Goal: Task Accomplishment & Management: Use online tool/utility

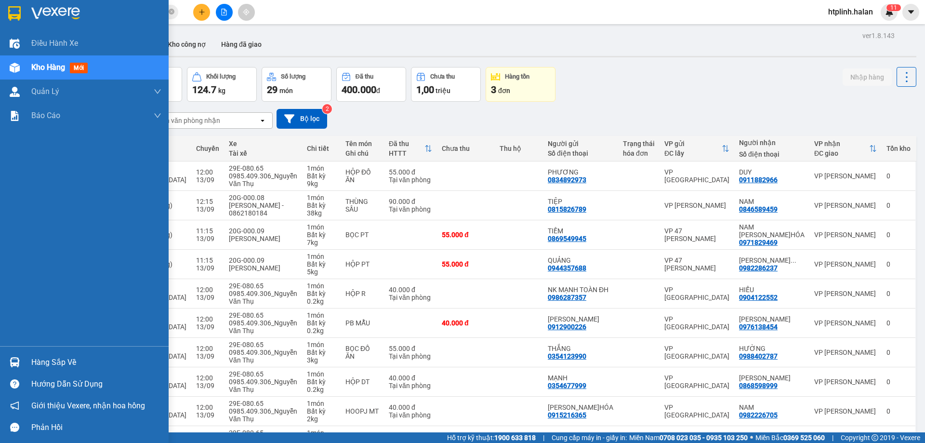
click at [3, 372] on div "Hàng sắp về" at bounding box center [84, 362] width 169 height 22
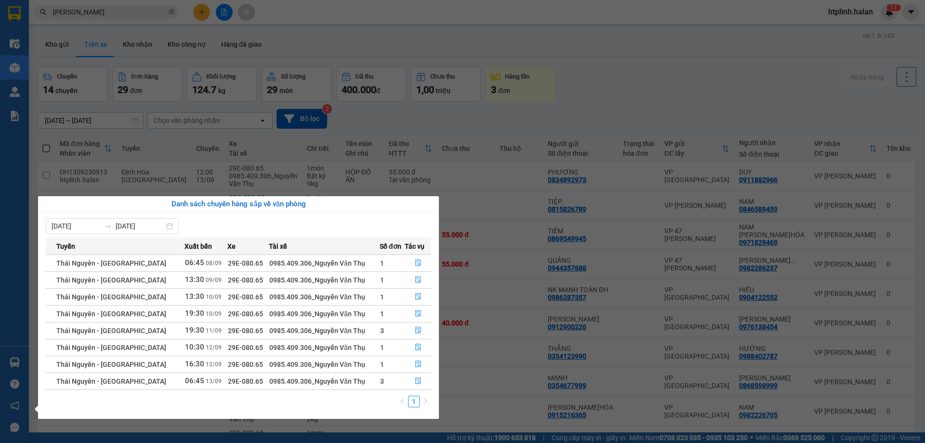
click at [475, 313] on section "Kết quả tìm kiếm ( 23 ) Bộ lọc Thuộc VP này Mã ĐH Trạng thái Món hàng Thu hộ Tổ…" at bounding box center [462, 221] width 925 height 443
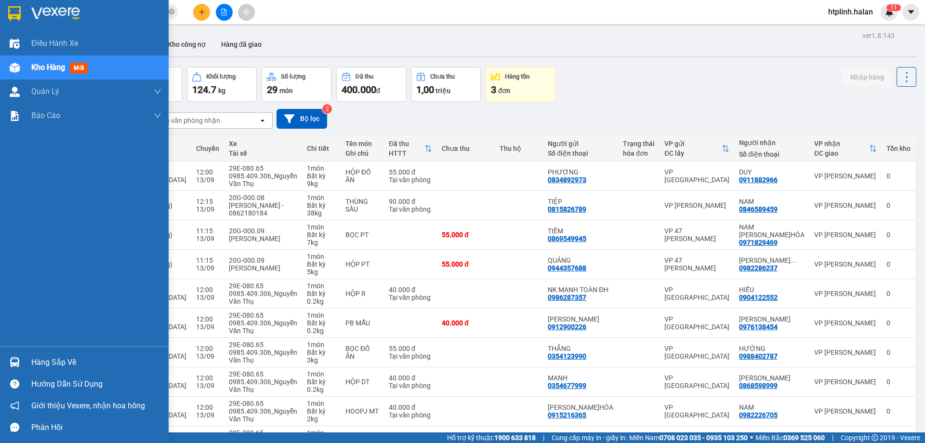
click at [61, 374] on div "Hướng dẫn sử dụng" at bounding box center [84, 384] width 169 height 22
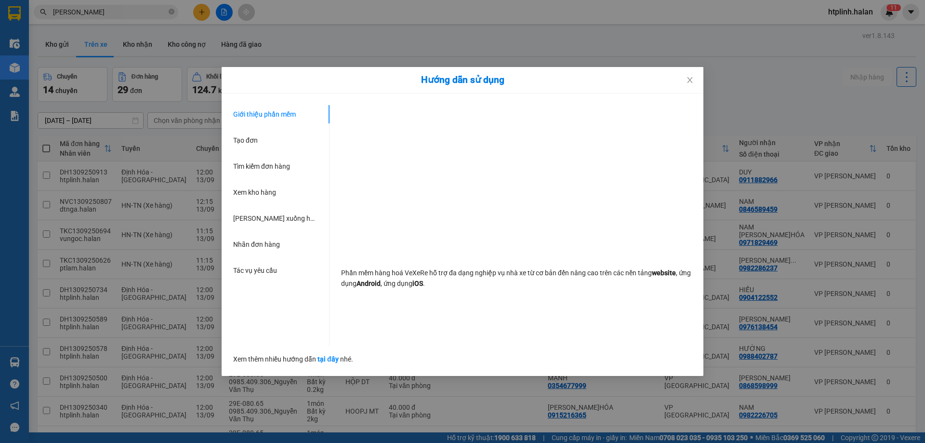
click at [61, 366] on div "Hướng dẫn sử dụng Giới thiệu phần mềm Tạo đơn Tìm kiếm đơn hàng Xem kho hàng Lê…" at bounding box center [462, 221] width 925 height 443
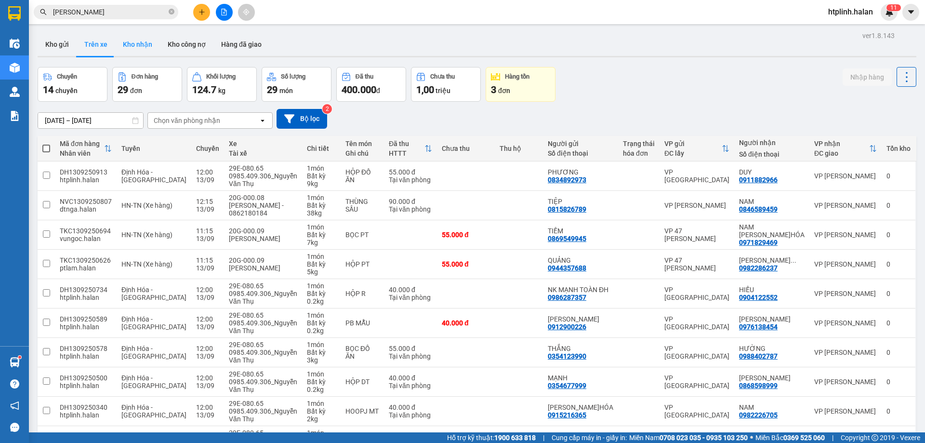
click at [125, 49] on button "Kho nhận" at bounding box center [137, 44] width 45 height 23
type input "[DATE] – [DATE]"
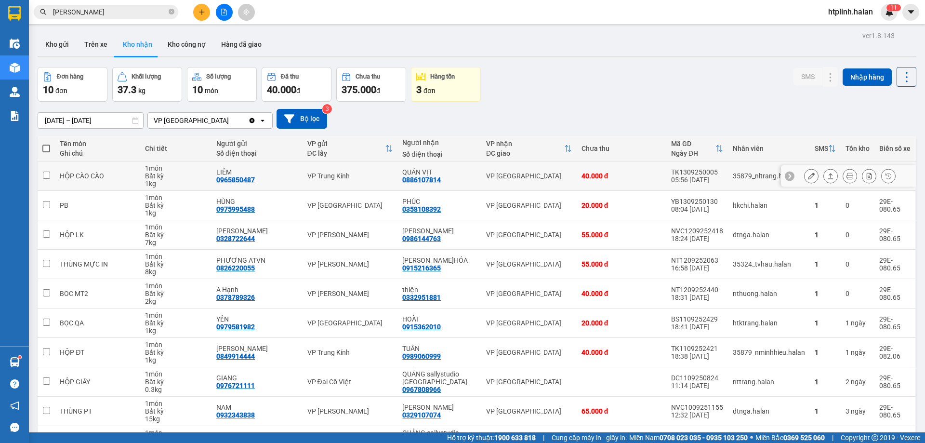
click at [808, 173] on icon at bounding box center [811, 175] width 7 height 7
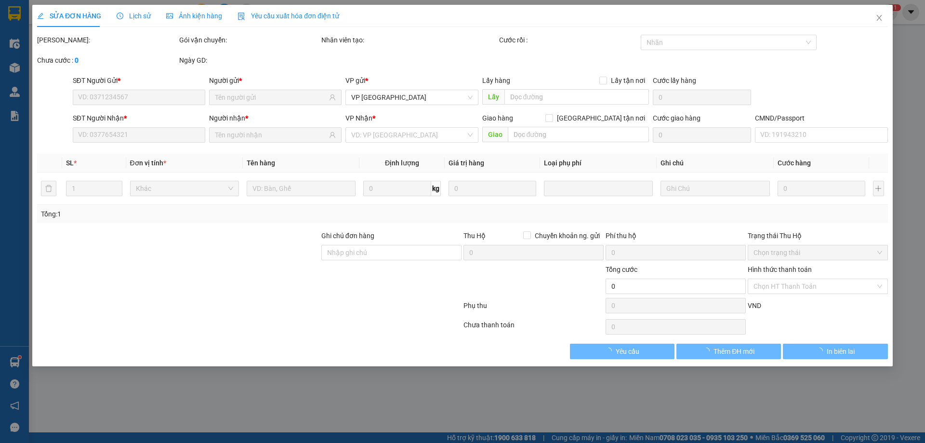
type input "0965850487"
type input "LIÊM"
type input "0886107814"
type input "QUÁN VỊT"
type input "40.000"
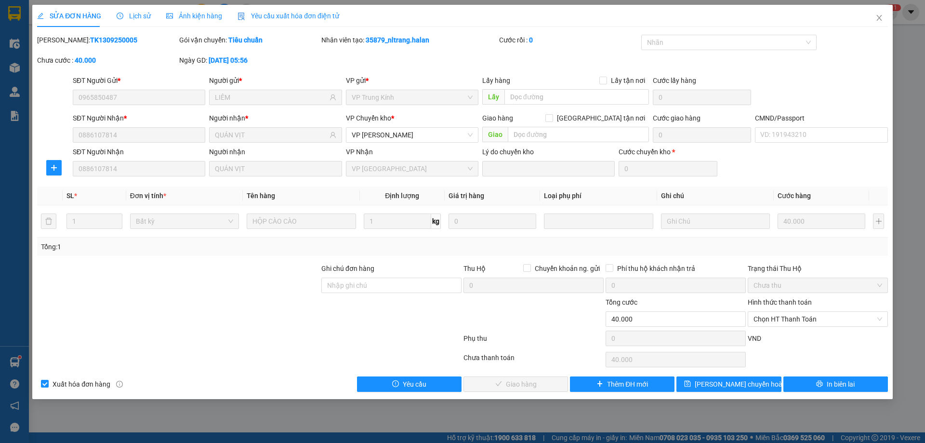
drag, startPoint x: 765, startPoint y: 316, endPoint x: 763, endPoint y: 332, distance: 16.1
click at [765, 318] on span "Chọn HT Thanh Toán" at bounding box center [817, 319] width 129 height 14
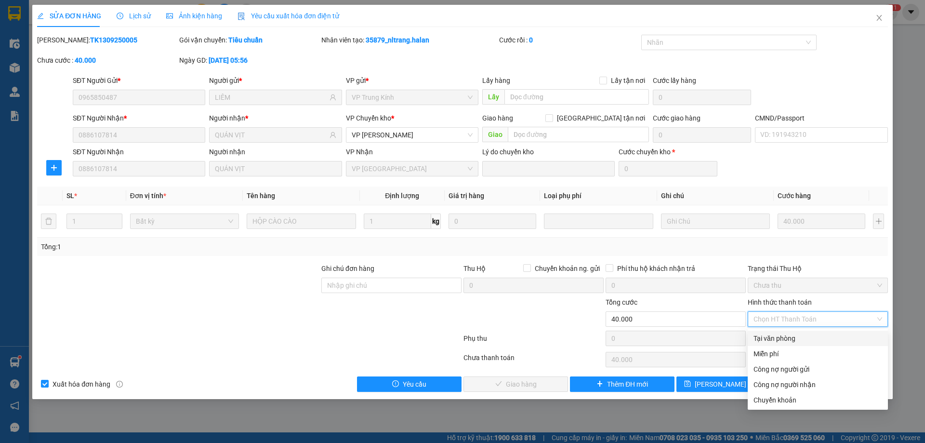
click at [765, 335] on div "Tại văn phòng" at bounding box center [817, 338] width 129 height 11
type input "0"
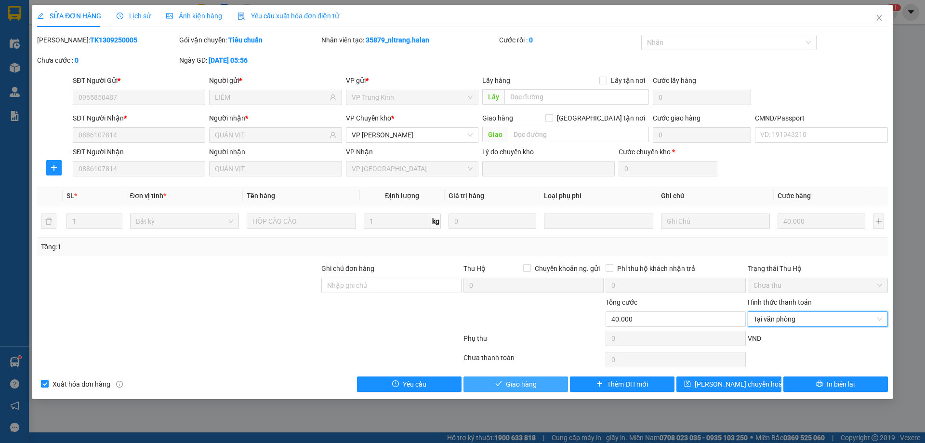
click at [509, 389] on span "Giao hàng" at bounding box center [521, 384] width 31 height 11
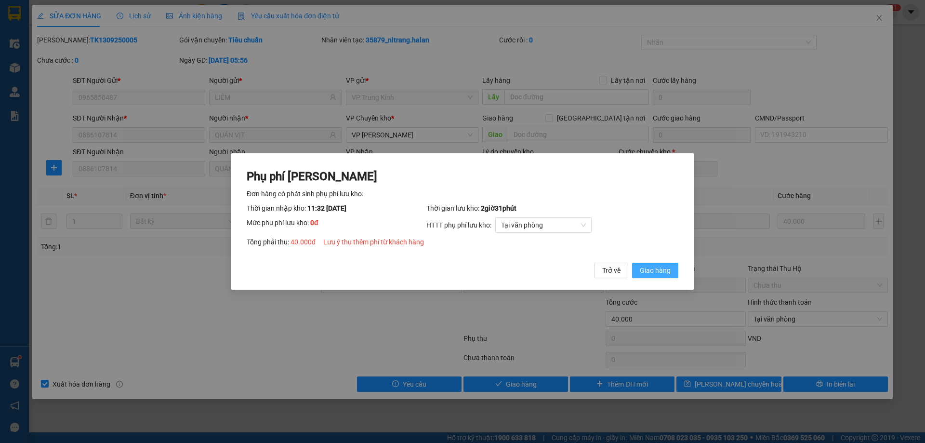
click at [658, 273] on span "Giao hàng" at bounding box center [655, 270] width 31 height 11
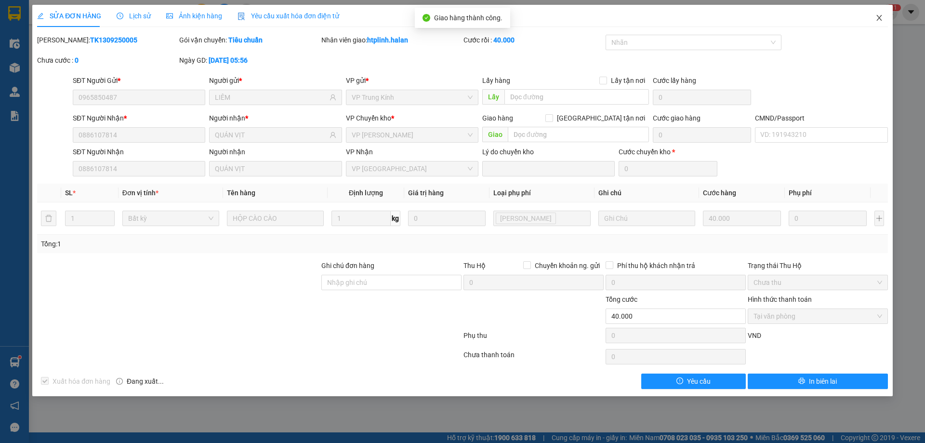
click at [868, 16] on span "Close" at bounding box center [879, 18] width 27 height 27
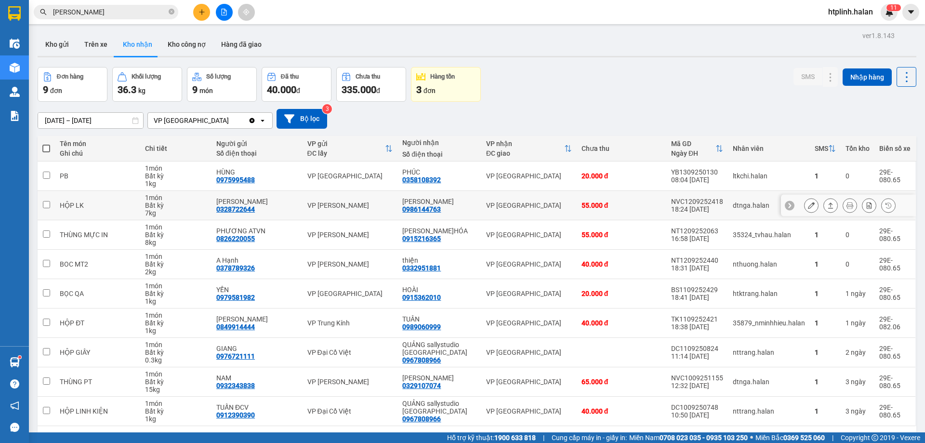
drag, startPoint x: 632, startPoint y: 205, endPoint x: 648, endPoint y: 205, distance: 15.4
click at [647, 205] on div "55.000 đ" at bounding box center [621, 205] width 80 height 8
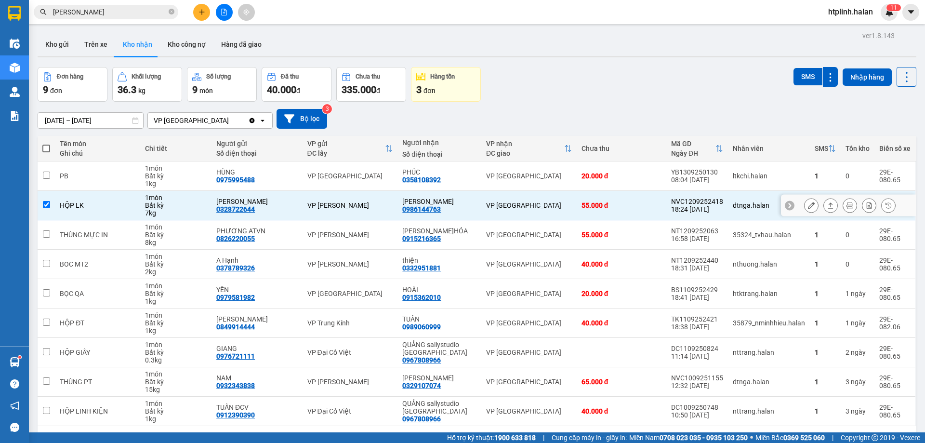
drag, startPoint x: 649, startPoint y: 204, endPoint x: 853, endPoint y: 191, distance: 203.7
click at [651, 203] on div "55.000 đ" at bounding box center [621, 205] width 80 height 8
checkbox input "false"
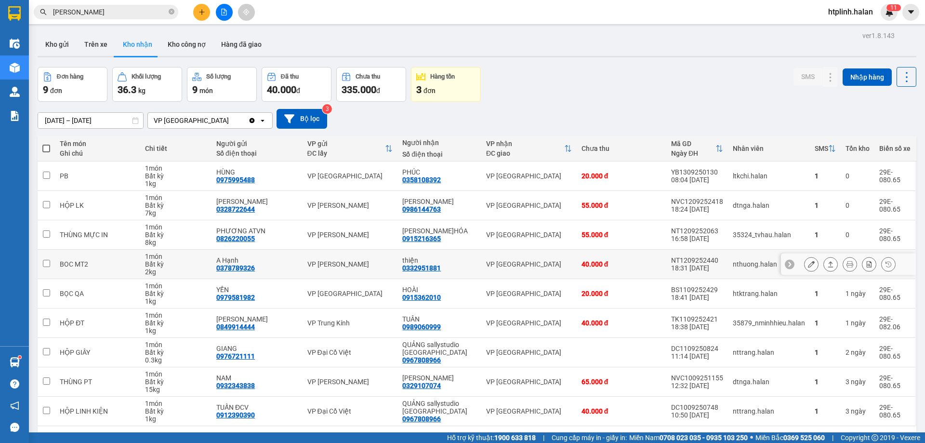
drag, startPoint x: 644, startPoint y: 267, endPoint x: 632, endPoint y: 268, distance: 12.1
click at [643, 267] on div "40.000 đ" at bounding box center [621, 264] width 80 height 8
checkbox input "true"
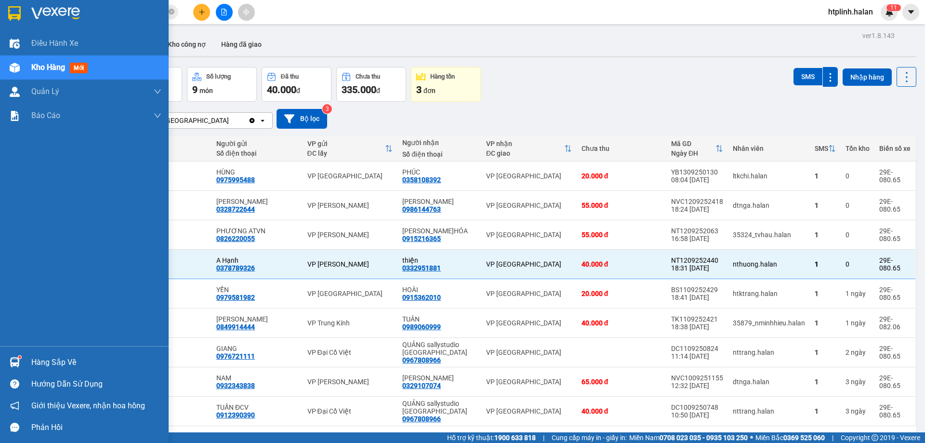
click at [11, 353] on div "Hàng sắp về" at bounding box center [84, 362] width 169 height 22
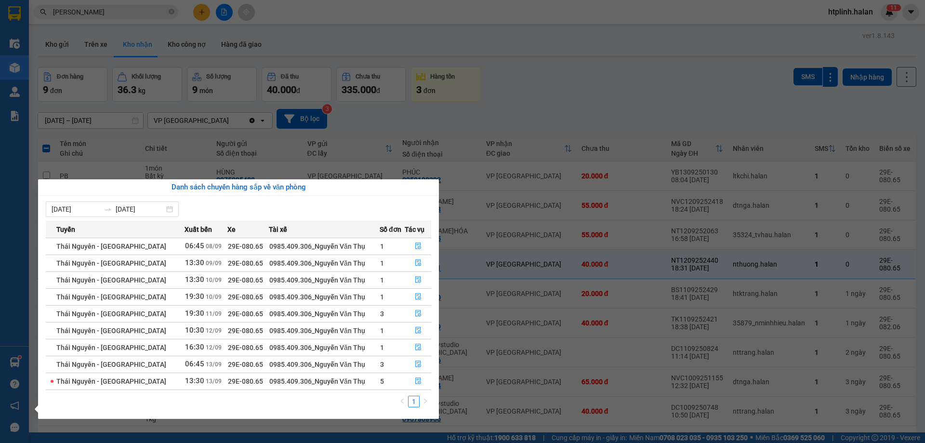
drag, startPoint x: 428, startPoint y: 214, endPoint x: 277, endPoint y: 185, distance: 154.5
click at [408, 213] on div "07/09/2025 13/09/2025" at bounding box center [238, 208] width 385 height 15
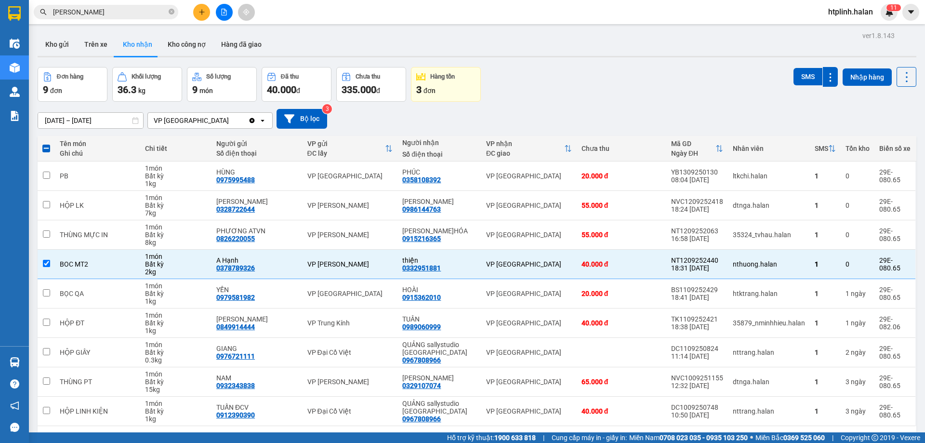
click at [59, 40] on section "Kết quả tìm kiếm ( 23 ) Bộ lọc Thuộc VP này Mã ĐH Trạng thái Món hàng Thu hộ Tổ…" at bounding box center [462, 221] width 925 height 443
click at [59, 40] on button "Kho gửi" at bounding box center [57, 44] width 39 height 23
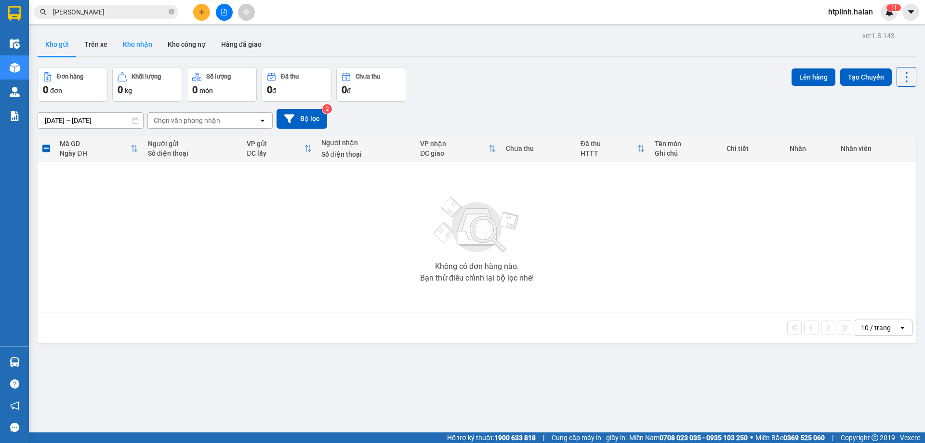
click at [136, 46] on button "Kho nhận" at bounding box center [137, 44] width 45 height 23
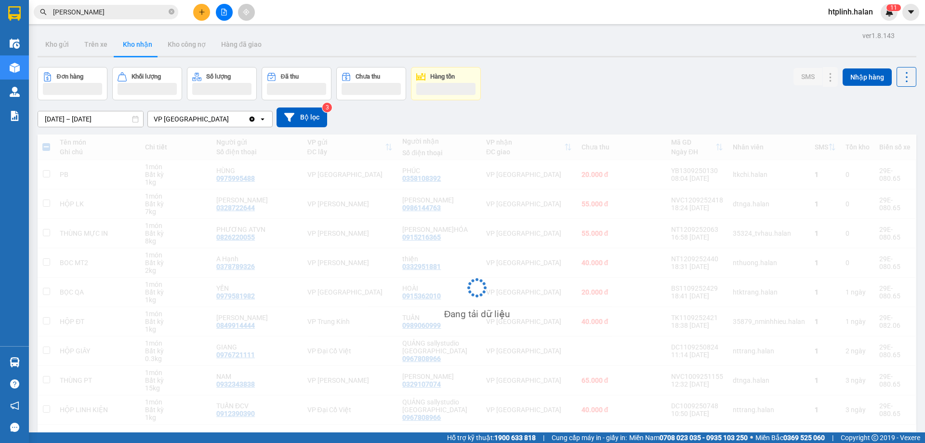
scroll to position [44, 0]
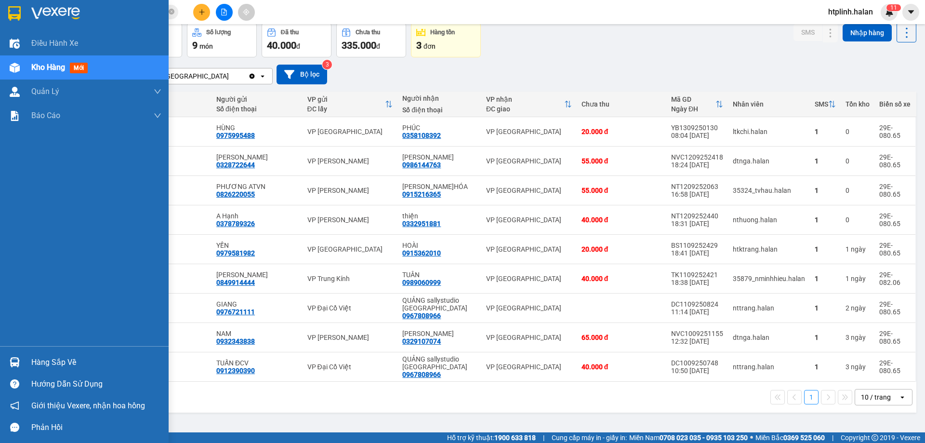
drag, startPoint x: 12, startPoint y: 365, endPoint x: 363, endPoint y: 362, distance: 351.2
click at [13, 364] on img at bounding box center [15, 362] width 10 height 10
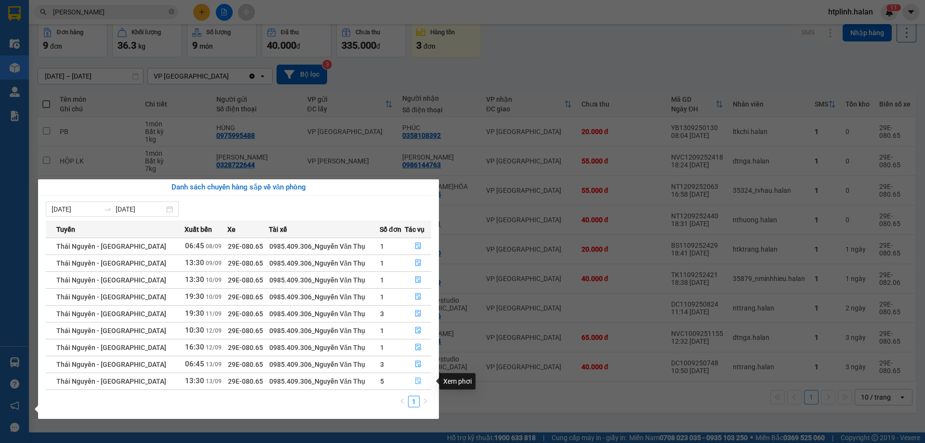
click at [418, 379] on icon "file-done" at bounding box center [418, 380] width 7 height 7
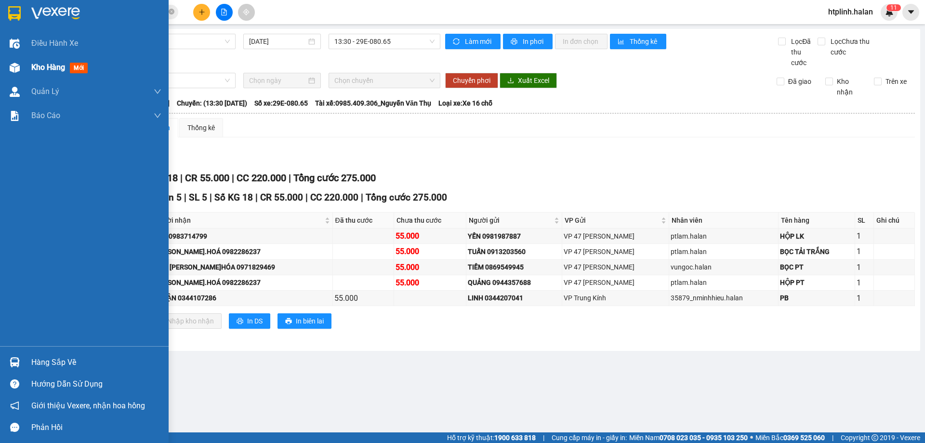
click at [86, 60] on div "Kho hàng mới" at bounding box center [96, 67] width 130 height 24
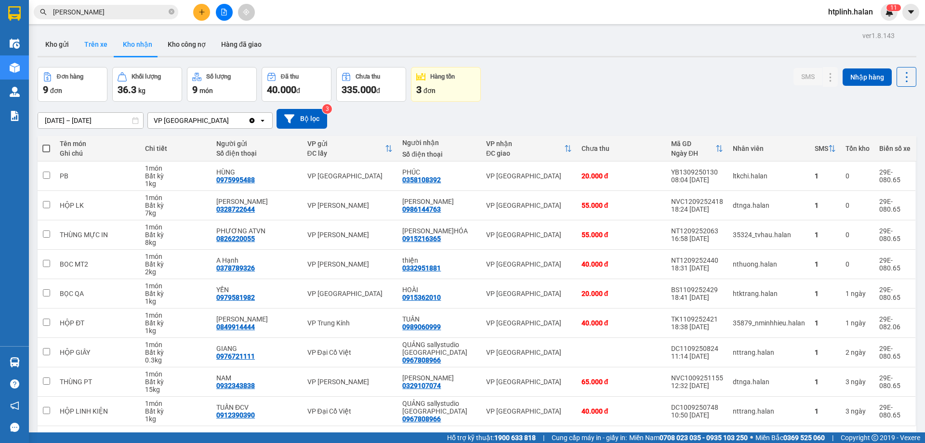
click at [100, 46] on button "Trên xe" at bounding box center [96, 44] width 39 height 23
type input "[DATE] – [DATE]"
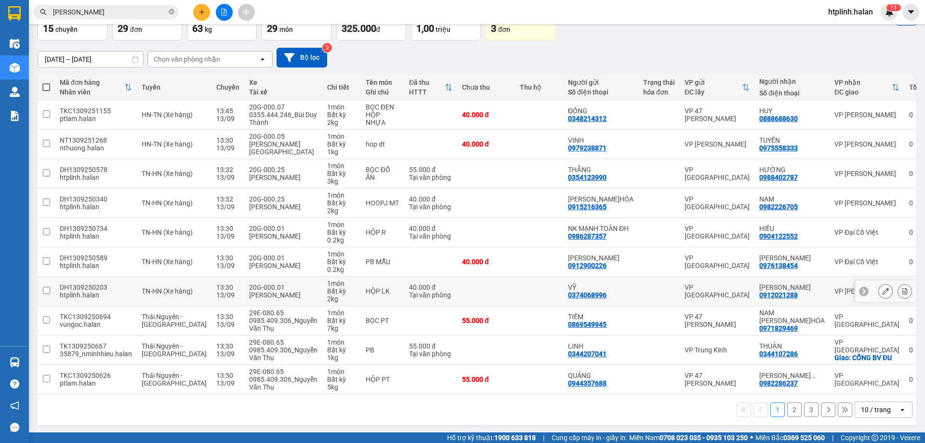
scroll to position [63, 0]
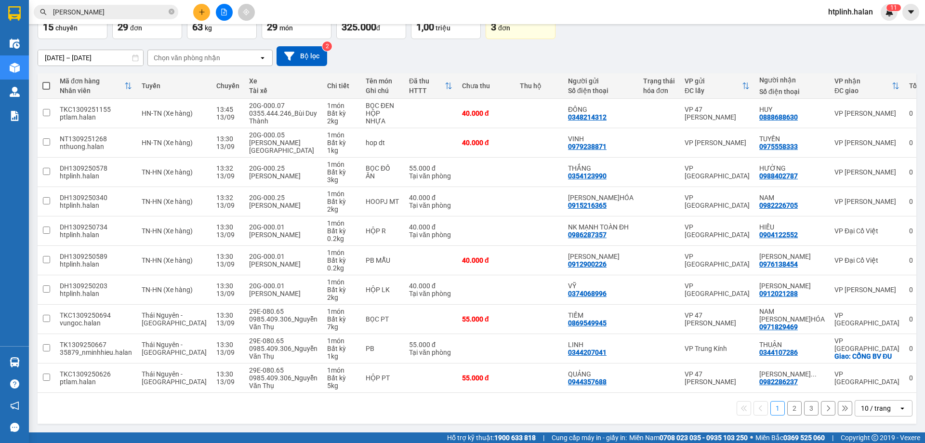
click at [791, 406] on button "2" at bounding box center [794, 408] width 14 height 14
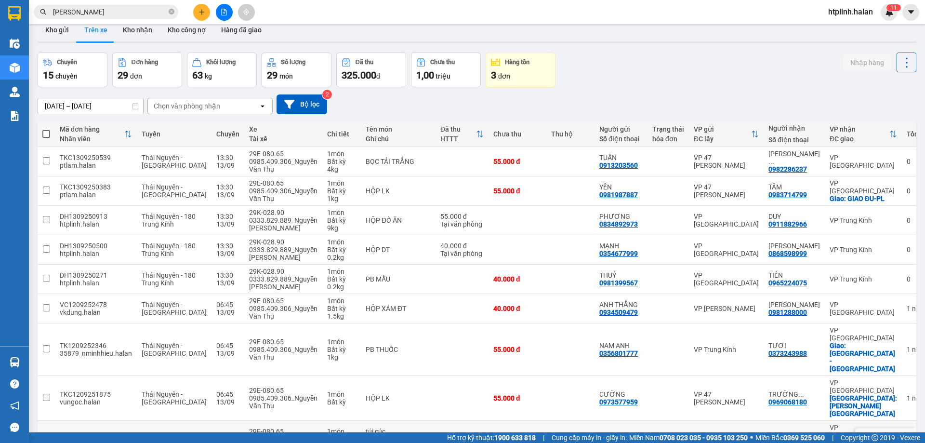
scroll to position [0, 0]
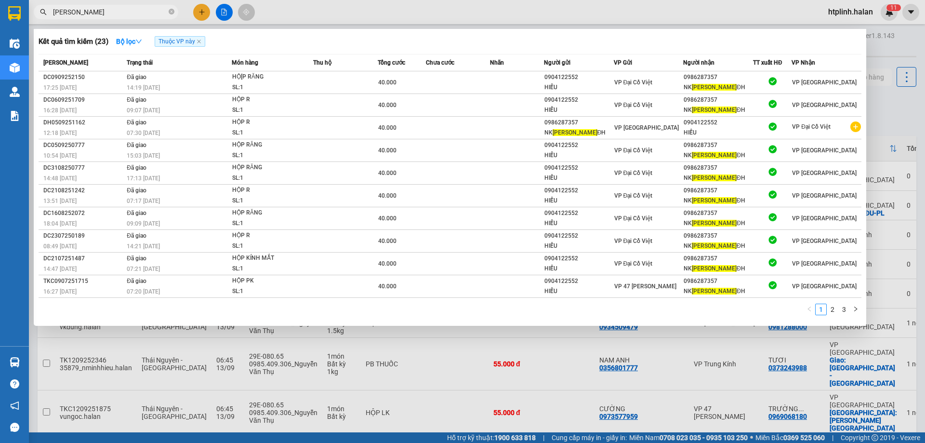
click at [146, 13] on input "MẠNH TOÀN" at bounding box center [110, 12] width 114 height 11
type input "M"
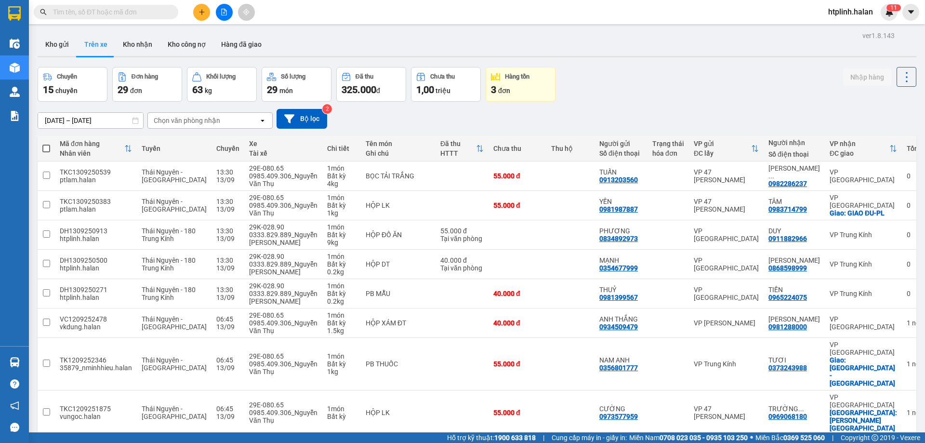
click at [146, 13] on input "text" at bounding box center [110, 12] width 114 height 11
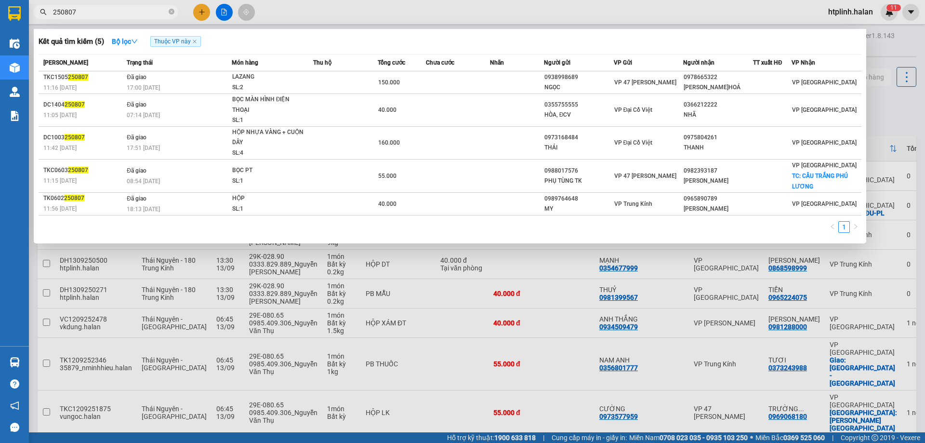
type input "250807"
click at [197, 40] on span "Thuộc VP này" at bounding box center [175, 41] width 51 height 11
click at [192, 40] on span "Thuộc VP này" at bounding box center [175, 41] width 51 height 11
click at [195, 41] on icon "close" at bounding box center [194, 41] width 5 height 5
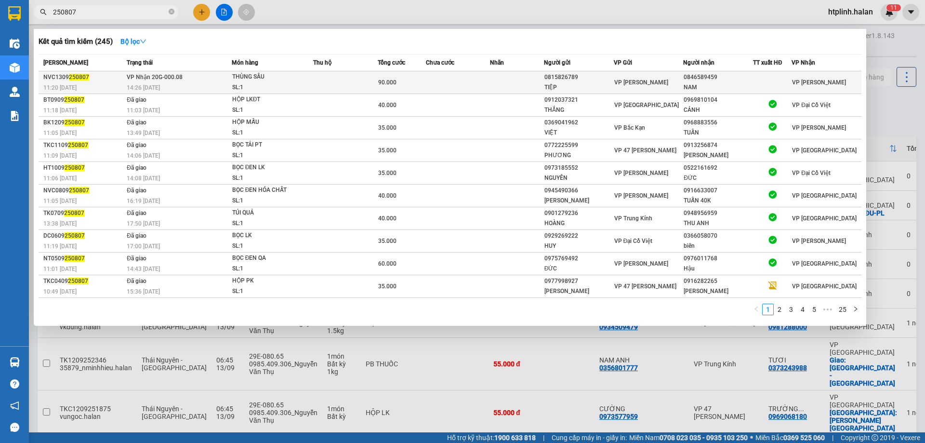
click at [223, 80] on td "VP Nhận 20G-000.08 14:26 - 13/09" at bounding box center [177, 82] width 107 height 23
click at [234, 80] on div "THÙNG SẦU" at bounding box center [268, 77] width 72 height 11
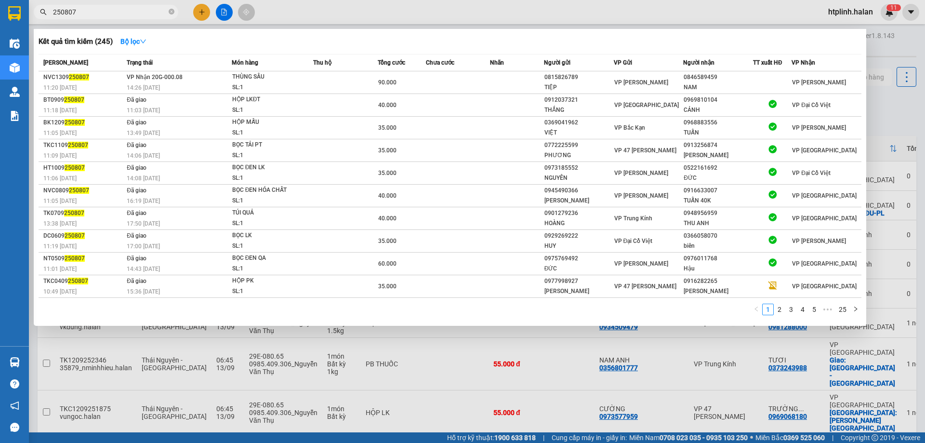
click at [127, 2] on div at bounding box center [462, 221] width 925 height 443
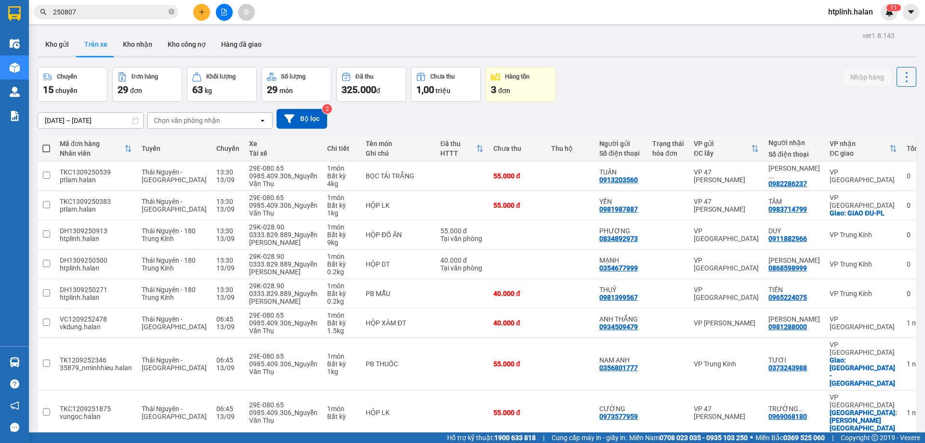
click at [127, 13] on input "250807" at bounding box center [110, 12] width 114 height 11
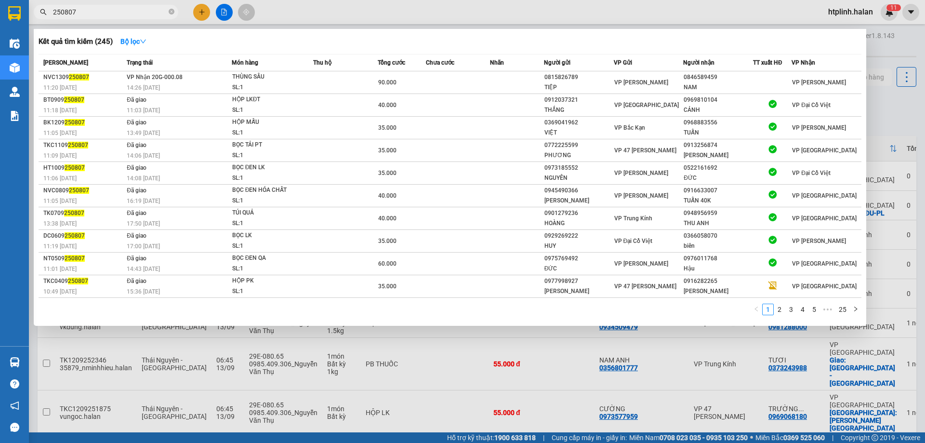
click at [127, 13] on input "250807" at bounding box center [110, 12] width 114 height 11
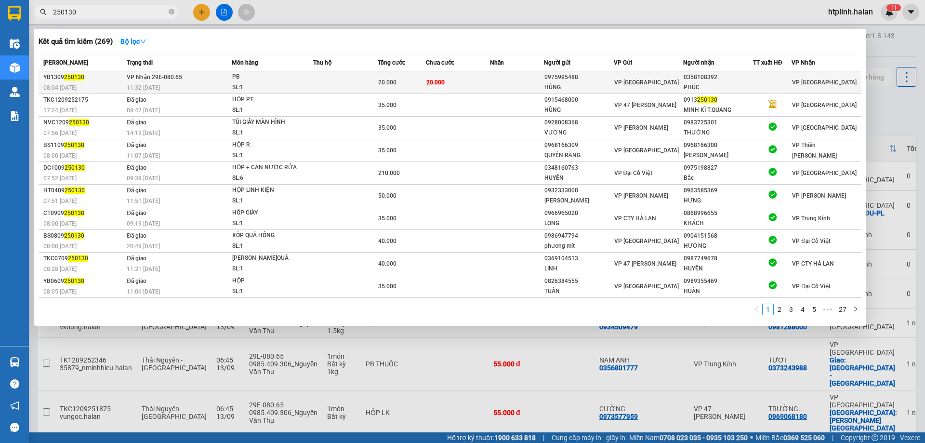
type input "250130"
click at [228, 77] on td "VP Nhận 29E-080.65 11:32 - 13/09" at bounding box center [177, 82] width 107 height 23
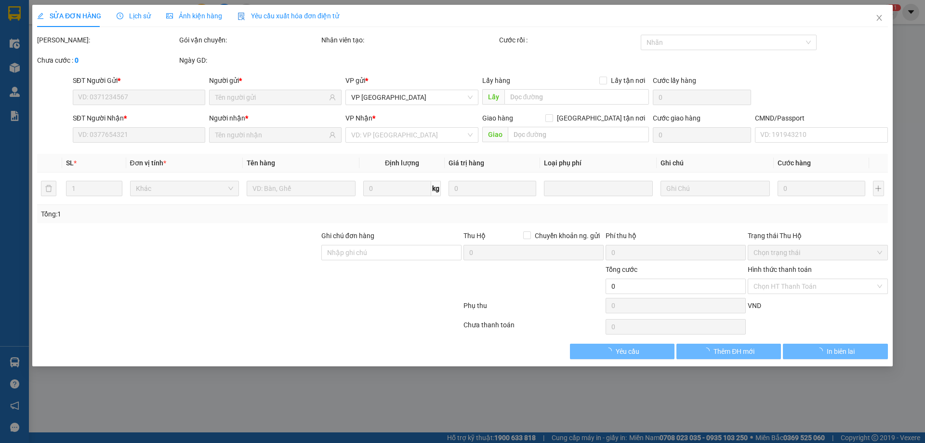
type input "0975995488"
type input "HÙNG"
type input "0358108392"
type input "PHÚC"
type input "20.000"
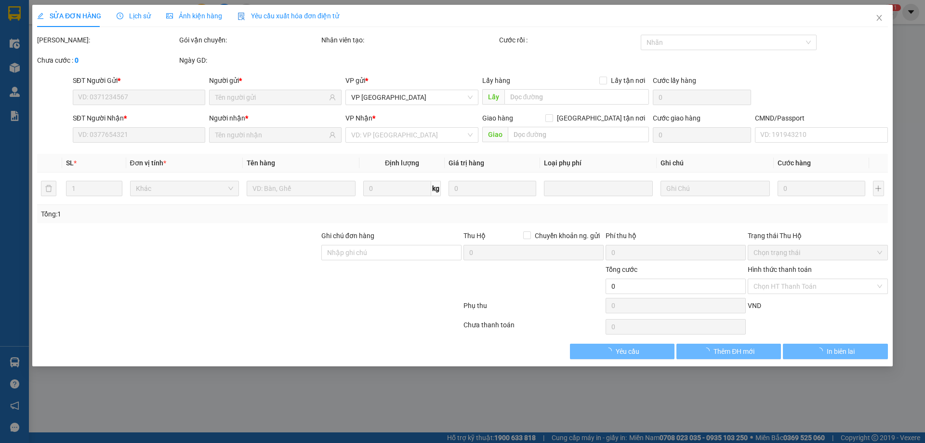
type input "20.000"
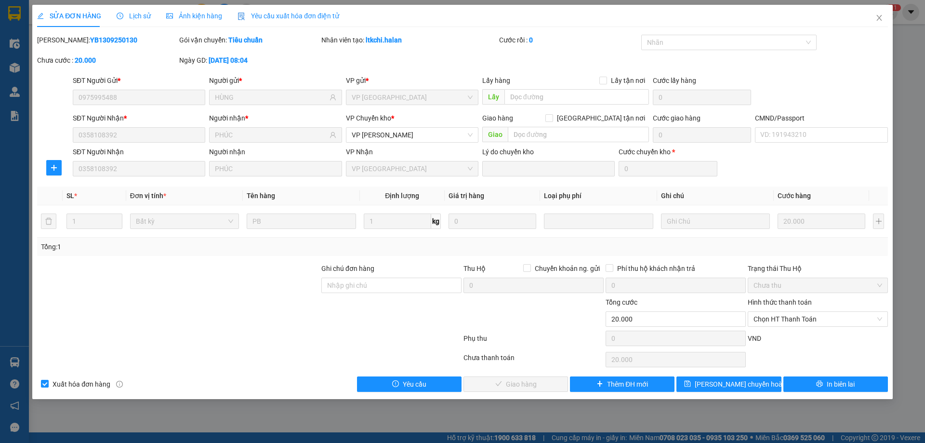
click at [149, 11] on div "SỬA ĐƠN HÀNG Lịch sử Ảnh kiện hàng Yêu cầu xuất hóa đơn điện tử" at bounding box center [188, 16] width 302 height 22
click at [142, 14] on span "Lịch sử" at bounding box center [134, 16] width 34 height 8
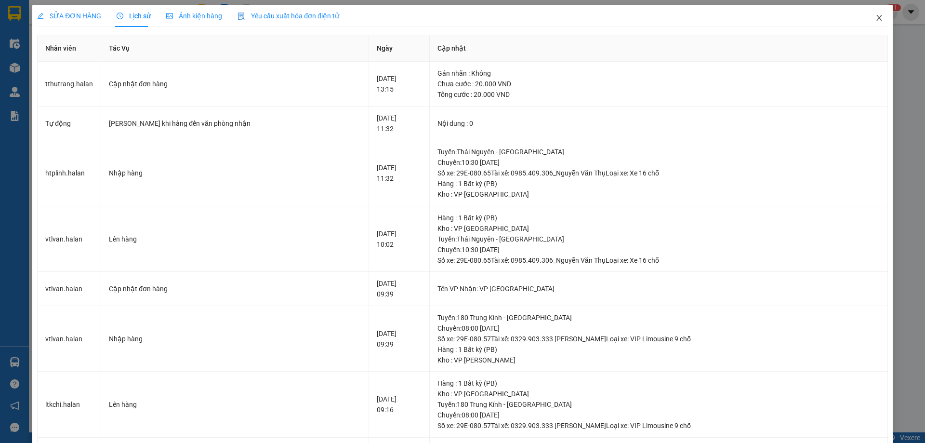
click at [866, 14] on span "Close" at bounding box center [879, 18] width 27 height 27
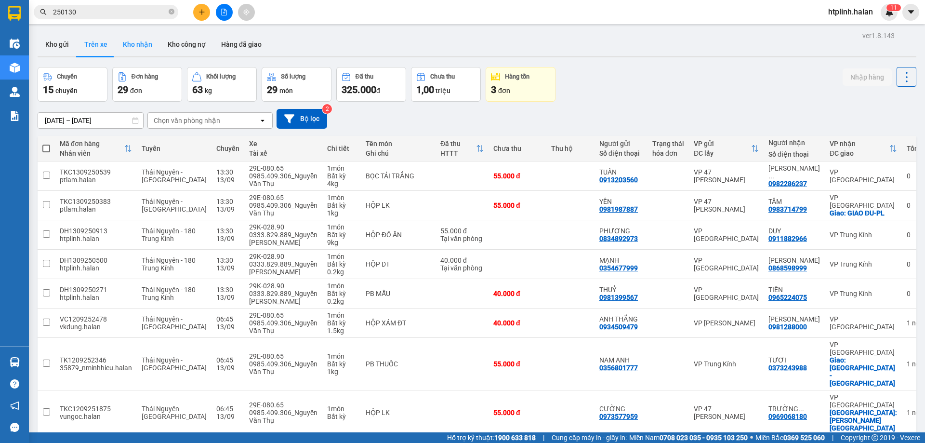
click at [142, 45] on button "Kho nhận" at bounding box center [137, 44] width 45 height 23
type input "[DATE] – [DATE]"
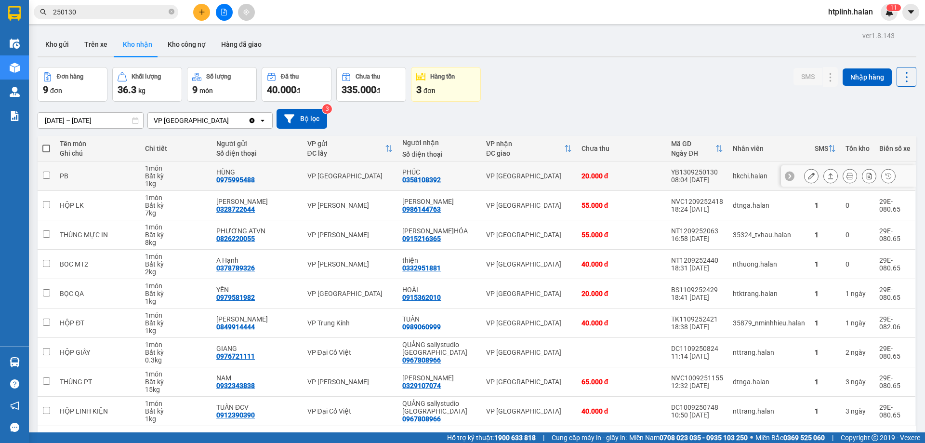
click at [815, 176] on div at bounding box center [850, 176] width 92 height 14
click at [824, 177] on button at bounding box center [830, 176] width 13 height 17
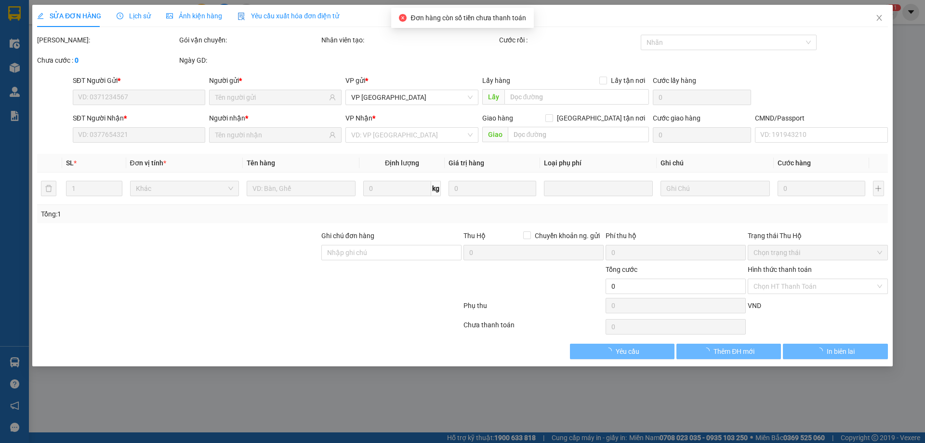
type input "0975995488"
type input "HÙNG"
type input "0358108392"
type input "PHÚC"
type input "20.000"
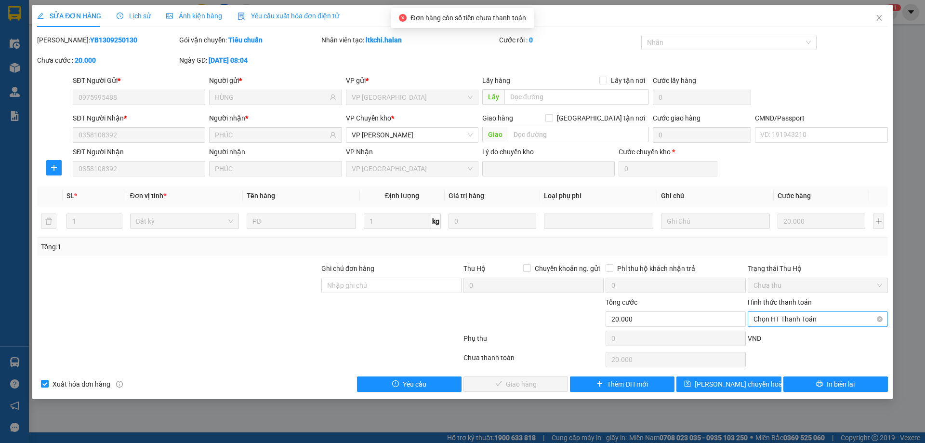
click at [780, 316] on span "Chọn HT Thanh Toán" at bounding box center [817, 319] width 129 height 14
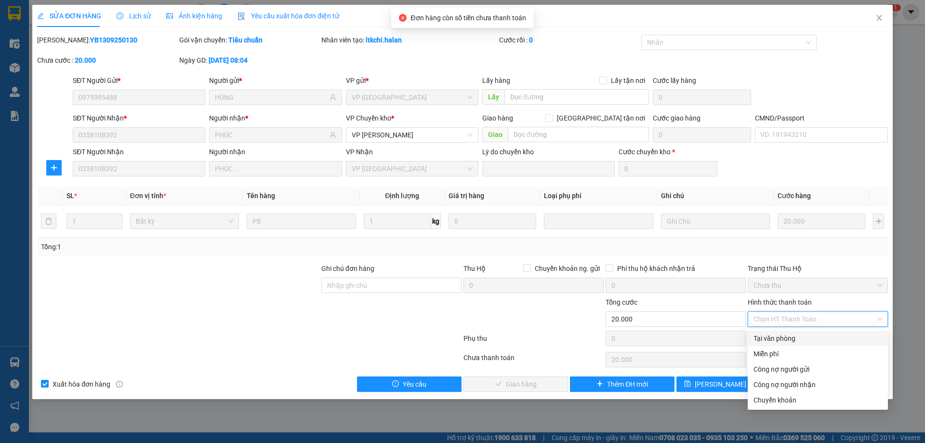
click at [783, 336] on div "Tại văn phòng" at bounding box center [817, 338] width 129 height 11
type input "0"
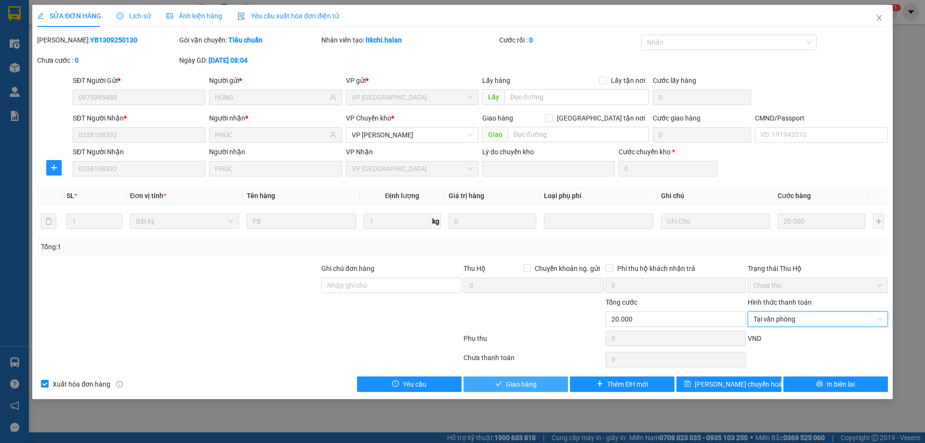
click at [532, 385] on span "Giao hàng" at bounding box center [521, 384] width 31 height 11
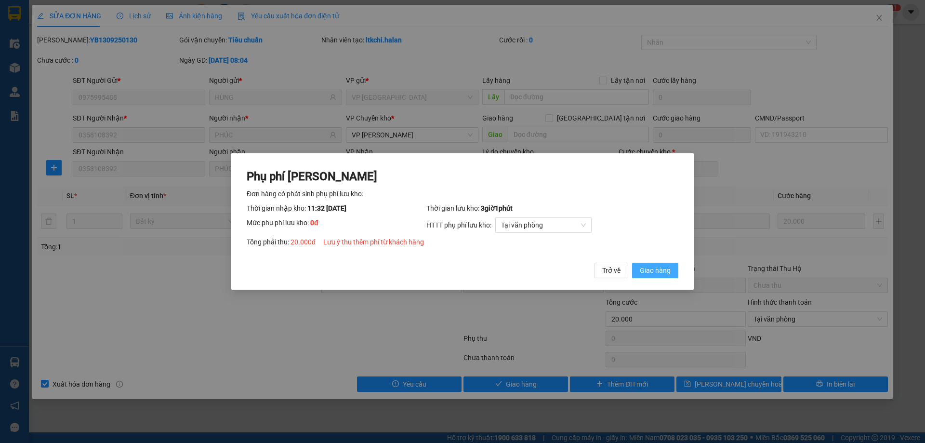
click at [642, 267] on span "Giao hàng" at bounding box center [655, 270] width 31 height 11
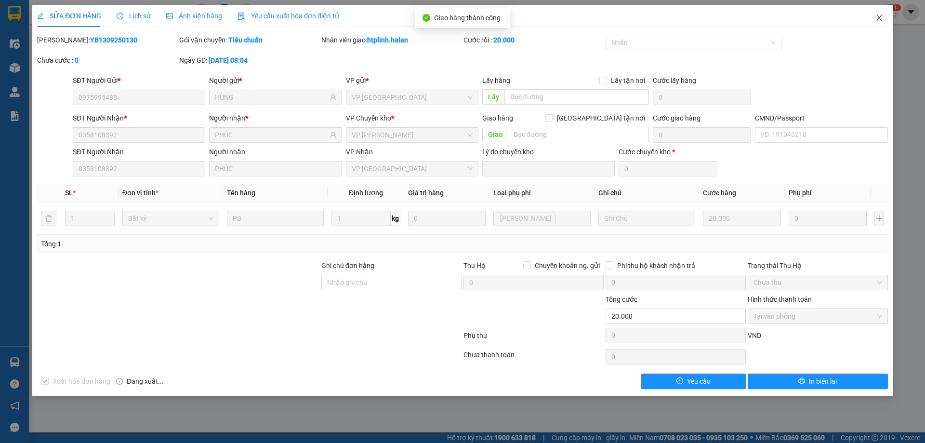
click at [874, 11] on span "Close" at bounding box center [879, 18] width 27 height 27
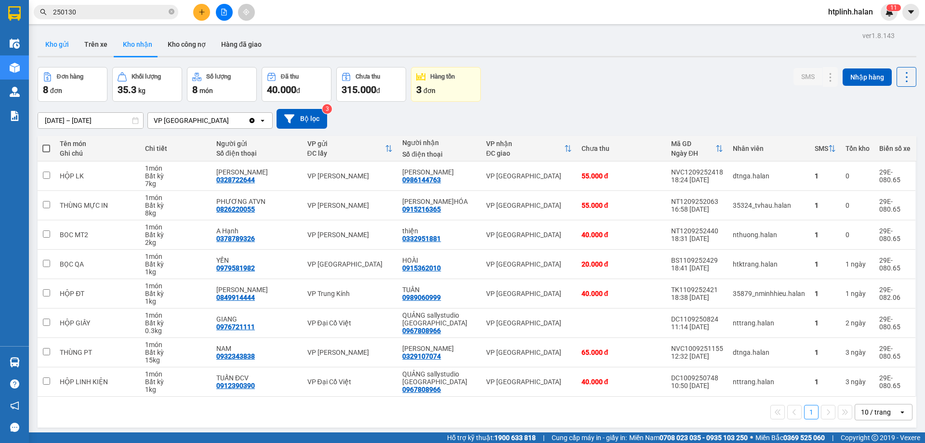
click at [65, 36] on button "Kho gửi" at bounding box center [57, 44] width 39 height 23
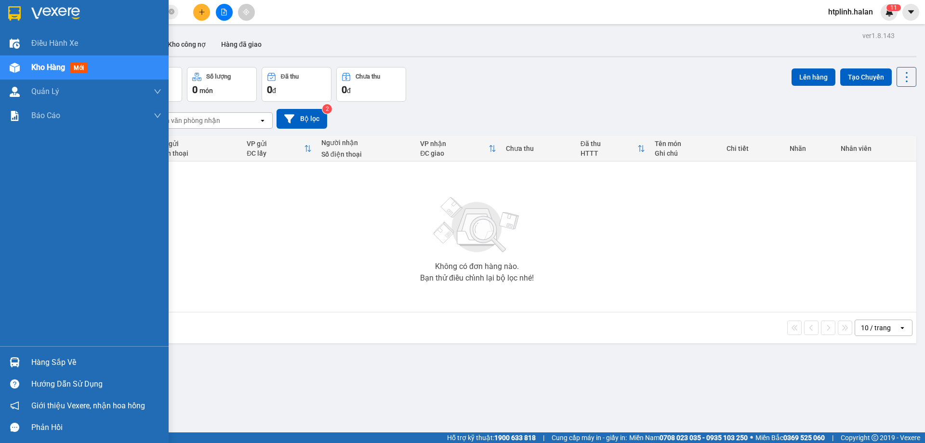
click at [67, 358] on div "Hàng sắp về" at bounding box center [96, 362] width 130 height 14
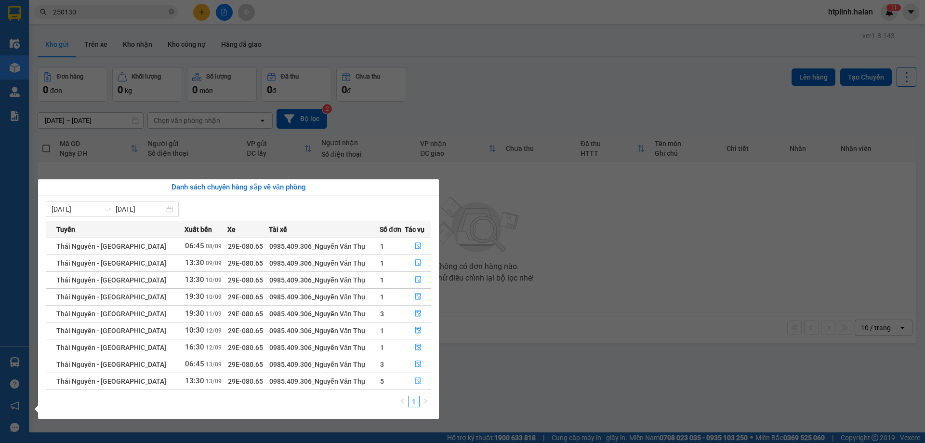
click at [405, 382] on button "button" at bounding box center [418, 380] width 26 height 15
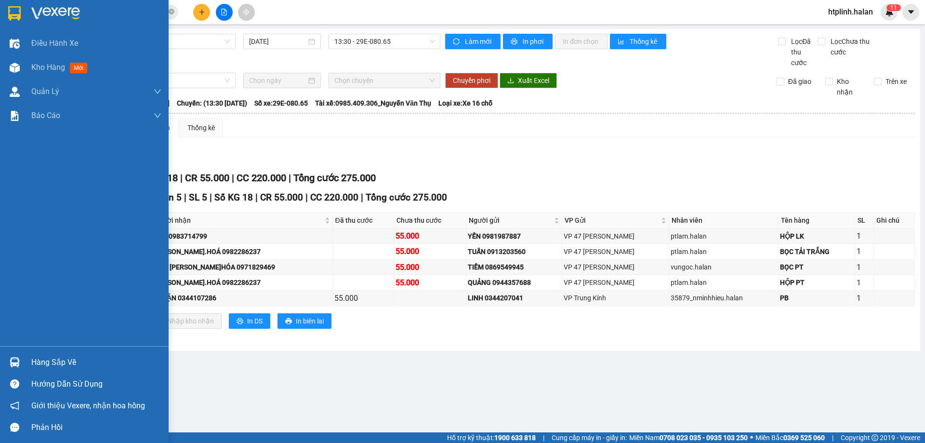
drag, startPoint x: 13, startPoint y: 353, endPoint x: 23, endPoint y: 359, distance: 11.9
click at [14, 353] on div "Hàng sắp về" at bounding box center [84, 362] width 169 height 22
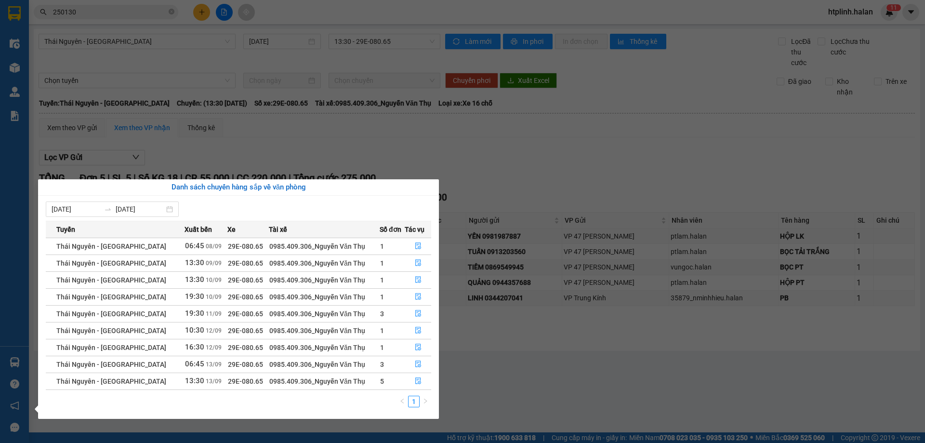
click at [484, 365] on section "Kết quả tìm kiếm ( 269 ) Bộ lọc Mã ĐH Trạng thái Món hàng Thu hộ Tổng cước Chưa…" at bounding box center [462, 221] width 925 height 443
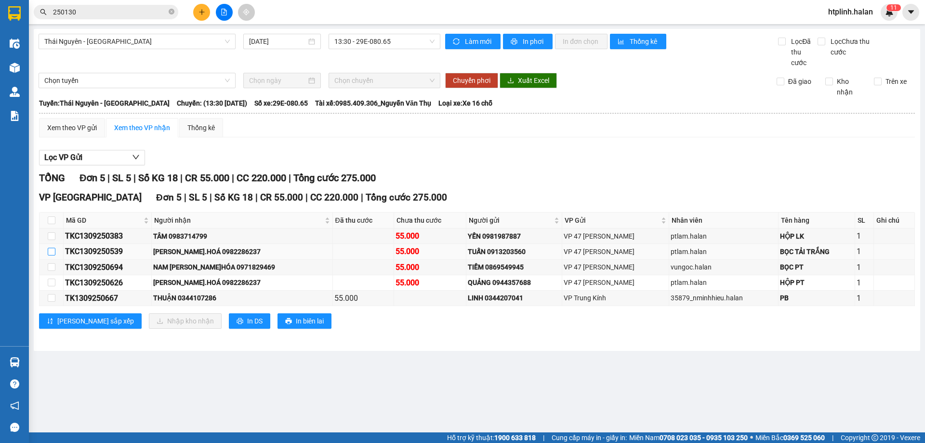
click at [54, 252] on input "checkbox" at bounding box center [52, 252] width 8 height 8
checkbox input "true"
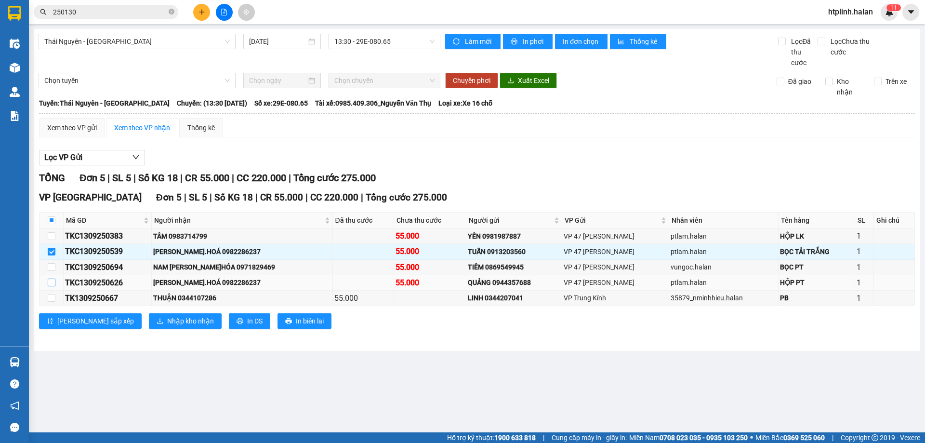
click at [49, 281] on input "checkbox" at bounding box center [52, 282] width 8 height 8
checkbox input "true"
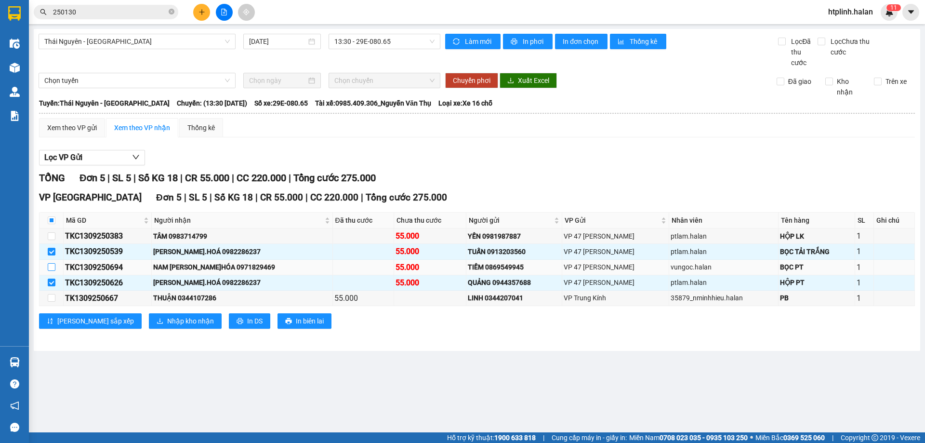
click at [54, 265] on input "checkbox" at bounding box center [52, 267] width 8 height 8
checkbox input "true"
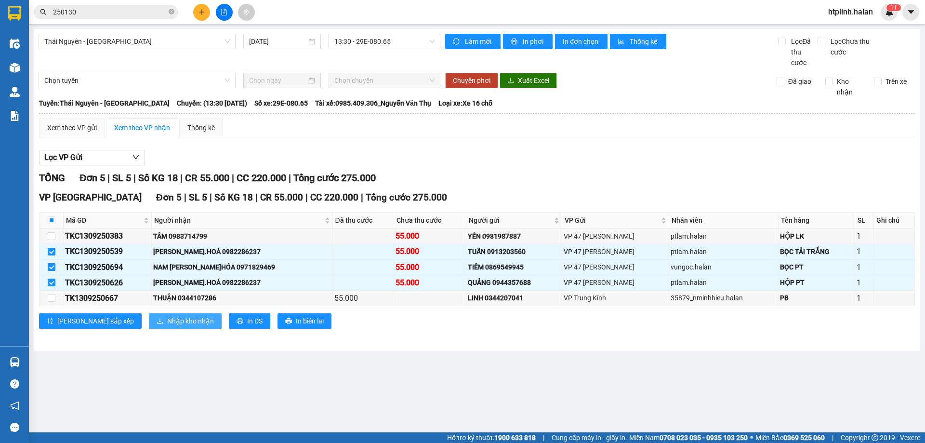
click at [167, 325] on span "Nhập kho nhận" at bounding box center [190, 321] width 47 height 11
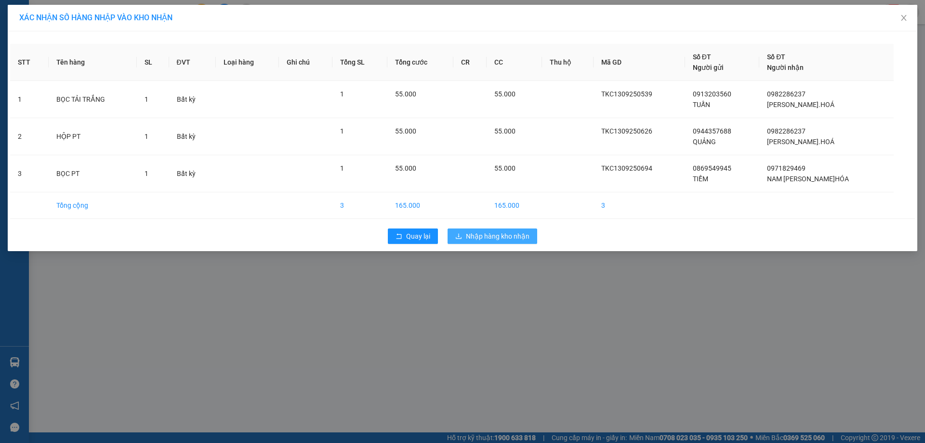
click at [505, 241] on span "Nhập hàng kho nhận" at bounding box center [498, 236] width 64 height 11
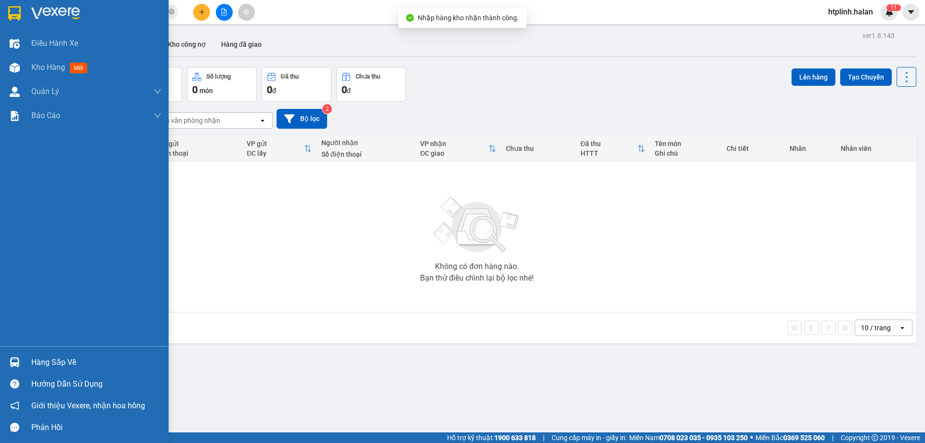
click at [5, 353] on div "Hàng sắp về" at bounding box center [84, 362] width 169 height 22
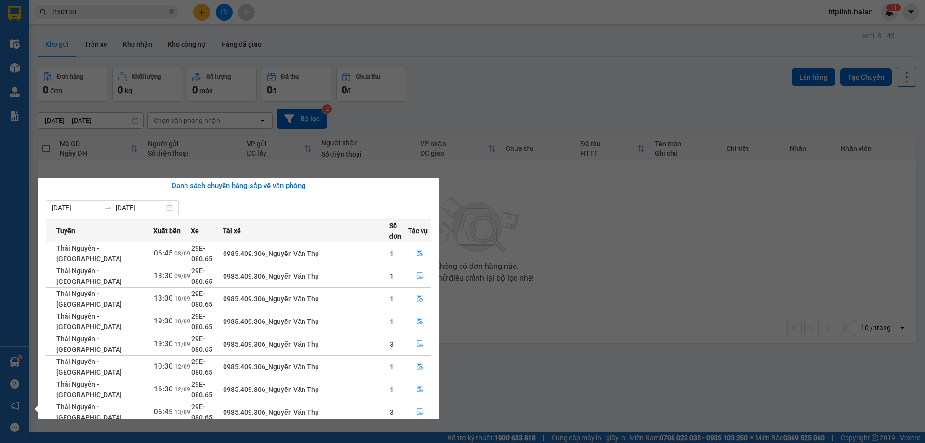
click at [419, 431] on icon "file-done" at bounding box center [420, 434] width 6 height 7
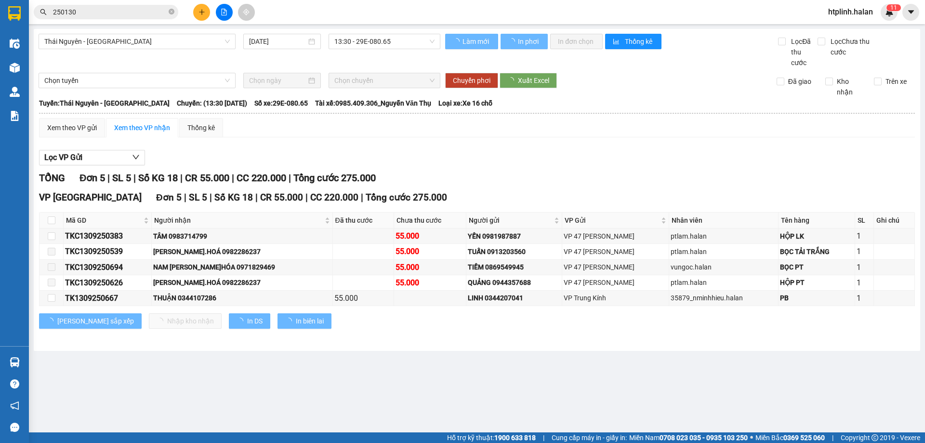
click at [888, 87] on div "Trên xe" at bounding box center [891, 86] width 49 height 21
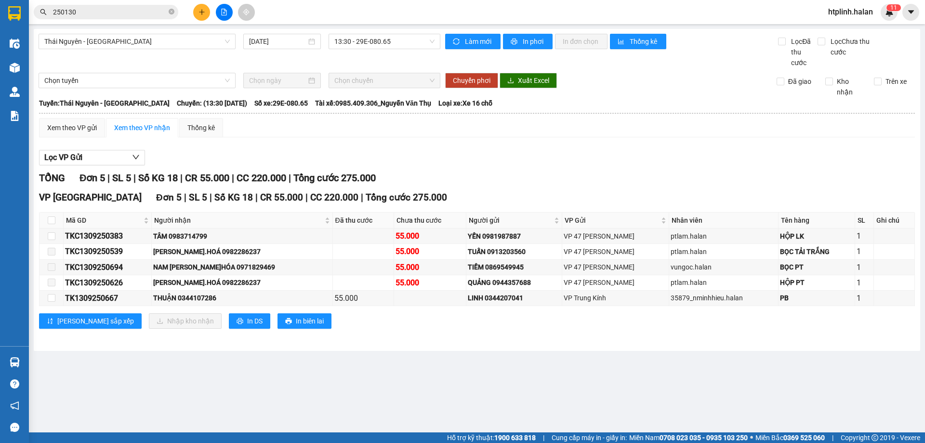
click at [888, 87] on div "Trên xe" at bounding box center [891, 86] width 49 height 21
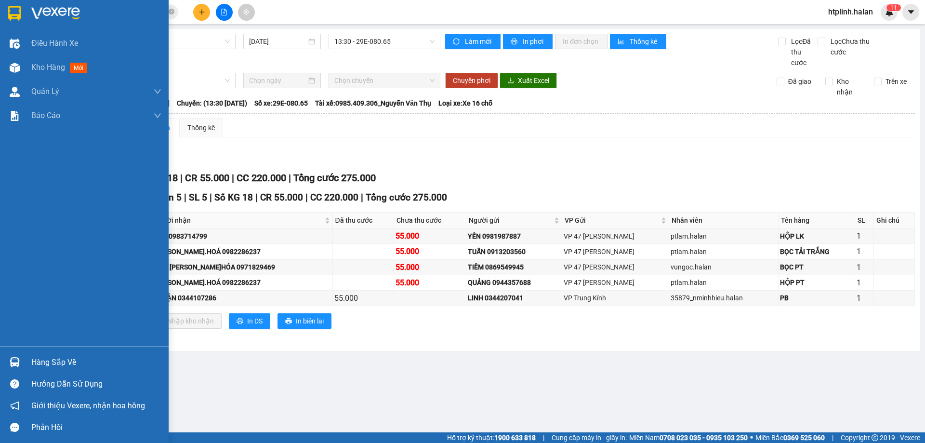
click at [31, 361] on div "Hàng sắp về" at bounding box center [84, 362] width 169 height 22
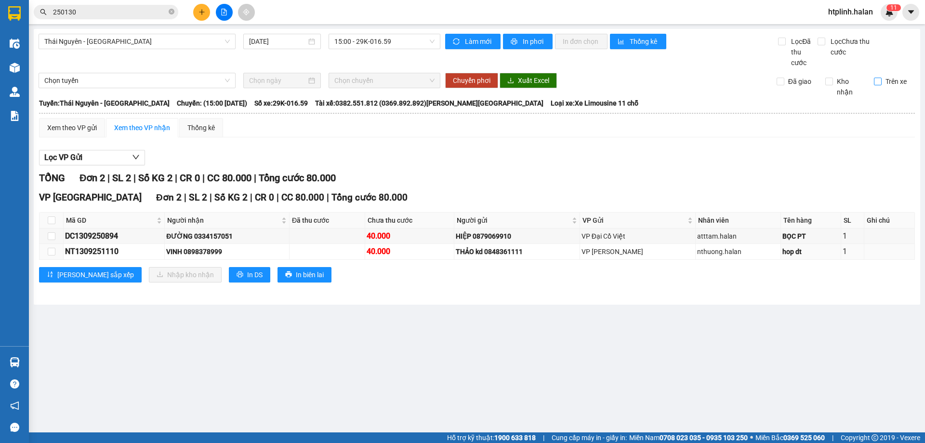
click at [888, 77] on span "Trên xe" at bounding box center [896, 81] width 29 height 11
click at [882, 78] on input "Trên xe" at bounding box center [878, 82] width 8 height 8
click at [888, 77] on span "Trên xe" at bounding box center [896, 81] width 29 height 11
click at [882, 78] on input "Trên xe" at bounding box center [878, 82] width 8 height 8
checkbox input "false"
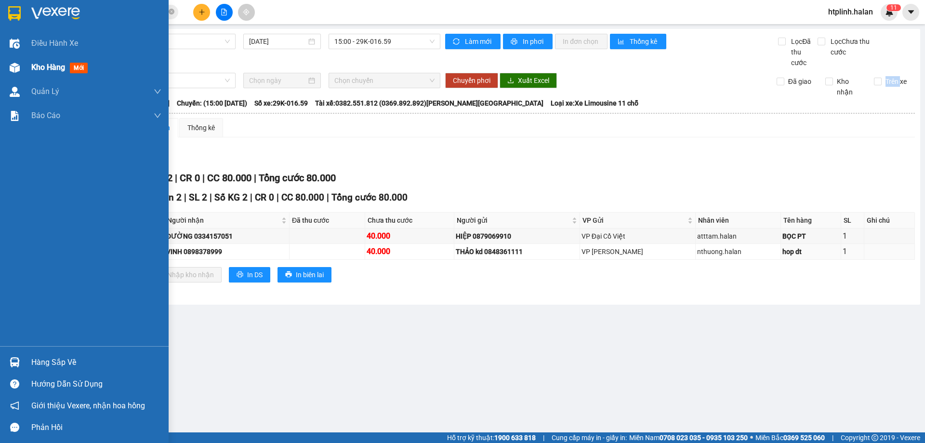
click at [33, 74] on div "Kho hàng mới" at bounding box center [96, 67] width 130 height 24
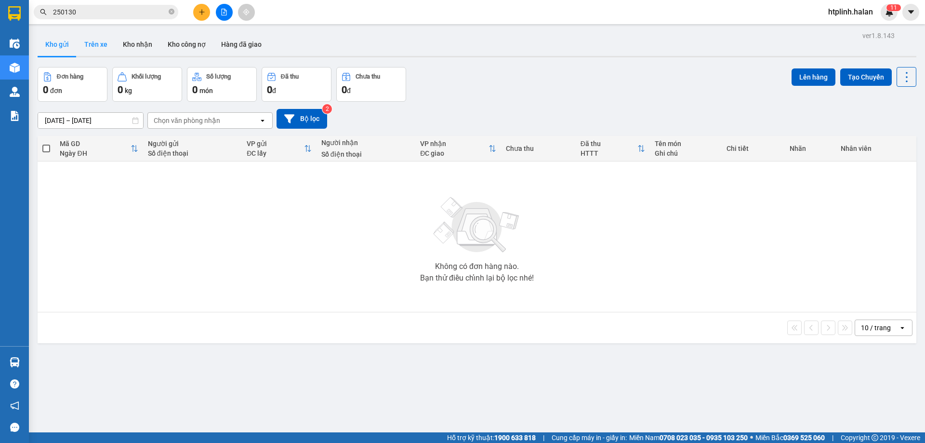
click at [110, 48] on button "Trên xe" at bounding box center [96, 44] width 39 height 23
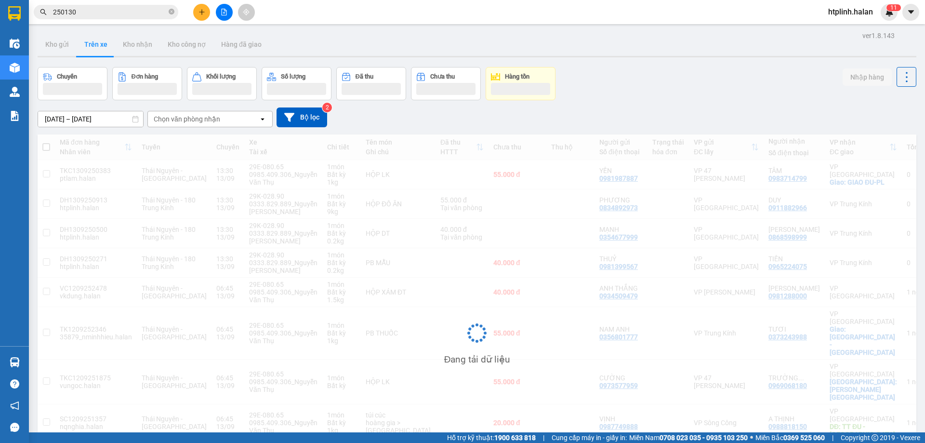
scroll to position [61, 0]
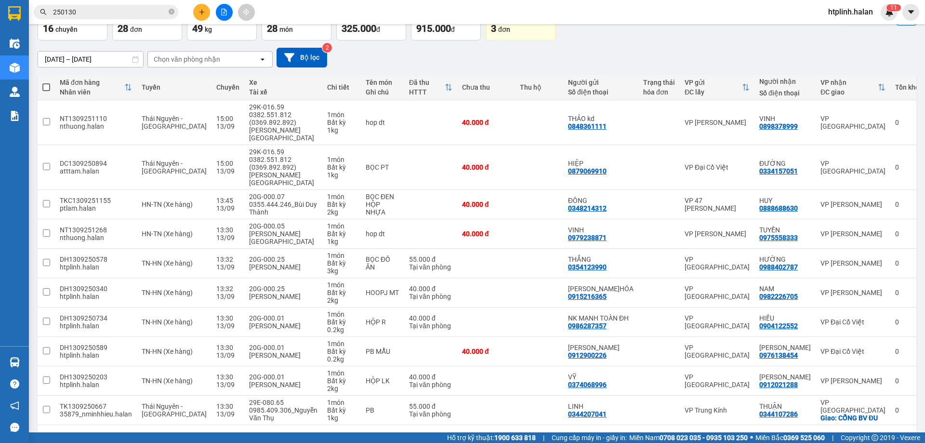
click at [787, 433] on button "2" at bounding box center [794, 440] width 14 height 14
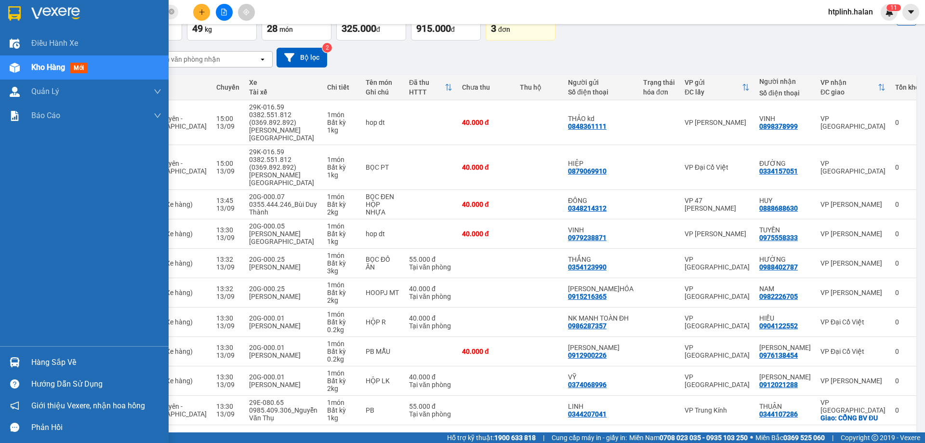
click at [15, 368] on div at bounding box center [14, 362] width 17 height 17
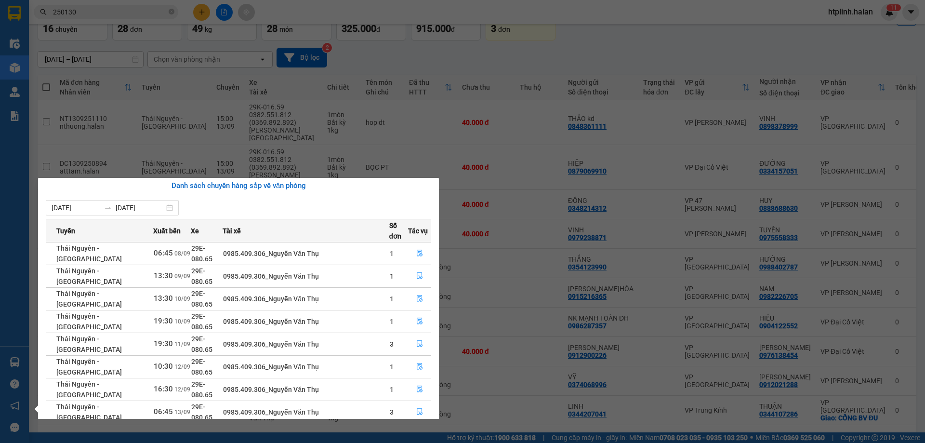
click at [645, 323] on section "Kết quả tìm kiếm ( 269 ) Bộ lọc Mã ĐH Trạng thái Món hàng Thu hộ Tổng cước Chưa…" at bounding box center [462, 221] width 925 height 443
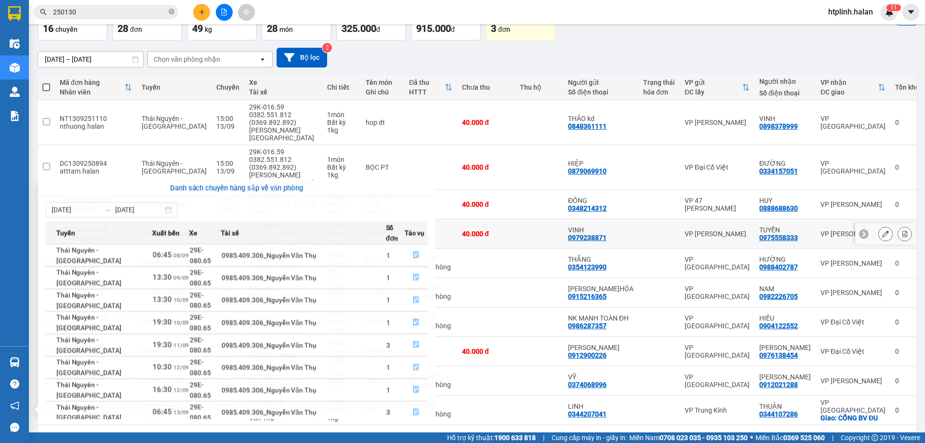
scroll to position [0, 0]
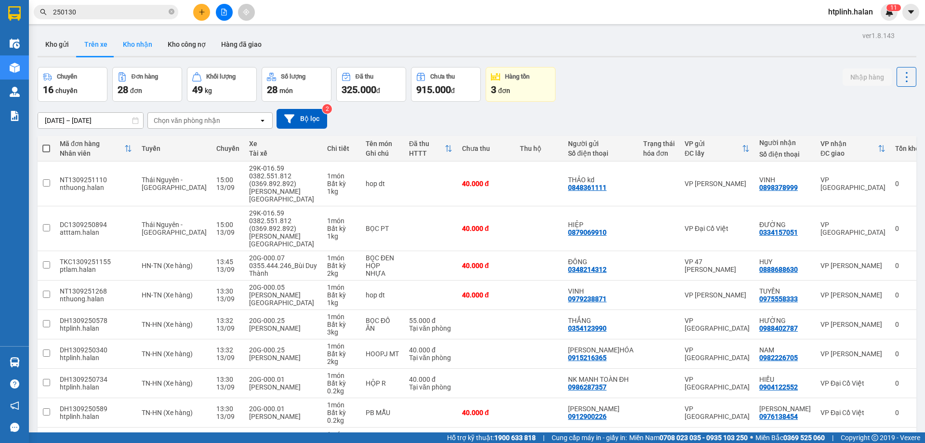
click at [134, 42] on button "Kho nhận" at bounding box center [137, 44] width 45 height 23
type input "[DATE] – [DATE]"
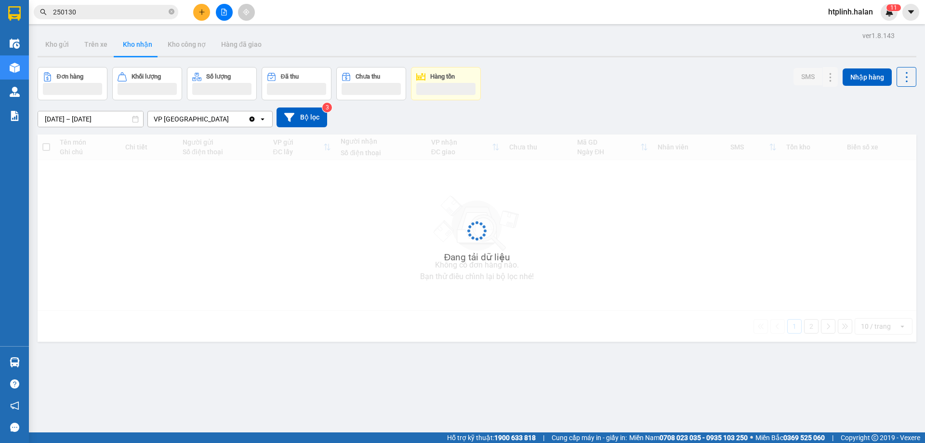
scroll to position [44, 0]
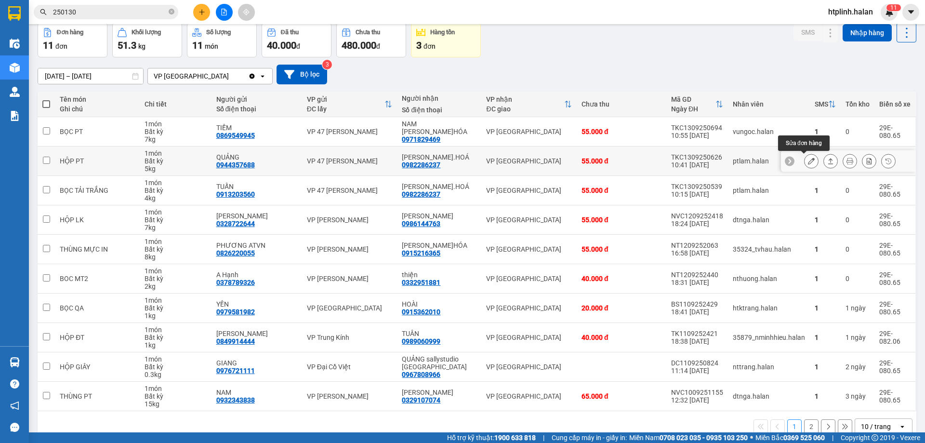
click at [824, 161] on button at bounding box center [830, 161] width 13 height 17
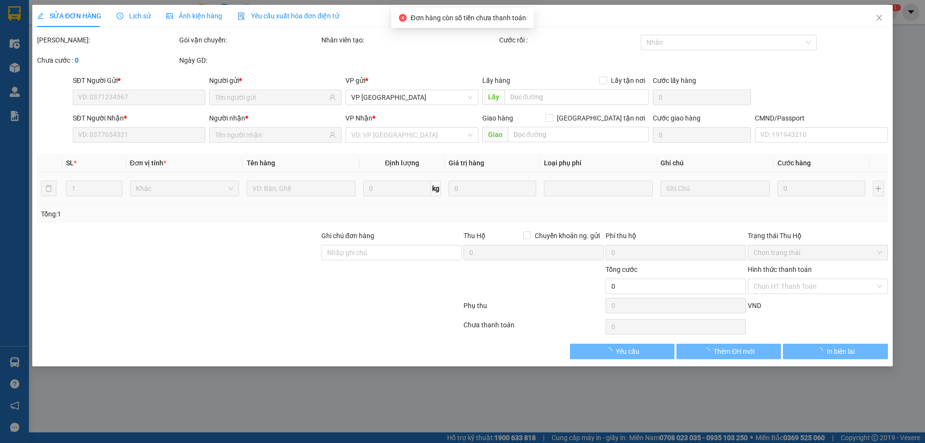
type input "0944357688"
type input "QUẢNG"
type input "0982286237"
type input "[PERSON_NAME].HOÁ"
type input "55.000"
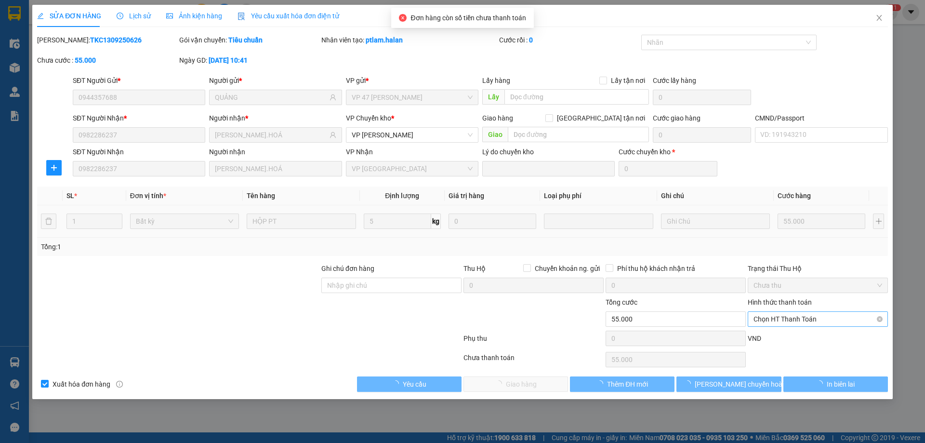
click at [774, 315] on span "Chọn HT Thanh Toán" at bounding box center [817, 319] width 129 height 14
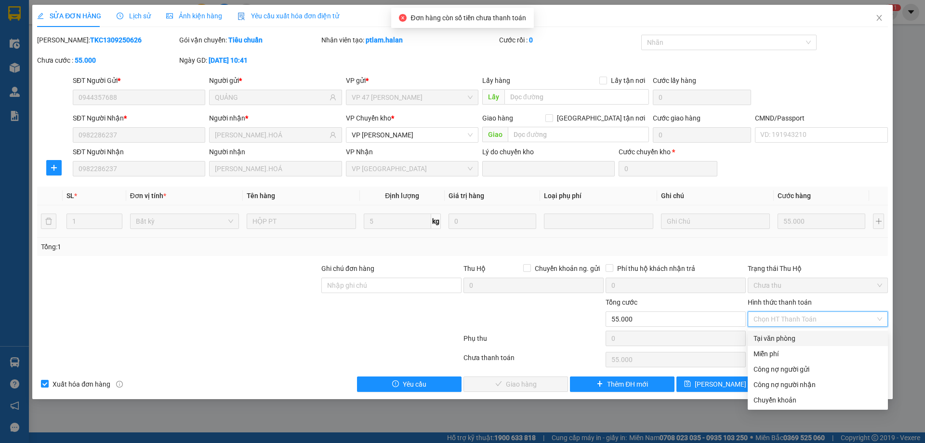
click at [778, 333] on div "Tại văn phòng" at bounding box center [817, 338] width 129 height 11
type input "0"
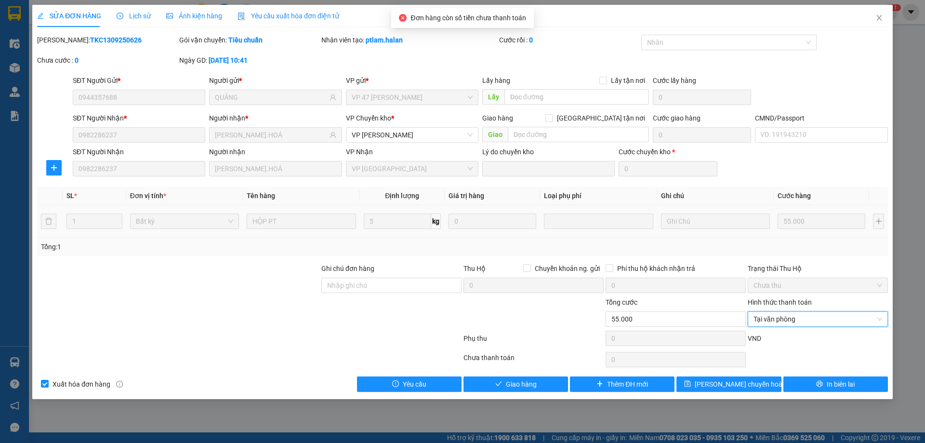
click at [548, 374] on div "Total Paid Fee 0 Total UnPaid Fee 55.000 Cash Collection Total Fee Mã ĐH: TKC13…" at bounding box center [462, 213] width 851 height 357
click at [552, 393] on div "SỬA ĐƠN HÀNG Lịch sử Ảnh kiện hàng Yêu cầu xuất hóa đơn điện tử Total Paid Fee …" at bounding box center [462, 202] width 860 height 394
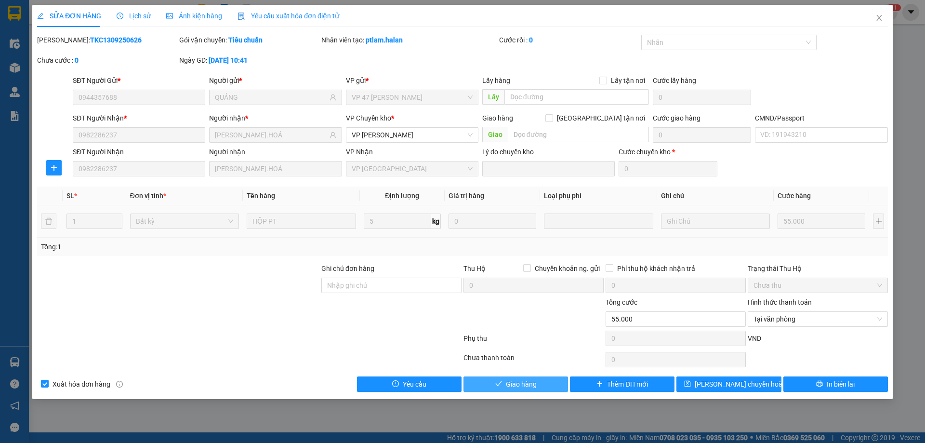
click at [552, 387] on button "Giao hàng" at bounding box center [515, 383] width 105 height 15
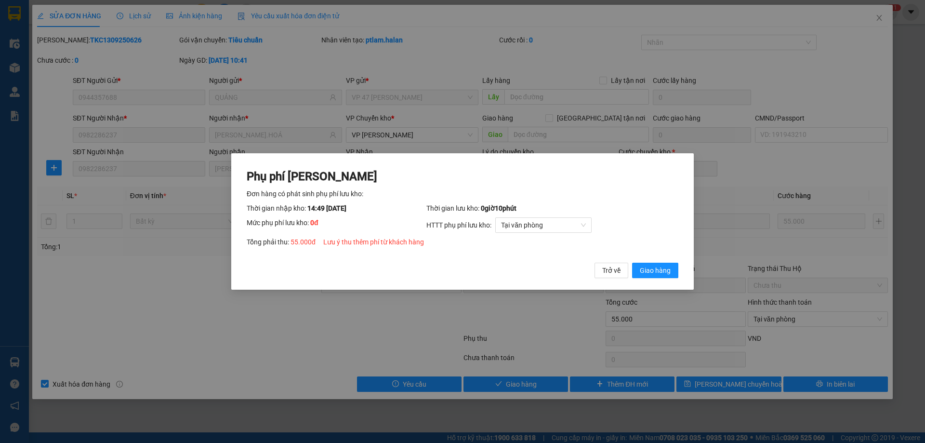
click at [654, 260] on div "Phụ phí Lưu kho Đơn hàng có phát sinh phụ phí lưu kho: Thời gian nhập kho: 14:4…" at bounding box center [463, 224] width 432 height 110
click at [654, 267] on span "Giao hàng" at bounding box center [655, 270] width 31 height 11
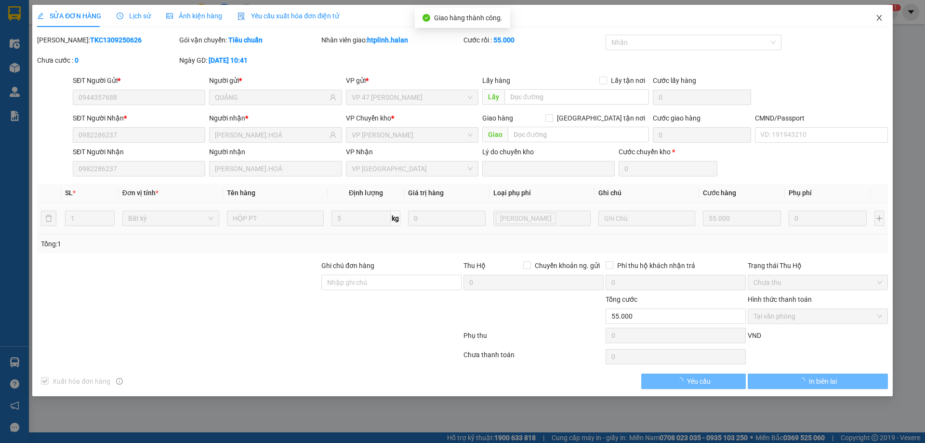
click at [876, 18] on icon "close" at bounding box center [879, 18] width 8 height 8
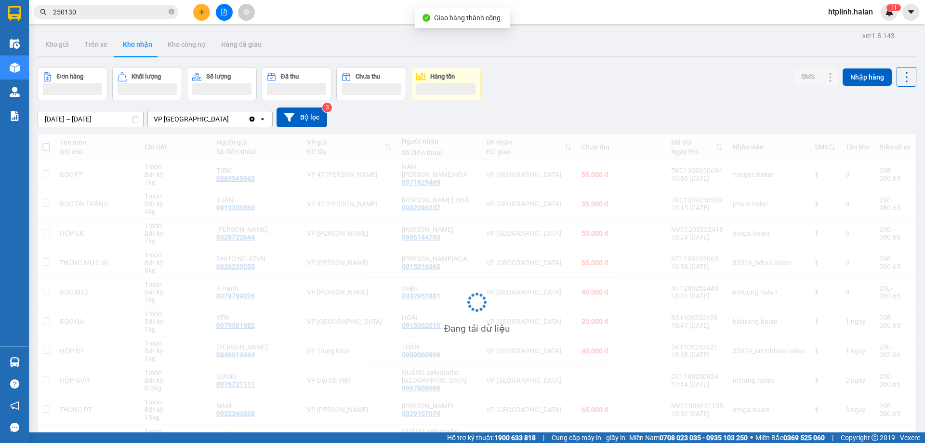
scroll to position [61, 0]
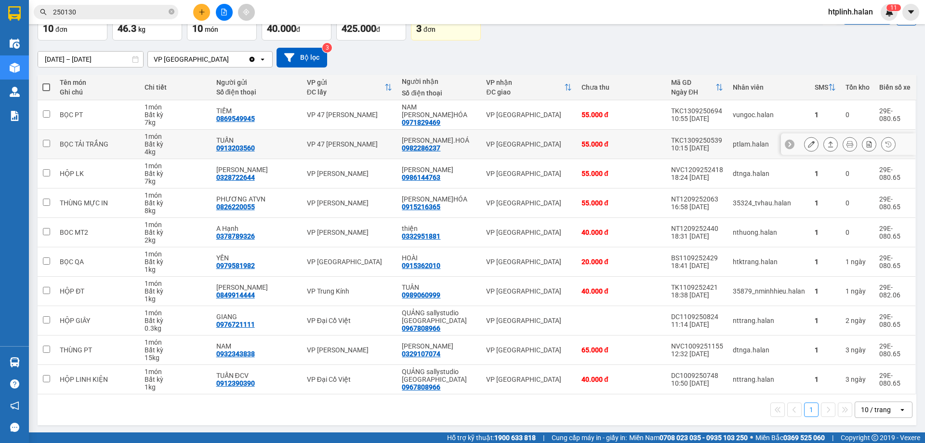
click at [827, 145] on icon at bounding box center [830, 144] width 7 height 7
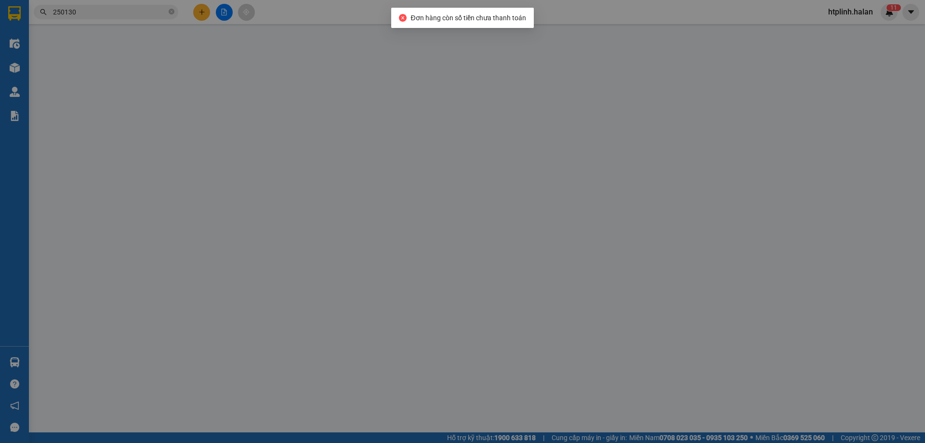
type input "0913203560"
type input "TUẤN"
type input "0982286237"
type input "[PERSON_NAME].HOÁ"
type input "55.000"
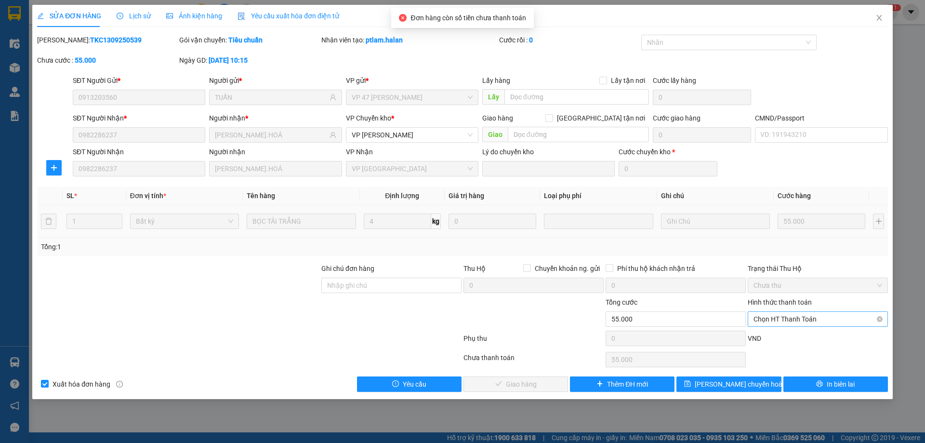
click at [754, 313] on span "Chọn HT Thanh Toán" at bounding box center [817, 319] width 129 height 14
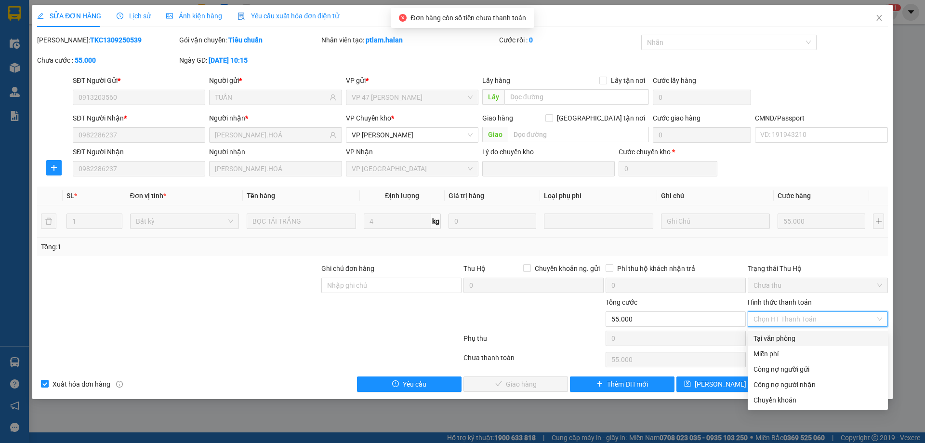
click at [760, 339] on div "Tại văn phòng" at bounding box center [817, 338] width 129 height 11
type input "0"
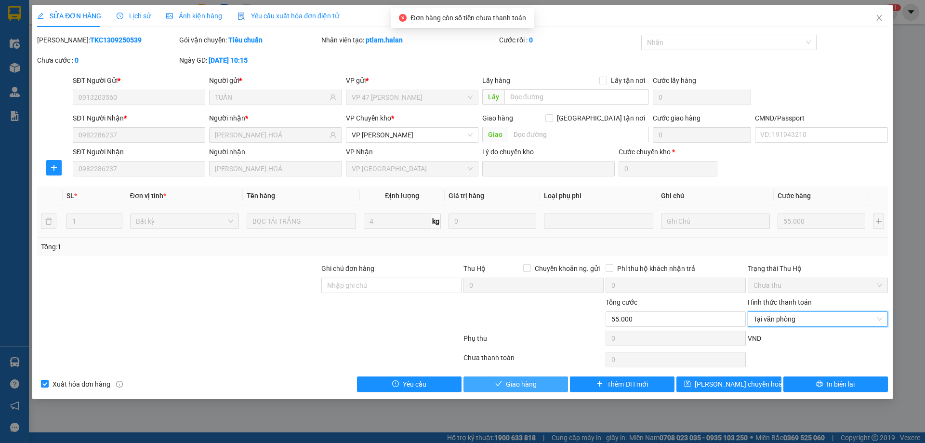
click at [504, 384] on button "Giao hàng" at bounding box center [515, 383] width 105 height 15
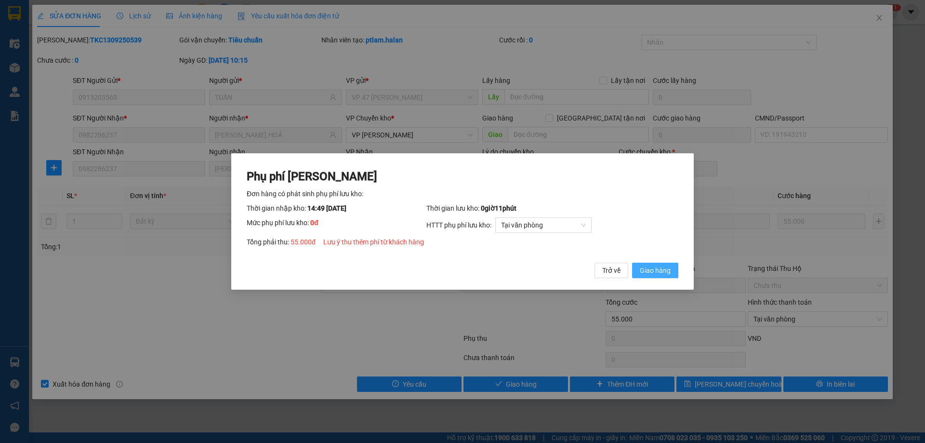
click at [668, 268] on span "Giao hàng" at bounding box center [655, 270] width 31 height 11
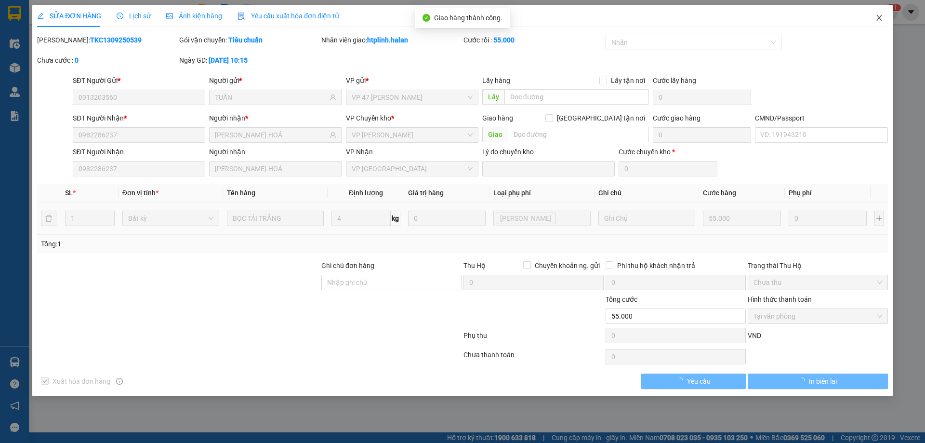
click at [877, 12] on span "Close" at bounding box center [879, 18] width 27 height 27
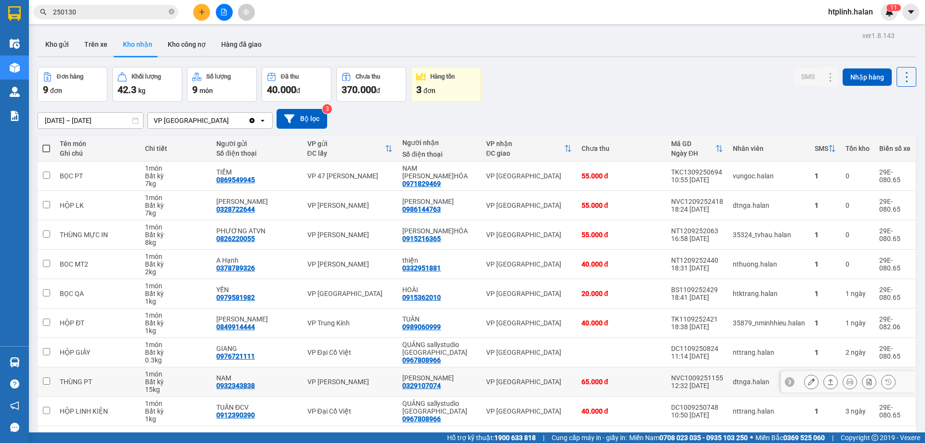
scroll to position [44, 0]
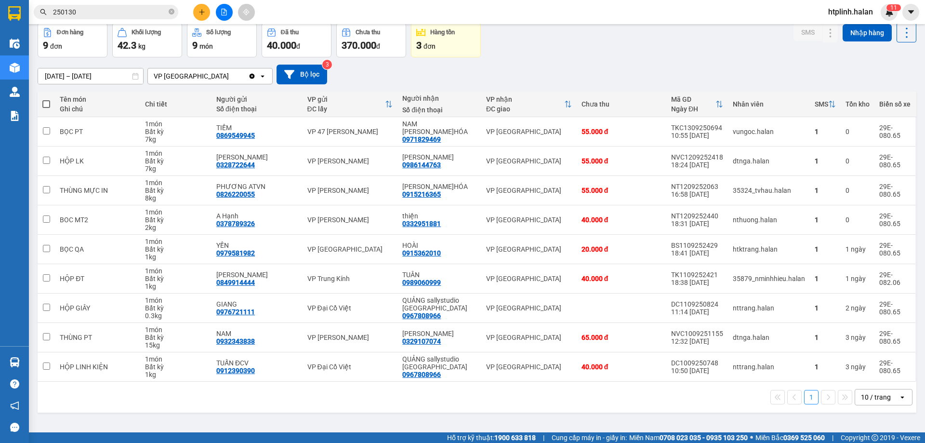
click at [783, 47] on div "Đơn hàng 9 đơn Khối lượng 42.3 kg Số lượng 9 món Đã thu 40.000 đ Chưa thu 370.0…" at bounding box center [477, 40] width 879 height 35
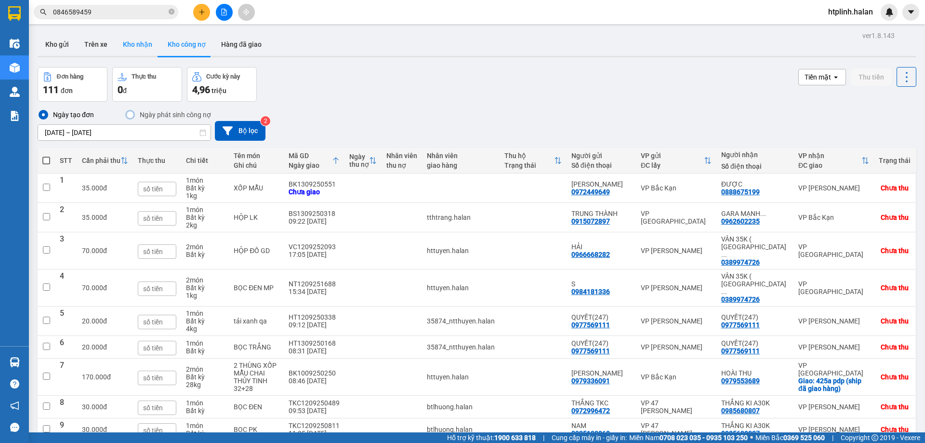
click at [128, 45] on button "Kho nhận" at bounding box center [137, 44] width 45 height 23
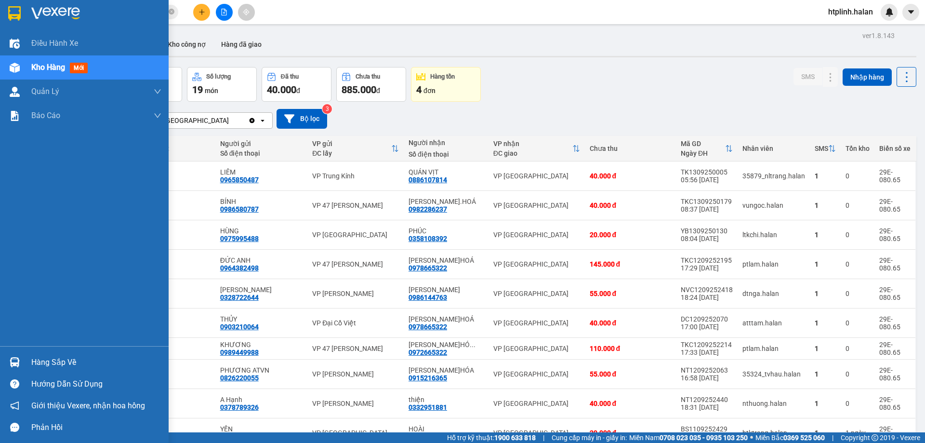
click at [22, 350] on div "Hàng sắp về Hướng dẫn sử dụng Giới thiệu Vexere, nhận hoa hồng Phản hồi" at bounding box center [84, 392] width 169 height 92
click at [34, 355] on div "Hàng sắp về" at bounding box center [96, 362] width 130 height 14
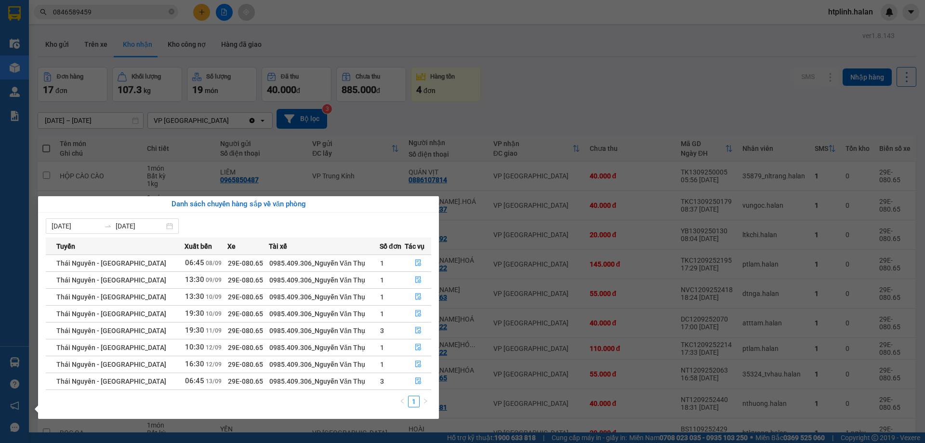
click at [485, 333] on section "Kết quả tìm kiếm ( 1 ) Bộ lọc Mã ĐH Trạng thái Món hàng Thu hộ Tổng cước Chưa c…" at bounding box center [462, 221] width 925 height 443
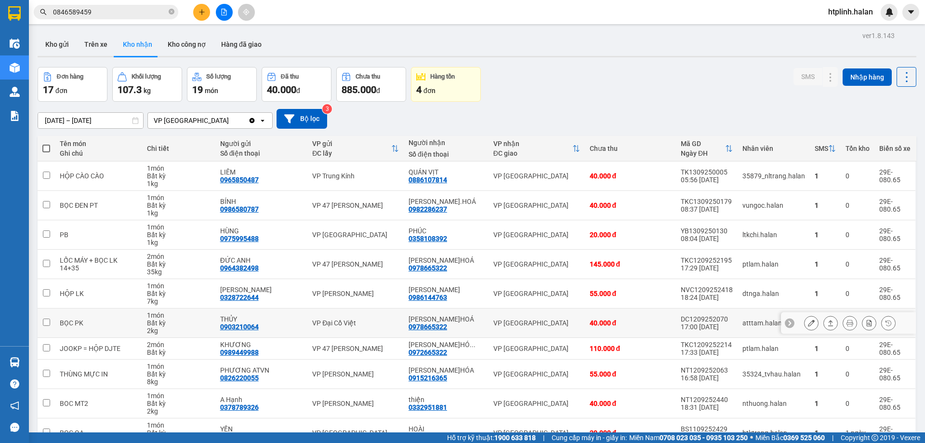
scroll to position [55, 0]
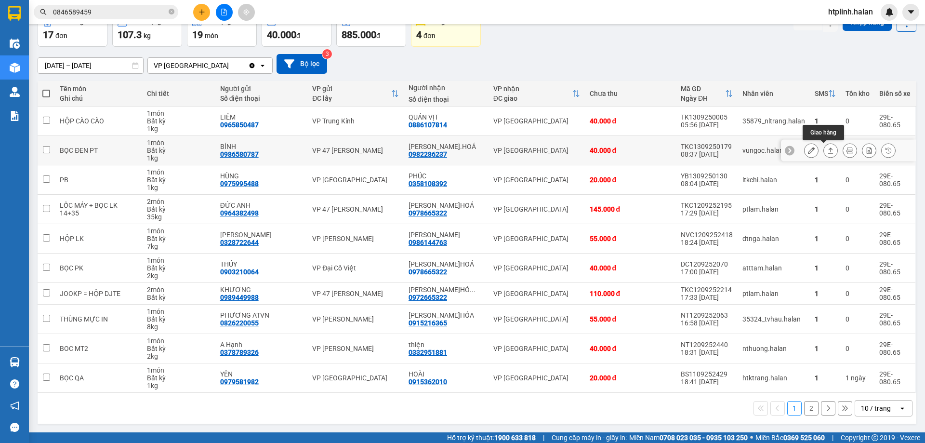
click at [824, 147] on button at bounding box center [830, 150] width 13 height 17
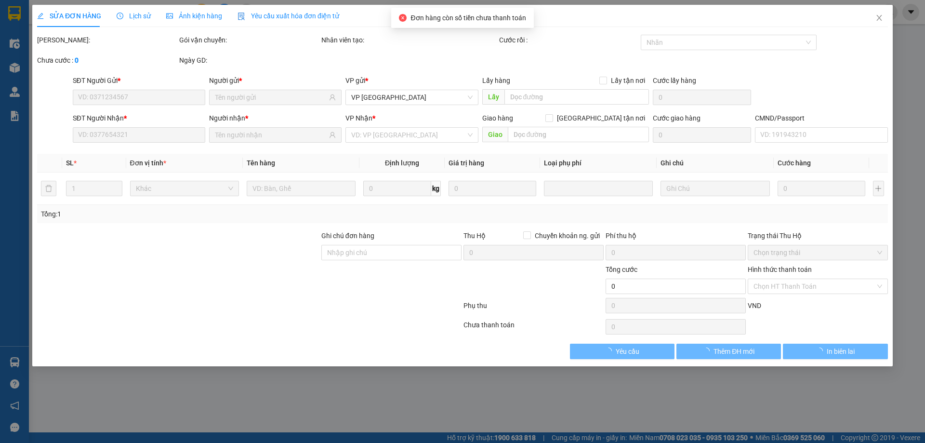
type input "0986580787"
type input "BÍNH"
type input "0982286237"
type input "[PERSON_NAME].HOÁ"
type input "40.000"
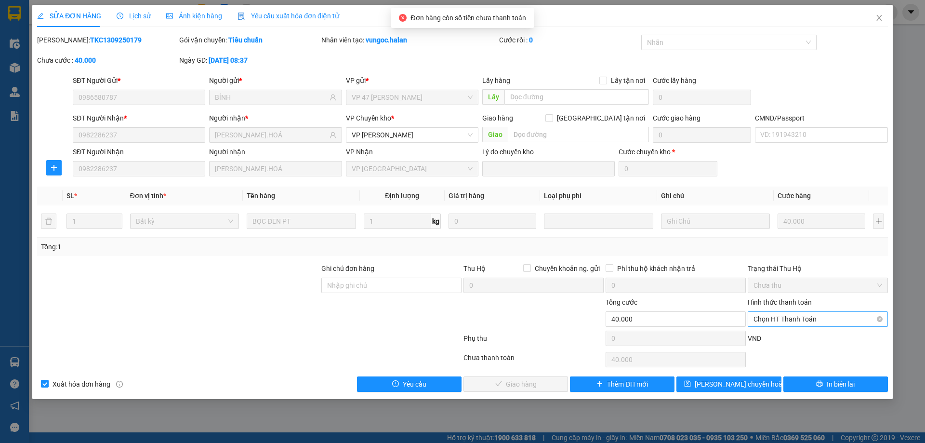
click at [776, 325] on span "Chọn HT Thanh Toán" at bounding box center [817, 319] width 129 height 14
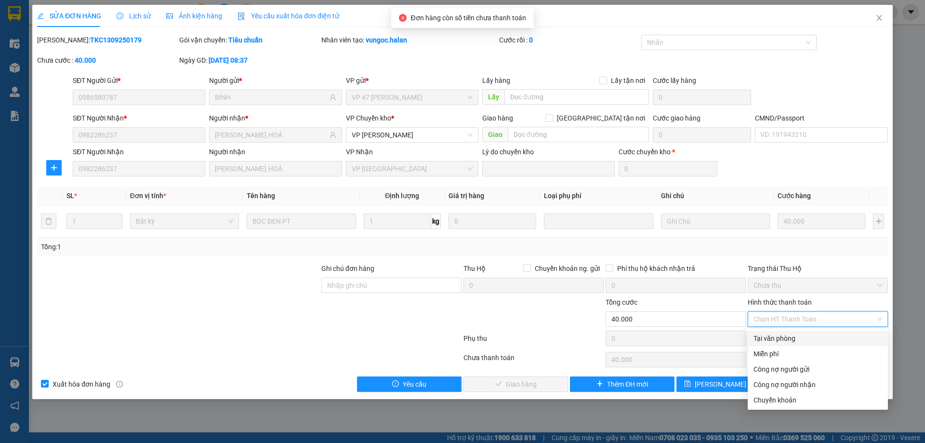
click at [785, 338] on div "Tại văn phòng" at bounding box center [817, 338] width 129 height 11
type input "0"
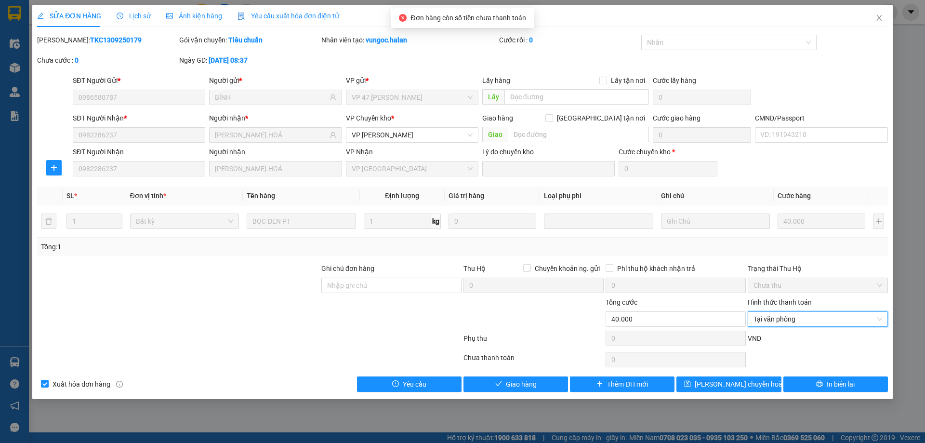
click at [545, 372] on div "Total Paid Fee 0 Total UnPaid Fee 40.000 Cash Collection Total Fee Mã ĐH: TKC13…" at bounding box center [462, 213] width 851 height 357
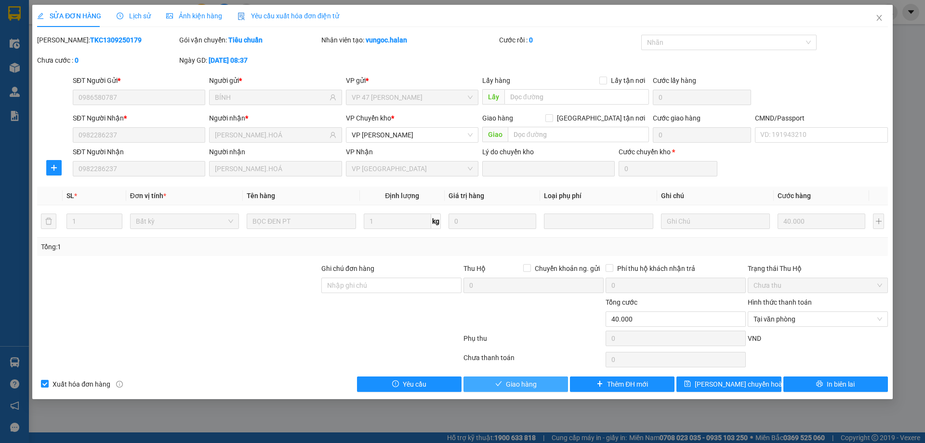
click at [542, 385] on button "Giao hàng" at bounding box center [515, 383] width 105 height 15
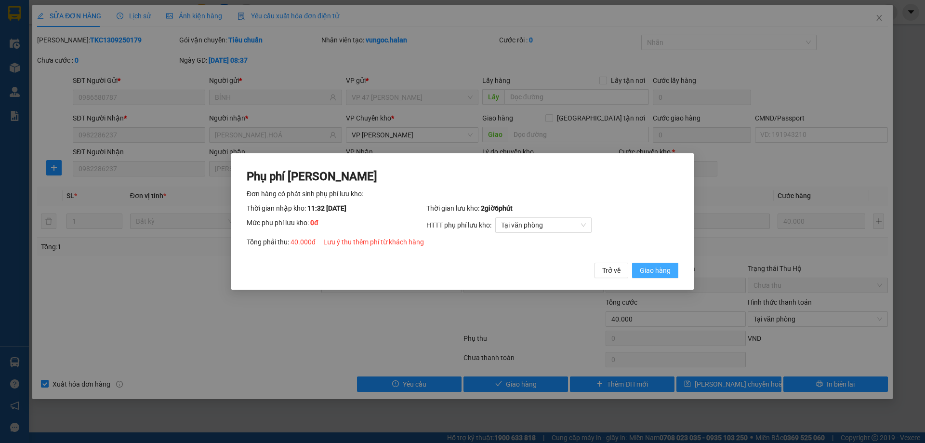
click at [648, 269] on span "Giao hàng" at bounding box center [655, 270] width 31 height 11
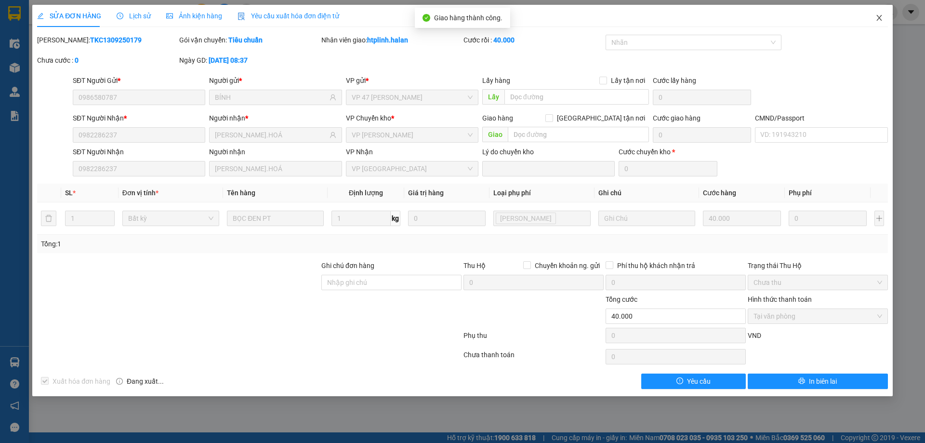
click at [877, 9] on span "Close" at bounding box center [879, 18] width 27 height 27
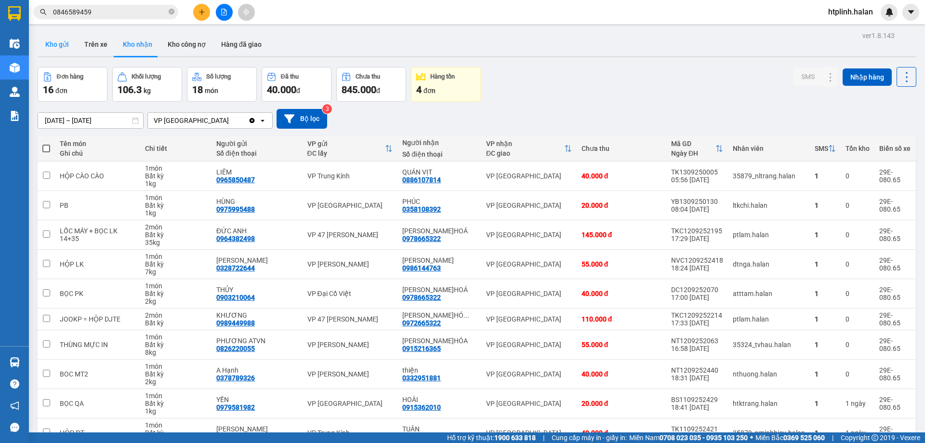
click at [73, 43] on button "Kho gửi" at bounding box center [57, 44] width 39 height 23
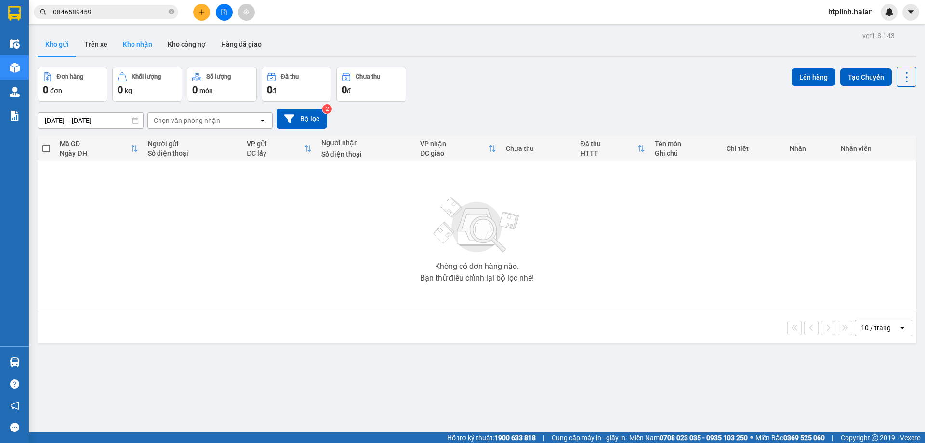
click at [155, 44] on button "Kho nhận" at bounding box center [137, 44] width 45 height 23
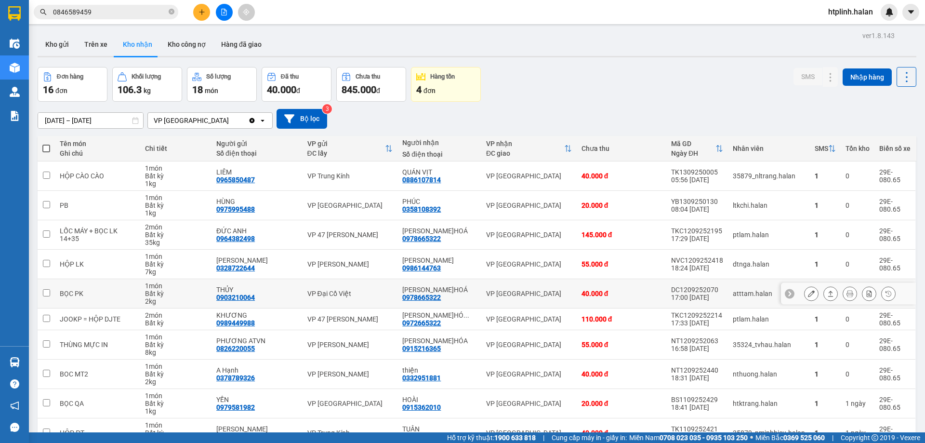
scroll to position [55, 0]
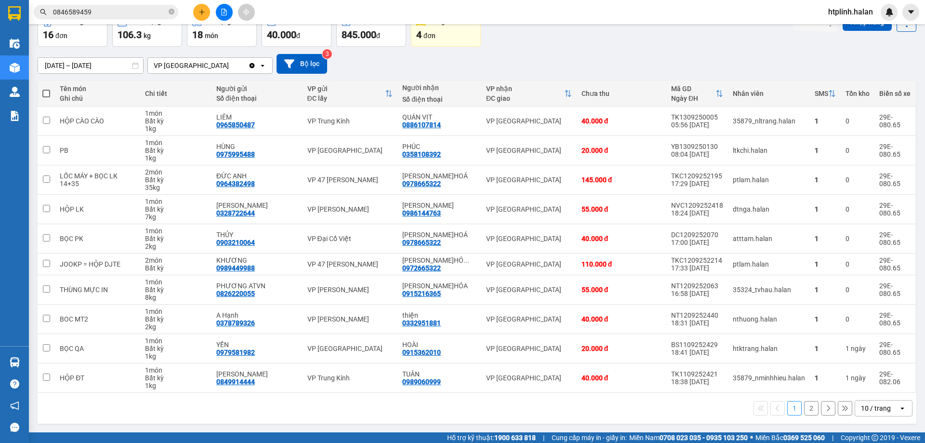
click at [806, 409] on button "2" at bounding box center [811, 408] width 14 height 14
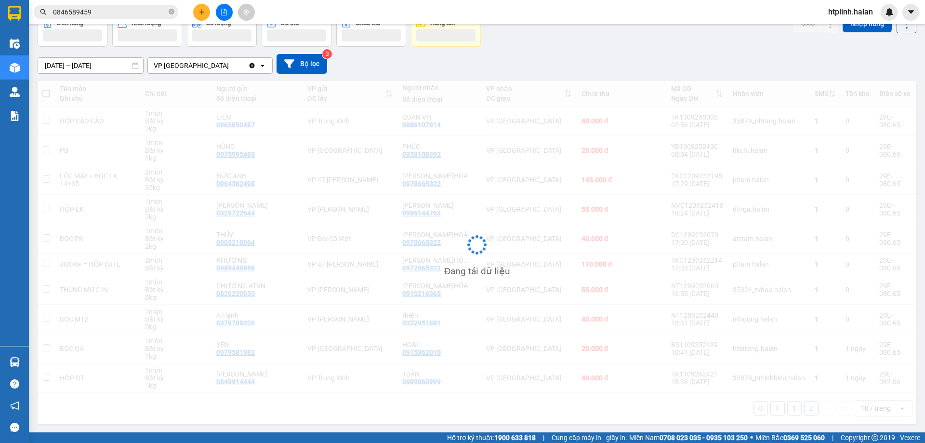
scroll to position [44, 0]
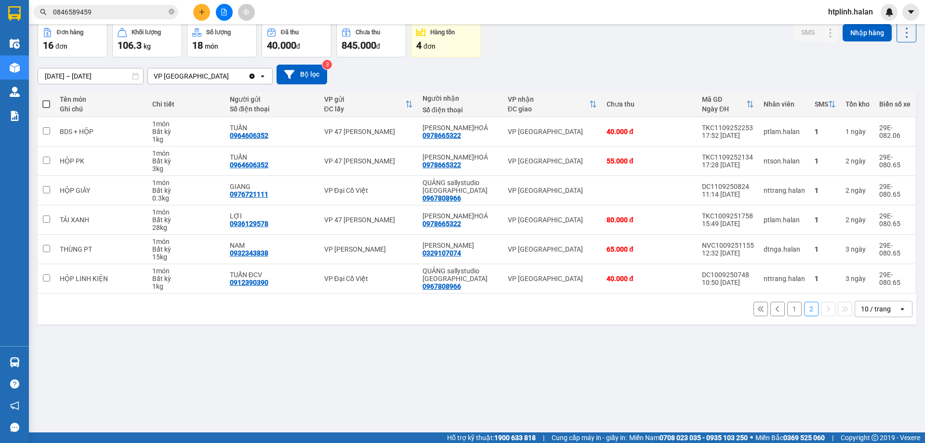
click at [787, 303] on button "1" at bounding box center [794, 309] width 14 height 14
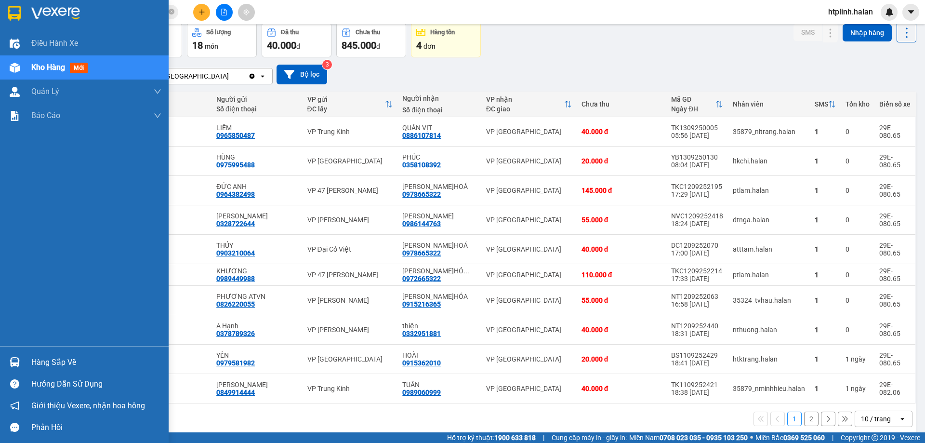
click at [29, 363] on div "Hàng sắp về" at bounding box center [84, 362] width 169 height 22
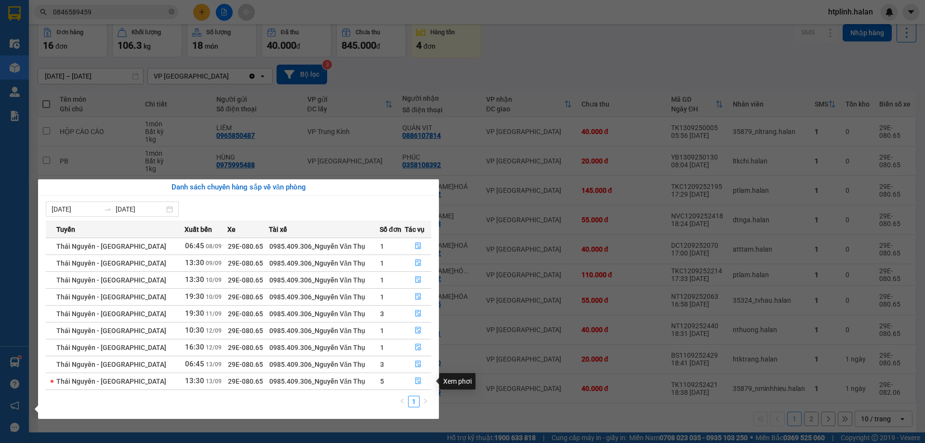
click at [489, 381] on section "Kết quả tìm kiếm ( 1 ) Bộ lọc Mã ĐH Trạng thái Món hàng Thu hộ Tổng cước Chưa c…" at bounding box center [462, 221] width 925 height 443
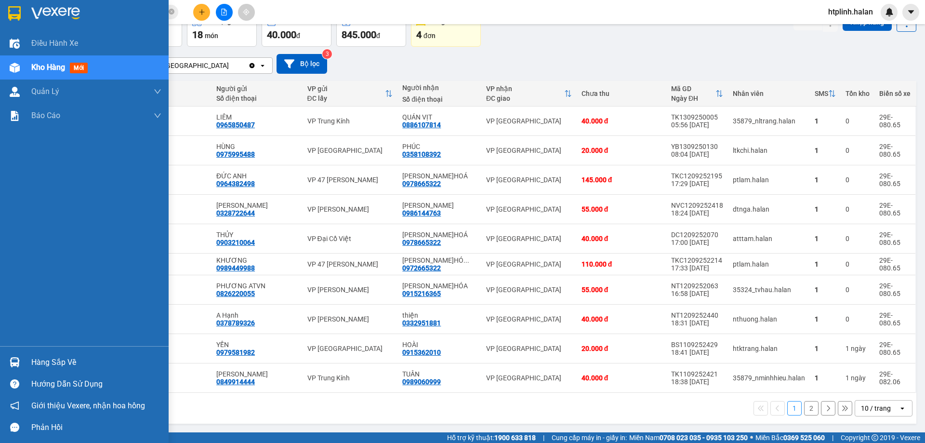
scroll to position [0, 0]
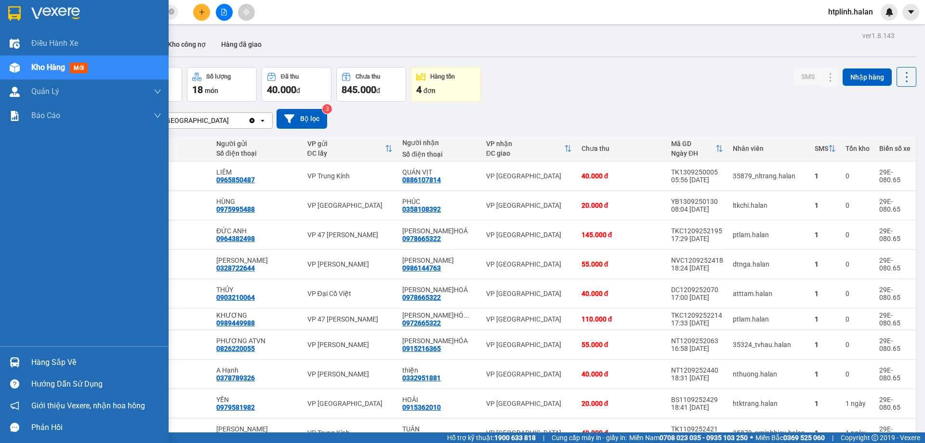
click at [74, 357] on div "Hàng sắp về" at bounding box center [96, 362] width 130 height 14
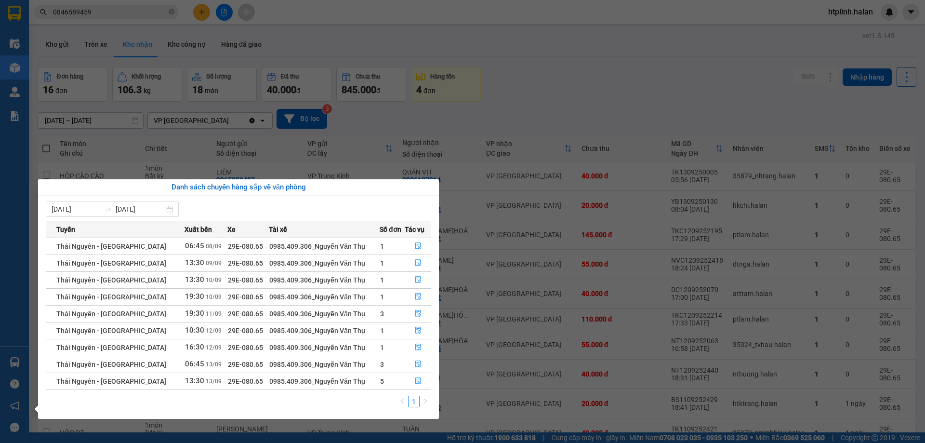
click at [549, 106] on section "Kết quả tìm kiếm ( 1 ) Bộ lọc Mã ĐH Trạng thái Món hàng Thu hộ Tổng cước Chưa c…" at bounding box center [462, 221] width 925 height 443
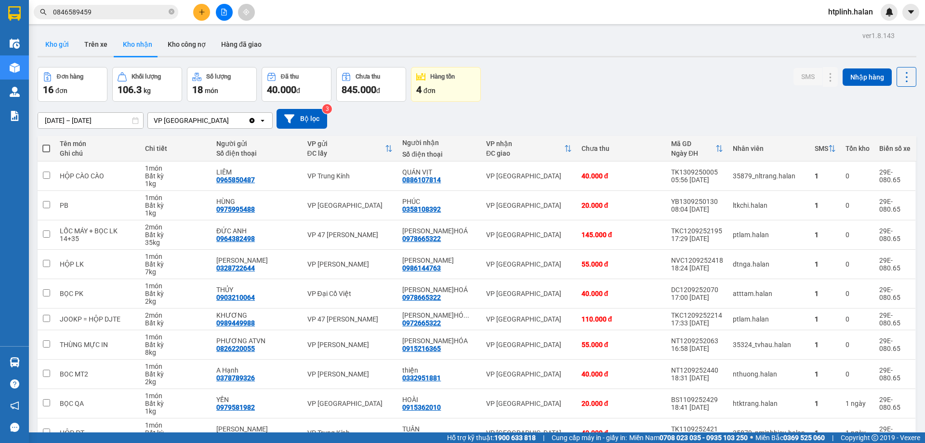
click at [53, 36] on button "Kho gửi" at bounding box center [57, 44] width 39 height 23
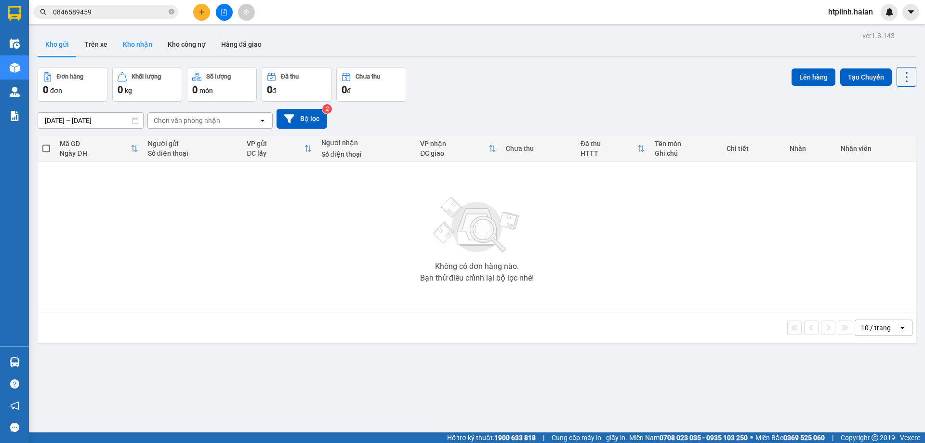
click at [134, 36] on button "Kho nhận" at bounding box center [137, 44] width 45 height 23
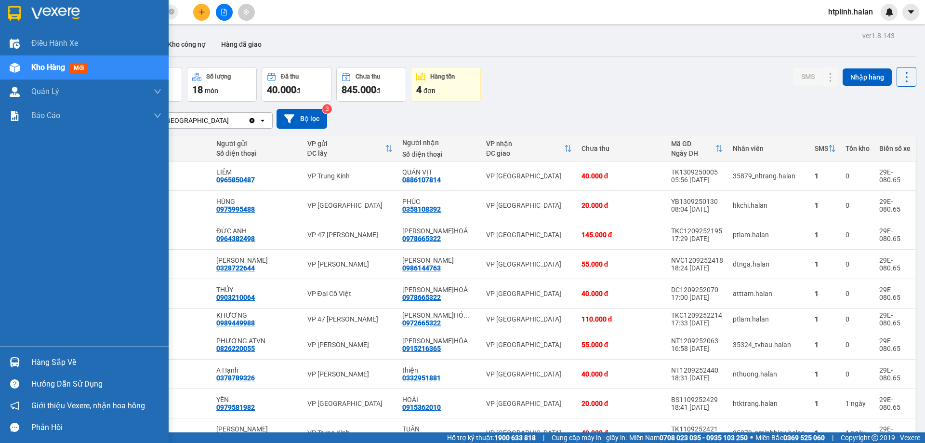
click at [44, 363] on div "Hàng sắp về" at bounding box center [96, 362] width 130 height 14
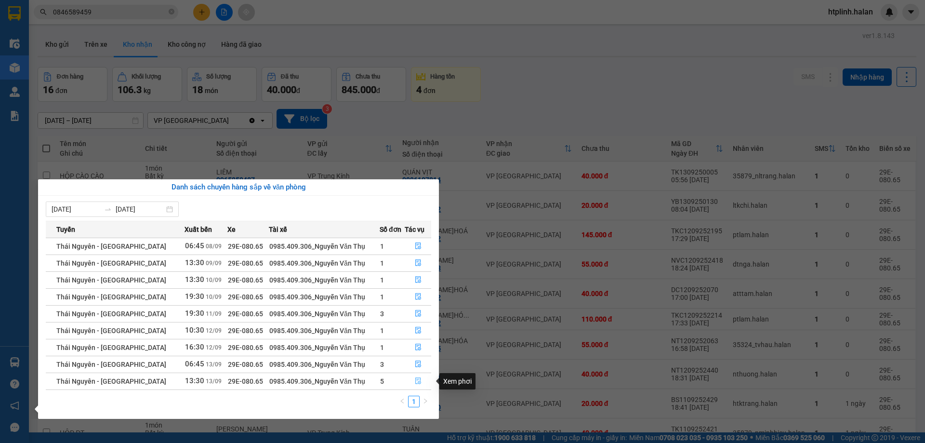
click at [405, 383] on button "button" at bounding box center [418, 380] width 26 height 15
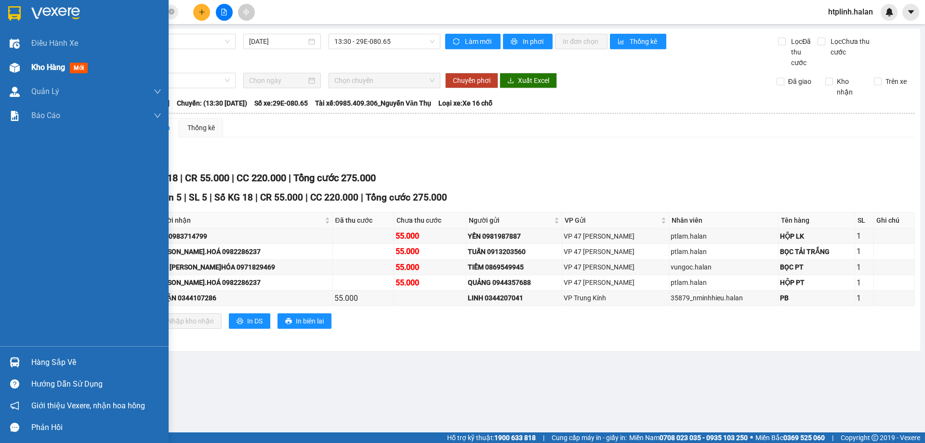
click at [96, 62] on div "Kho hàng mới" at bounding box center [96, 67] width 130 height 24
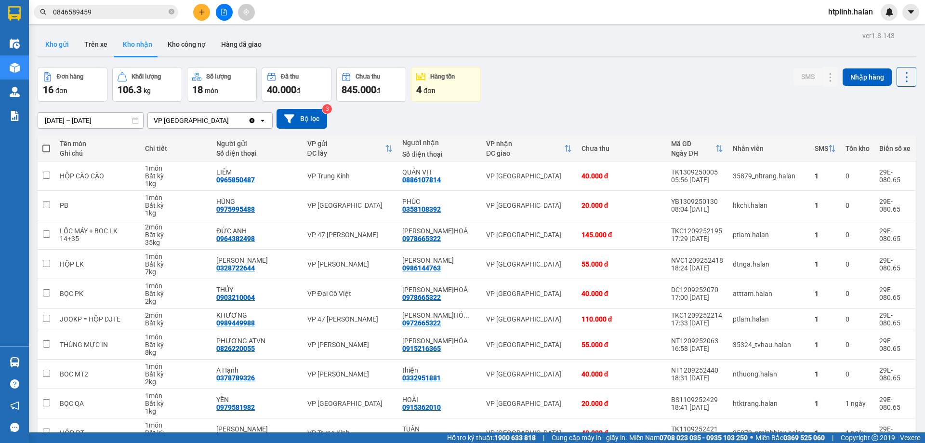
click at [64, 44] on button "Kho gửi" at bounding box center [57, 44] width 39 height 23
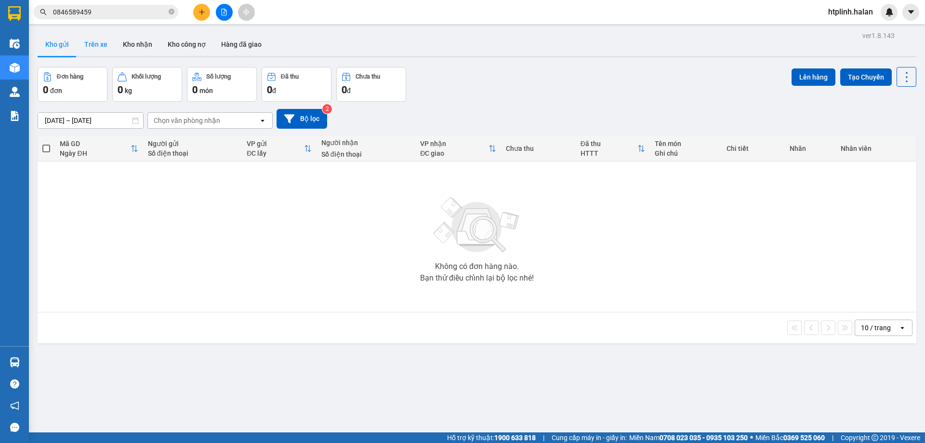
click at [92, 34] on button "Trên xe" at bounding box center [96, 44] width 39 height 23
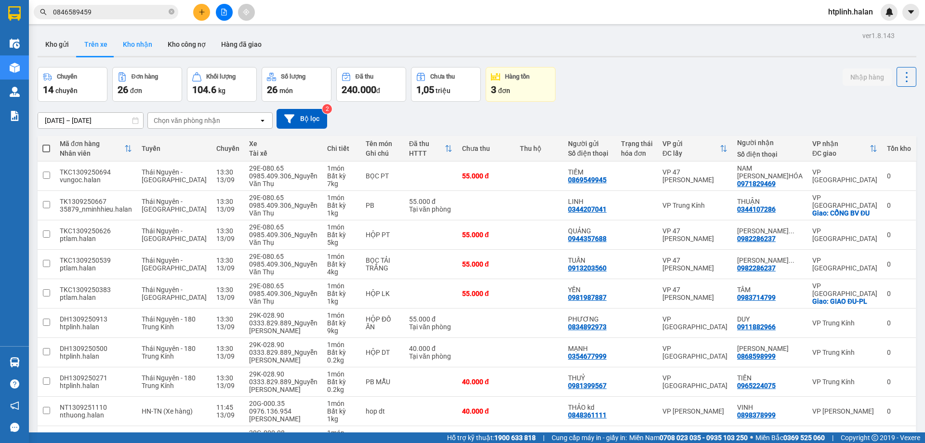
click at [140, 44] on button "Kho nhận" at bounding box center [137, 44] width 45 height 23
type input "[DATE] – [DATE]"
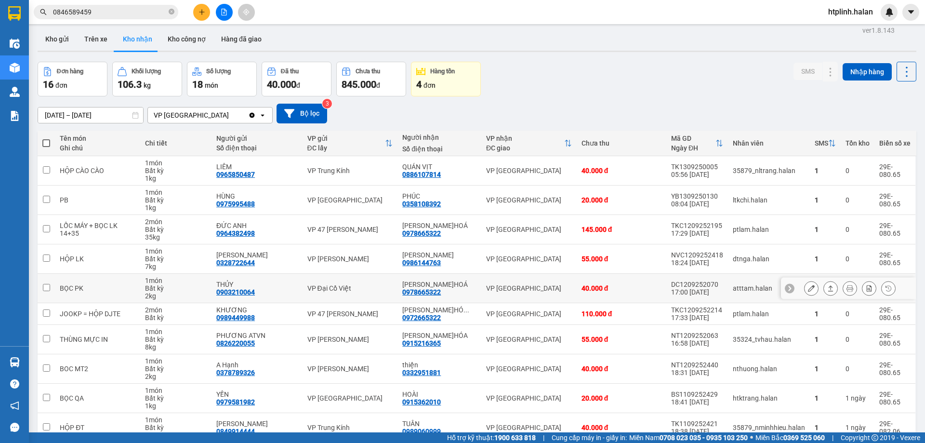
scroll to position [55, 0]
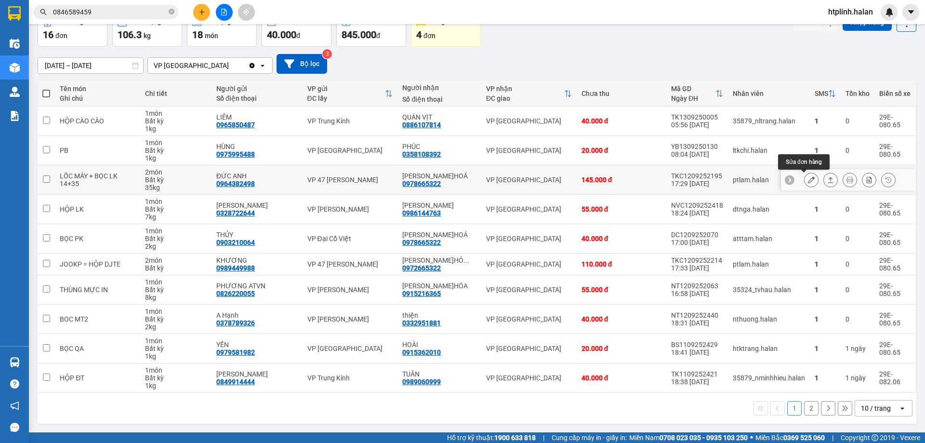
click at [808, 180] on icon at bounding box center [811, 179] width 7 height 7
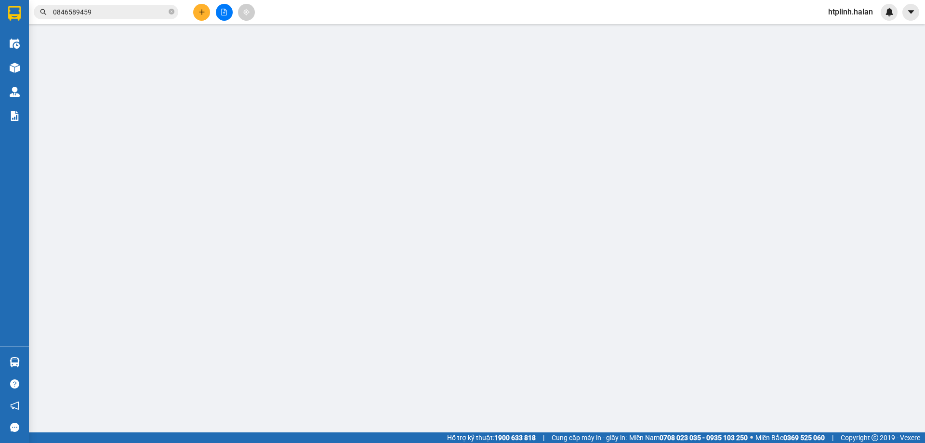
type input "0964382498"
type input "ĐỨC ANH"
type input "0978665322"
type input "[PERSON_NAME]HOÁ"
type input "145.000"
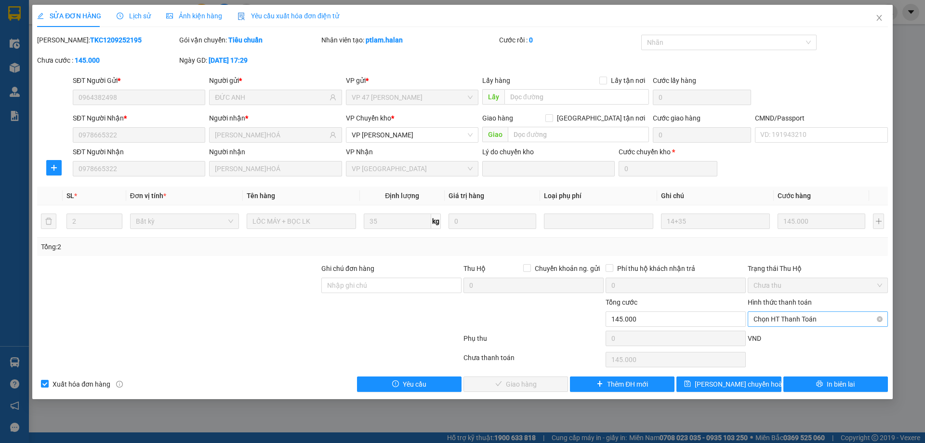
click at [773, 324] on span "Chọn HT Thanh Toán" at bounding box center [817, 319] width 129 height 14
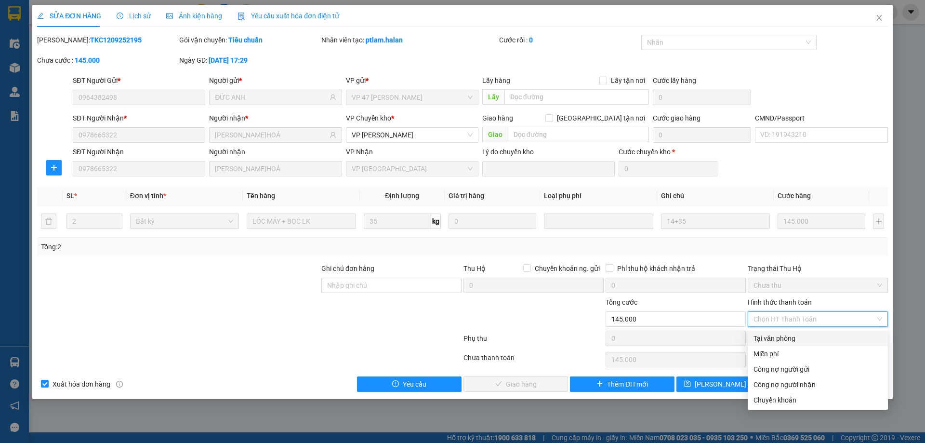
click at [773, 334] on div "Tại văn phòng" at bounding box center [817, 338] width 129 height 11
type input "0"
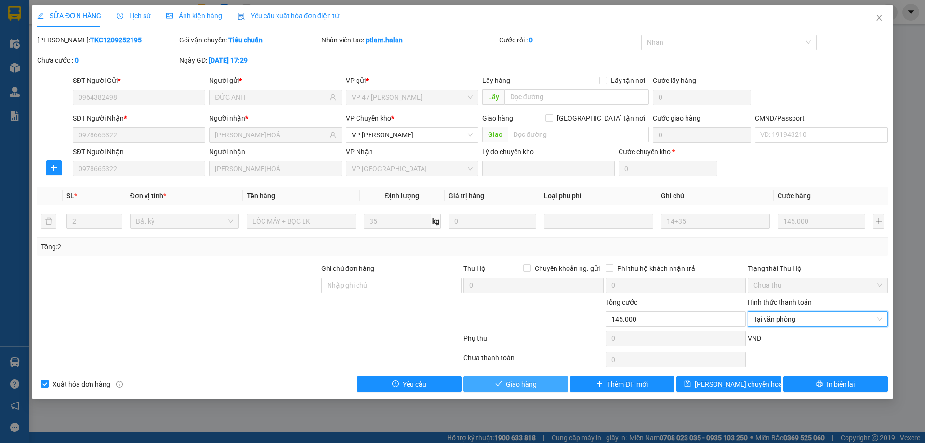
click at [546, 381] on button "Giao hàng" at bounding box center [515, 383] width 105 height 15
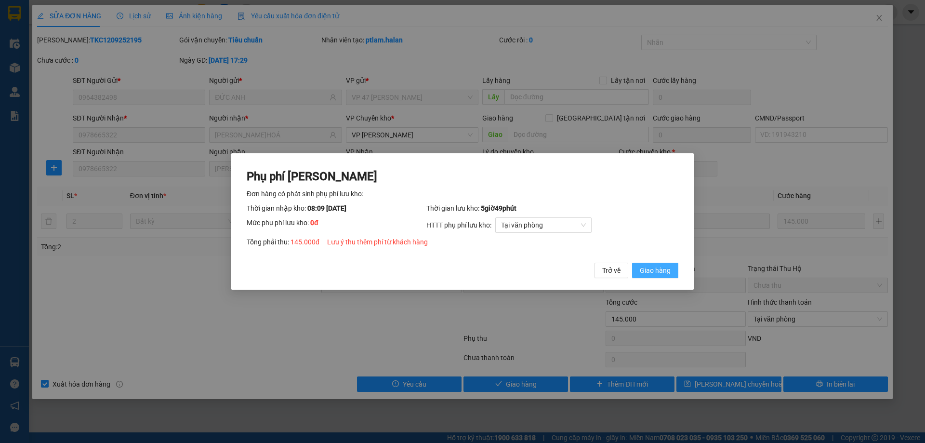
click at [644, 264] on button "Giao hàng" at bounding box center [655, 270] width 46 height 15
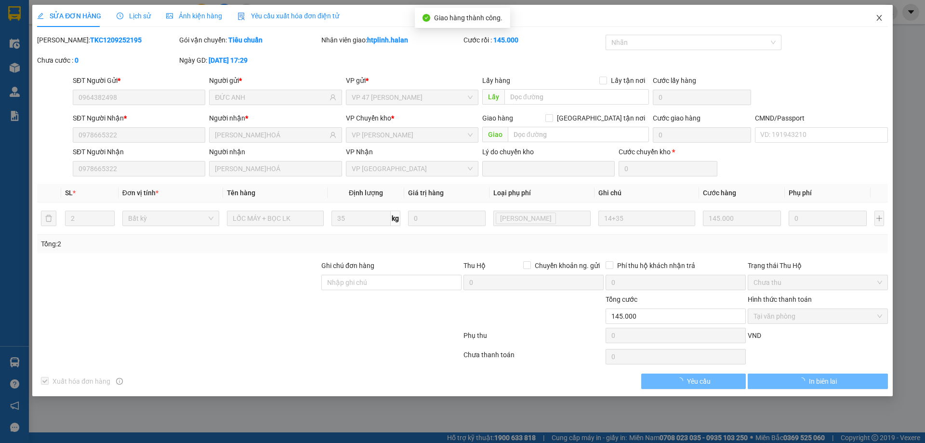
click at [873, 18] on span "Close" at bounding box center [879, 18] width 27 height 27
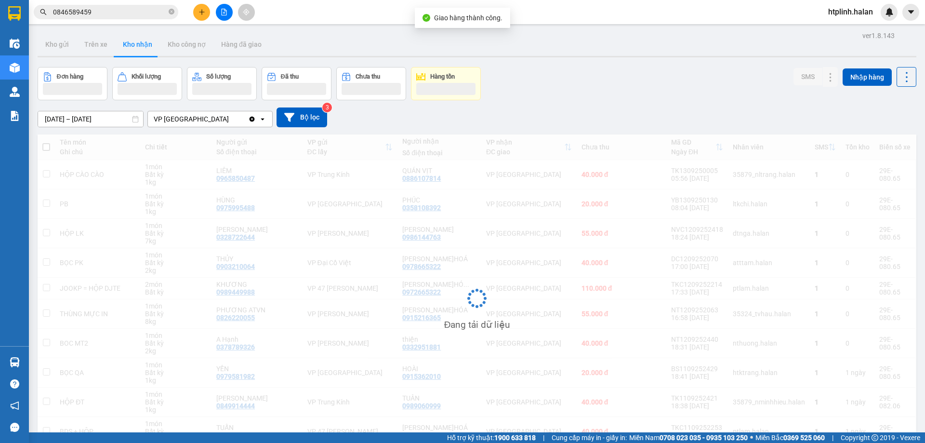
scroll to position [53, 0]
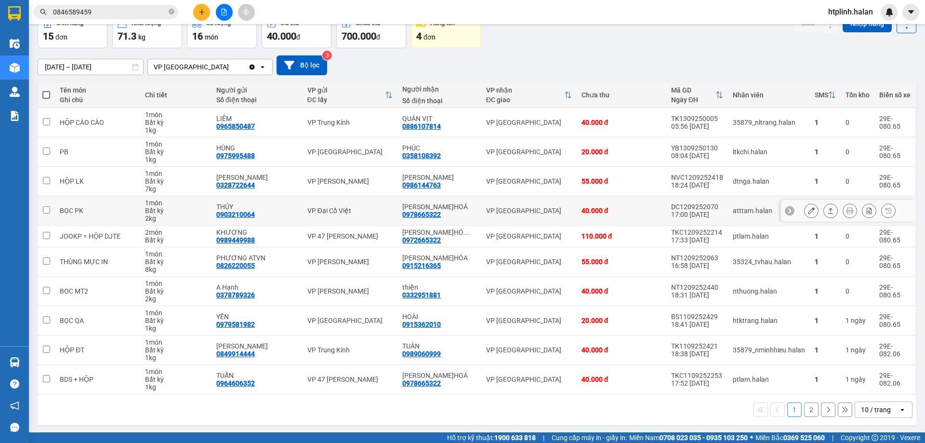
click at [808, 210] on icon at bounding box center [811, 210] width 7 height 7
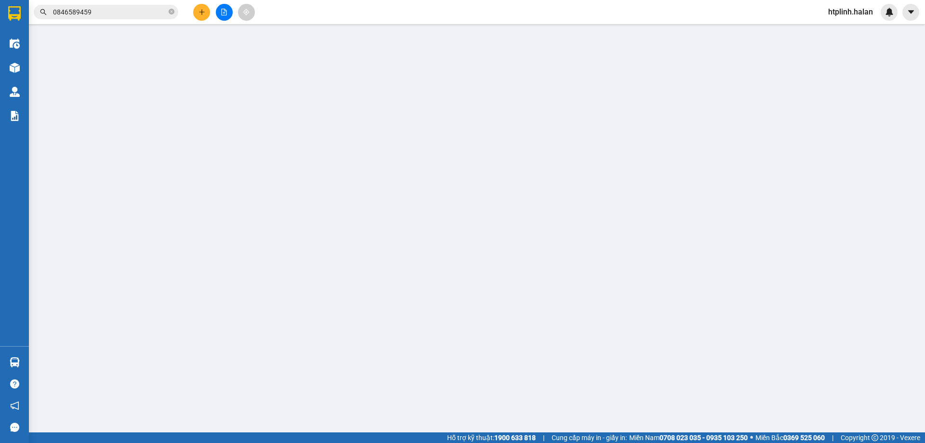
type input "0903210064"
type input "THỦY"
type input "0978665322"
type input "[PERSON_NAME]HOÁ"
type input "40.000"
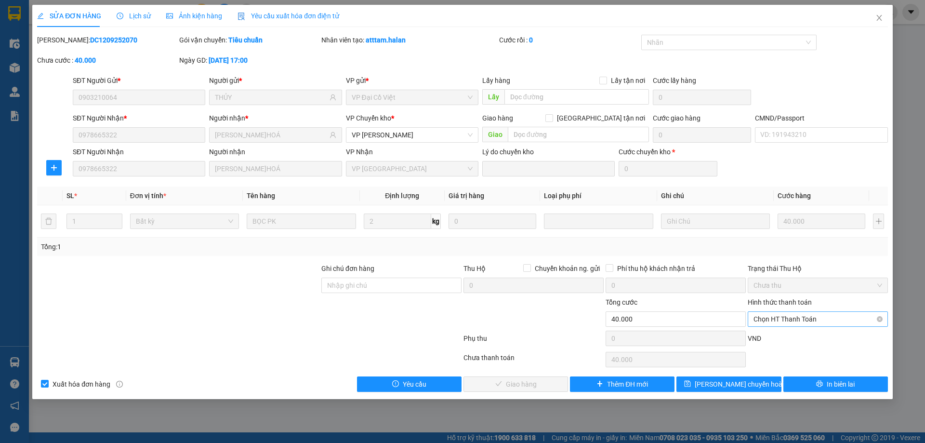
drag, startPoint x: 757, startPoint y: 313, endPoint x: 759, endPoint y: 326, distance: 13.1
click at [757, 313] on span "Chọn HT Thanh Toán" at bounding box center [817, 319] width 129 height 14
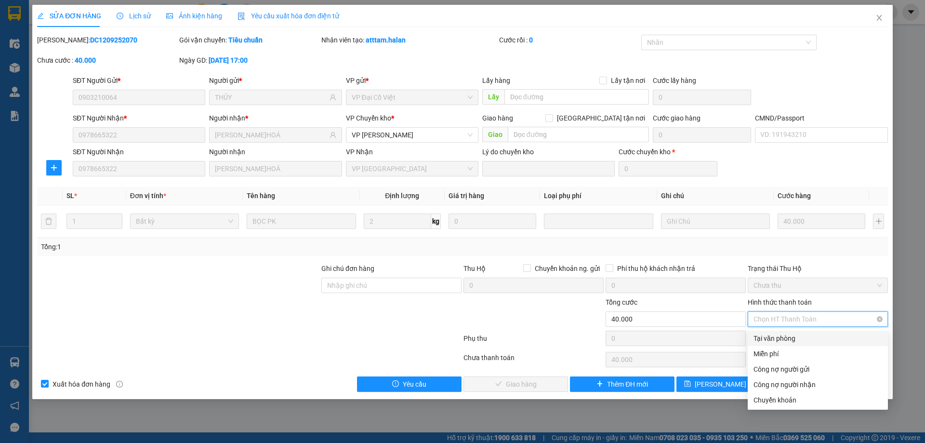
click at [763, 334] on div "Tại văn phòng" at bounding box center [817, 338] width 129 height 11
type input "0"
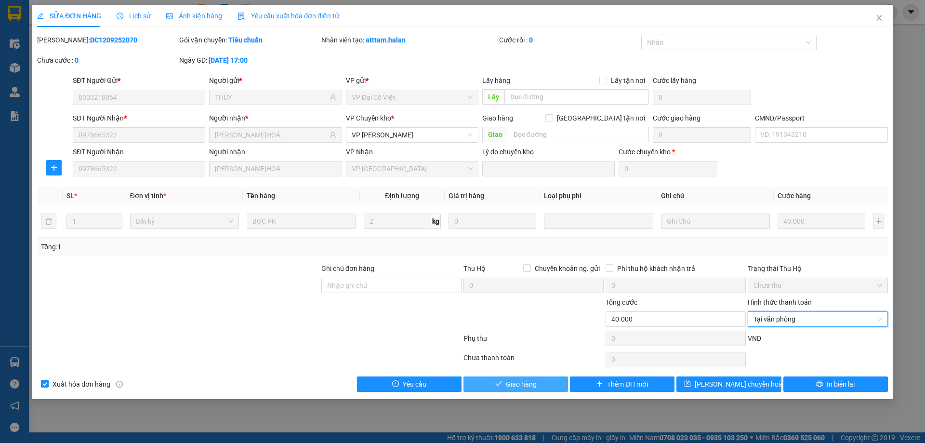
click at [551, 381] on button "Giao hàng" at bounding box center [515, 383] width 105 height 15
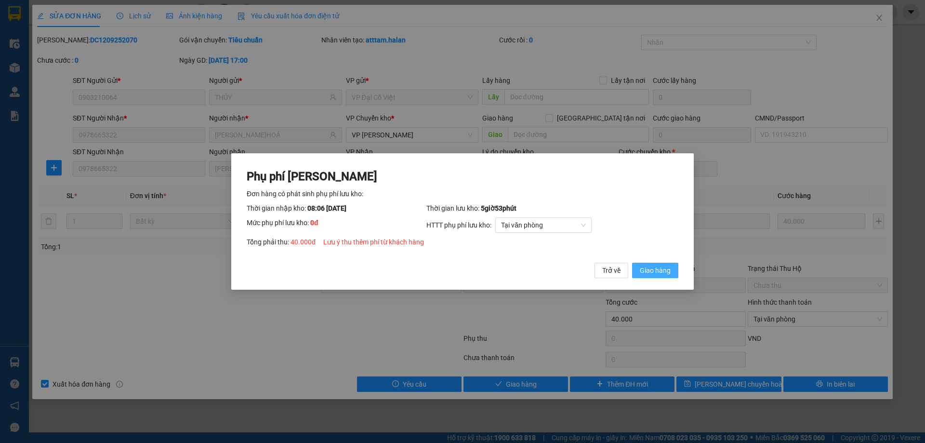
click at [649, 270] on span "Giao hàng" at bounding box center [655, 270] width 31 height 11
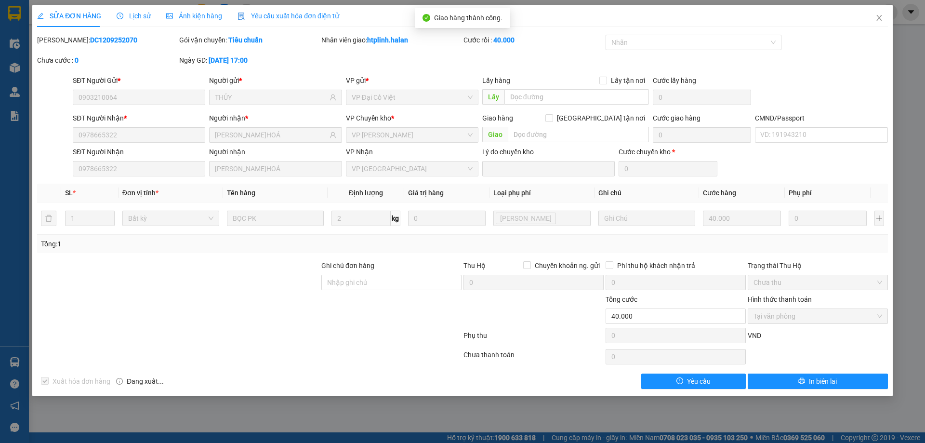
click at [858, 19] on div "SỬA ĐƠN HÀNG Lịch sử Ảnh kiện hàng Yêu cầu xuất hóa đơn điện tử" at bounding box center [462, 16] width 851 height 22
click at [875, 20] on icon "close" at bounding box center [879, 18] width 8 height 8
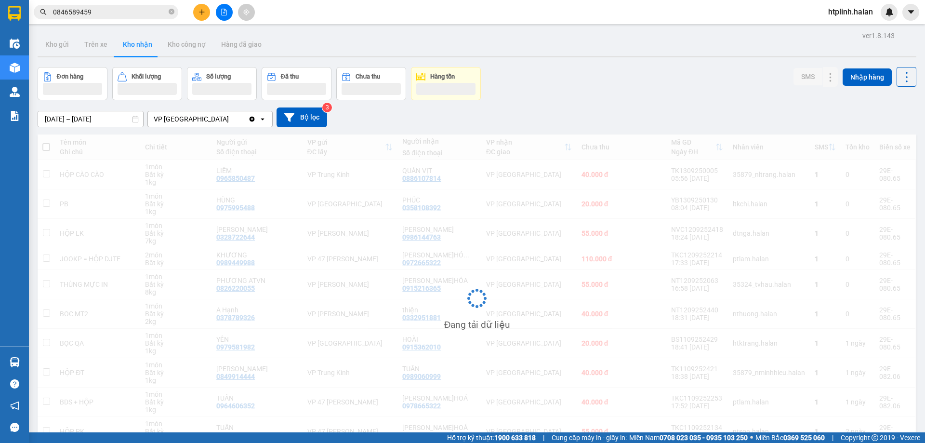
scroll to position [55, 0]
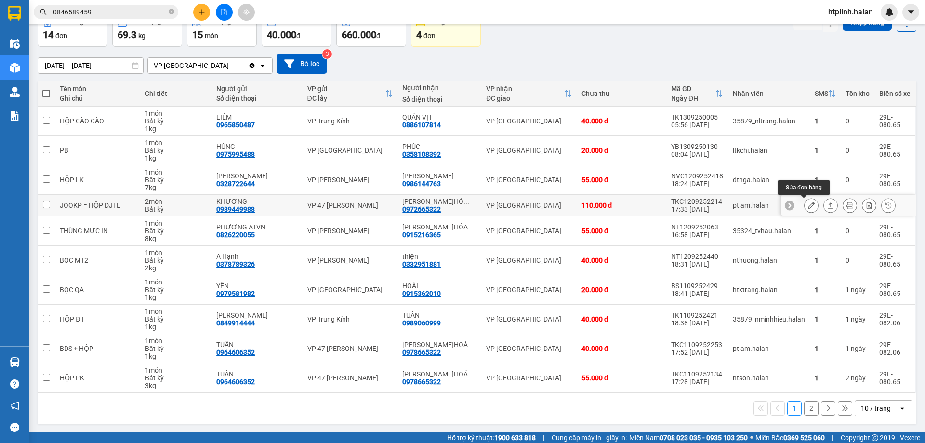
click at [808, 206] on button at bounding box center [810, 205] width 13 height 17
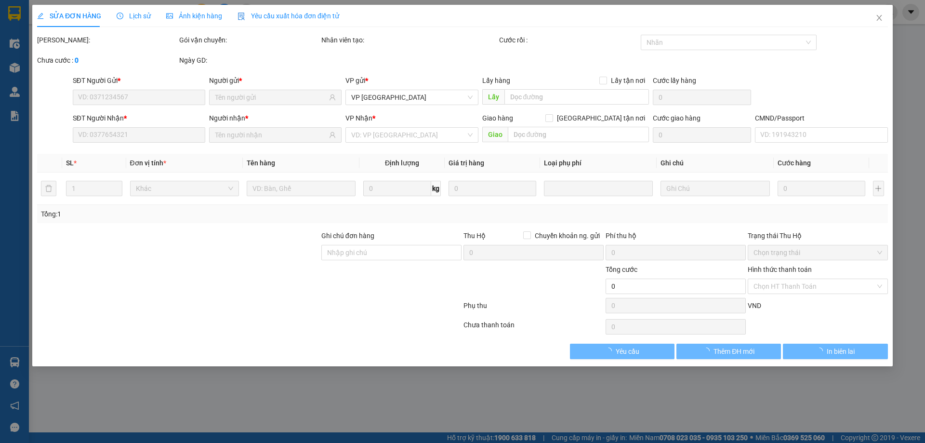
type input "0989449988"
type input "KHƯƠNG"
type input "0972665322"
type input "HƯƠNG TÙNG Đ.HÓA SỐ ĐÚNG"
type input "110.000"
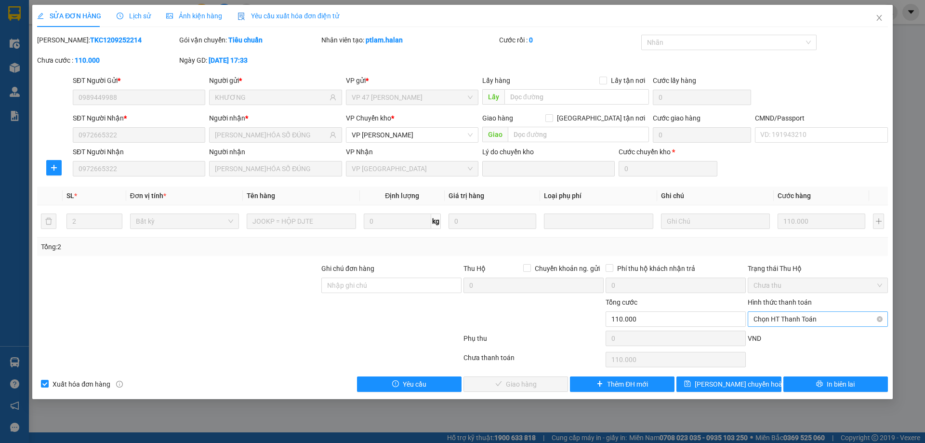
click at [773, 320] on span "Chọn HT Thanh Toán" at bounding box center [817, 319] width 129 height 14
click at [772, 329] on div "Total Paid Fee 0 Total UnPaid Fee 110.000 Cash Collection Total Fee Mã ĐH: TKC1…" at bounding box center [462, 213] width 851 height 357
click at [775, 322] on span "Chọn HT Thanh Toán" at bounding box center [817, 319] width 129 height 14
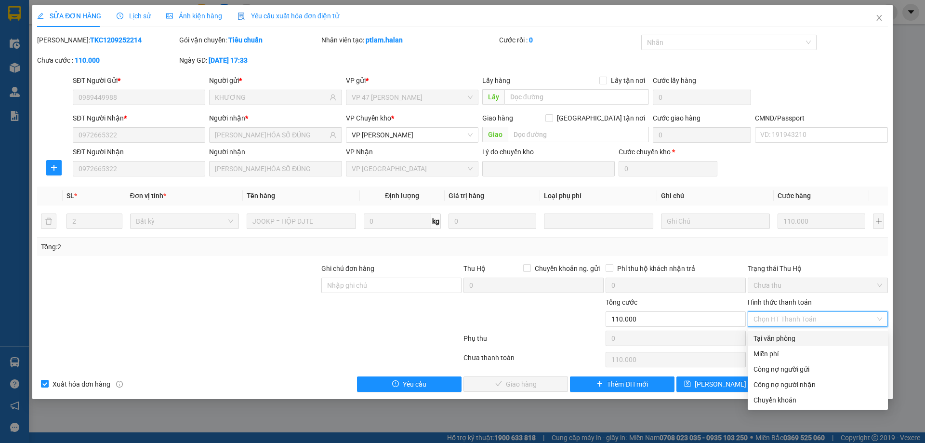
click at [768, 337] on div "Tại văn phòng" at bounding box center [817, 338] width 129 height 11
type input "0"
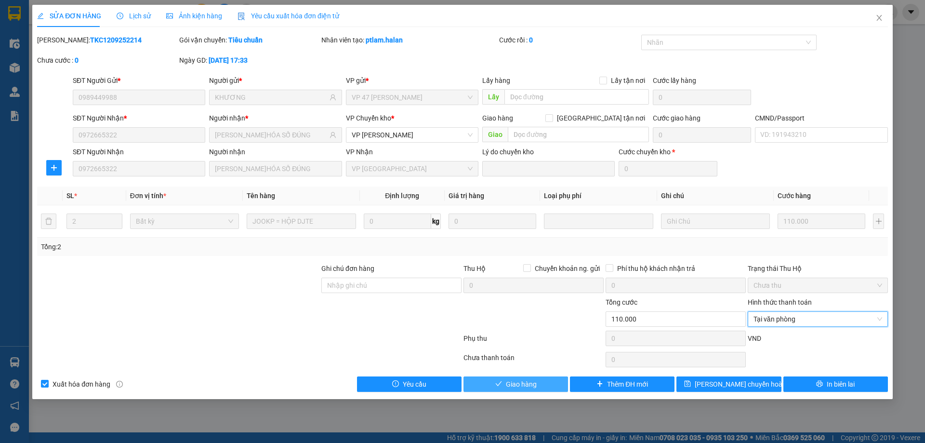
click at [544, 386] on button "Giao hàng" at bounding box center [515, 383] width 105 height 15
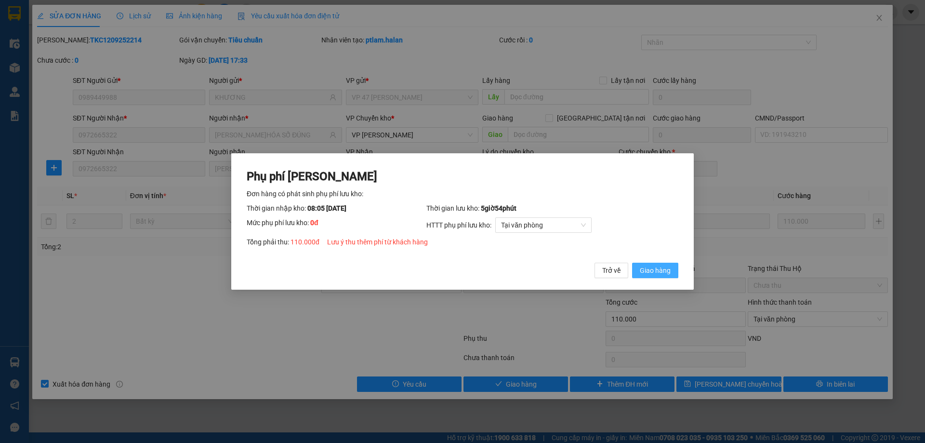
click at [659, 266] on span "Giao hàng" at bounding box center [655, 270] width 31 height 11
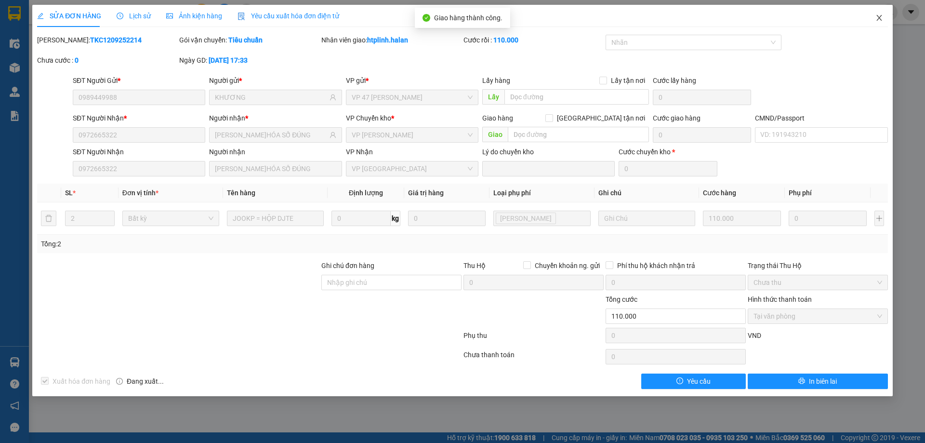
click at [877, 20] on icon "close" at bounding box center [879, 18] width 8 height 8
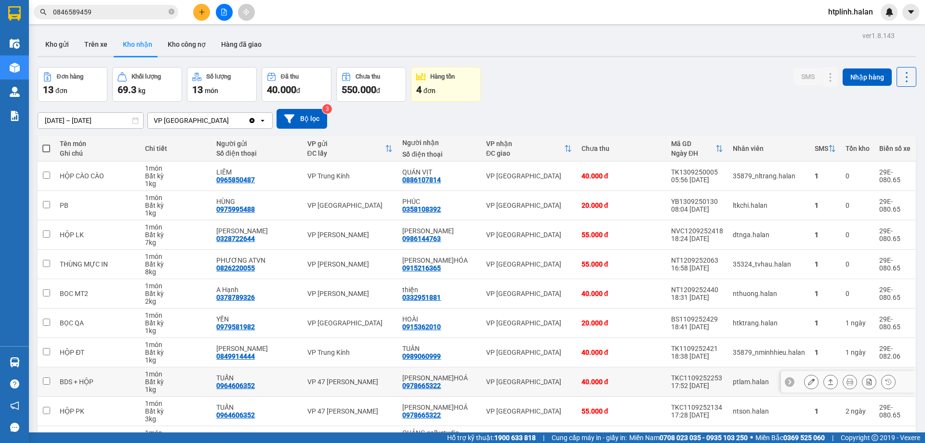
scroll to position [63, 0]
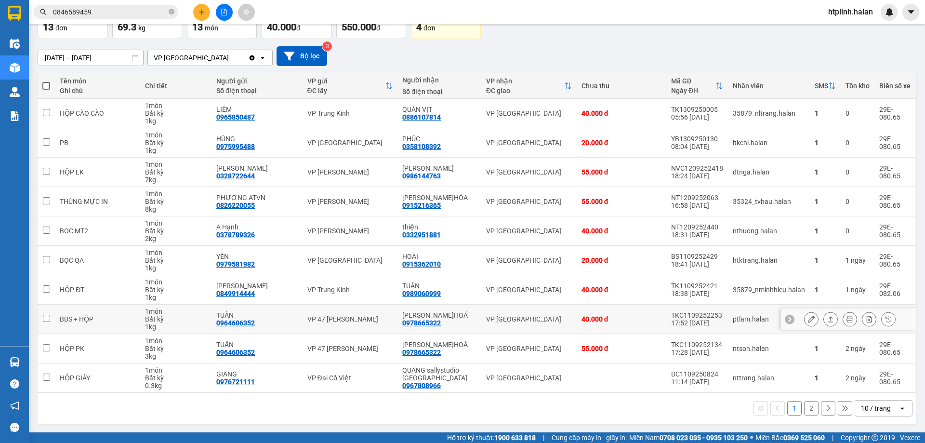
click at [808, 320] on icon at bounding box center [811, 319] width 7 height 7
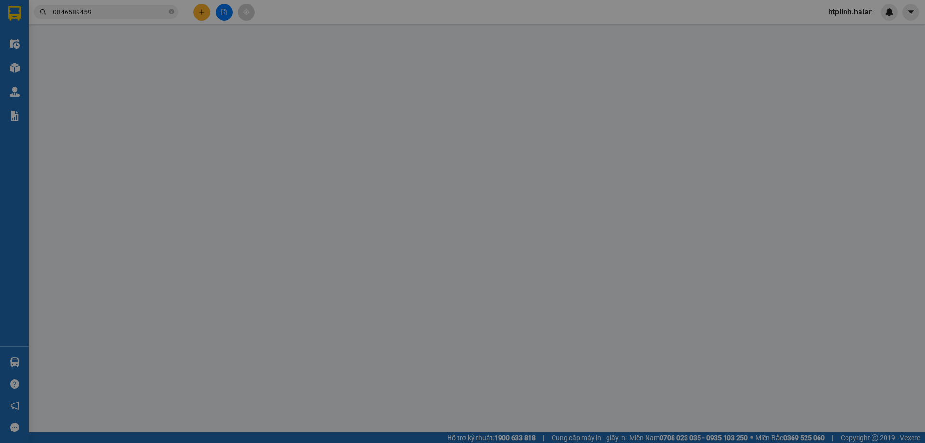
type input "0964606352"
type input "TUẤN"
type input "0978665322"
type input "[PERSON_NAME]HOÁ"
type input "40.000"
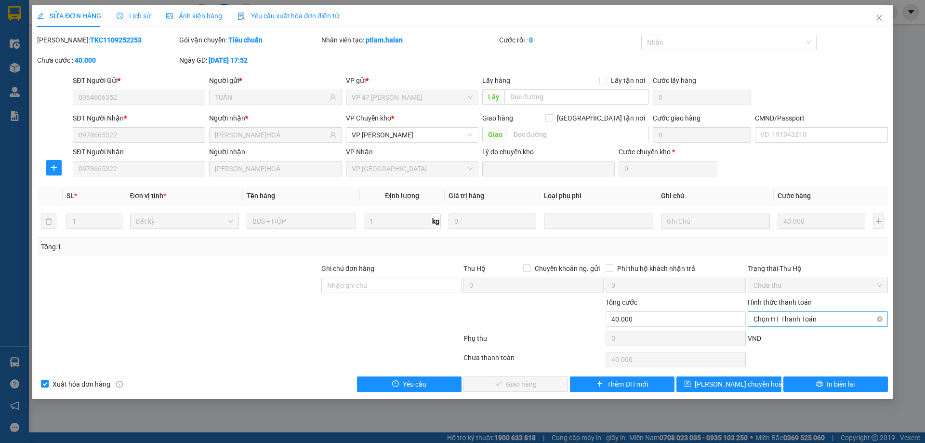
click at [797, 319] on span "Chọn HT Thanh Toán" at bounding box center [817, 319] width 129 height 14
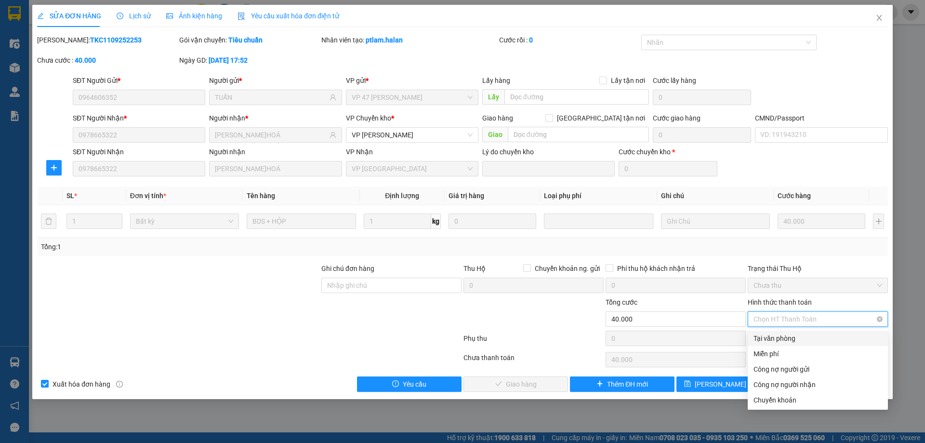
click at [796, 338] on div "Tại văn phòng" at bounding box center [817, 338] width 129 height 11
type input "0"
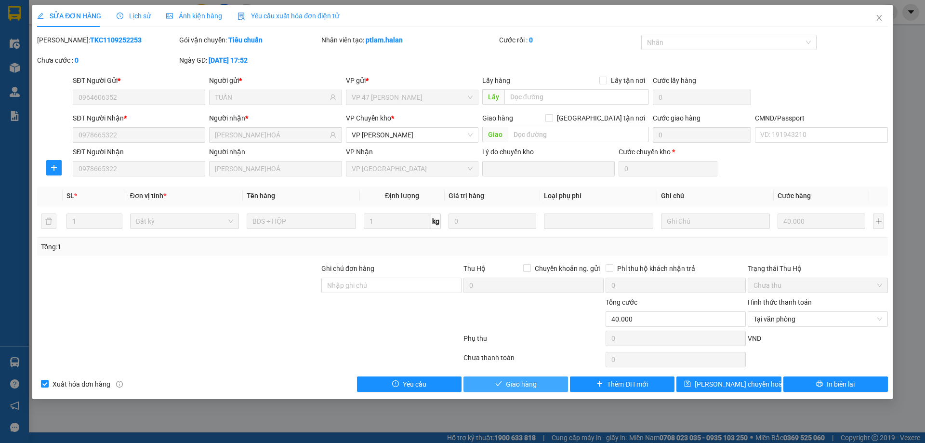
click at [553, 382] on button "Giao hàng" at bounding box center [515, 383] width 105 height 15
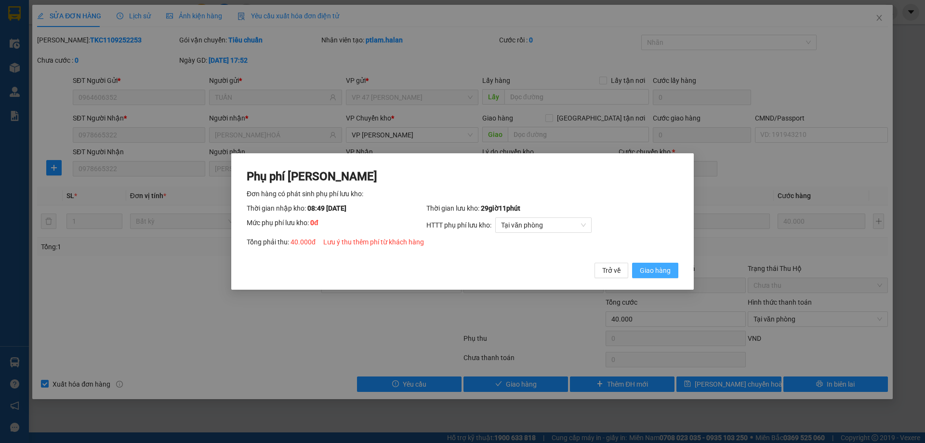
click at [653, 274] on span "Giao hàng" at bounding box center [655, 270] width 31 height 11
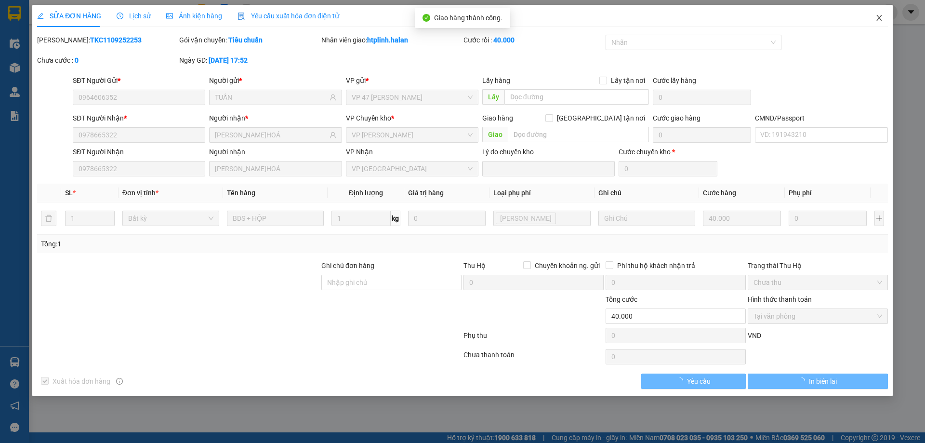
click at [891, 13] on span "Close" at bounding box center [879, 18] width 27 height 27
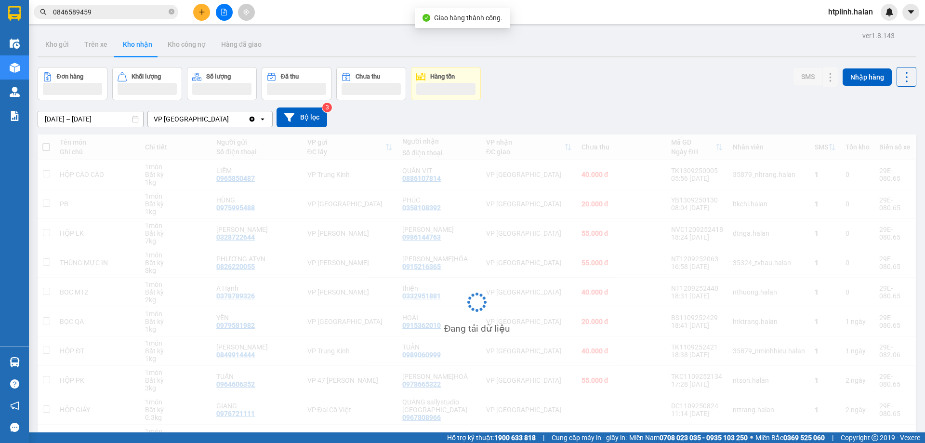
scroll to position [61, 0]
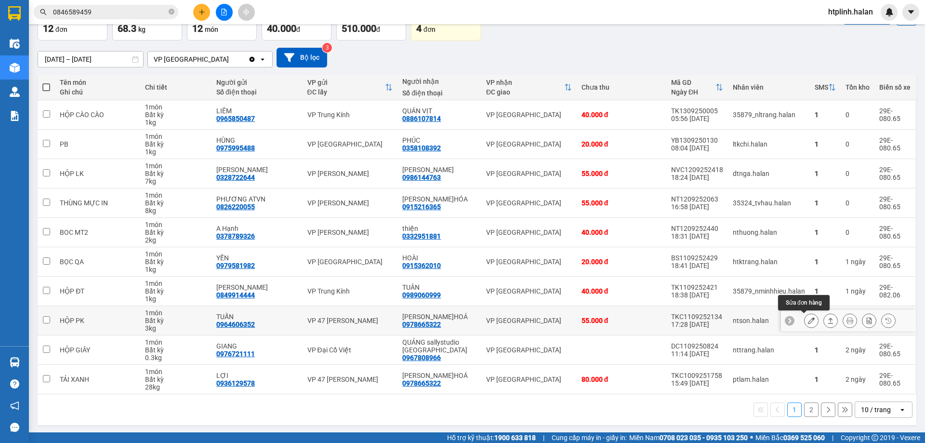
click at [808, 320] on icon at bounding box center [811, 320] width 7 height 7
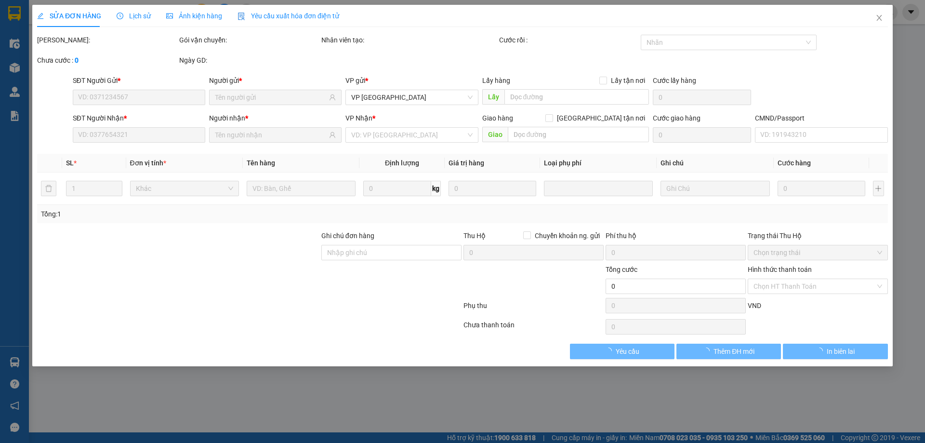
type input "0964606352"
type input "TUẤN"
type input "0978665322"
type input "[PERSON_NAME]HOÁ"
type input "55.000"
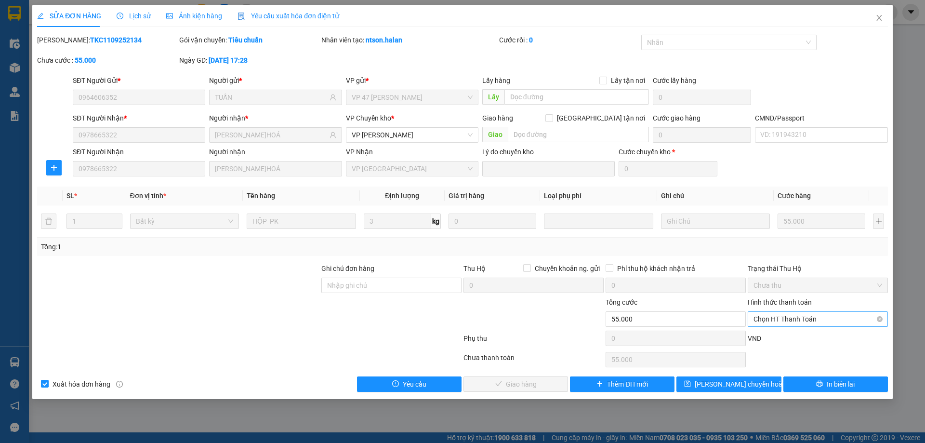
click at [792, 320] on span "Chọn HT Thanh Toán" at bounding box center [817, 319] width 129 height 14
click at [788, 339] on div "Tại văn phòng" at bounding box center [817, 338] width 129 height 11
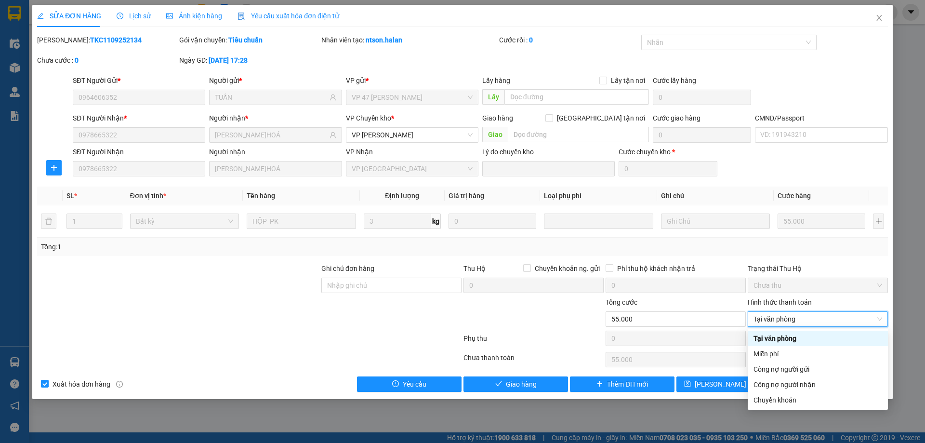
type input "0"
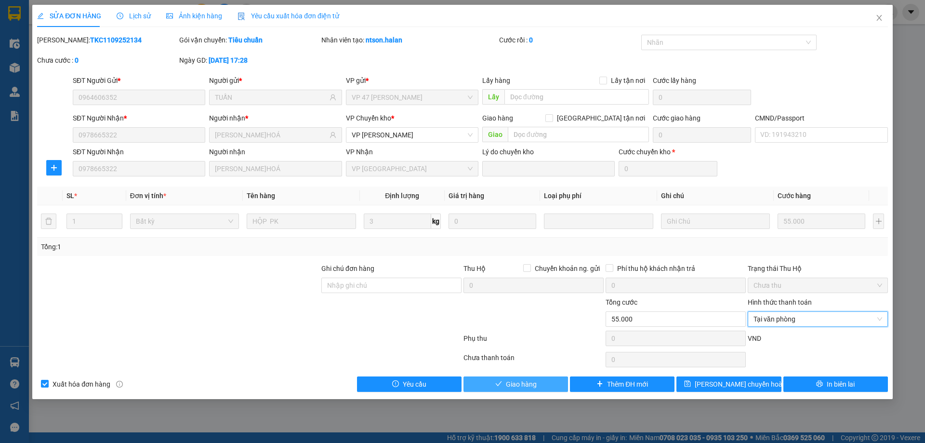
click at [517, 390] on button "Giao hàng" at bounding box center [515, 383] width 105 height 15
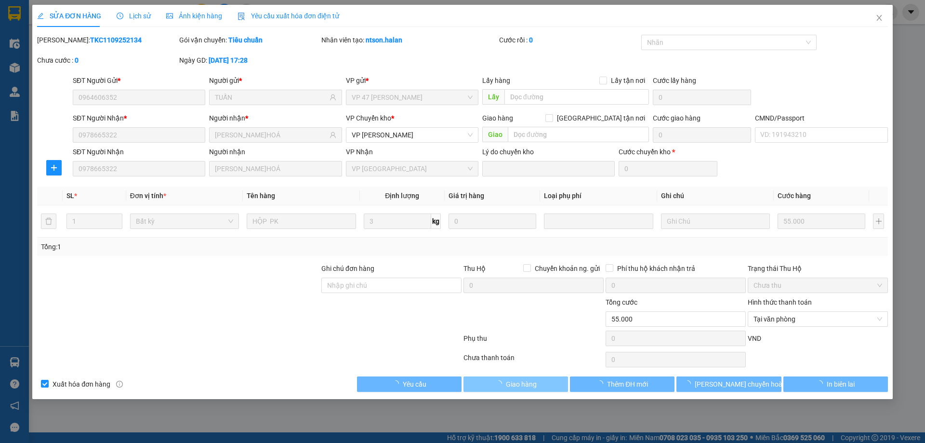
click at [530, 380] on div "Total Paid Fee 0 Total UnPaid Fee 55.000 Cash Collection Total Fee Mã ĐH: TKC11…" at bounding box center [462, 213] width 851 height 357
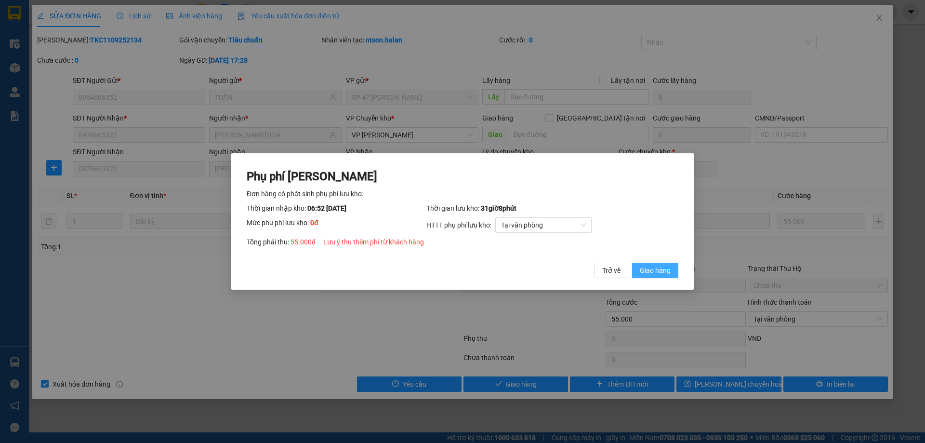
click at [646, 266] on span "Giao hàng" at bounding box center [655, 270] width 31 height 11
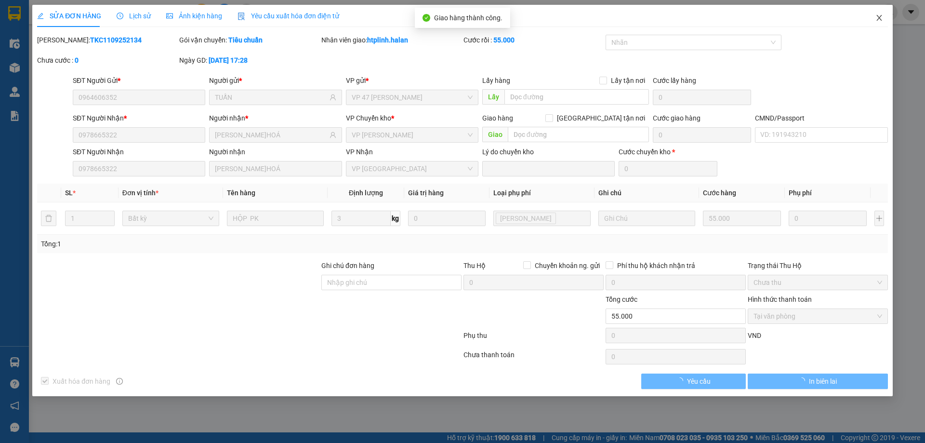
click at [883, 15] on span "Close" at bounding box center [879, 18] width 27 height 27
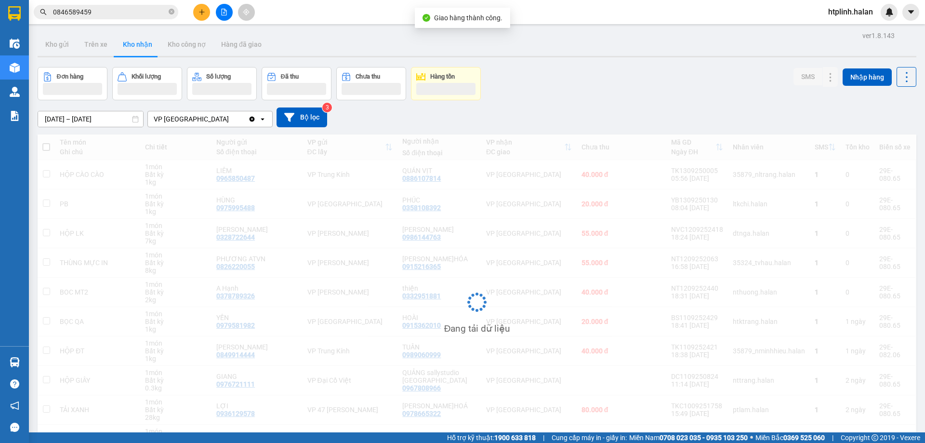
scroll to position [61, 0]
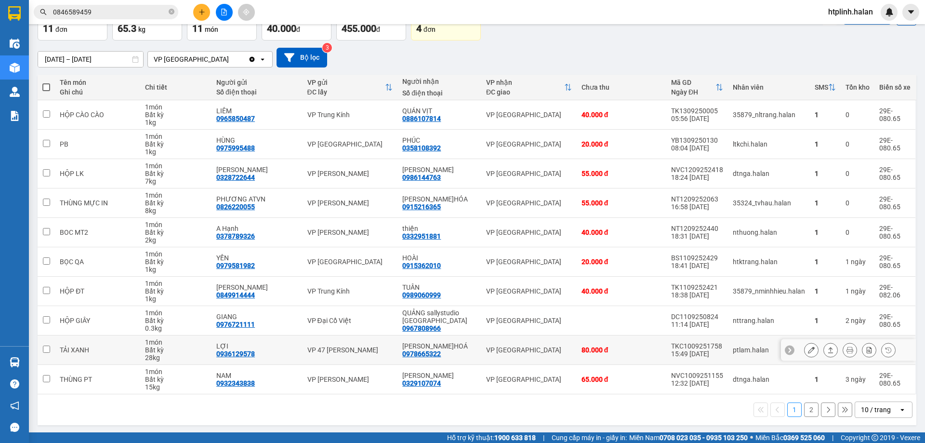
click at [808, 349] on icon at bounding box center [811, 349] width 7 height 7
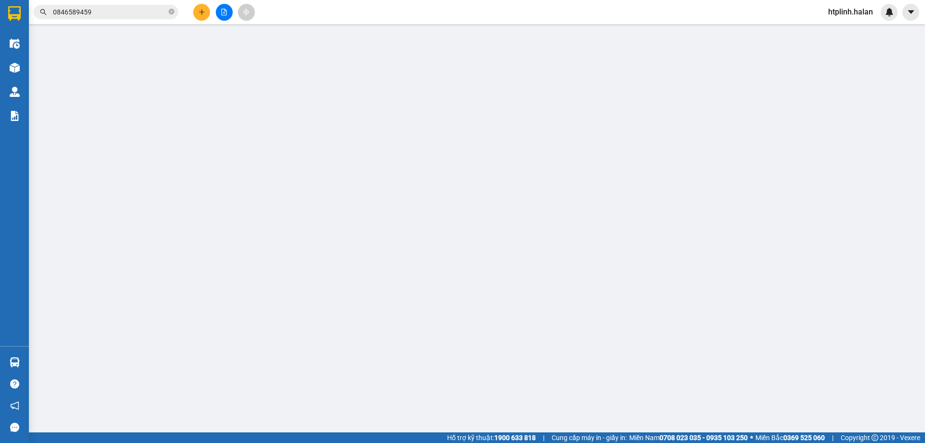
type input "0936129578"
type input "LỢI"
type input "0978665322"
type input "[PERSON_NAME]HOÁ"
type input "80.000"
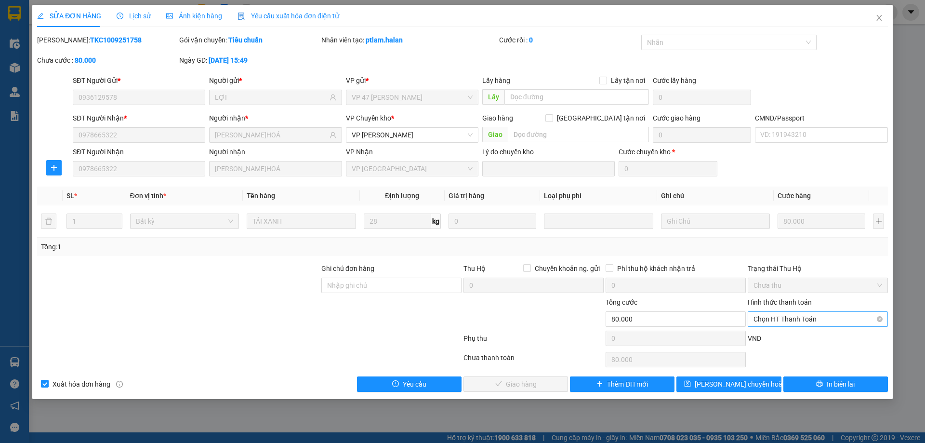
click at [781, 315] on span "Chọn HT Thanh Toán" at bounding box center [817, 319] width 129 height 14
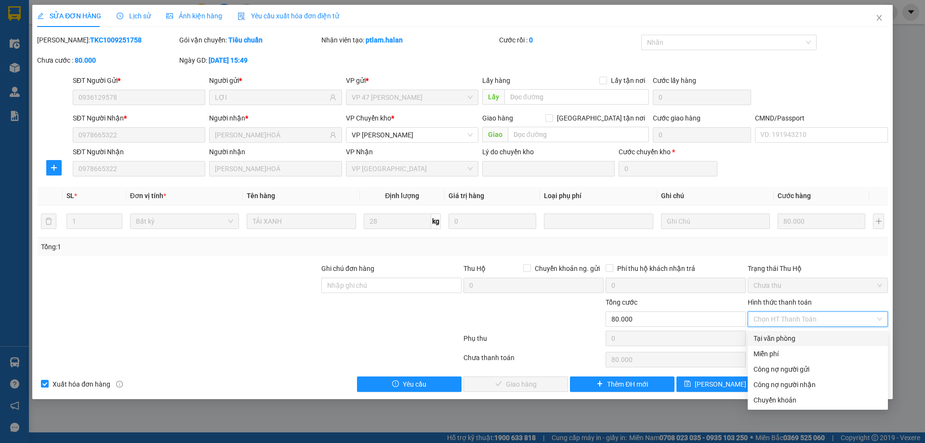
click at [780, 339] on div "Tại văn phòng" at bounding box center [817, 338] width 129 height 11
type input "0"
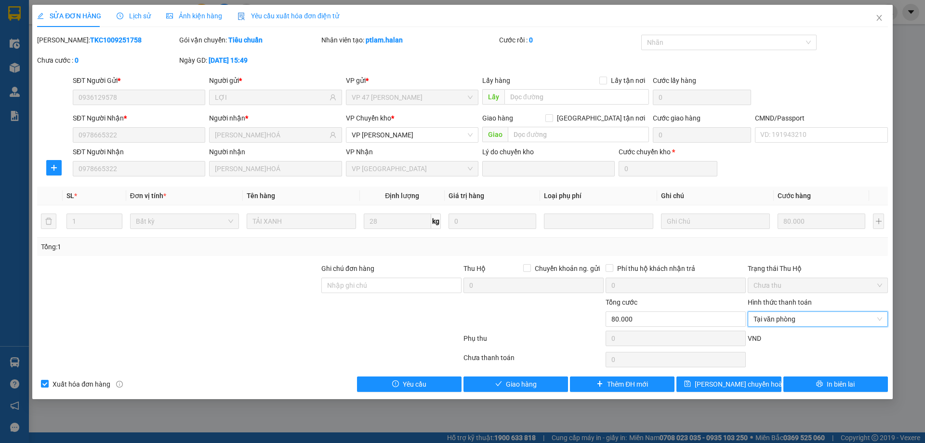
click at [460, 393] on div "SỬA ĐƠN HÀNG Lịch sử Ảnh kiện hàng Yêu cầu xuất hóa đơn điện tử Total Paid Fee …" at bounding box center [462, 202] width 860 height 394
click at [508, 387] on span "Giao hàng" at bounding box center [521, 384] width 31 height 11
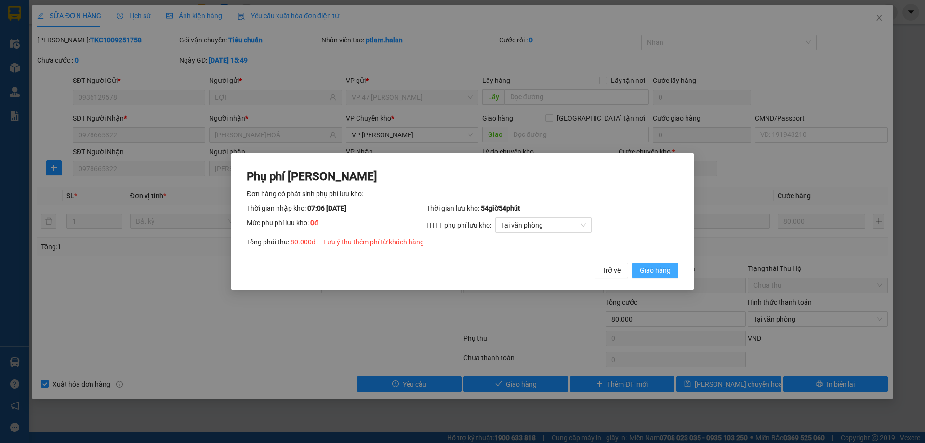
click at [663, 269] on span "Giao hàng" at bounding box center [655, 270] width 31 height 11
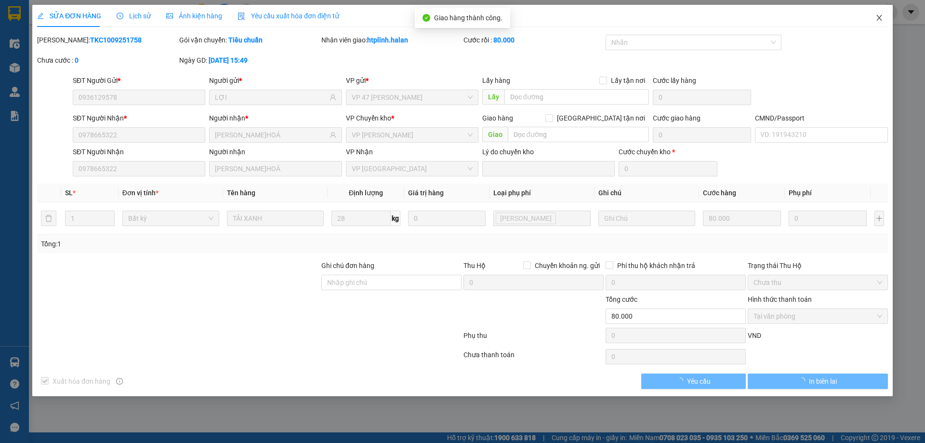
click at [869, 10] on span "Close" at bounding box center [879, 18] width 27 height 27
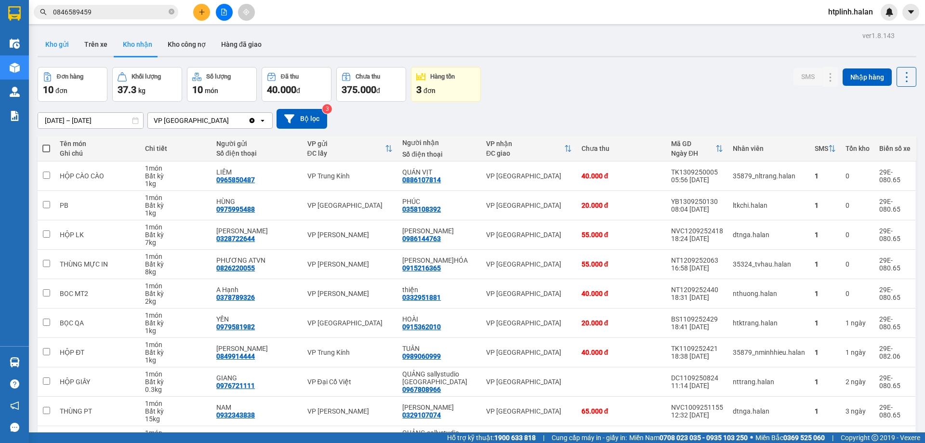
click at [58, 53] on button "Kho gửi" at bounding box center [57, 44] width 39 height 23
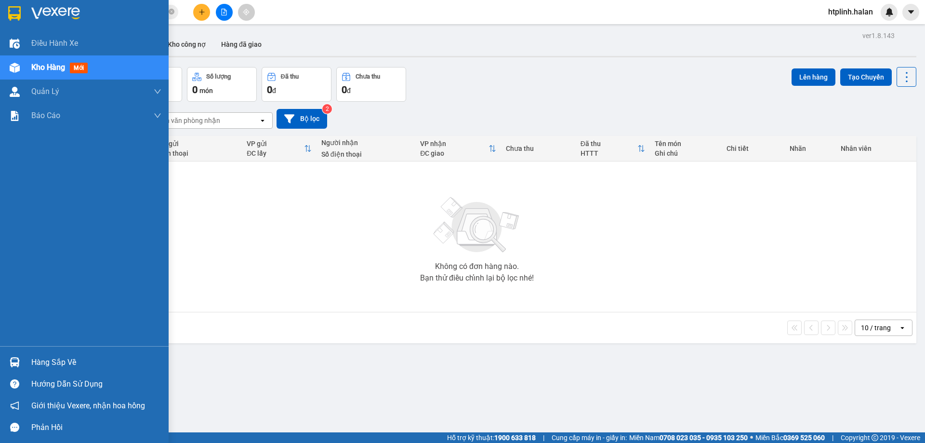
click at [15, 356] on div at bounding box center [14, 362] width 17 height 17
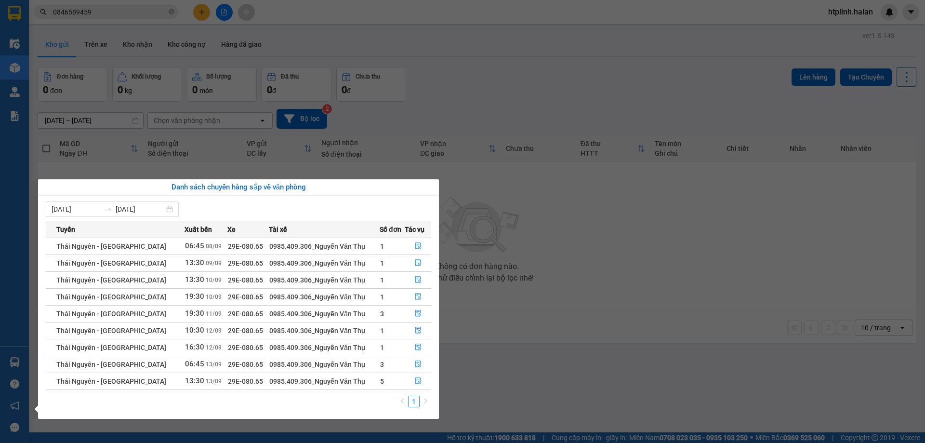
click at [470, 205] on section "Kết quả tìm kiếm ( 1 ) Bộ lọc Mã ĐH Trạng thái Món hàng Thu hộ Tổng cước Chưa c…" at bounding box center [462, 221] width 925 height 443
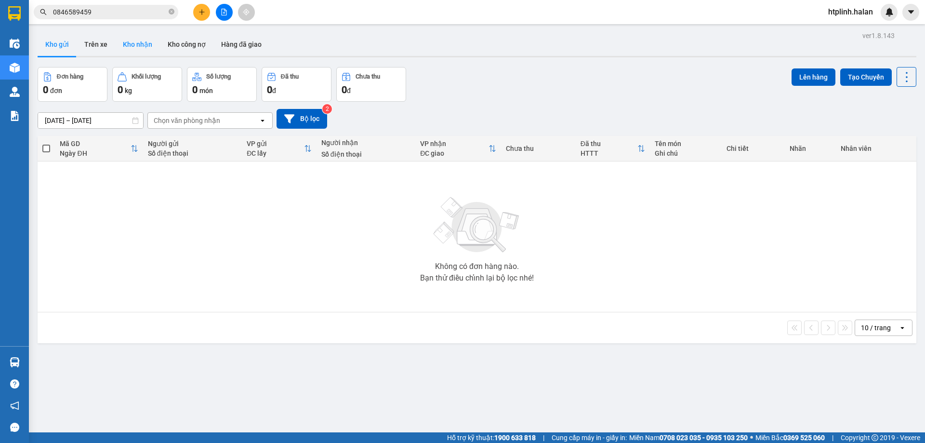
click at [126, 41] on button "Kho nhận" at bounding box center [137, 44] width 45 height 23
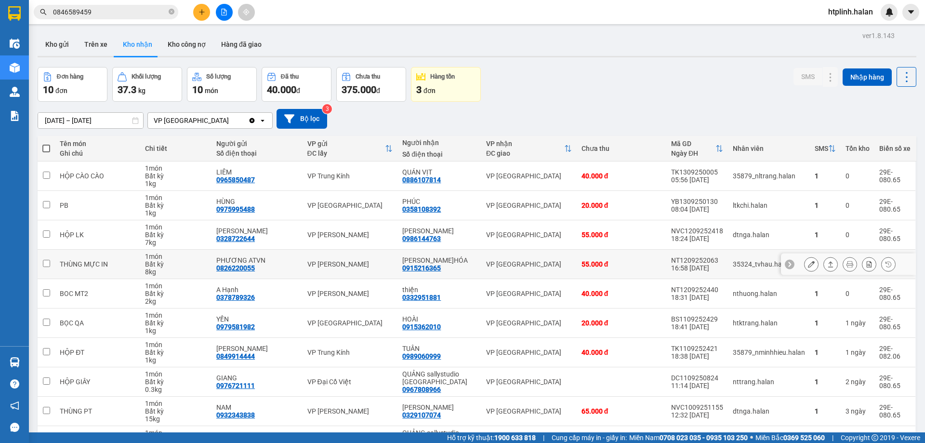
scroll to position [63, 0]
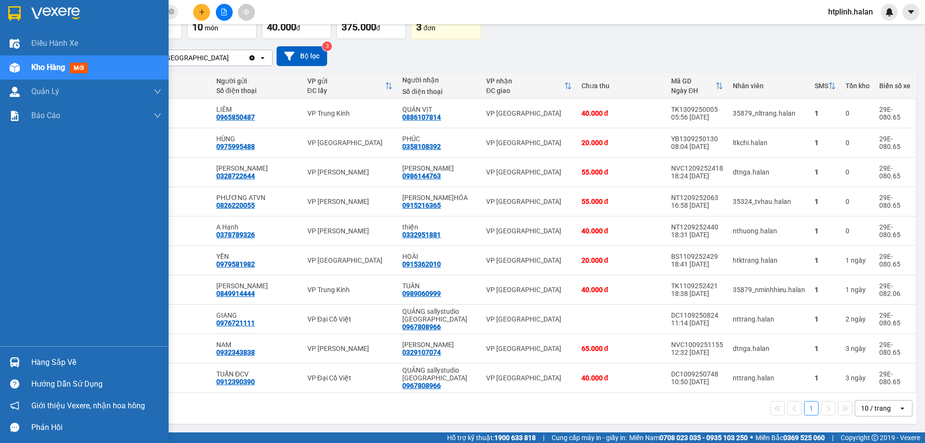
click at [28, 363] on div "Hàng sắp về" at bounding box center [84, 362] width 169 height 22
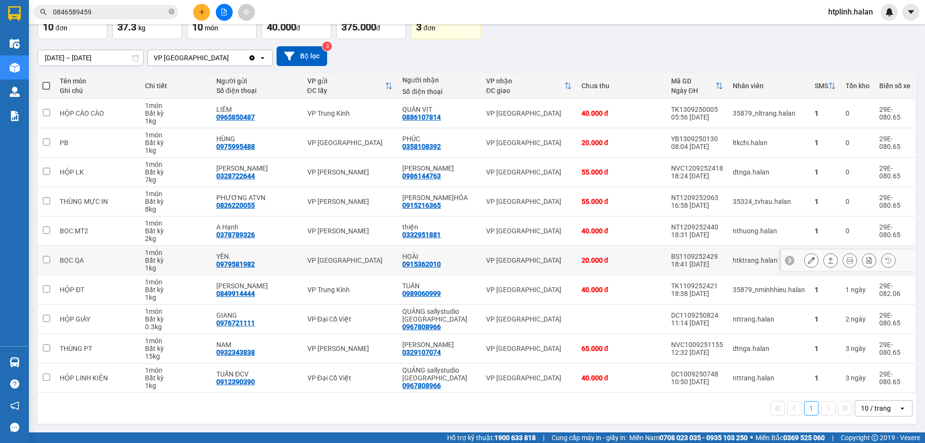
click at [584, 271] on section "Kết quả tìm kiếm ( 1 ) Bộ lọc Mã ĐH Trạng thái Món hàng Thu hộ Tổng cước Chưa c…" at bounding box center [462, 221] width 925 height 443
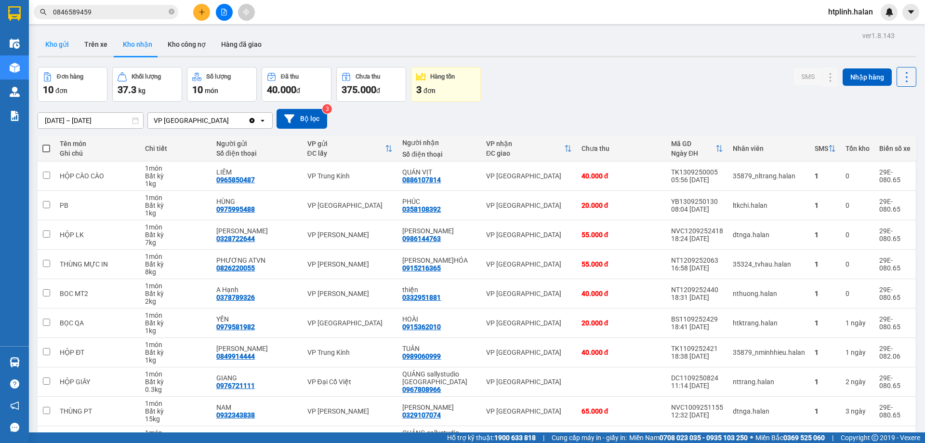
click at [54, 39] on button "Kho gửi" at bounding box center [57, 44] width 39 height 23
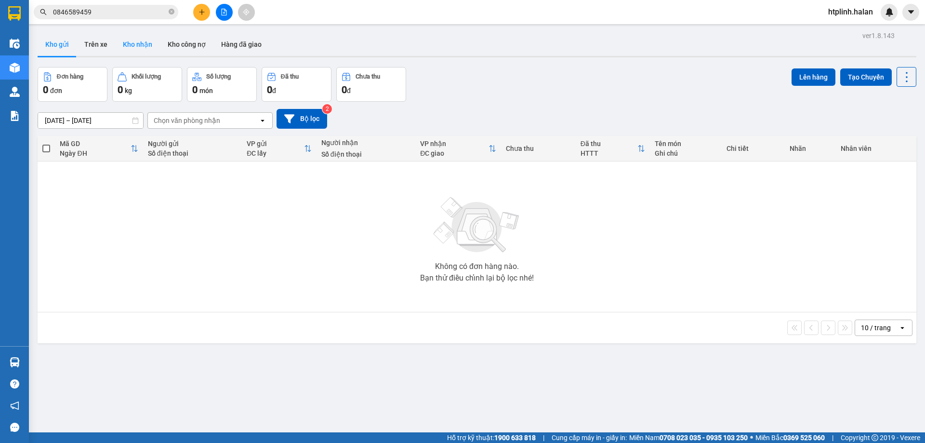
click at [130, 49] on button "Kho nhận" at bounding box center [137, 44] width 45 height 23
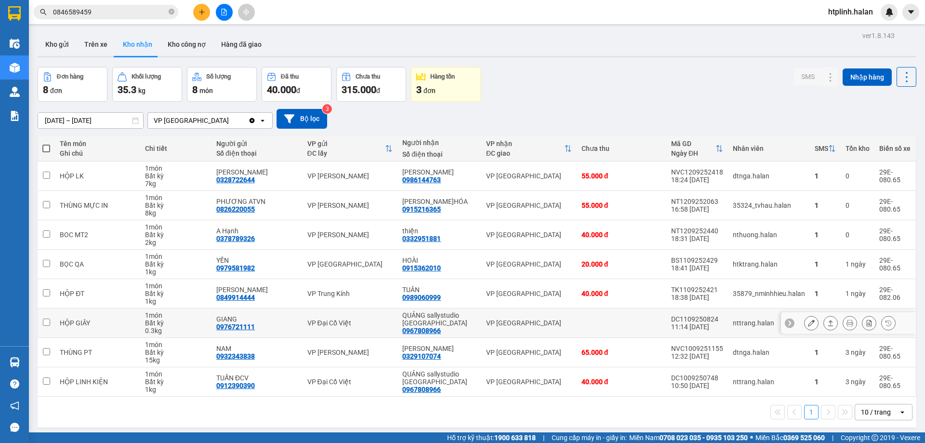
scroll to position [44, 0]
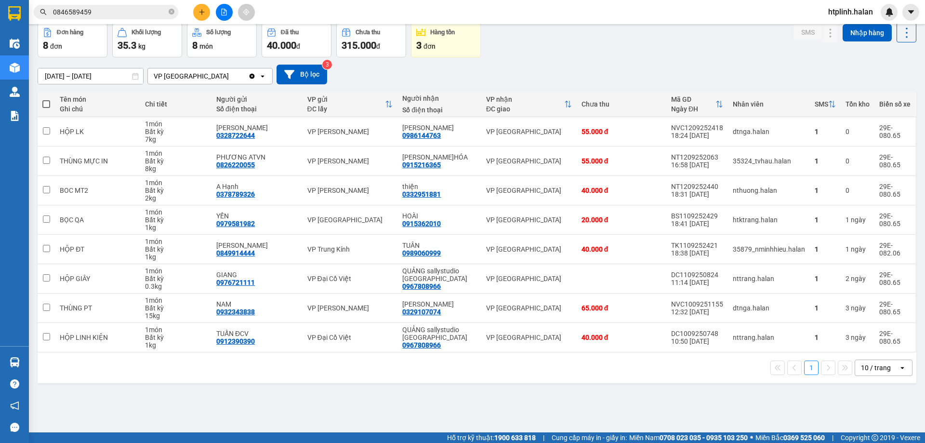
click at [838, 66] on div "16/07/2025 – 13/09/2025 Press the down arrow key to interact with the calendar …" at bounding box center [477, 75] width 879 height 20
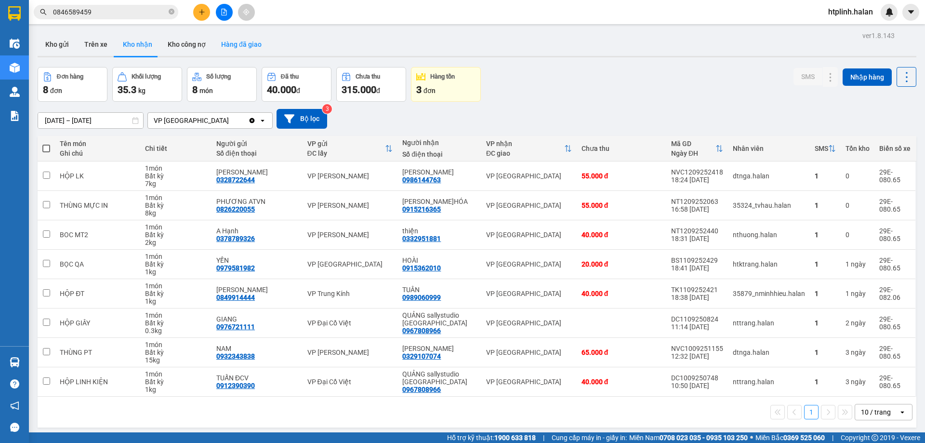
click at [240, 39] on button "Hàng đã giao" at bounding box center [241, 44] width 56 height 23
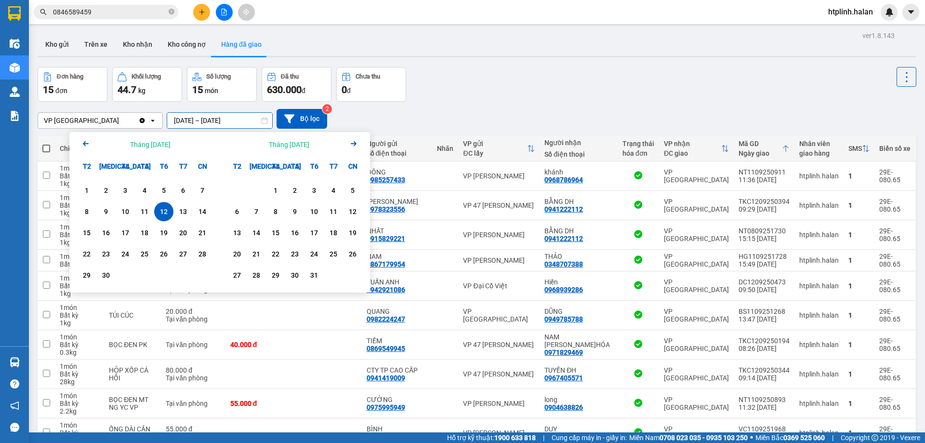
click at [189, 117] on input "12/09/2025 – 12/09/2025" at bounding box center [219, 120] width 105 height 15
click at [181, 212] on div "13" at bounding box center [182, 212] width 13 height 12
type input "13/09/2025 – 13/09/2025"
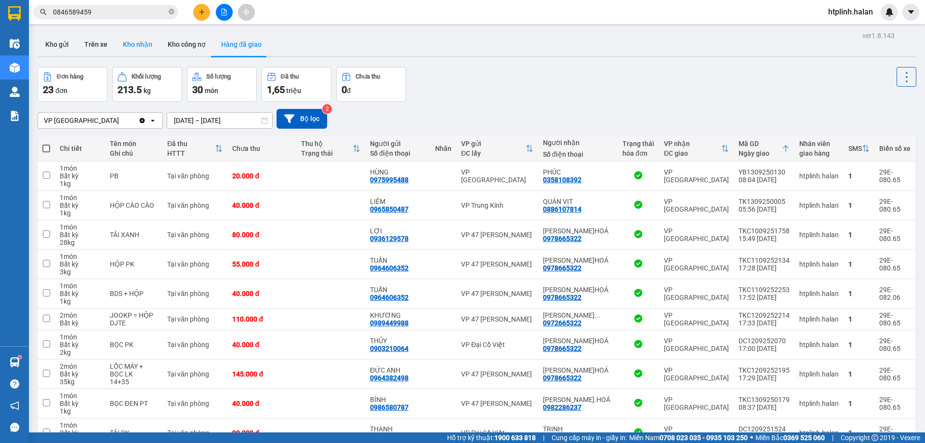
click at [119, 36] on button "Kho nhận" at bounding box center [137, 44] width 45 height 23
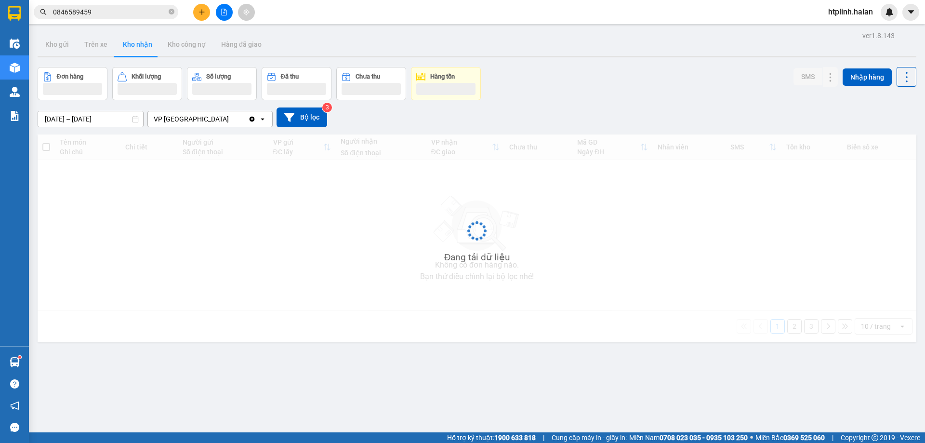
click at [136, 49] on button "Kho nhận" at bounding box center [137, 44] width 45 height 23
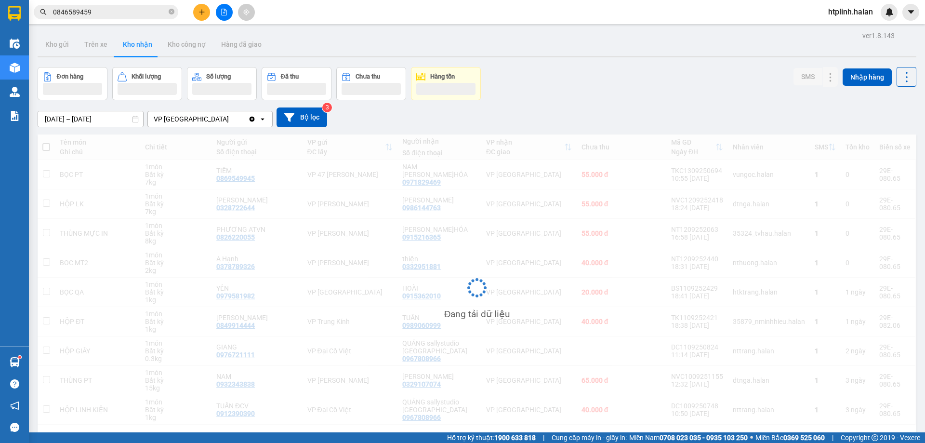
scroll to position [44, 0]
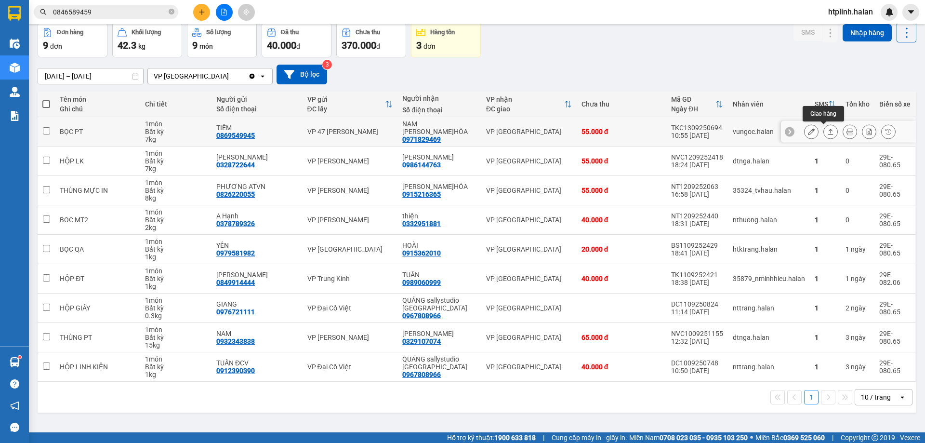
click at [824, 129] on button at bounding box center [830, 131] width 13 height 17
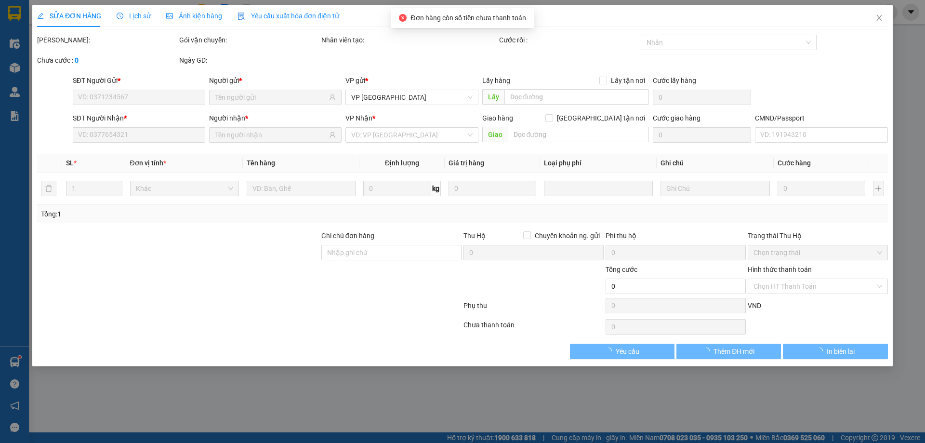
type input "0869549945"
type input "TIỀM"
type input "0971829469"
type input "NAM [PERSON_NAME]HÓA"
type input "55.000"
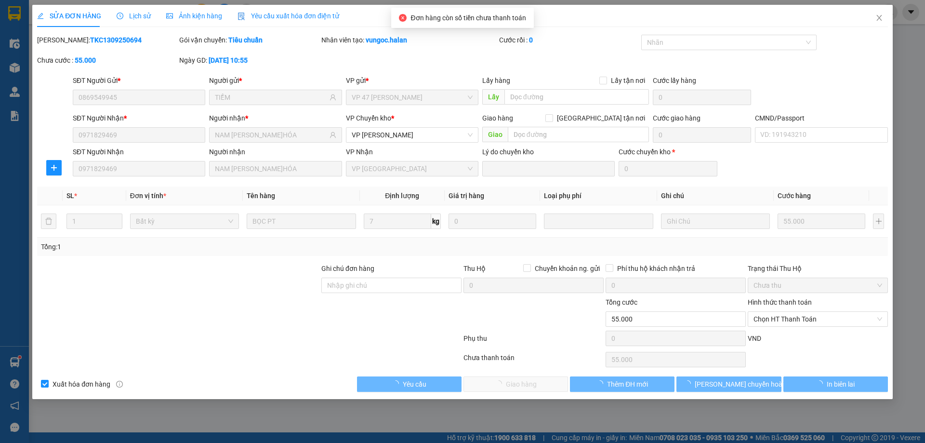
drag, startPoint x: 778, startPoint y: 303, endPoint x: 778, endPoint y: 309, distance: 5.8
click at [778, 307] on div "Hình thức thanh toán" at bounding box center [818, 304] width 140 height 14
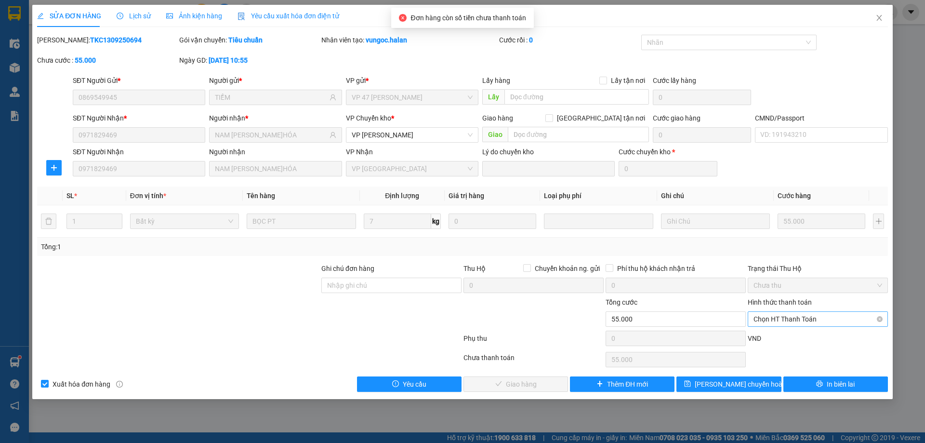
click at [779, 312] on span "Chọn HT Thanh Toán" at bounding box center [817, 319] width 129 height 14
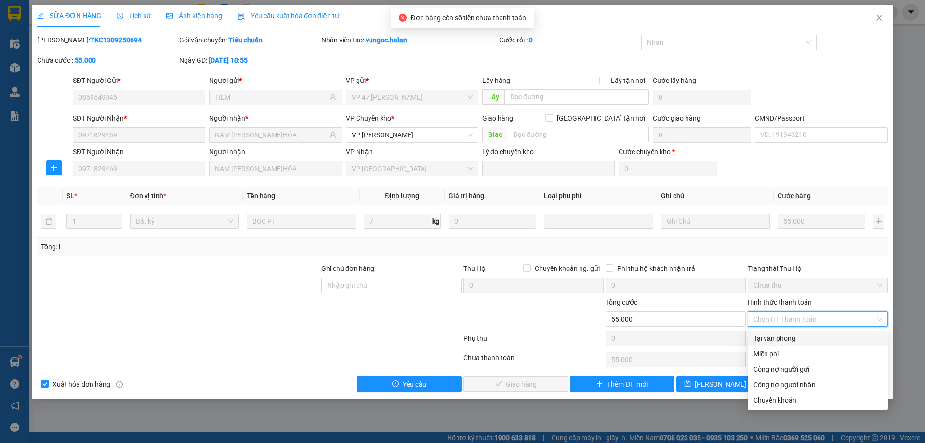
click at [782, 333] on div "Tại văn phòng" at bounding box center [817, 338] width 129 height 11
type input "0"
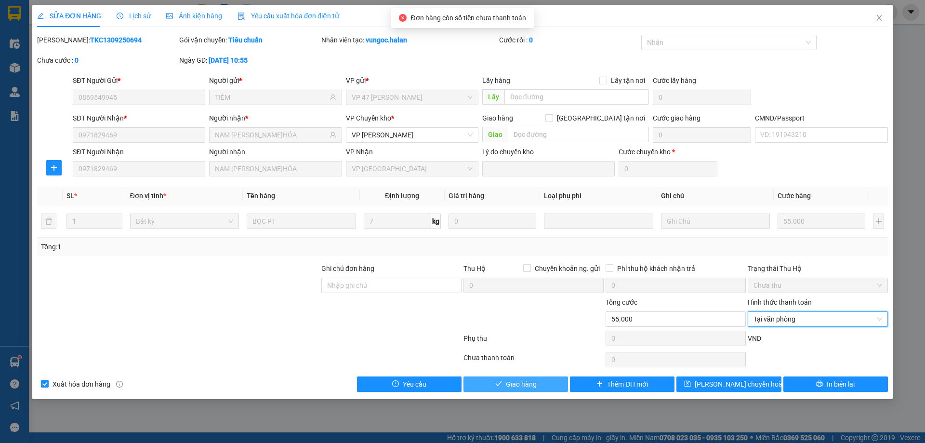
click at [556, 384] on button "Giao hàng" at bounding box center [515, 383] width 105 height 15
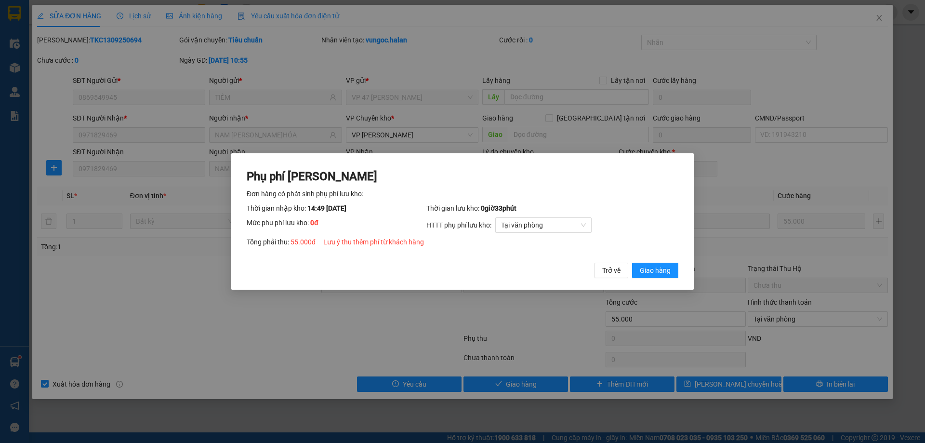
click at [666, 261] on div "Phụ phí Lưu kho Đơn hàng có phát sinh phụ phí lưu kho: Thời gian nhập kho: 14:4…" at bounding box center [463, 224] width 432 height 110
click at [666, 264] on button "Giao hàng" at bounding box center [655, 270] width 46 height 15
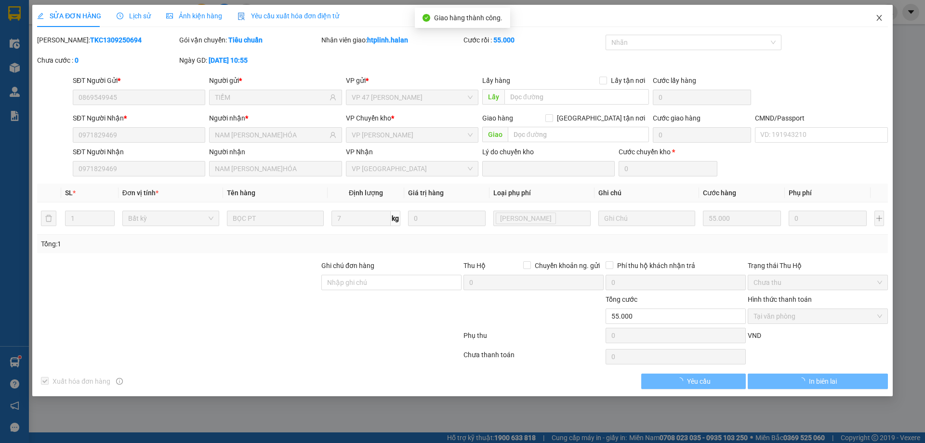
click at [873, 14] on span "Close" at bounding box center [879, 18] width 27 height 27
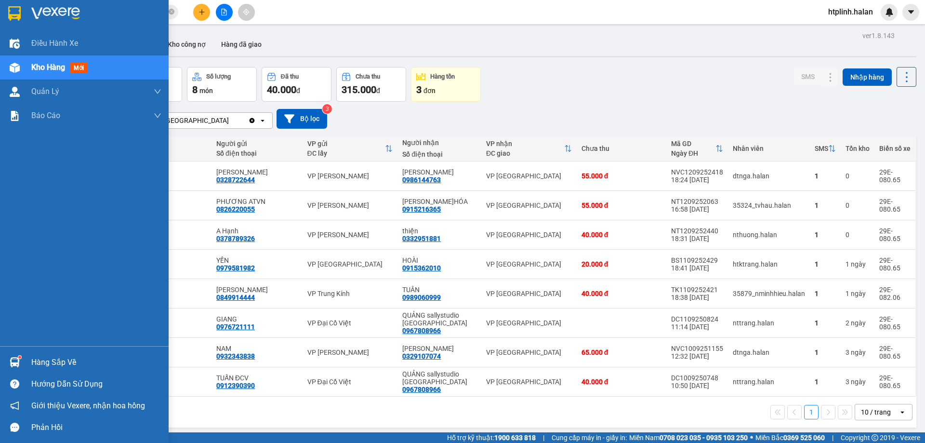
click at [19, 360] on img at bounding box center [15, 362] width 10 height 10
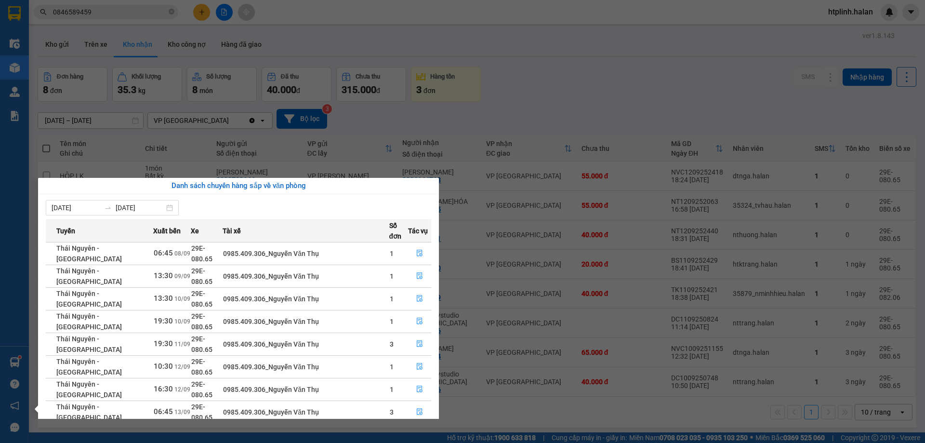
click at [538, 79] on section "Kết quả tìm kiếm ( 1 ) Bộ lọc Mã ĐH Trạng thái Món hàng Thu hộ Tổng cước Chưa c…" at bounding box center [462, 221] width 925 height 443
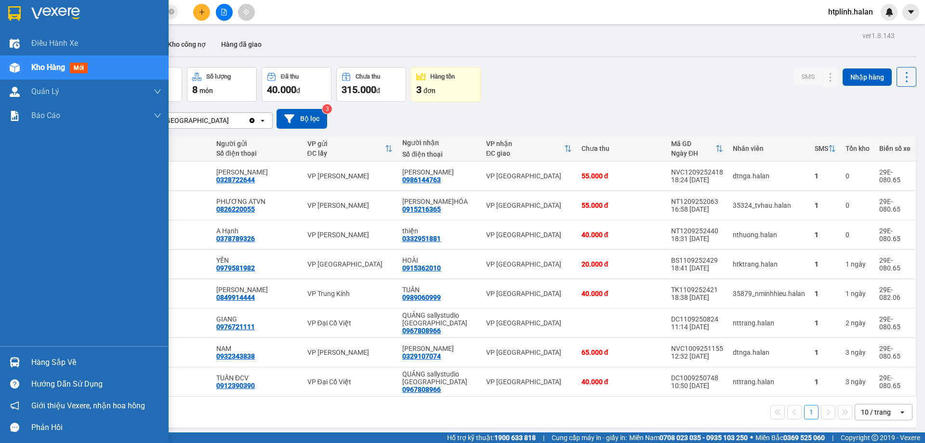
click at [21, 360] on div at bounding box center [14, 362] width 17 height 17
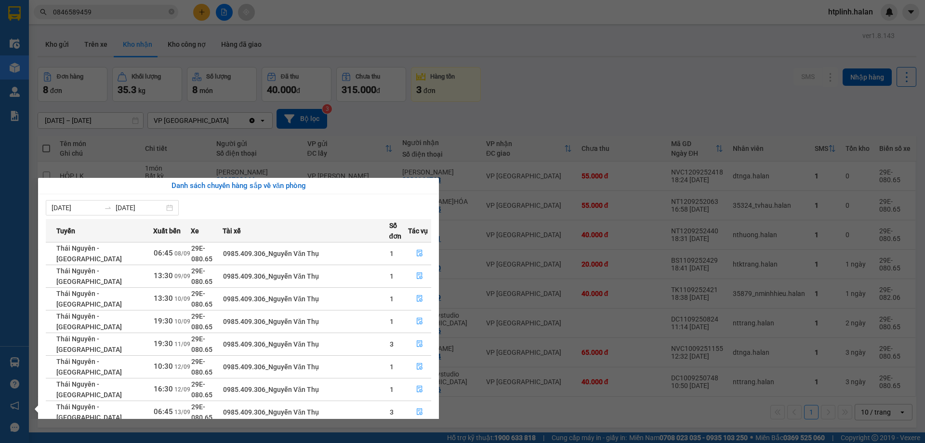
click at [662, 249] on section "Kết quả tìm kiếm ( 1 ) Bộ lọc Mã ĐH Trạng thái Món hàng Thu hộ Tổng cước Chưa c…" at bounding box center [462, 221] width 925 height 443
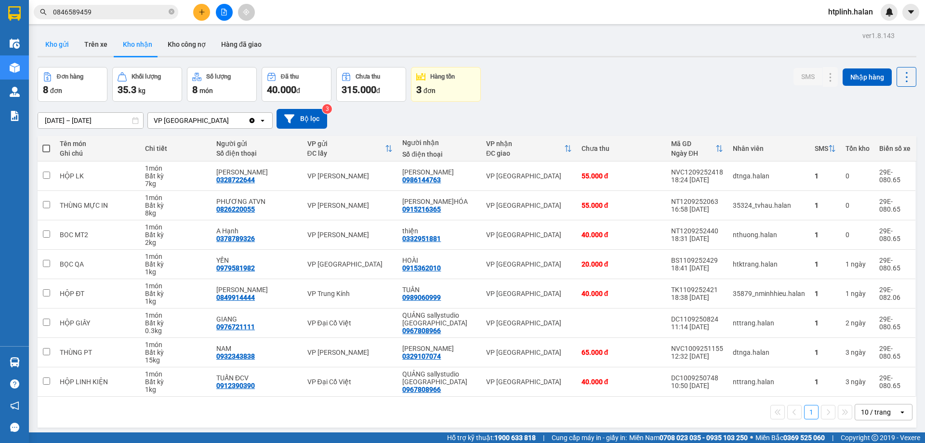
click at [65, 45] on button "Kho gửi" at bounding box center [57, 44] width 39 height 23
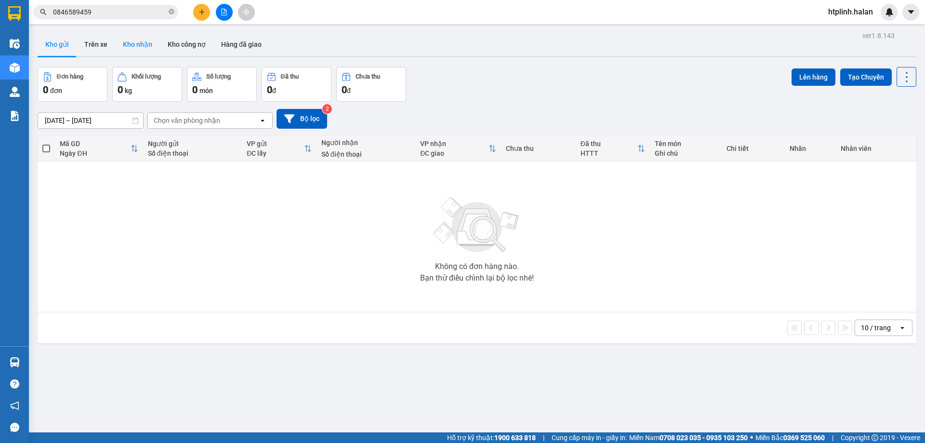
click at [132, 38] on button "Kho nhận" at bounding box center [137, 44] width 45 height 23
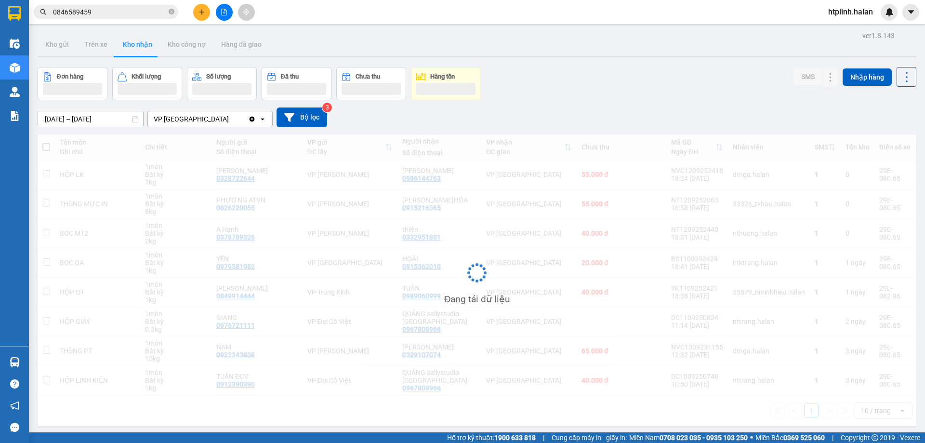
scroll to position [44, 0]
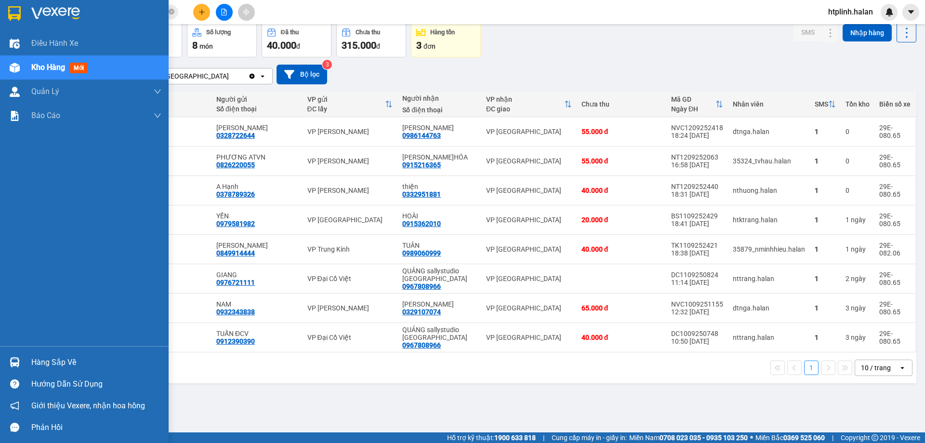
click at [0, 341] on div "Điều hành xe Kho hàng mới Quản Lý Quản lý chuyến Quản lý kiểm kho Báo cáo 12. T…" at bounding box center [84, 188] width 169 height 315
click at [49, 366] on div "Hàng sắp về" at bounding box center [96, 362] width 130 height 14
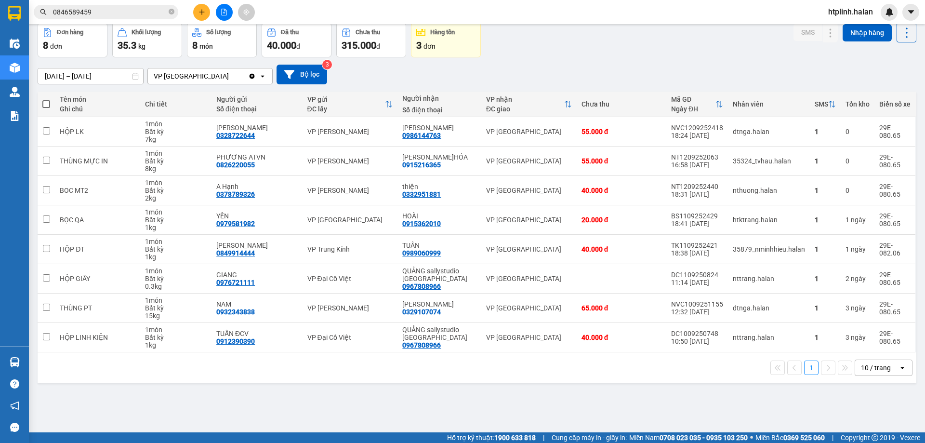
click at [556, 396] on section "Kết quả tìm kiếm ( 1 ) Bộ lọc Mã ĐH Trạng thái Món hàng Thu hộ Tổng cước Chưa c…" at bounding box center [462, 221] width 925 height 443
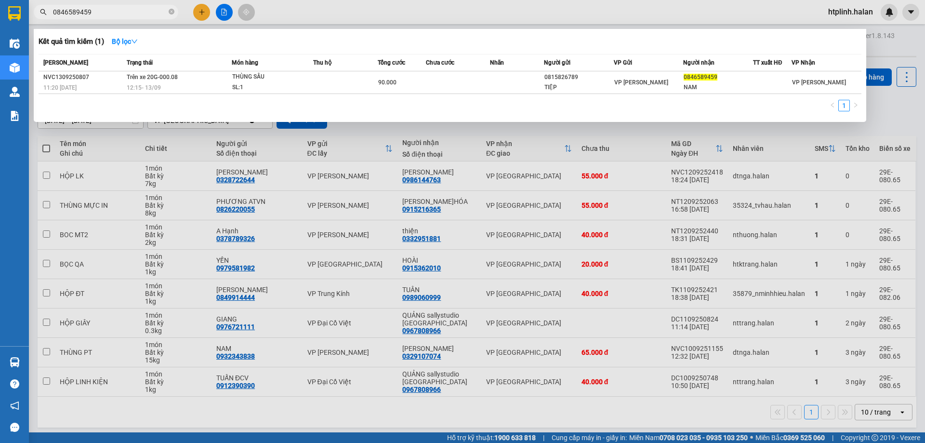
click at [157, 10] on input "0846589459" at bounding box center [110, 12] width 114 height 11
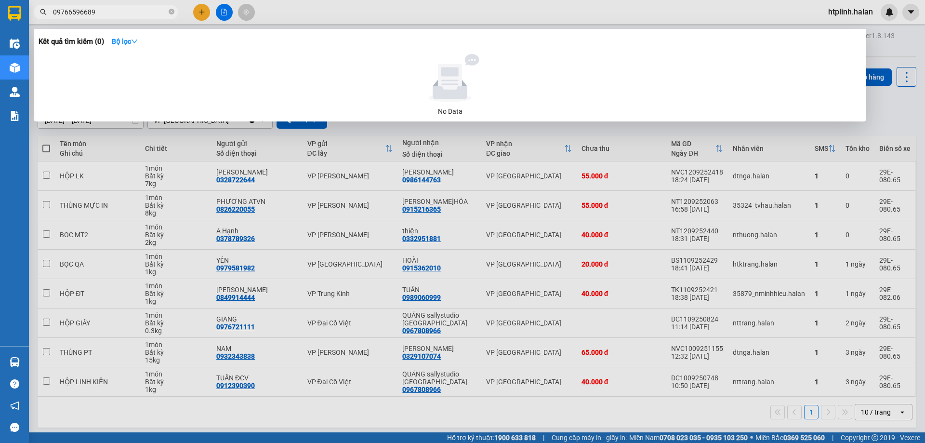
click at [79, 8] on input "09766596689" at bounding box center [110, 12] width 114 height 11
click at [84, 12] on input "09766596689" at bounding box center [110, 12] width 114 height 11
type input "0976659689"
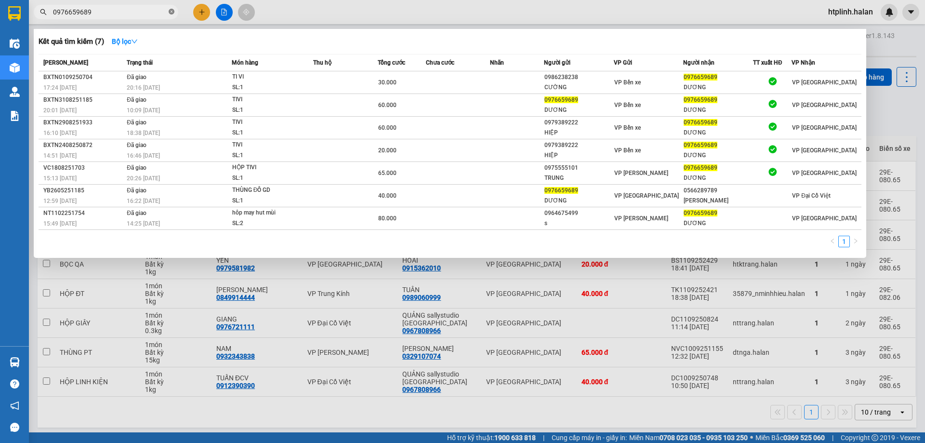
click at [171, 12] on icon "close-circle" at bounding box center [172, 12] width 6 height 6
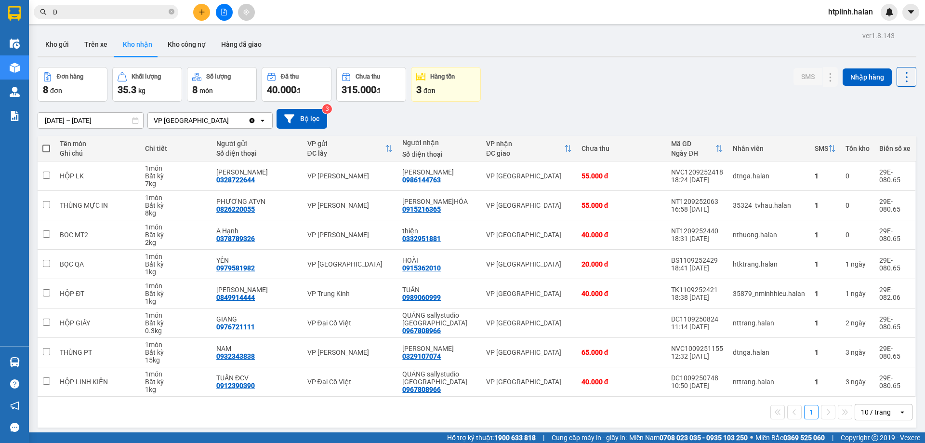
type input "D"
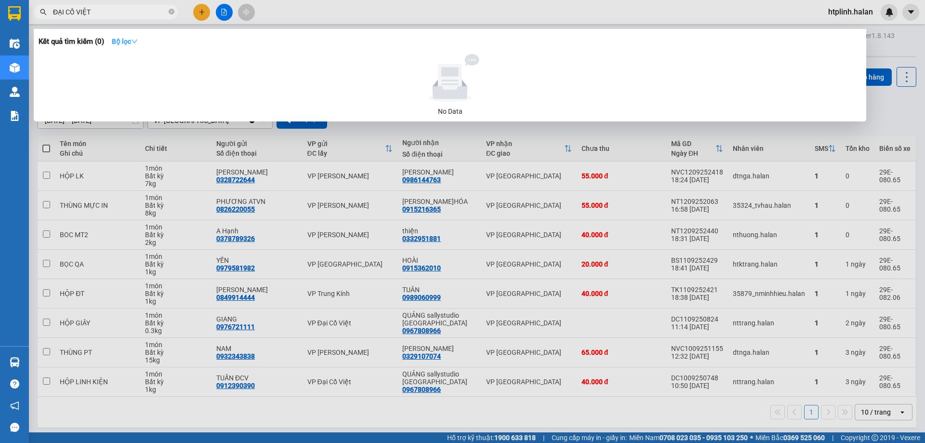
type input "ĐẠI CỒ VIỆT"
click at [138, 38] on icon "down" at bounding box center [134, 41] width 7 height 7
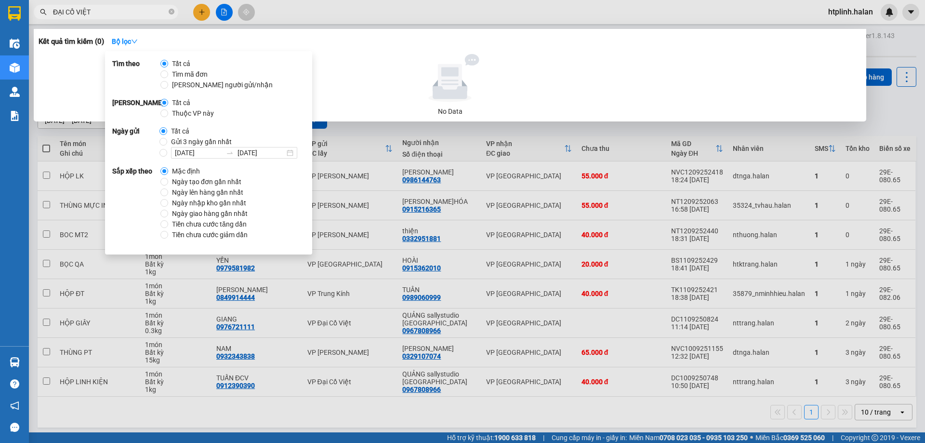
click at [132, 12] on input "ĐẠI CỒ VIỆT" at bounding box center [110, 12] width 114 height 11
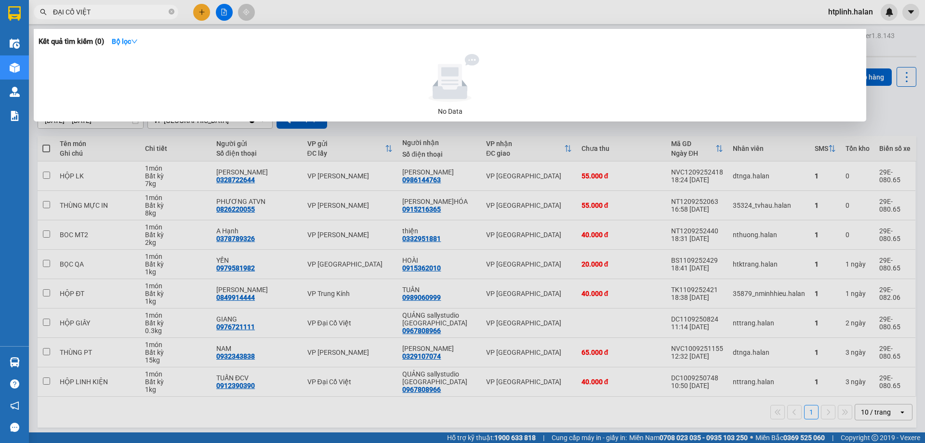
click at [132, 12] on input "ĐẠI CỒ VIỆT" at bounding box center [110, 12] width 114 height 11
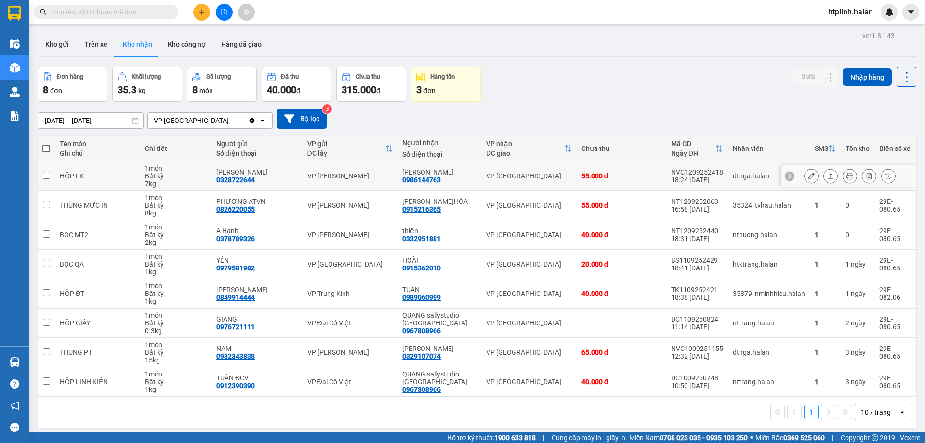
scroll to position [44, 0]
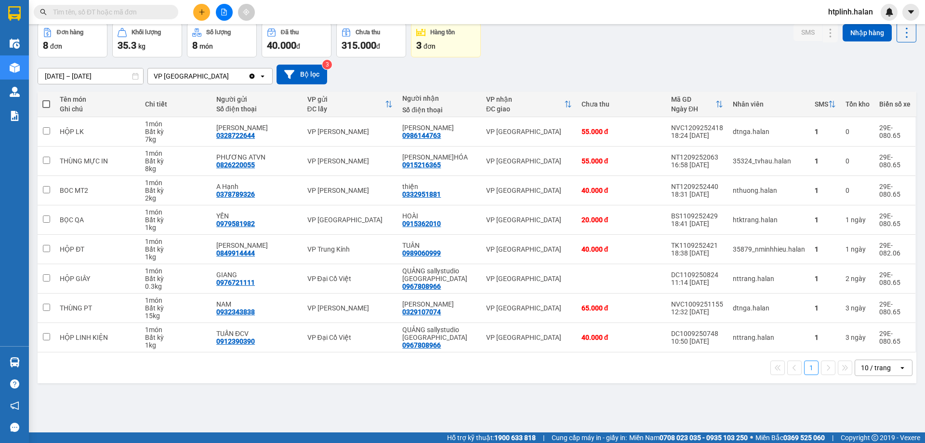
click at [136, 12] on input "text" at bounding box center [110, 12] width 114 height 11
click at [147, 9] on input "text" at bounding box center [110, 12] width 114 height 11
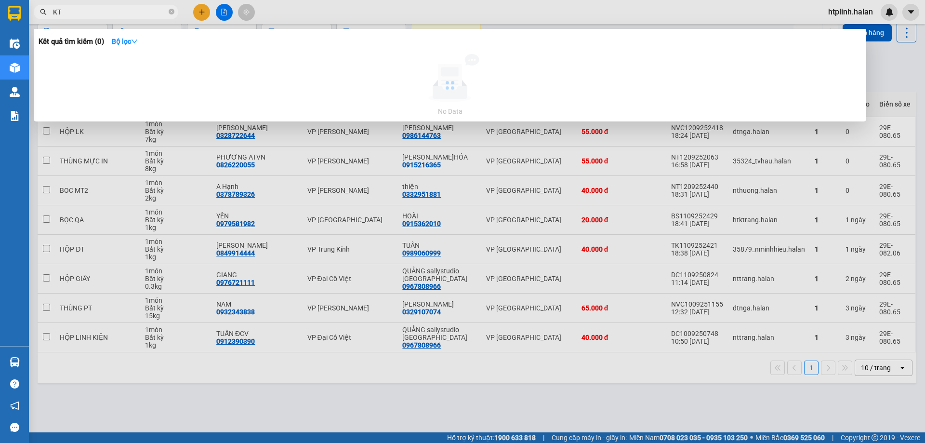
type input "K"
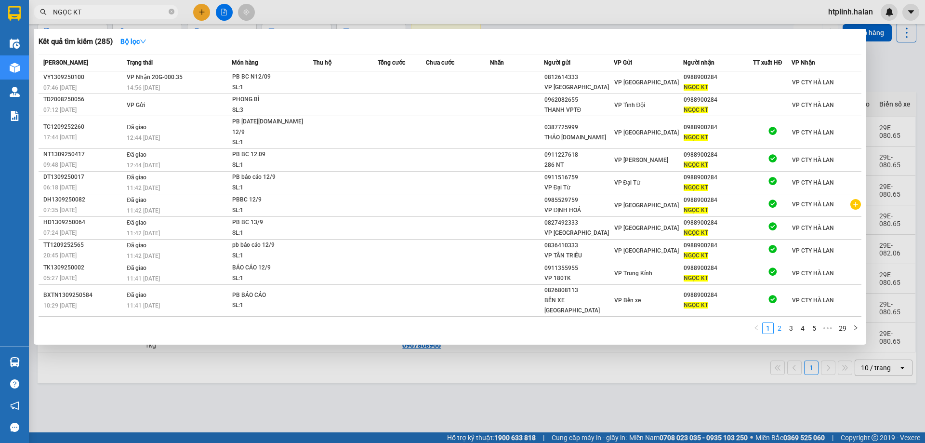
type input "NGỌC KT"
click at [782, 323] on link "2" at bounding box center [779, 328] width 11 height 11
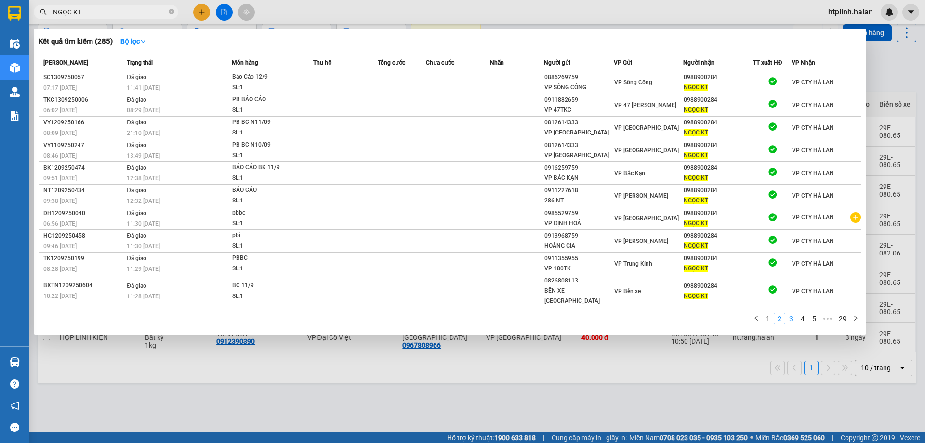
click at [787, 313] on link "3" at bounding box center [791, 318] width 11 height 11
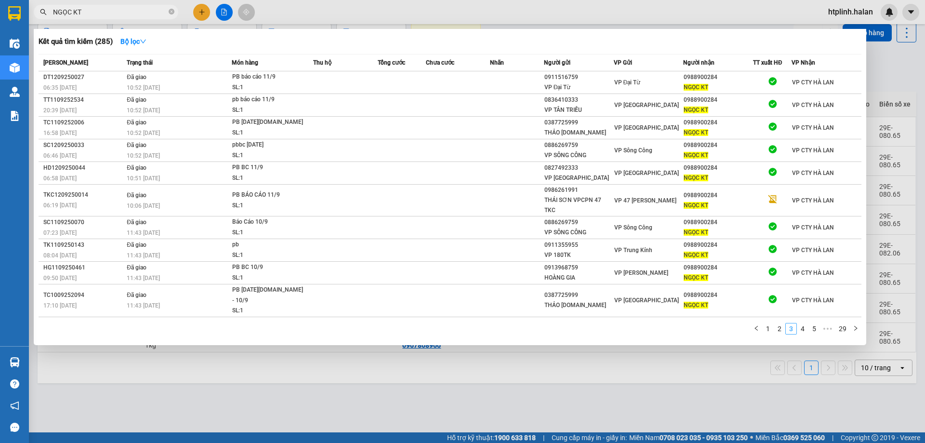
click at [793, 323] on link "3" at bounding box center [791, 328] width 11 height 11
click at [796, 323] on link "3" at bounding box center [791, 328] width 11 height 11
click at [803, 323] on link "4" at bounding box center [802, 328] width 11 height 11
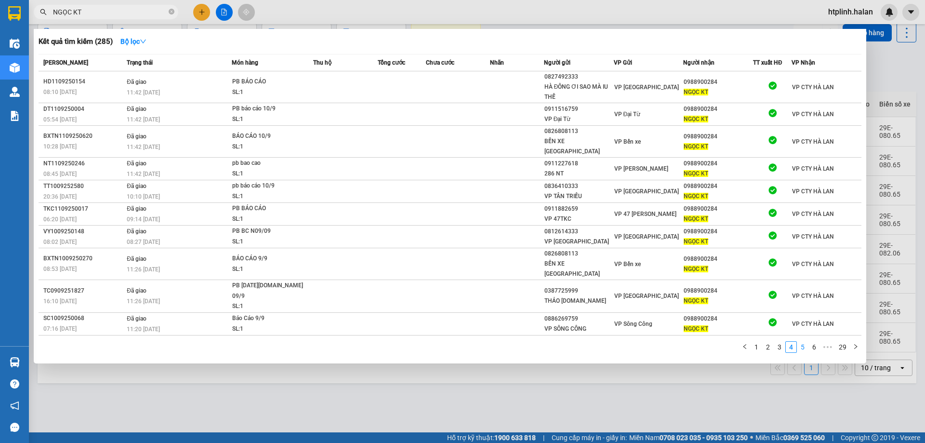
click at [803, 342] on link "5" at bounding box center [802, 347] width 11 height 11
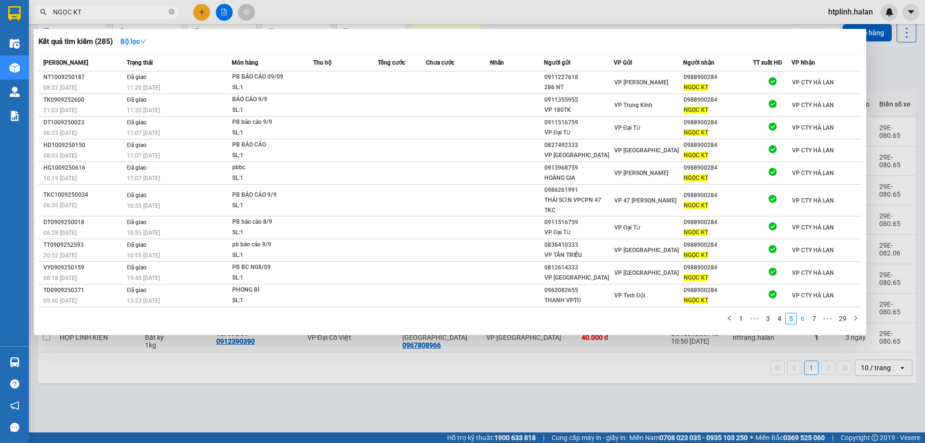
click at [804, 313] on link "6" at bounding box center [802, 318] width 11 height 11
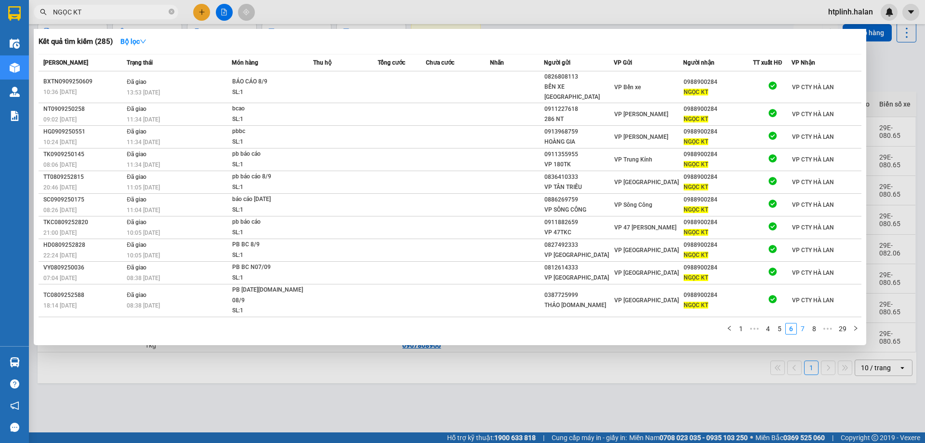
click at [805, 323] on link "7" at bounding box center [802, 328] width 11 height 11
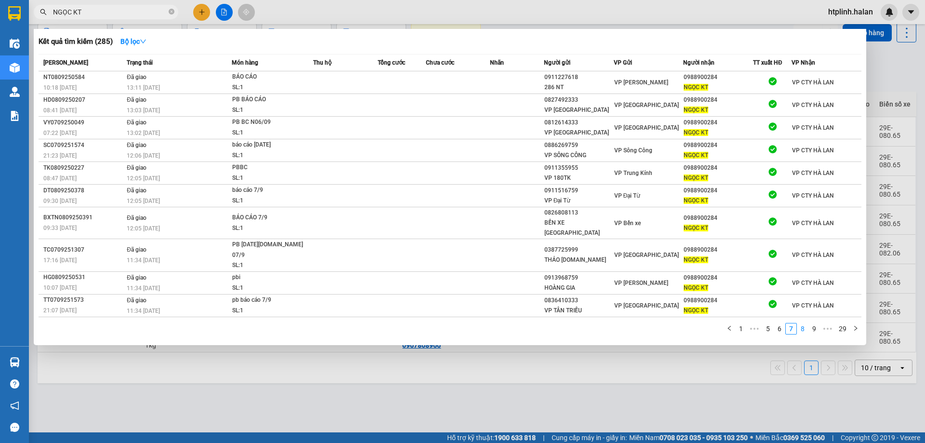
click at [808, 323] on link "8" at bounding box center [802, 328] width 11 height 11
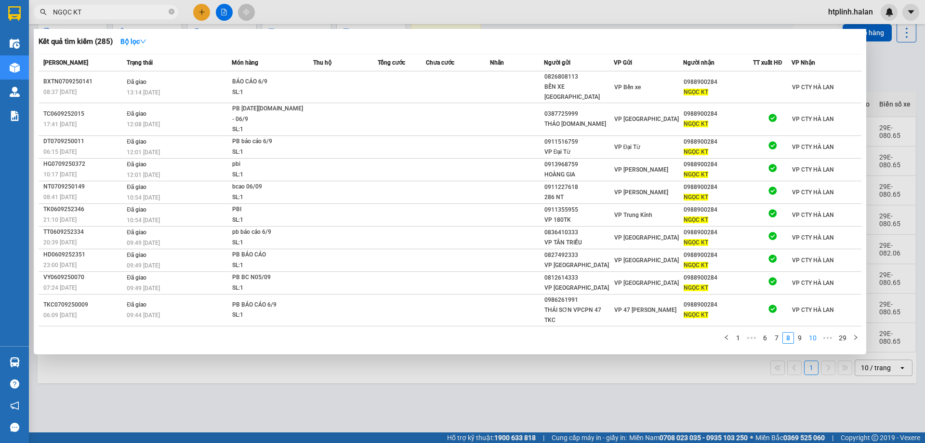
click at [812, 332] on link "10" at bounding box center [812, 337] width 13 height 11
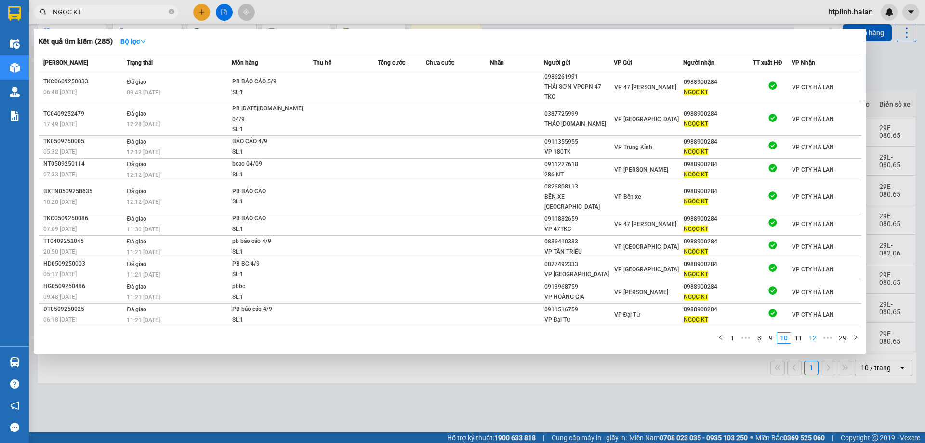
click at [812, 332] on link "12" at bounding box center [812, 337] width 13 height 11
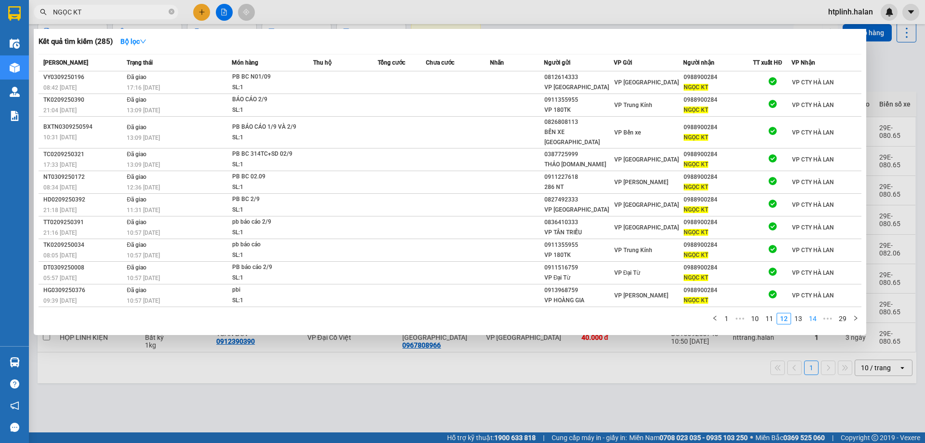
click at [812, 313] on link "14" at bounding box center [812, 318] width 13 height 11
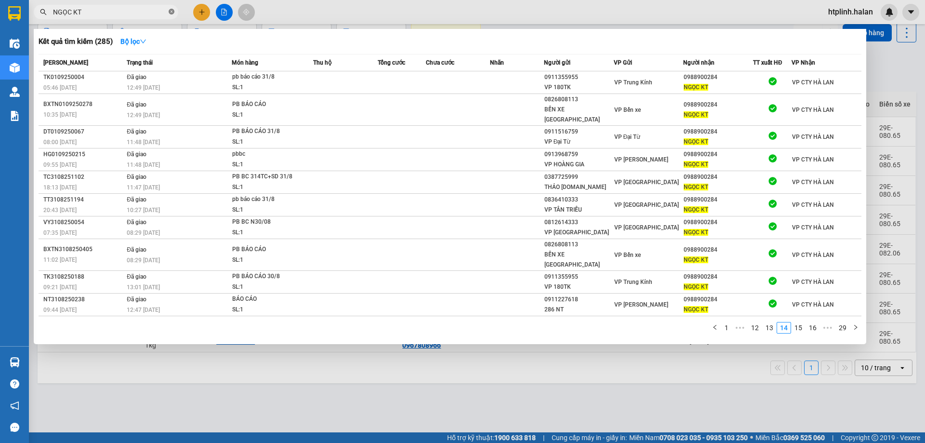
click at [171, 14] on icon "close-circle" at bounding box center [172, 12] width 6 height 6
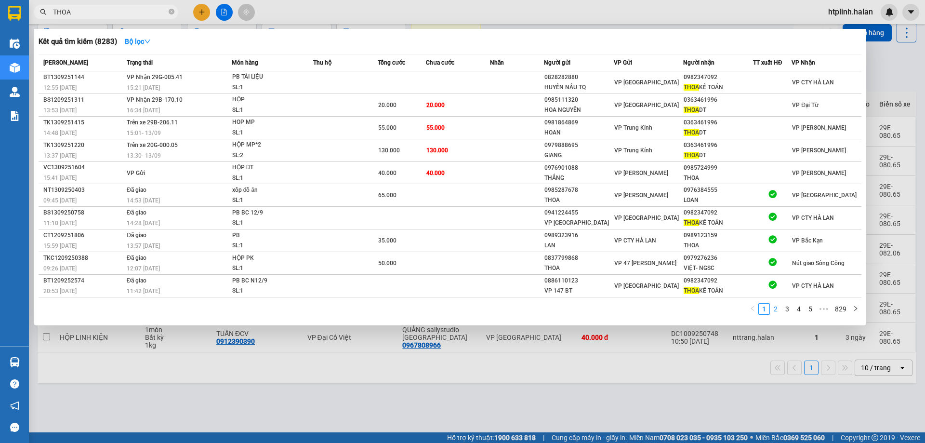
type input "THOA"
click at [777, 311] on link "2" at bounding box center [775, 308] width 11 height 11
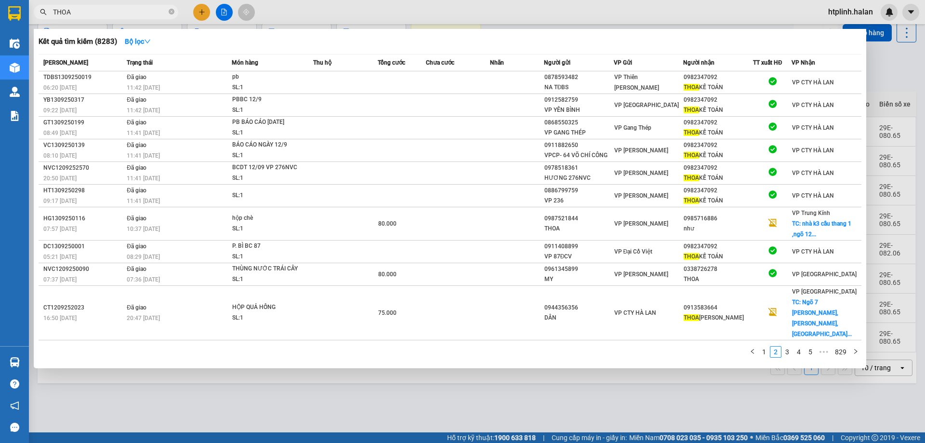
click at [335, 397] on div at bounding box center [462, 221] width 925 height 443
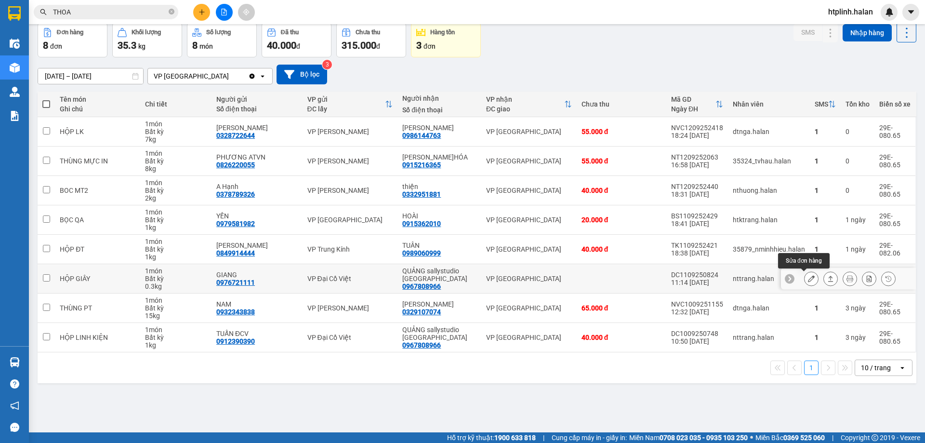
click at [808, 276] on icon at bounding box center [811, 278] width 7 height 7
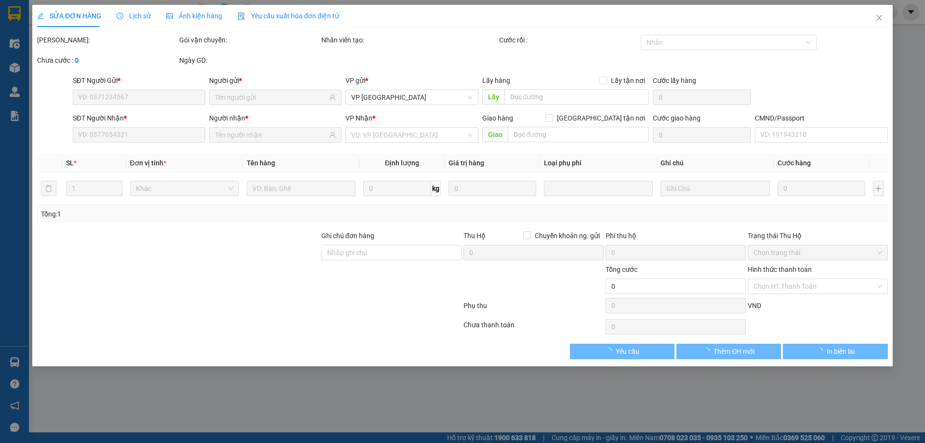
type input "0976721111"
type input "GIANG"
type input "0967808966"
type input "QUẢNG sallystudio [GEOGRAPHIC_DATA]"
type input "40.000"
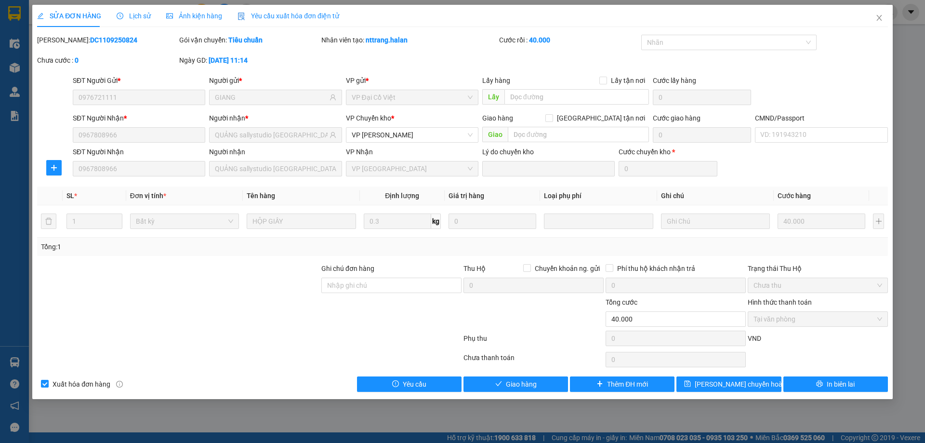
click at [790, 74] on div "Mã ĐH: DC1109250824 Gói vận chuyển: Tiêu chuẩn Nhân viên tạo: nttrang.halan Cướ…" at bounding box center [462, 55] width 853 height 40
drag, startPoint x: 502, startPoint y: 384, endPoint x: 490, endPoint y: 385, distance: 11.6
click at [498, 385] on button "Giao hàng" at bounding box center [515, 383] width 105 height 15
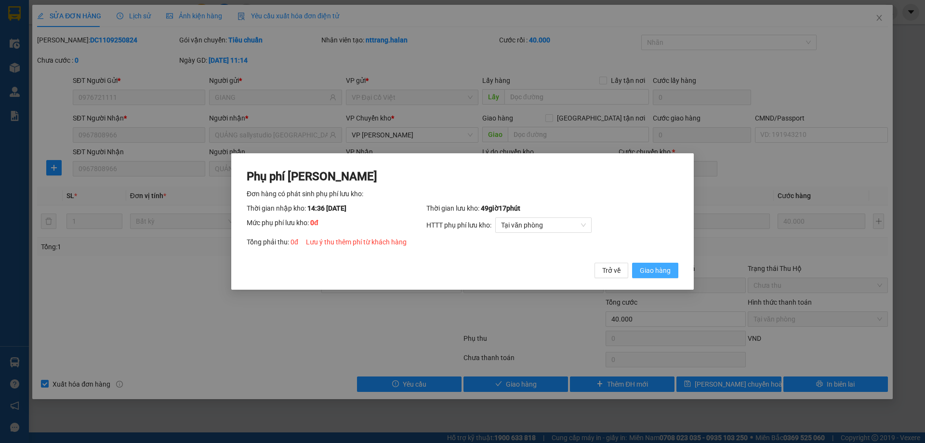
click at [670, 268] on span "Giao hàng" at bounding box center [655, 270] width 31 height 11
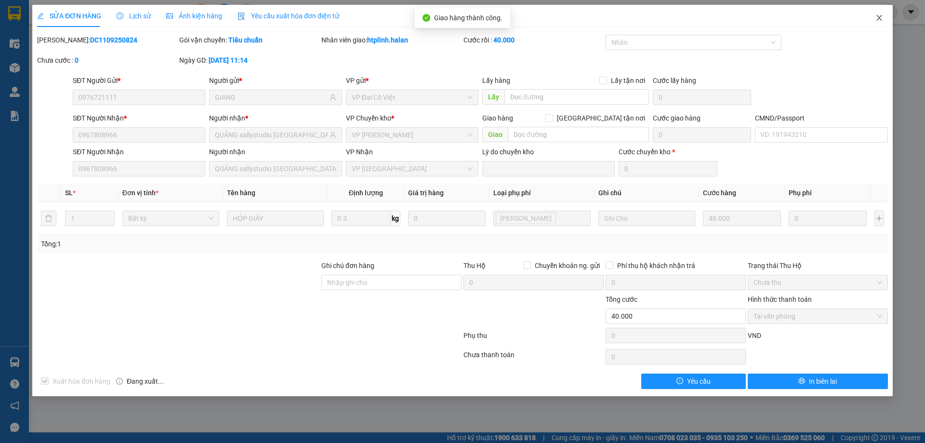
click at [869, 23] on span "Close" at bounding box center [879, 18] width 27 height 27
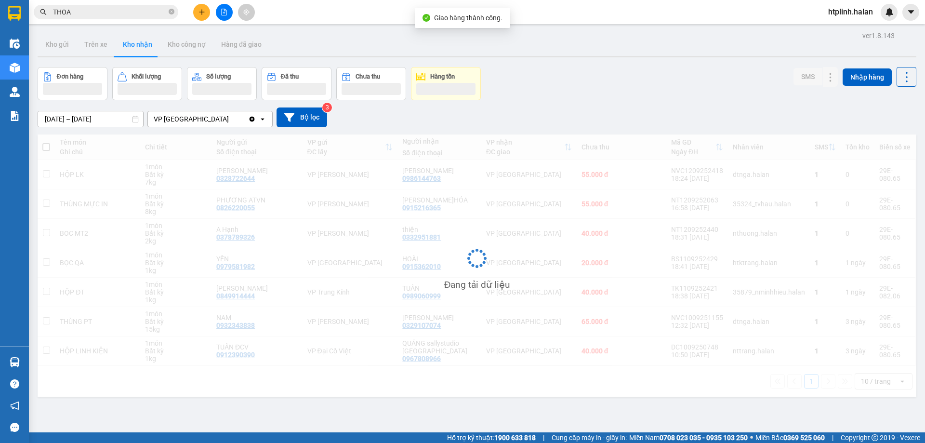
scroll to position [44, 0]
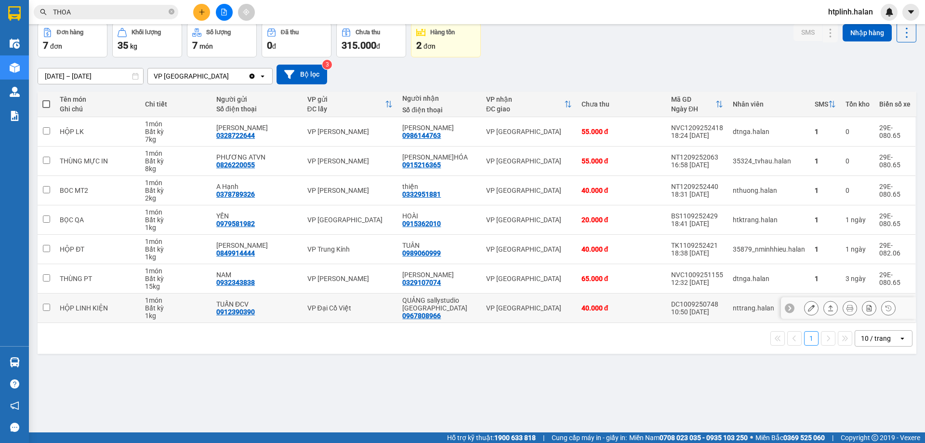
click at [807, 304] on button at bounding box center [810, 308] width 13 height 17
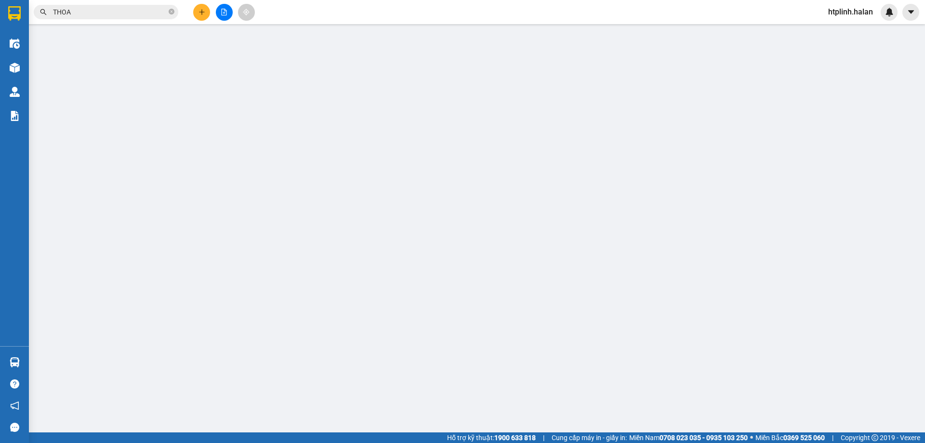
type input "0912390390"
type input "TUẤN ĐCV"
type input "0967808966"
type input "QUẢNG sallystudio [GEOGRAPHIC_DATA]"
type input "40.000"
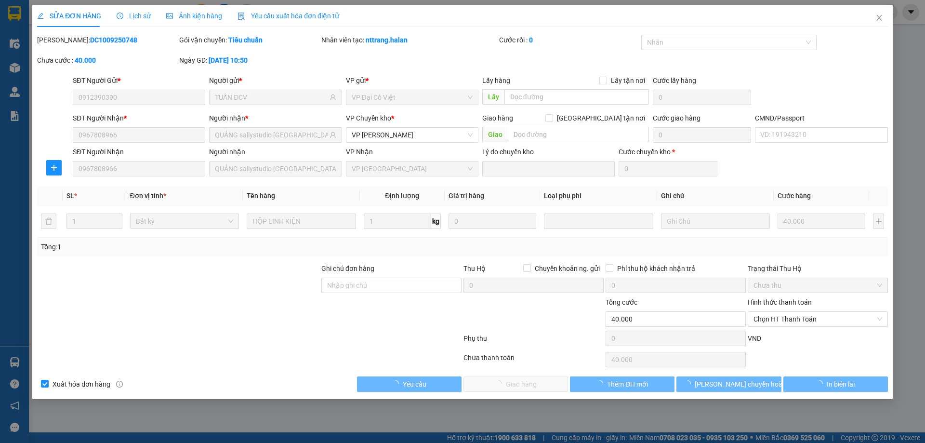
click at [771, 298] on label "Hình thức thanh toán" at bounding box center [780, 302] width 64 height 8
click at [771, 312] on input "Hình thức thanh toán" at bounding box center [814, 319] width 122 height 14
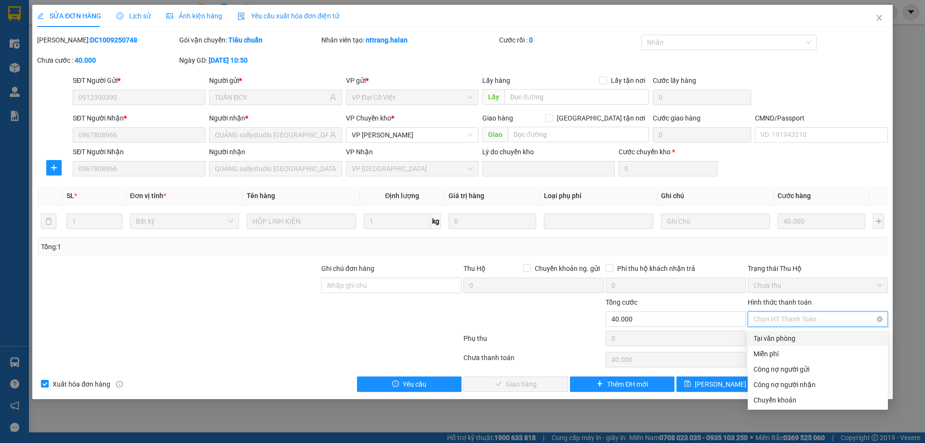
click at [778, 321] on span "Chọn HT Thanh Toán" at bounding box center [817, 319] width 129 height 14
click at [789, 338] on div "Tại văn phòng" at bounding box center [817, 338] width 129 height 11
type input "0"
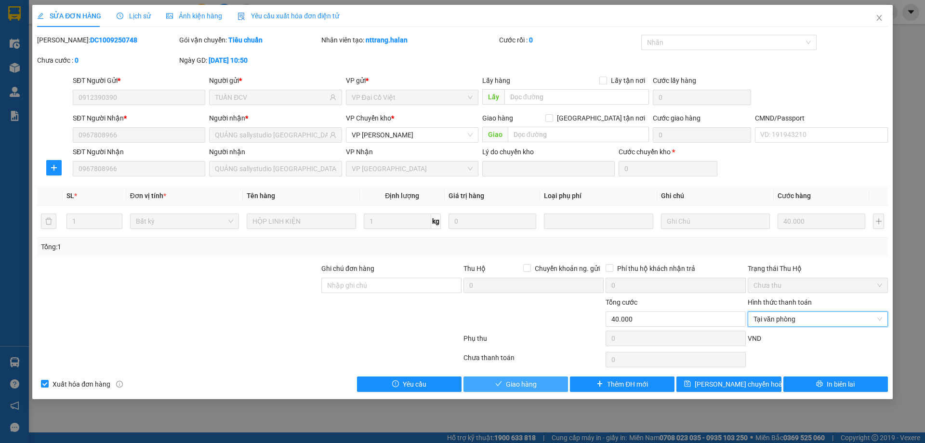
click at [538, 386] on button "Giao hàng" at bounding box center [515, 383] width 105 height 15
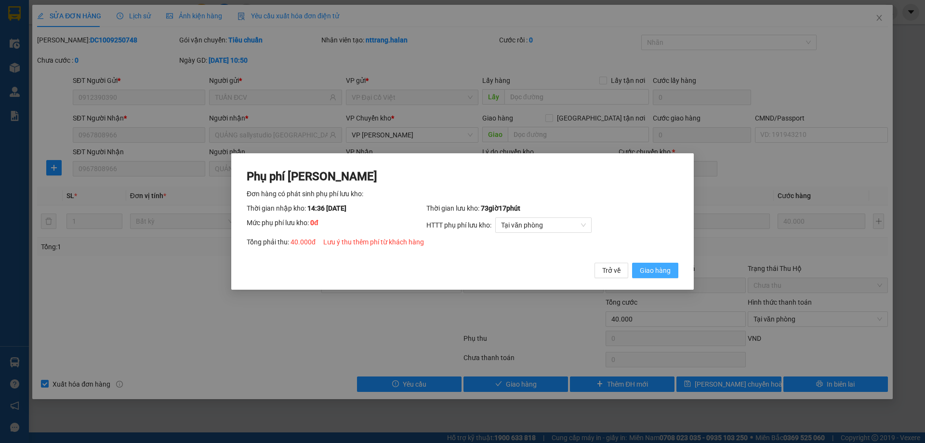
click at [634, 272] on button "Giao hàng" at bounding box center [655, 270] width 46 height 15
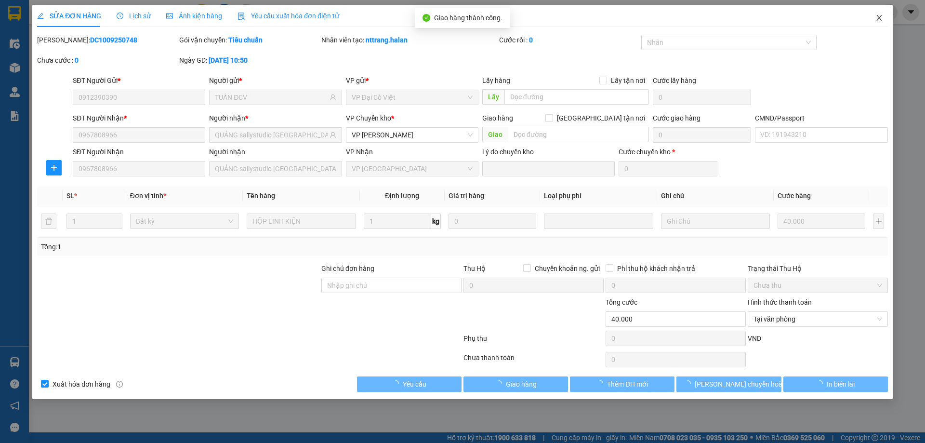
click at [879, 20] on icon "close" at bounding box center [879, 18] width 8 height 8
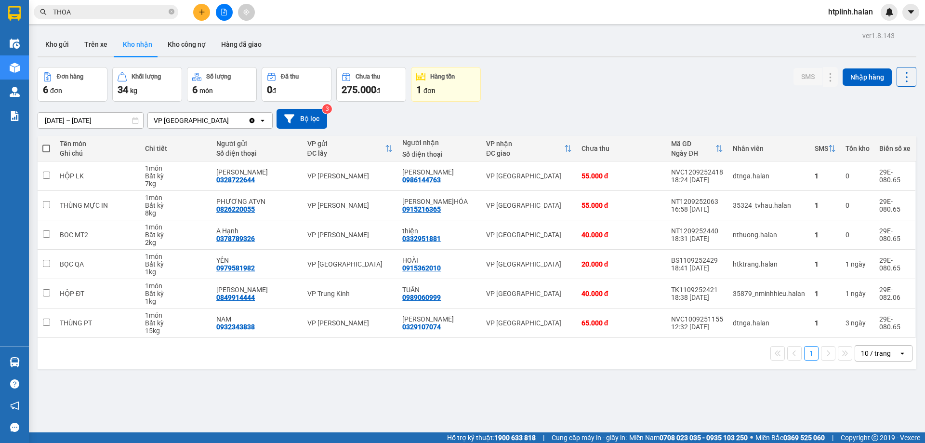
click at [106, 17] on input "THOA" at bounding box center [110, 12] width 114 height 11
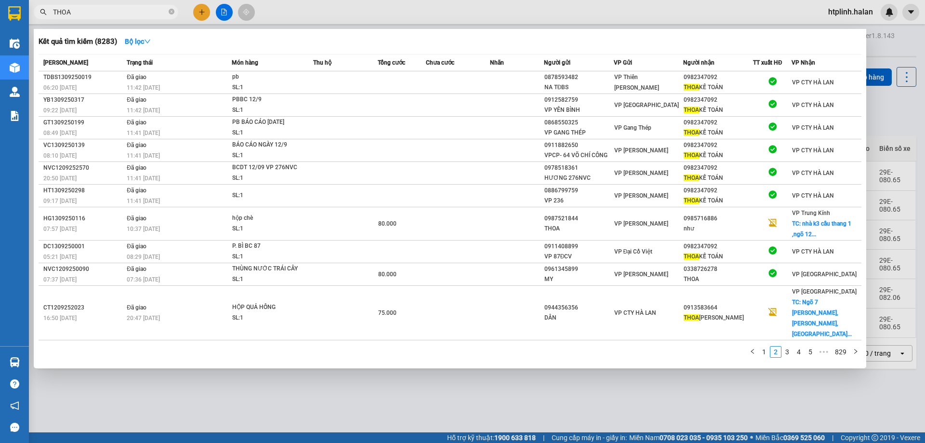
click at [106, 17] on input "THOA" at bounding box center [110, 12] width 114 height 11
type input "T"
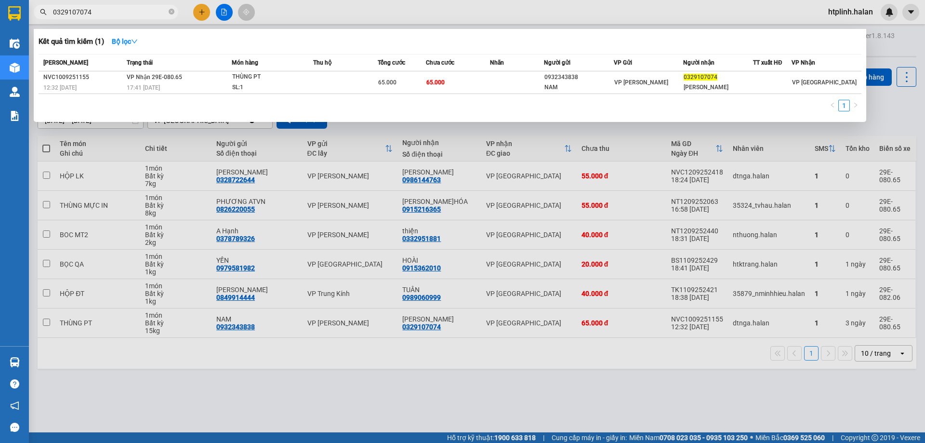
type input "0329107074"
drag, startPoint x: 305, startPoint y: 354, endPoint x: 301, endPoint y: 349, distance: 7.2
click at [305, 354] on div at bounding box center [462, 221] width 925 height 443
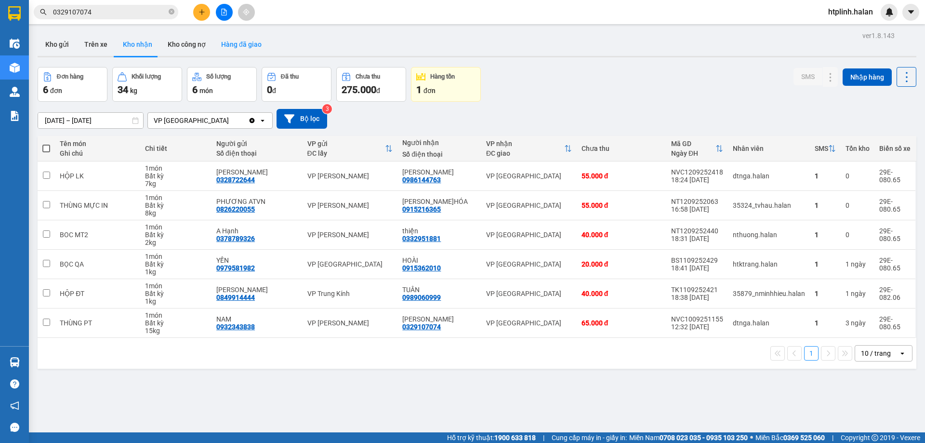
click at [226, 46] on button "Hàng đã giao" at bounding box center [241, 44] width 56 height 23
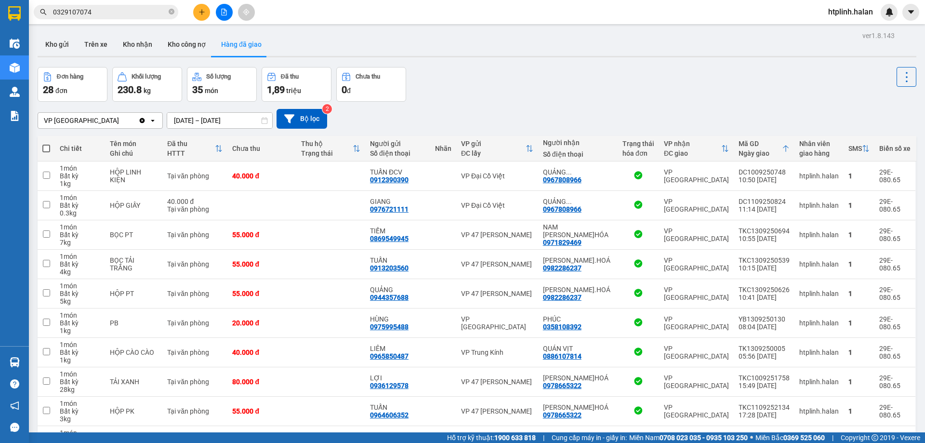
click at [739, 104] on div "VP Định Hóa Clear value open 13/09/2025 – 13/09/2025 Press the down arrow key t…" at bounding box center [477, 119] width 879 height 34
click at [134, 41] on button "Kho nhận" at bounding box center [137, 44] width 45 height 23
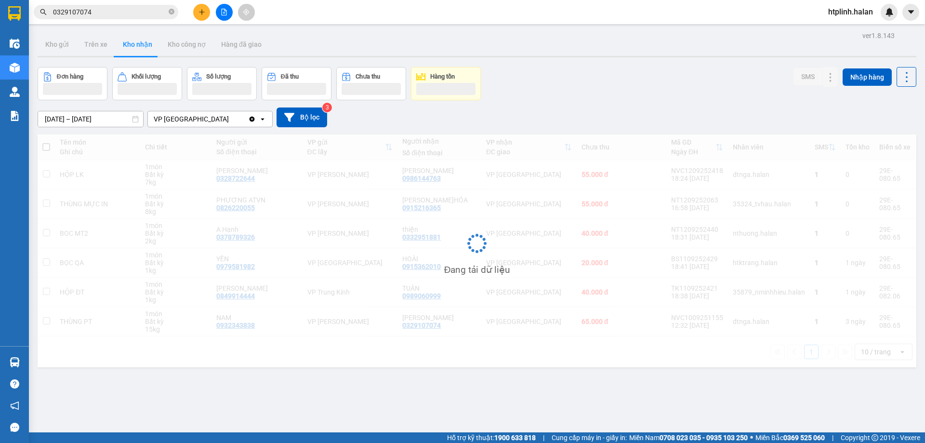
scroll to position [44, 0]
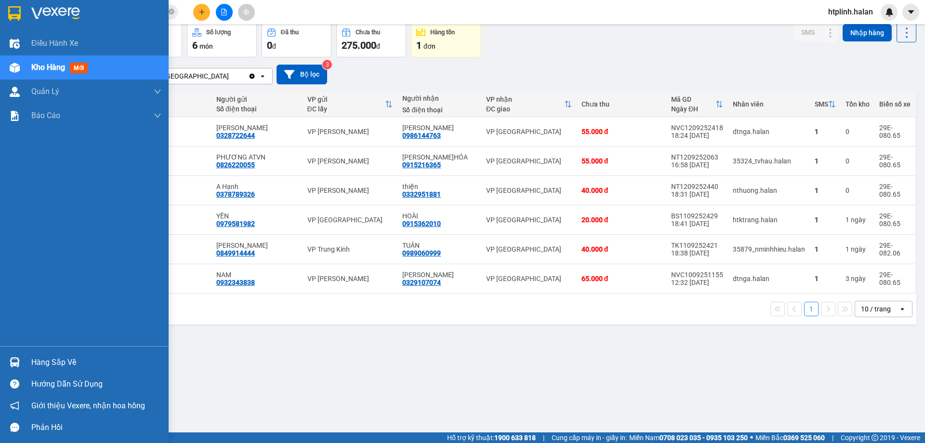
click at [61, 360] on div "Hàng sắp về" at bounding box center [96, 362] width 130 height 14
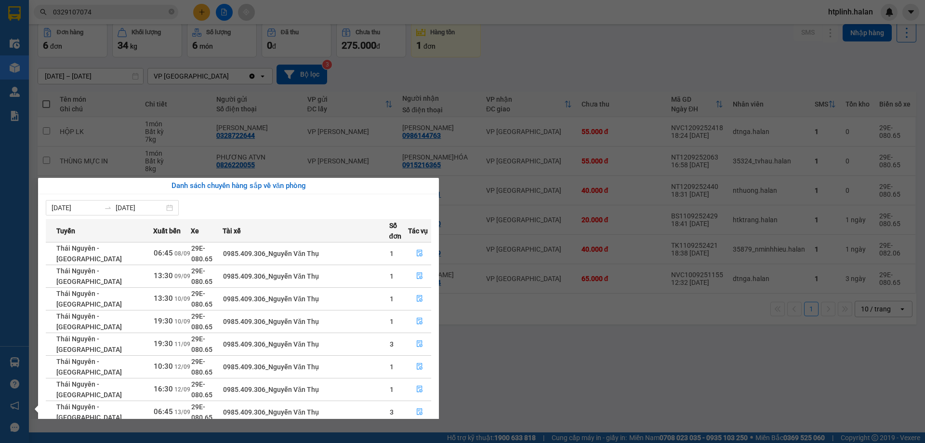
click at [571, 388] on section "Kết quả tìm kiếm ( 1 ) Bộ lọc Mã ĐH Trạng thái Món hàng Thu hộ Tổng cước Chưa c…" at bounding box center [462, 221] width 925 height 443
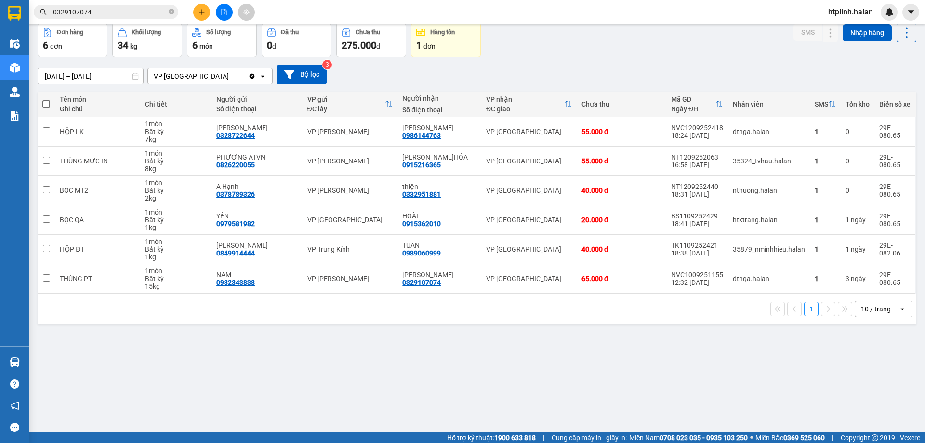
click at [739, 79] on div "16/07/2025 – 13/09/2025 Press the down arrow key to interact with the calendar …" at bounding box center [477, 75] width 879 height 20
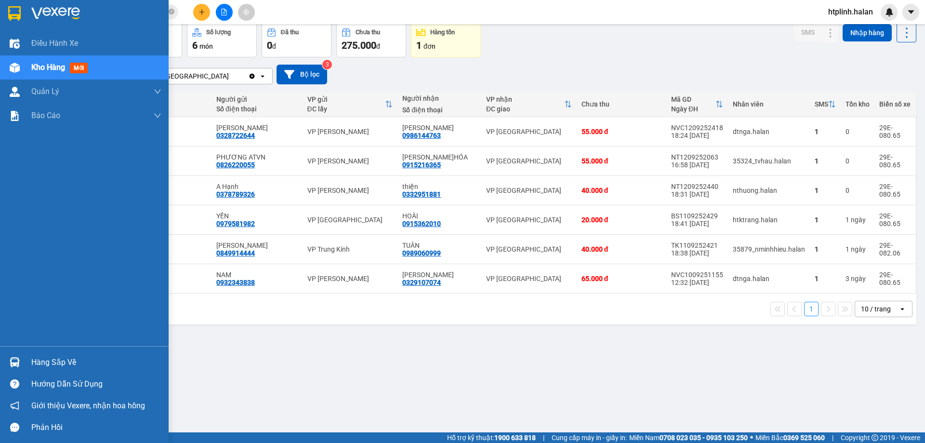
click at [18, 363] on img at bounding box center [15, 362] width 10 height 10
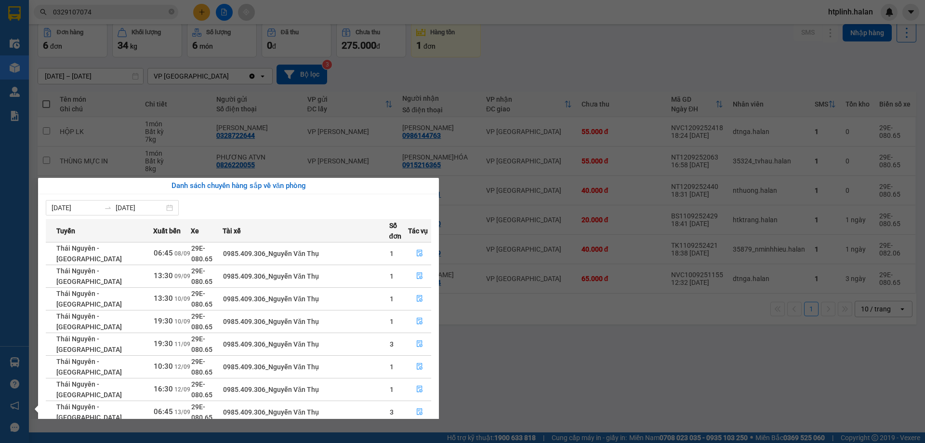
click at [501, 366] on section "Kết quả tìm kiếm ( 1 ) Bộ lọc Mã ĐH Trạng thái Món hàng Thu hộ Tổng cước Chưa c…" at bounding box center [462, 221] width 925 height 443
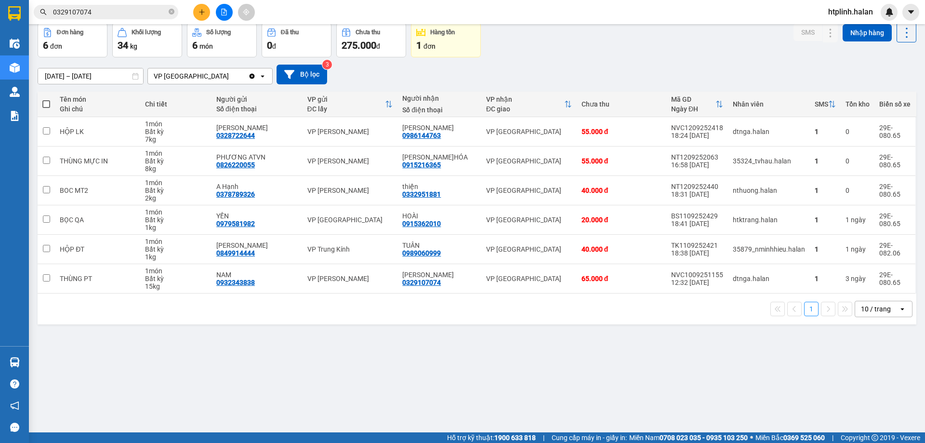
scroll to position [0, 0]
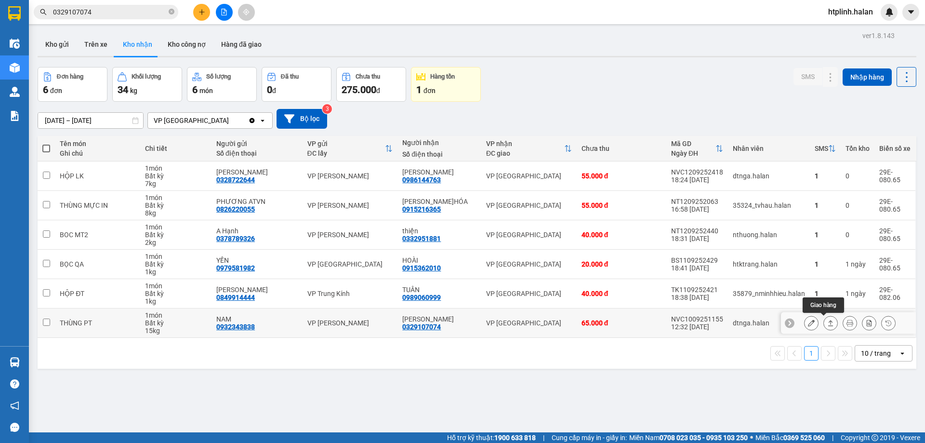
click at [827, 321] on icon at bounding box center [830, 322] width 7 height 7
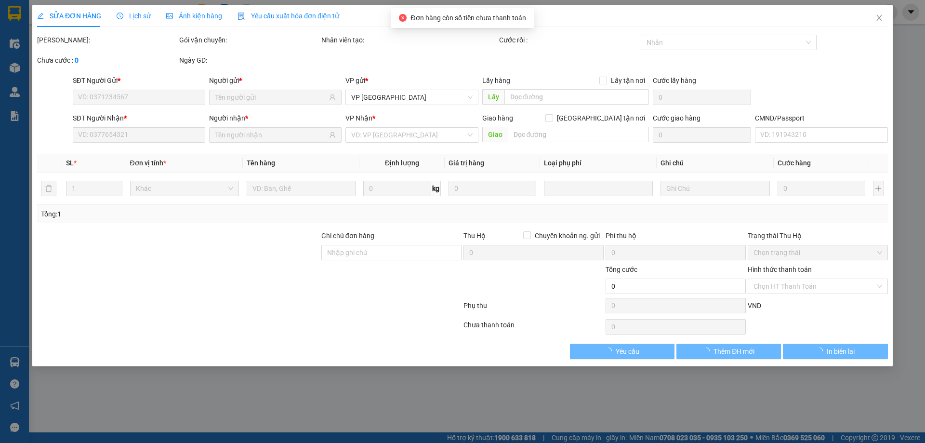
type input "0932343838"
type input "NAM"
type input "0329107074"
type input "[PERSON_NAME]"
type input "65.000"
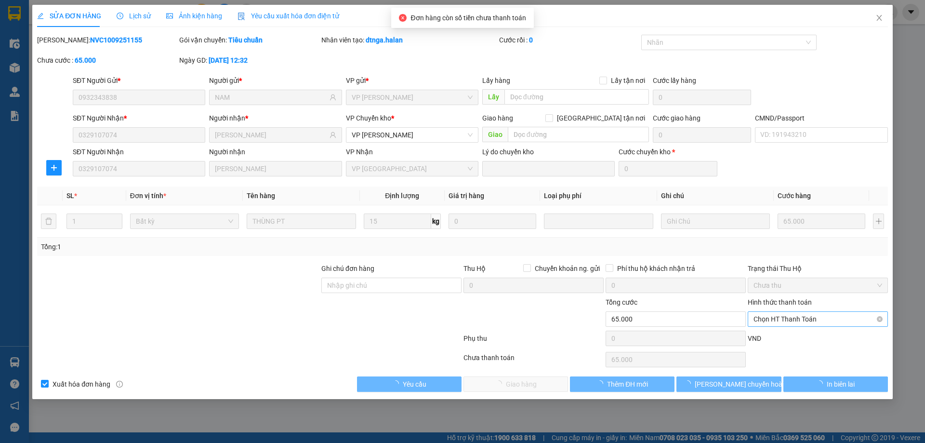
click at [777, 315] on span "Chọn HT Thanh Toán" at bounding box center [817, 319] width 129 height 14
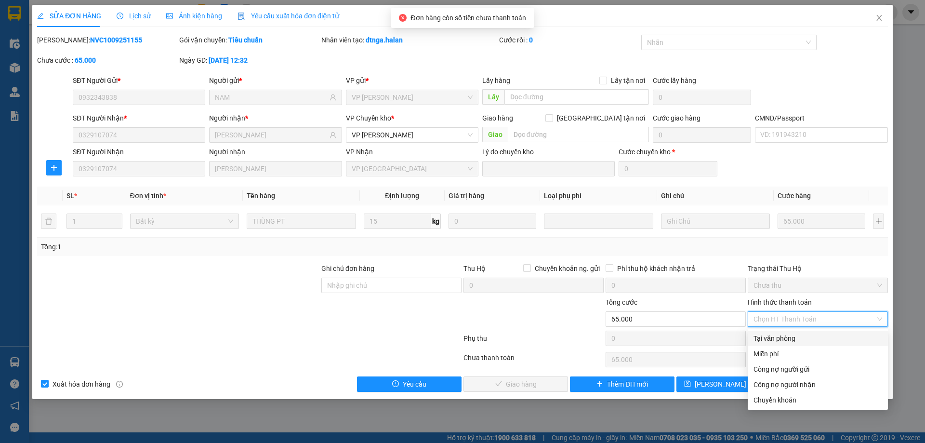
click at [790, 343] on div "Tại văn phòng" at bounding box center [817, 338] width 129 height 11
type input "0"
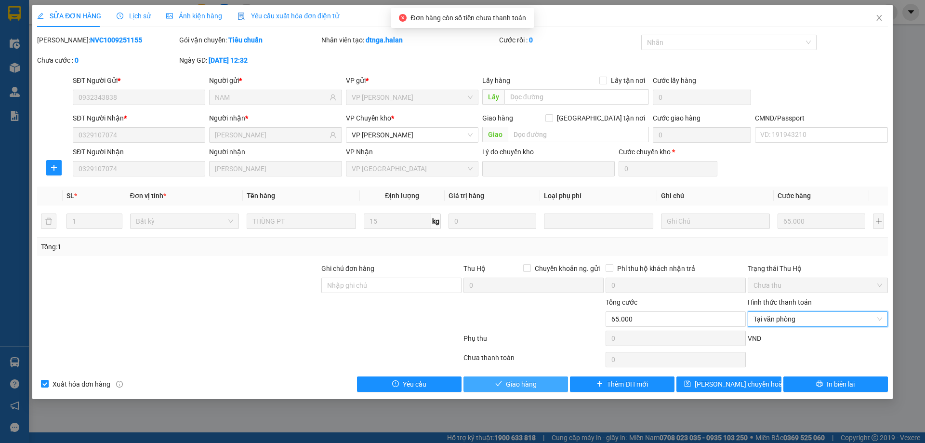
drag, startPoint x: 527, startPoint y: 370, endPoint x: 539, endPoint y: 382, distance: 16.7
click at [537, 373] on div "Total Paid Fee 0 Total UnPaid Fee 65.000 Cash Collection Total Fee Mã ĐH: NVC10…" at bounding box center [462, 213] width 851 height 357
click at [540, 383] on button "Giao hàng" at bounding box center [515, 383] width 105 height 15
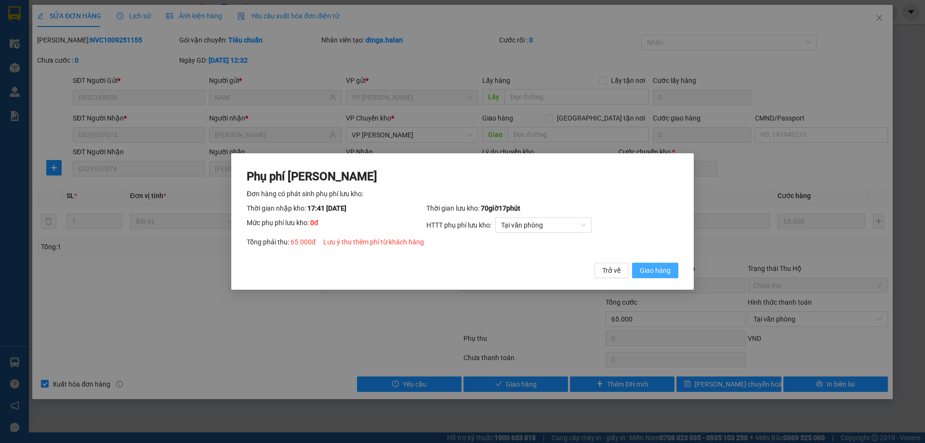
click at [646, 269] on span "Giao hàng" at bounding box center [655, 270] width 31 height 11
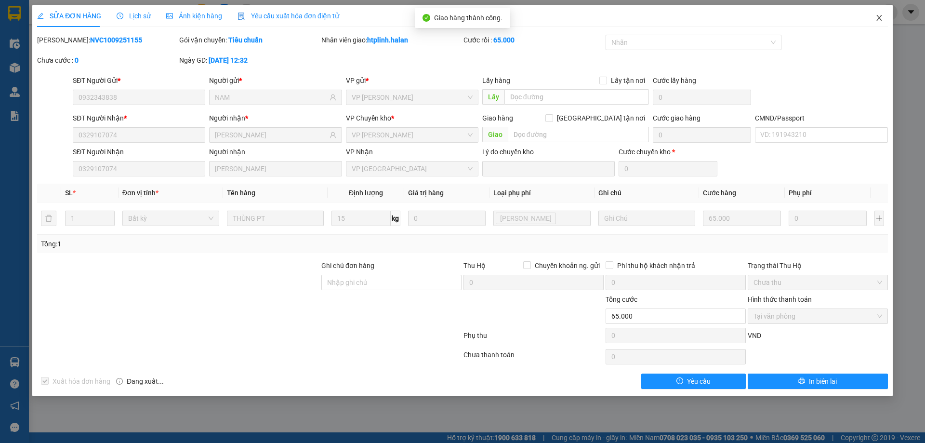
click at [876, 19] on icon "close" at bounding box center [879, 18] width 8 height 8
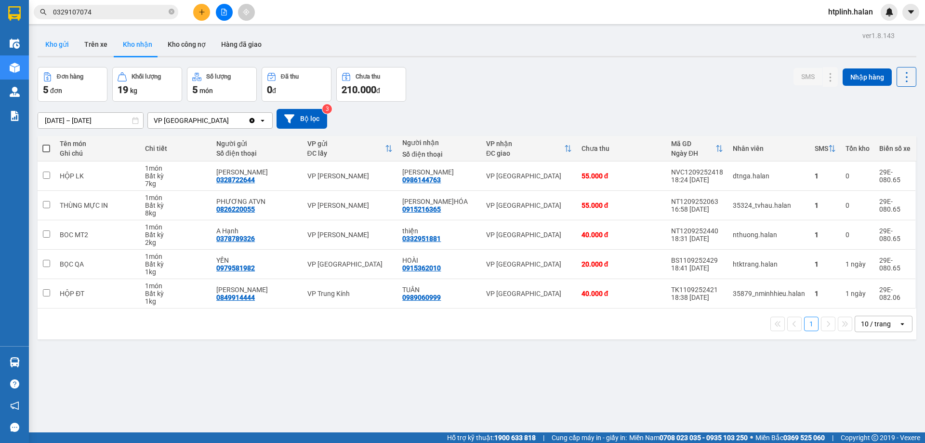
click at [69, 44] on button "Kho gửi" at bounding box center [57, 44] width 39 height 23
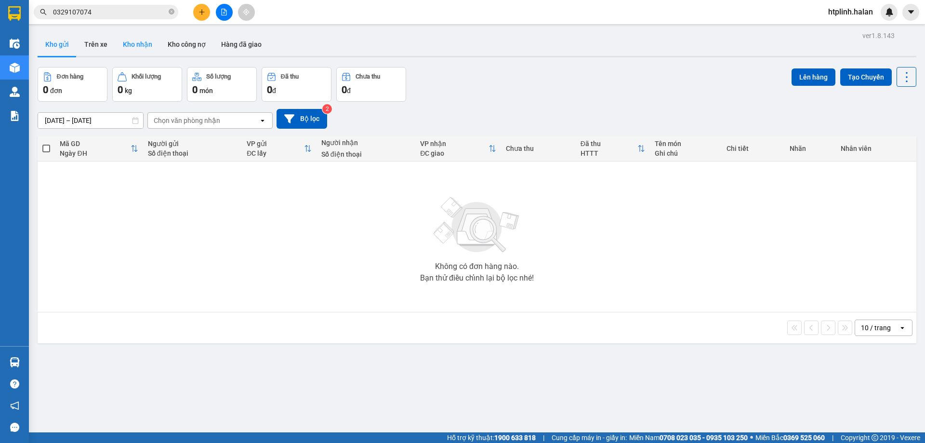
click at [128, 54] on button "Kho nhận" at bounding box center [137, 44] width 45 height 23
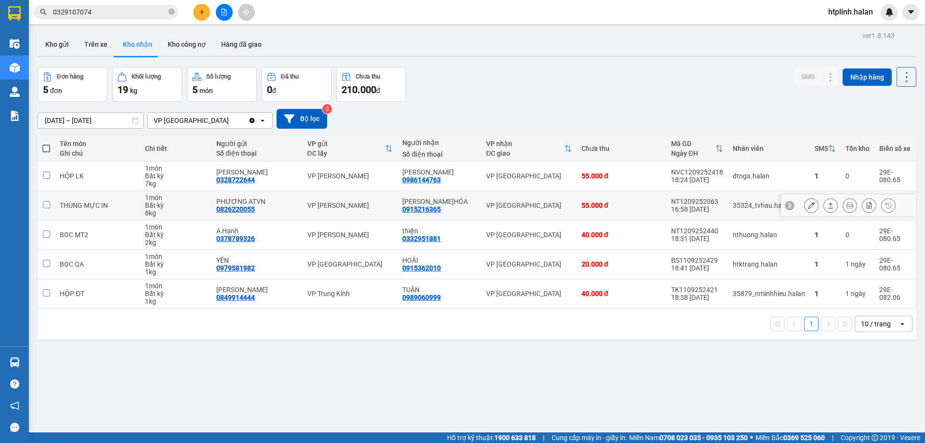
scroll to position [44, 0]
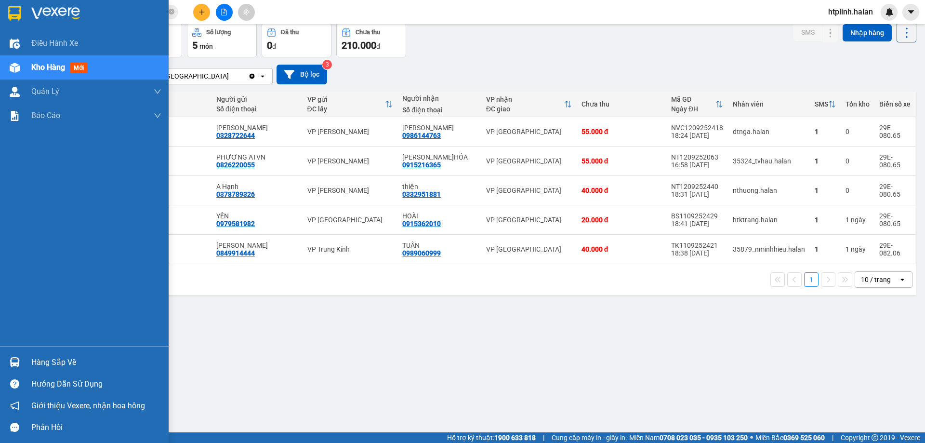
click at [33, 368] on div "Hàng sắp về" at bounding box center [96, 362] width 130 height 14
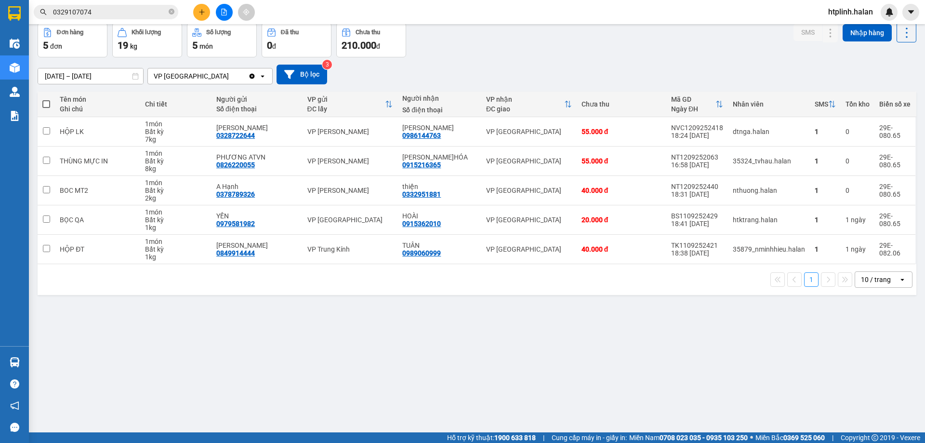
click at [459, 391] on section "Kết quả tìm kiếm ( 1 ) Bộ lọc Mã ĐH Trạng thái Món hàng Thu hộ Tổng cước Chưa c…" at bounding box center [462, 221] width 925 height 443
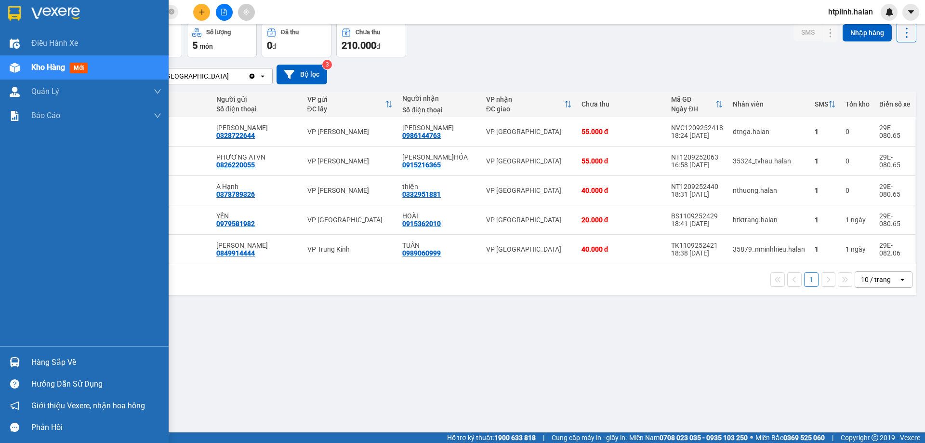
click at [30, 367] on div "Hàng sắp về" at bounding box center [84, 362] width 169 height 22
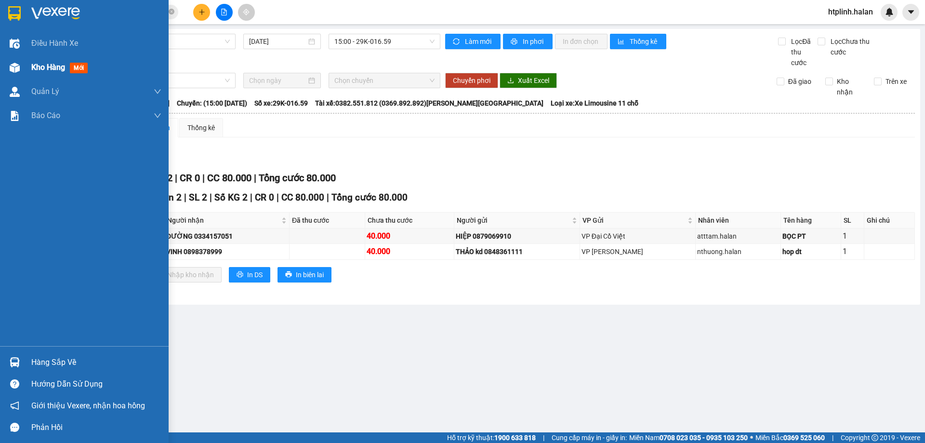
click at [17, 56] on div "Kho hàng mới" at bounding box center [84, 67] width 169 height 24
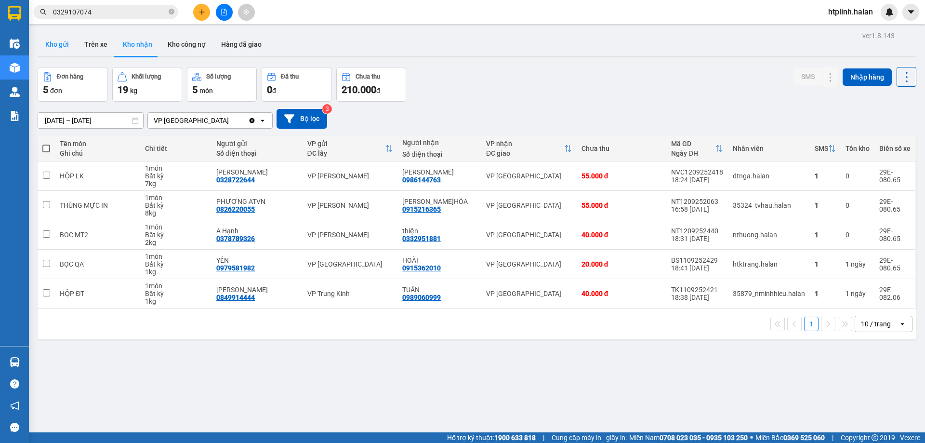
click at [64, 48] on button "Kho gửi" at bounding box center [57, 44] width 39 height 23
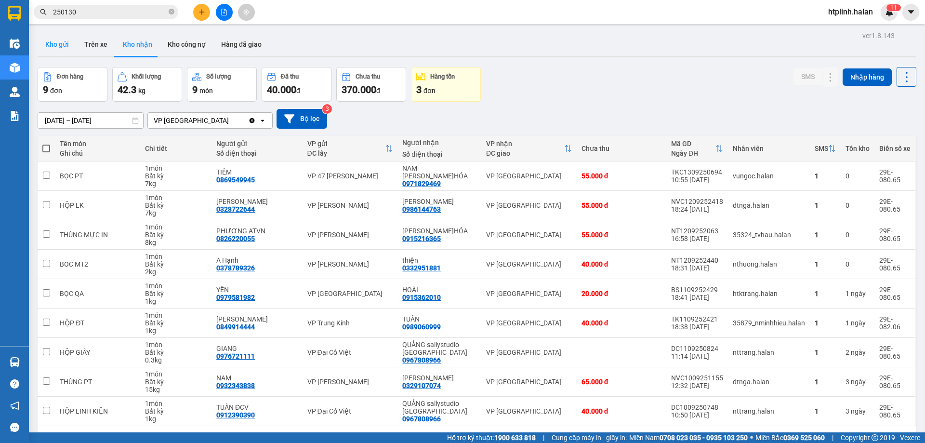
click at [56, 52] on button "Kho gửi" at bounding box center [57, 44] width 39 height 23
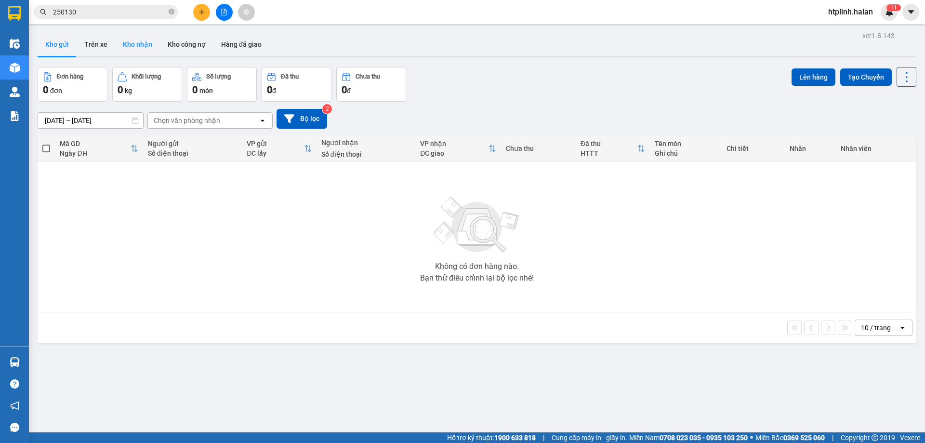
click at [140, 40] on button "Kho nhận" at bounding box center [137, 44] width 45 height 23
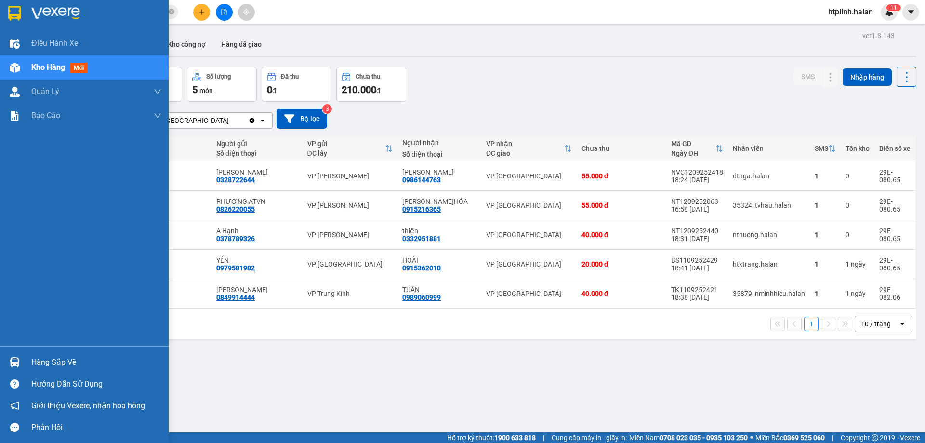
click at [40, 370] on div "Hàng sắp về" at bounding box center [84, 362] width 169 height 22
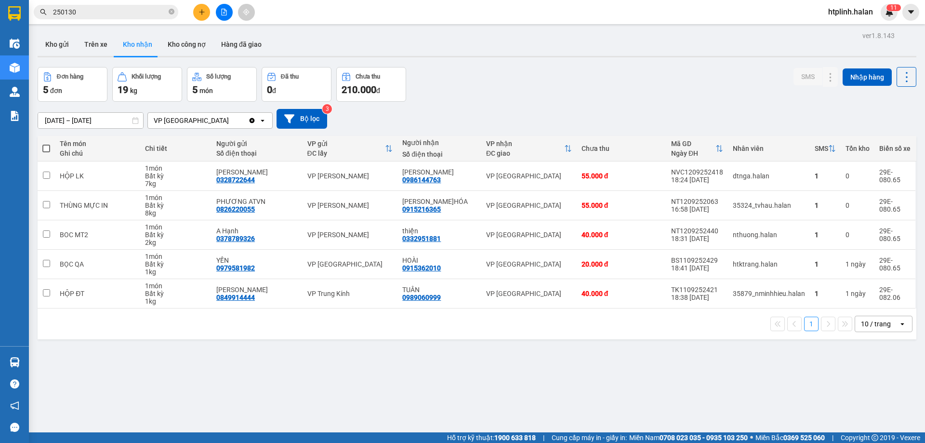
click at [539, 369] on section "Kết quả tìm kiếm ( 269 ) Bộ lọc Mã ĐH Trạng thái Món hàng Thu hộ Tổng cước Chưa…" at bounding box center [462, 221] width 925 height 443
click at [200, 143] on div "Chi tiết" at bounding box center [176, 148] width 62 height 19
click at [92, 42] on button "Trên xe" at bounding box center [96, 44] width 39 height 23
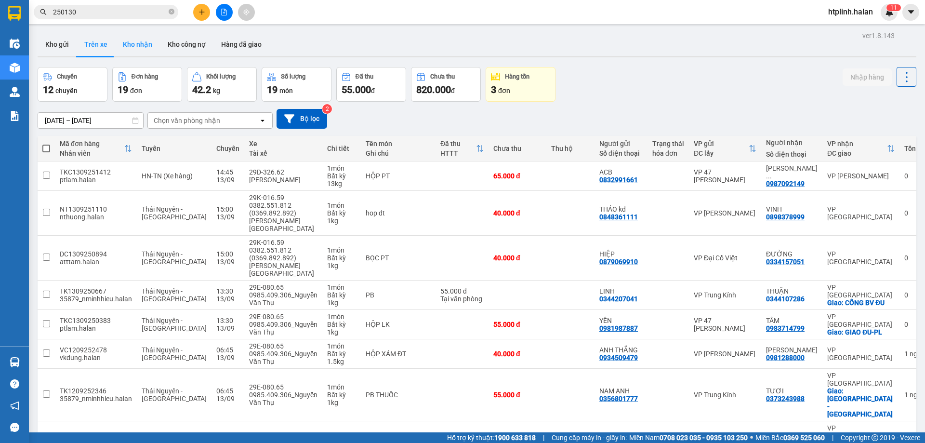
click at [136, 47] on button "Kho nhận" at bounding box center [137, 44] width 45 height 23
type input "[DATE] – [DATE]"
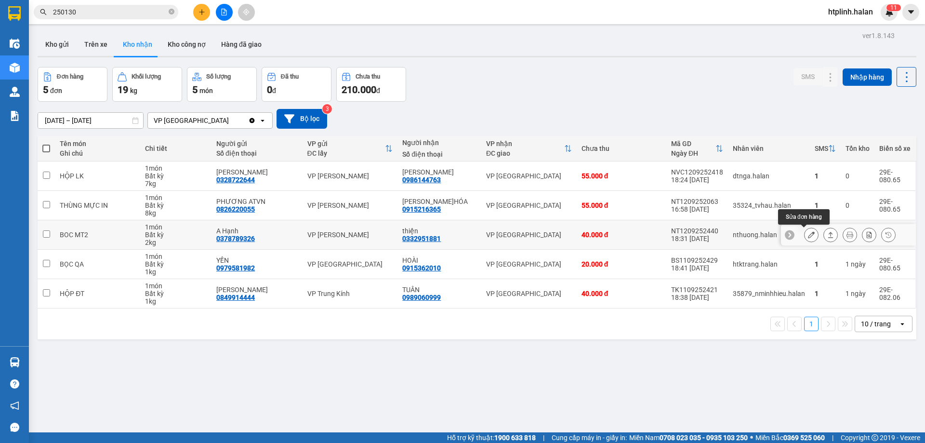
click at [804, 239] on button at bounding box center [810, 234] width 13 height 17
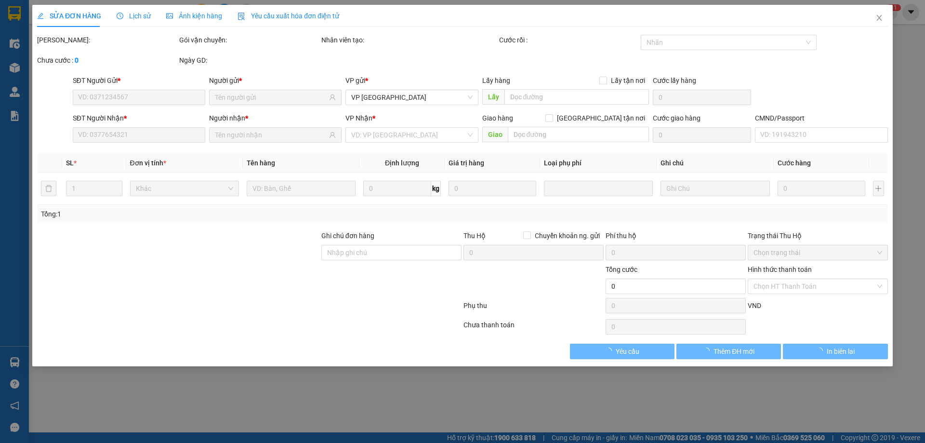
type input "0378789326"
type input "A Hạnh"
type input "0332951881"
type input "thiện"
type input "40.000"
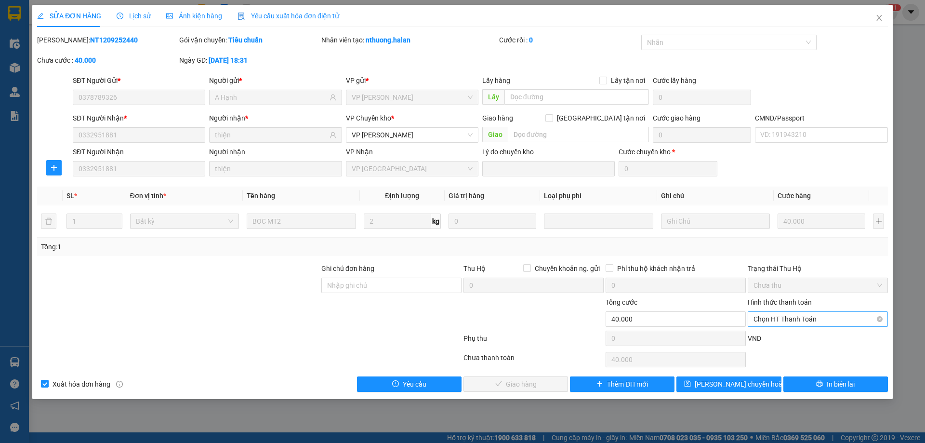
click at [771, 316] on span "Chọn HT Thanh Toán" at bounding box center [817, 319] width 129 height 14
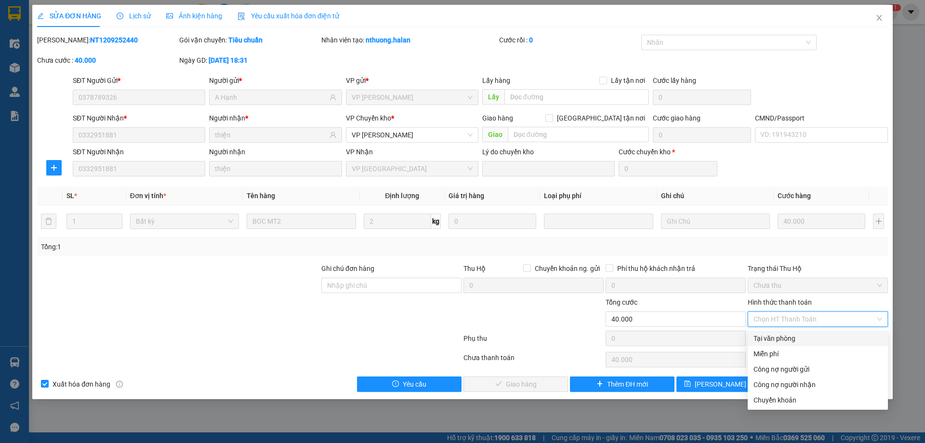
click at [775, 334] on div "Tại văn phòng" at bounding box center [817, 338] width 129 height 11
type input "0"
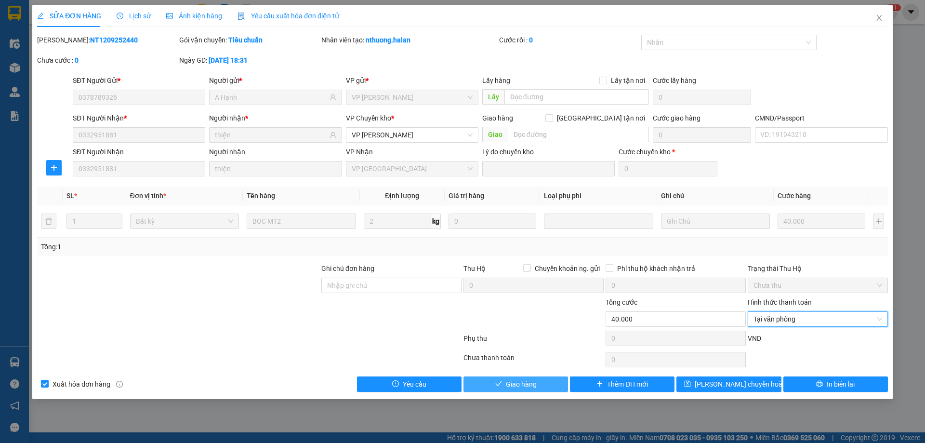
click at [495, 378] on button "Giao hàng" at bounding box center [515, 383] width 105 height 15
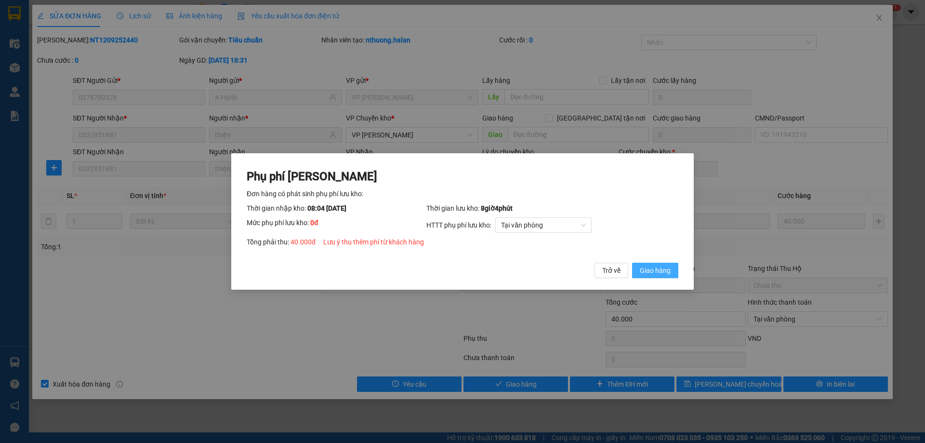
click at [660, 265] on span "Giao hàng" at bounding box center [655, 270] width 31 height 11
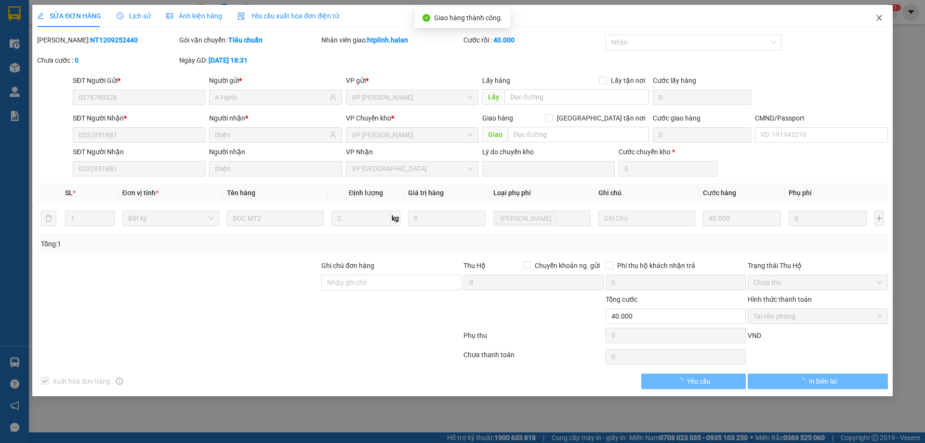
click at [872, 17] on span "Close" at bounding box center [879, 18] width 27 height 27
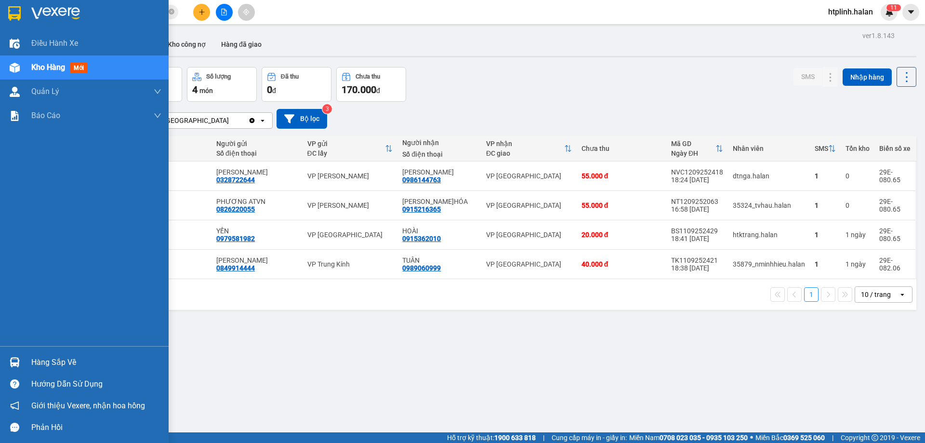
click at [35, 367] on div "Hàng sắp về" at bounding box center [96, 362] width 130 height 14
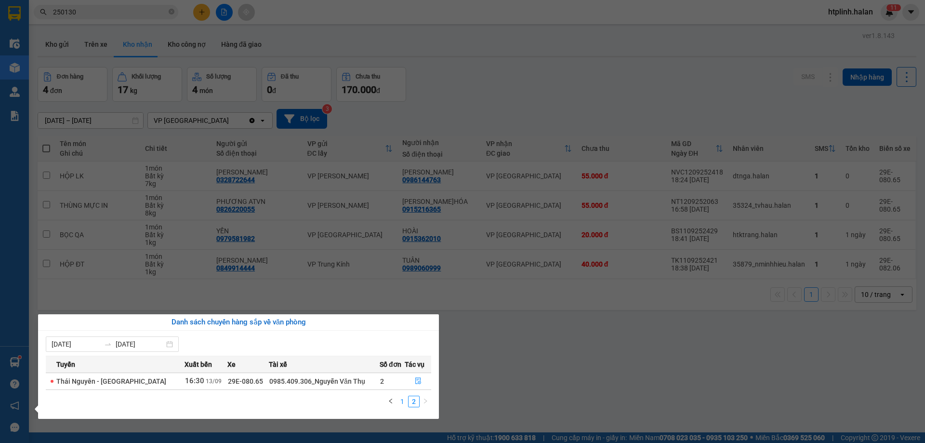
click at [401, 403] on link "1" at bounding box center [402, 401] width 11 height 11
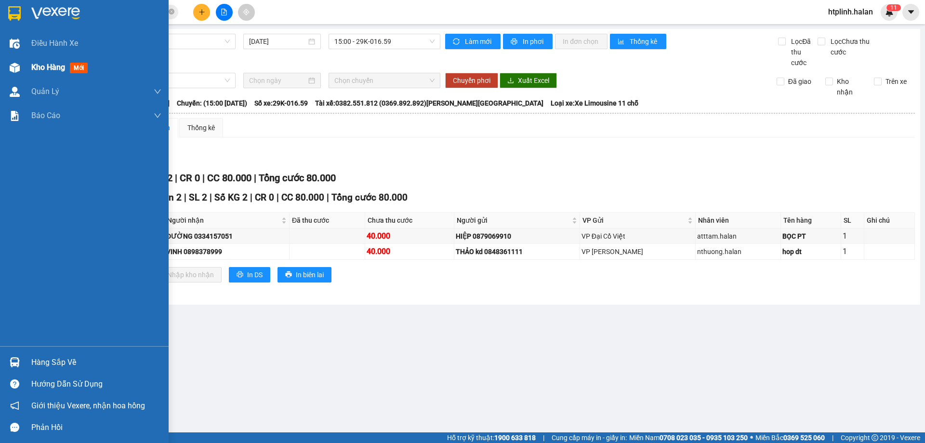
click at [31, 73] on div "Kho hàng mới" at bounding box center [61, 67] width 60 height 12
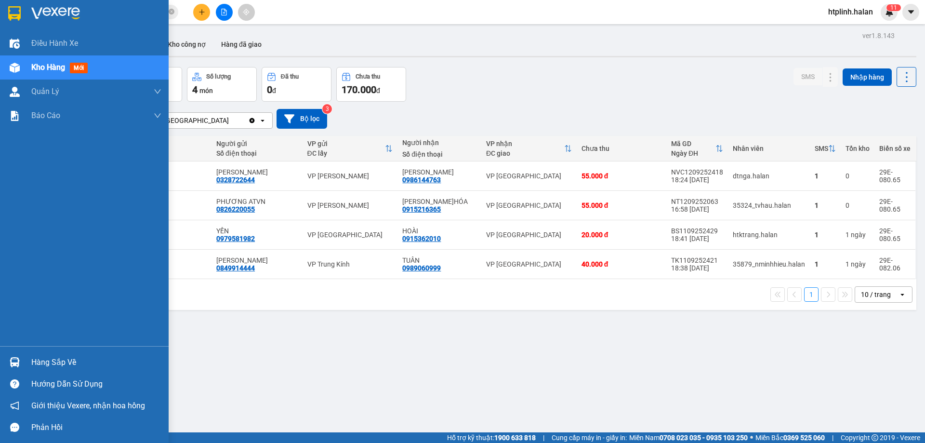
click at [12, 368] on div at bounding box center [14, 362] width 17 height 17
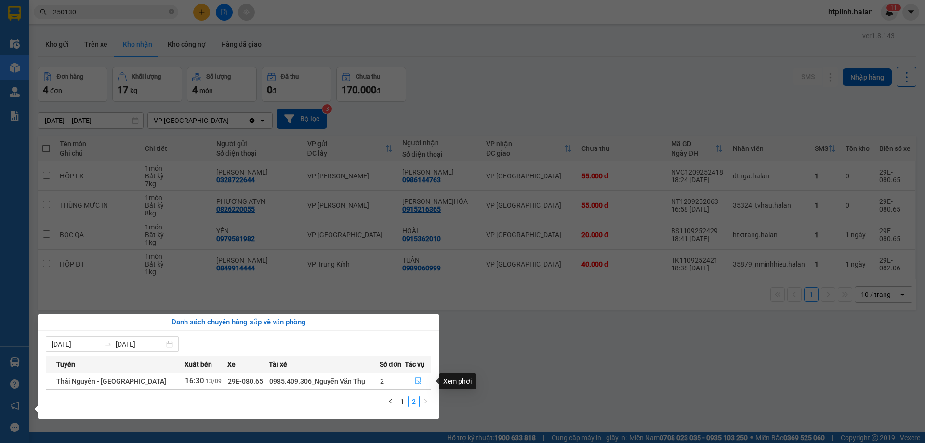
click at [416, 375] on button "button" at bounding box center [418, 380] width 26 height 15
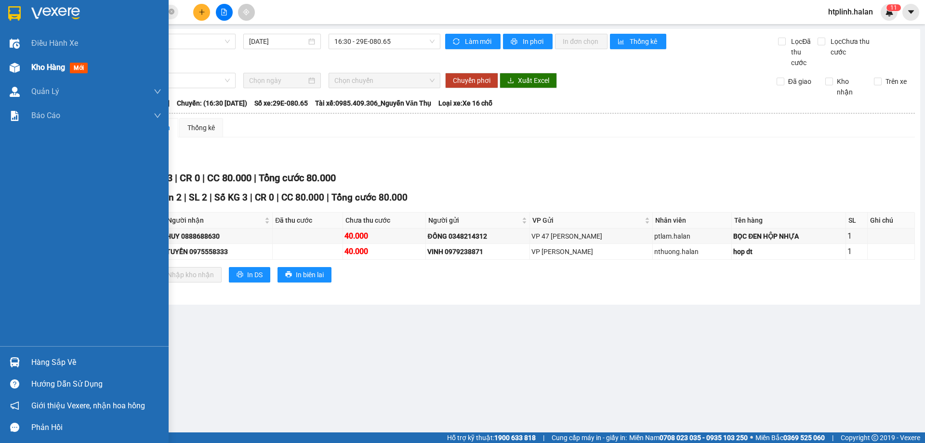
click at [74, 65] on span "mới" at bounding box center [79, 68] width 18 height 11
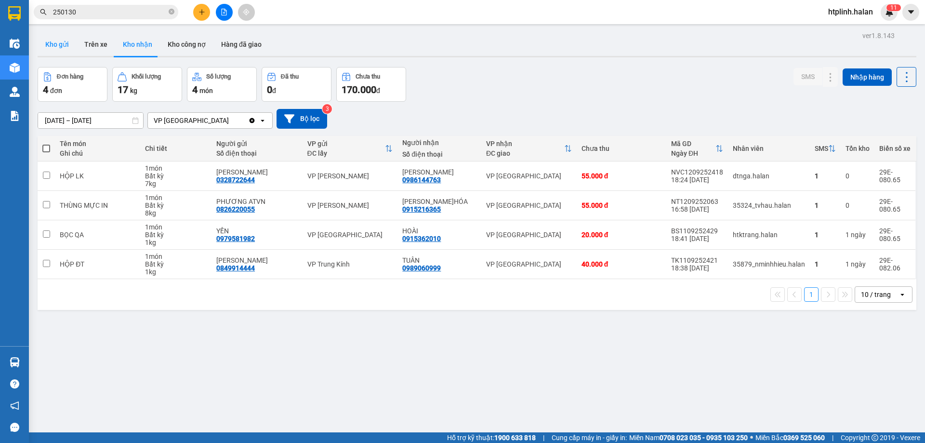
click at [55, 44] on button "Kho gửi" at bounding box center [57, 44] width 39 height 23
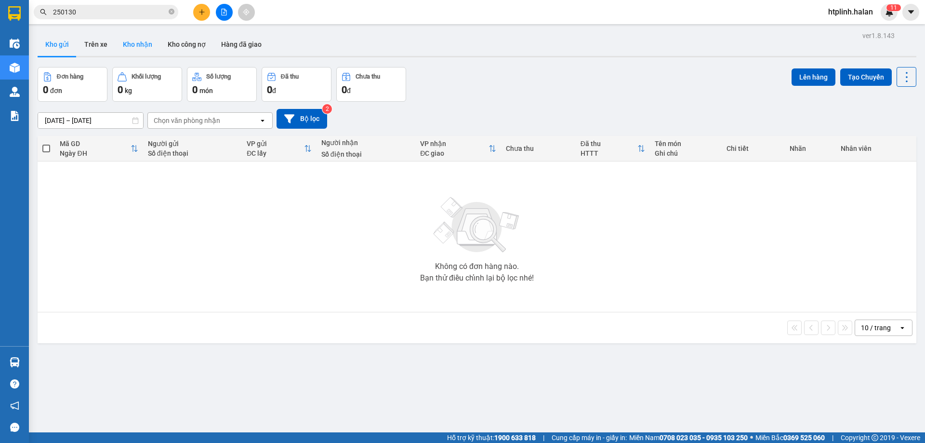
click at [131, 36] on button "Kho nhận" at bounding box center [137, 44] width 45 height 23
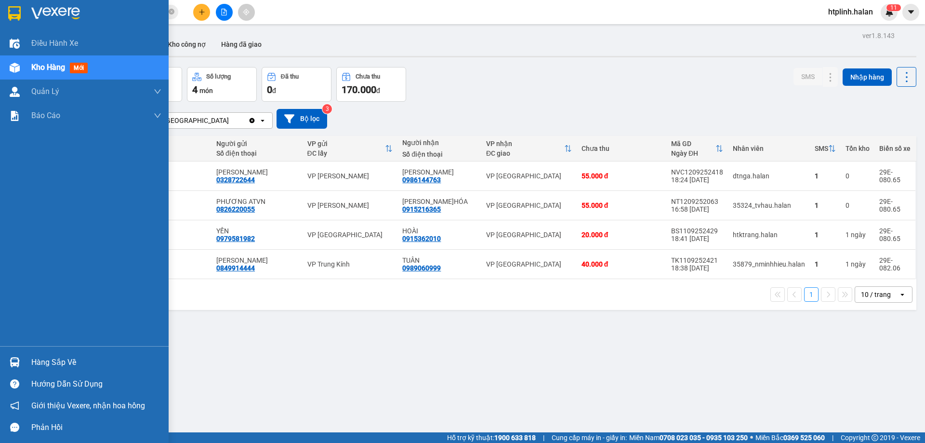
drag, startPoint x: 6, startPoint y: 338, endPoint x: 60, endPoint y: 368, distance: 61.7
click at [15, 346] on div "Điều hành xe Kho hàng mới Quản [PERSON_NAME] lý chuyến Quản lý kiểm kho Báo cáo…" at bounding box center [84, 221] width 169 height 443
click at [65, 368] on div "Hàng sắp về" at bounding box center [96, 362] width 130 height 14
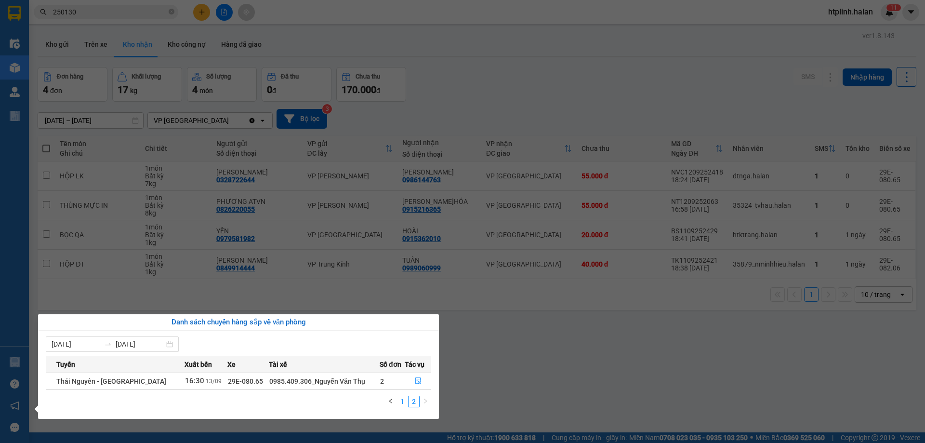
click at [399, 397] on link "1" at bounding box center [402, 401] width 11 height 11
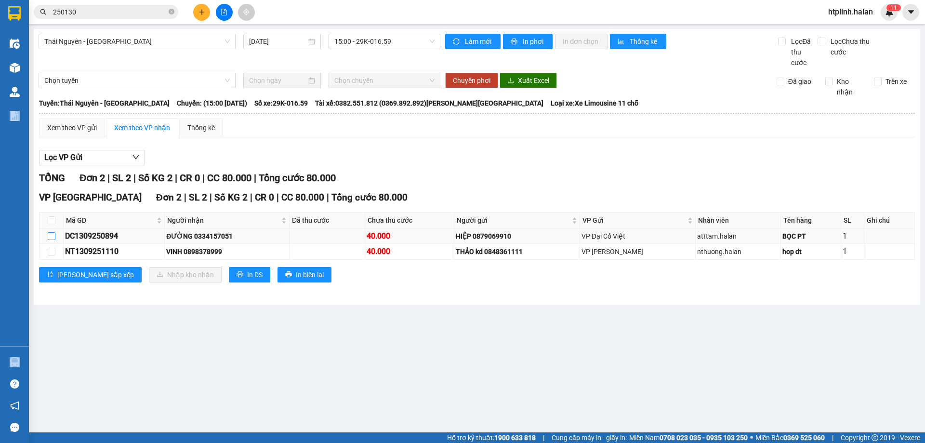
click at [55, 233] on input "checkbox" at bounding box center [52, 236] width 8 height 8
checkbox input "true"
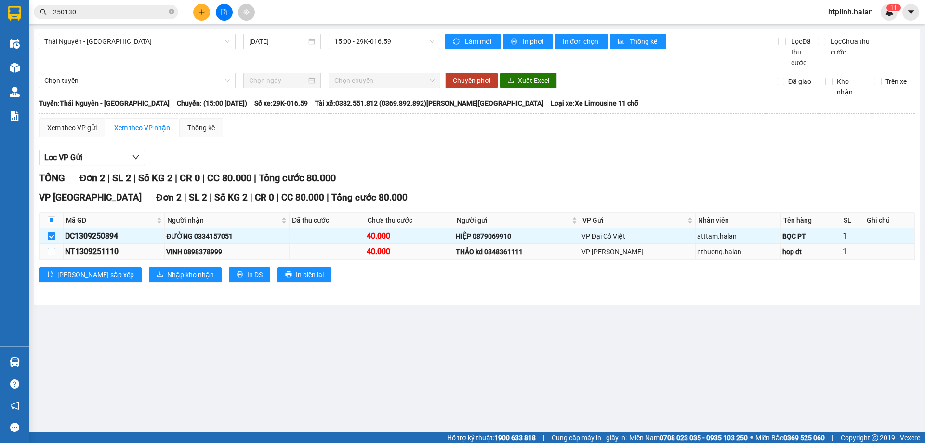
click at [50, 248] on input "checkbox" at bounding box center [52, 252] width 8 height 8
checkbox input "true"
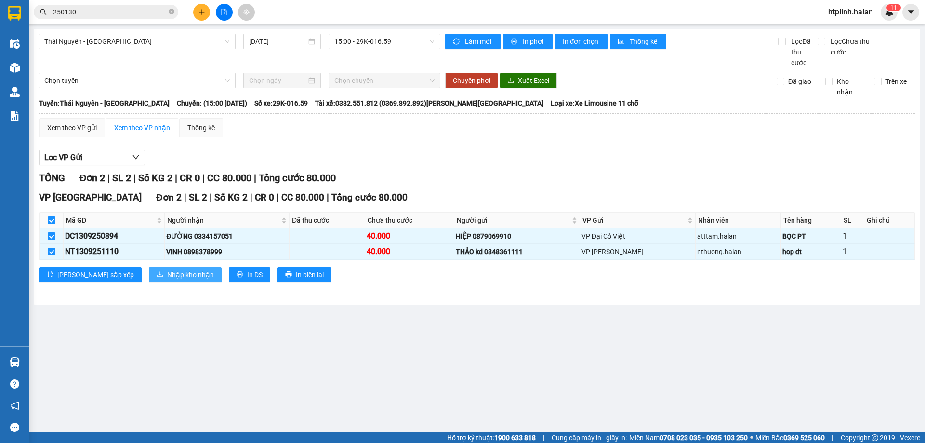
click at [167, 273] on span "Nhập kho nhận" at bounding box center [190, 274] width 47 height 11
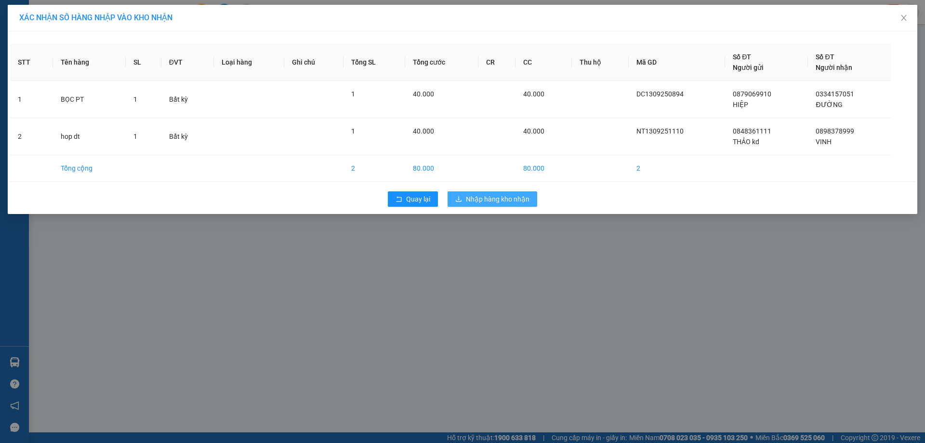
click at [524, 202] on span "Nhập hàng kho nhận" at bounding box center [498, 199] width 64 height 11
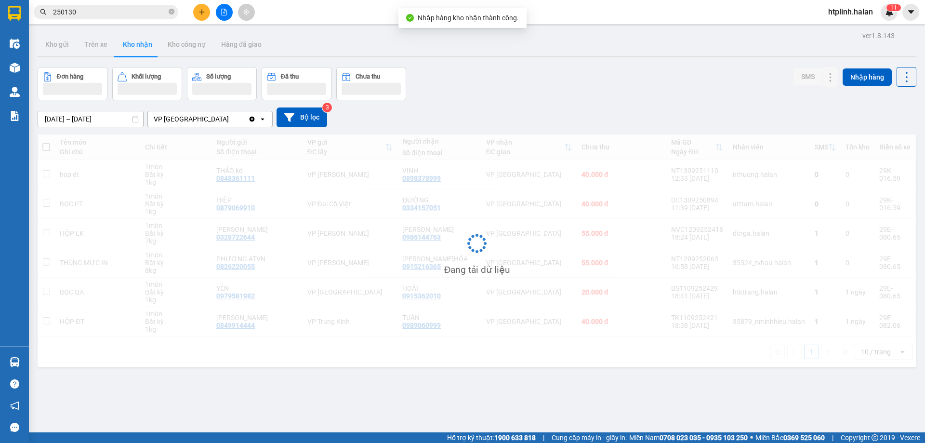
scroll to position [44, 0]
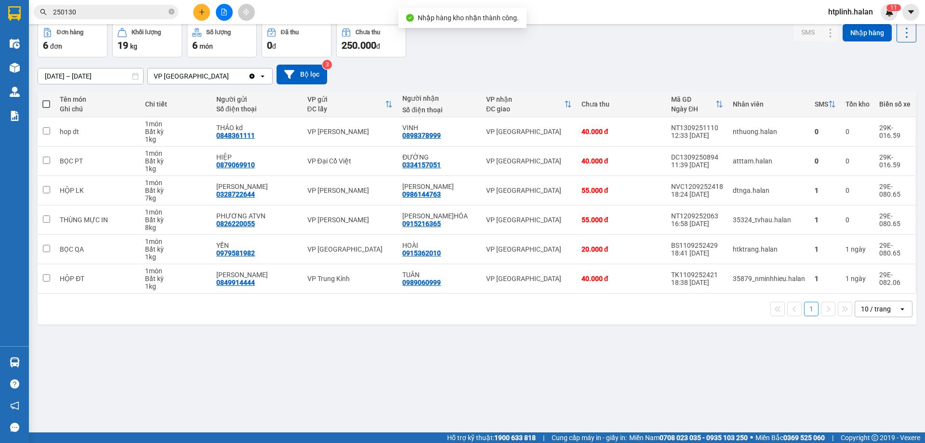
click at [183, 442] on div "Hỗ trợ kỹ thuật: 1900 633 818 | Cung cấp máy in - giấy in: [GEOGRAPHIC_DATA] 07…" at bounding box center [460, 437] width 920 height 11
click at [136, 9] on input "250130" at bounding box center [110, 12] width 114 height 11
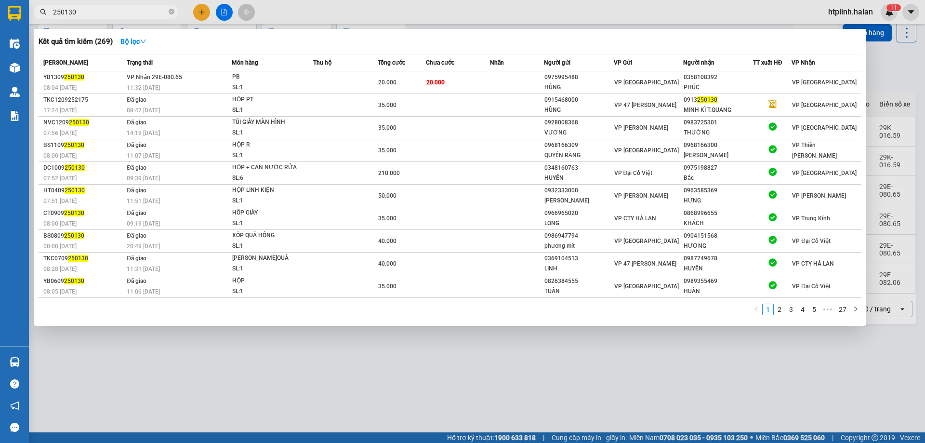
click at [277, 361] on div at bounding box center [462, 221] width 925 height 443
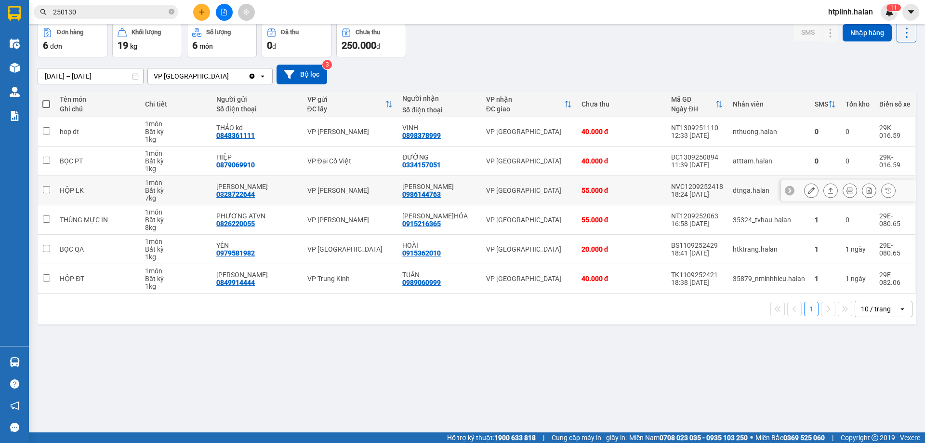
scroll to position [0, 0]
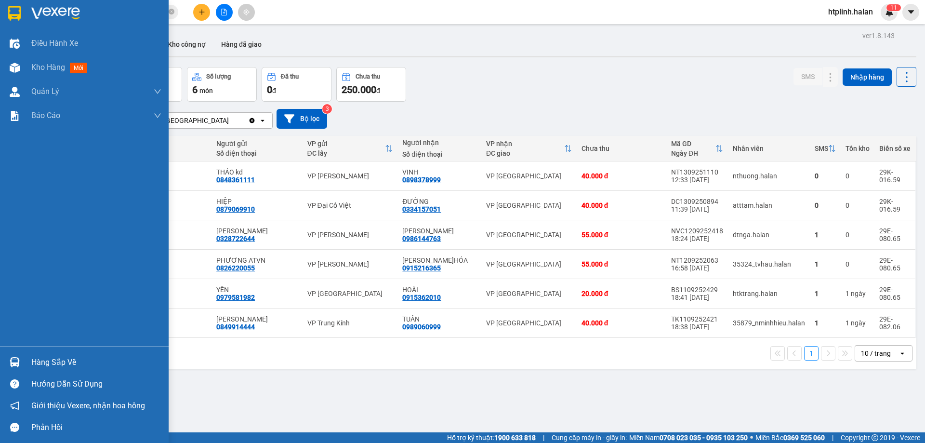
click at [66, 361] on div "Hàng sắp về" at bounding box center [96, 362] width 130 height 14
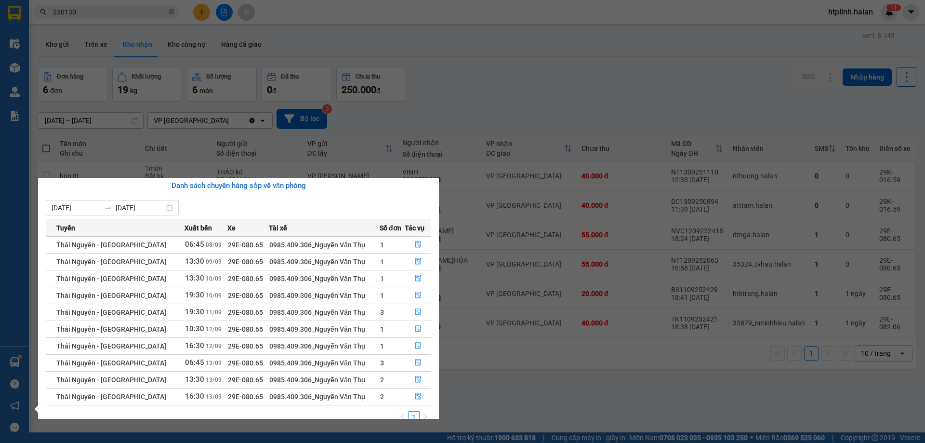
click at [752, 77] on section "Kết quả tìm kiếm ( 269 ) Bộ lọc Mã ĐH Trạng thái Món hàng Thu hộ Tổng cước Chưa…" at bounding box center [462, 221] width 925 height 443
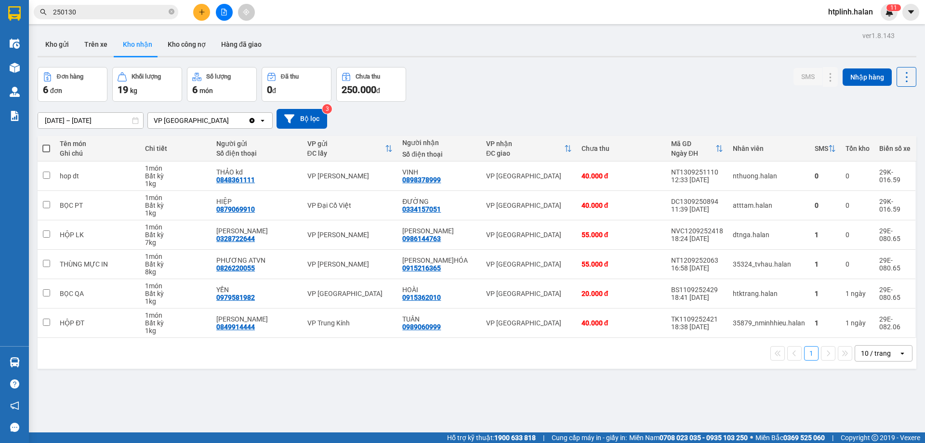
click at [205, 11] on button at bounding box center [201, 12] width 17 height 17
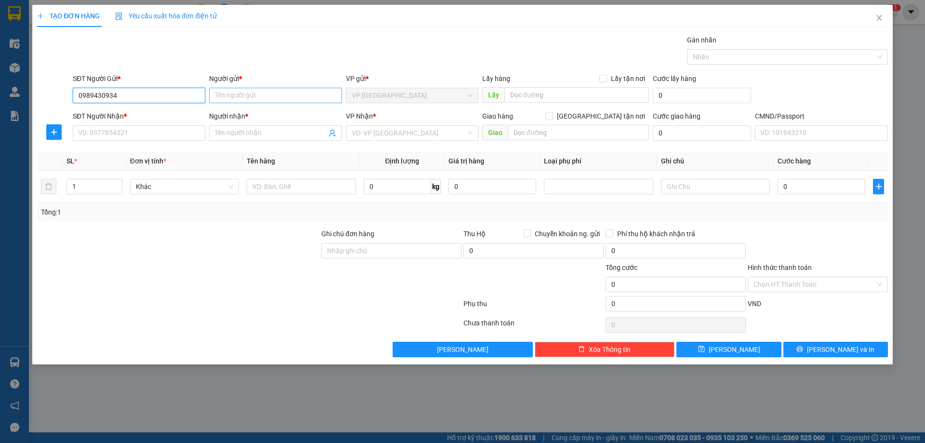
type input "0989430934"
click at [264, 98] on input "Người gửi *" at bounding box center [275, 95] width 132 height 15
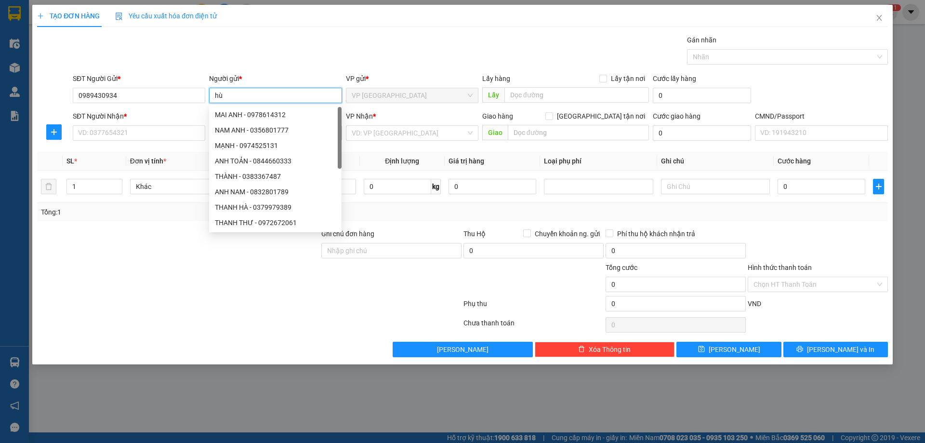
type input "h"
type input "HÙNG"
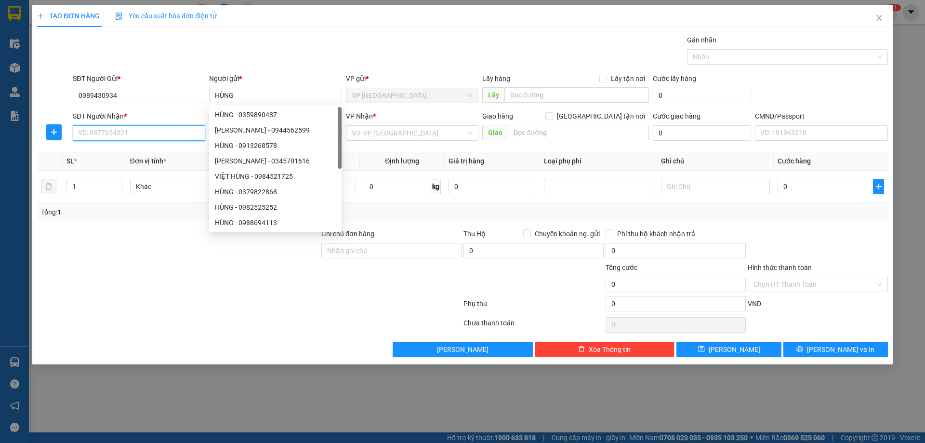
click at [103, 137] on input "SĐT Người Nhận *" at bounding box center [139, 132] width 132 height 15
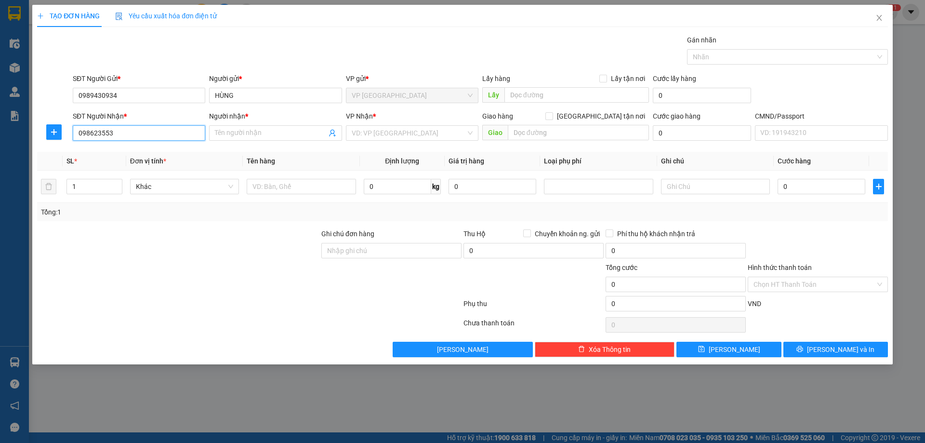
type input "0986235532"
click at [134, 148] on div "0986235532 - đạt" at bounding box center [139, 152] width 121 height 11
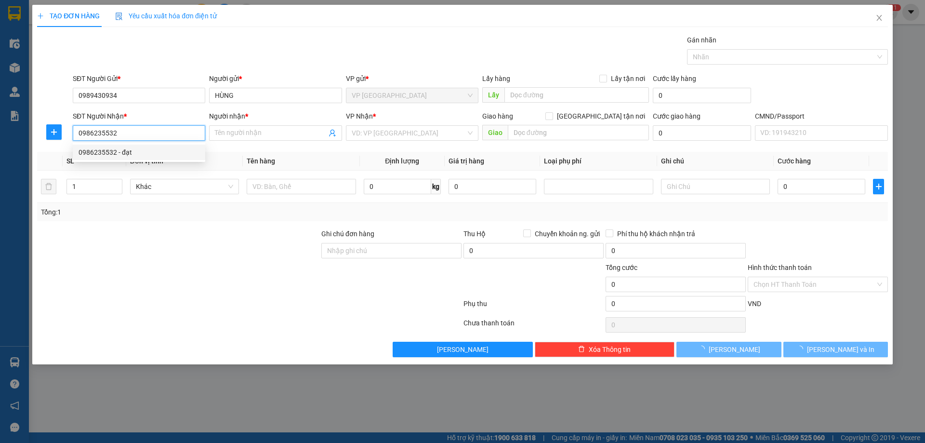
type input "đạt"
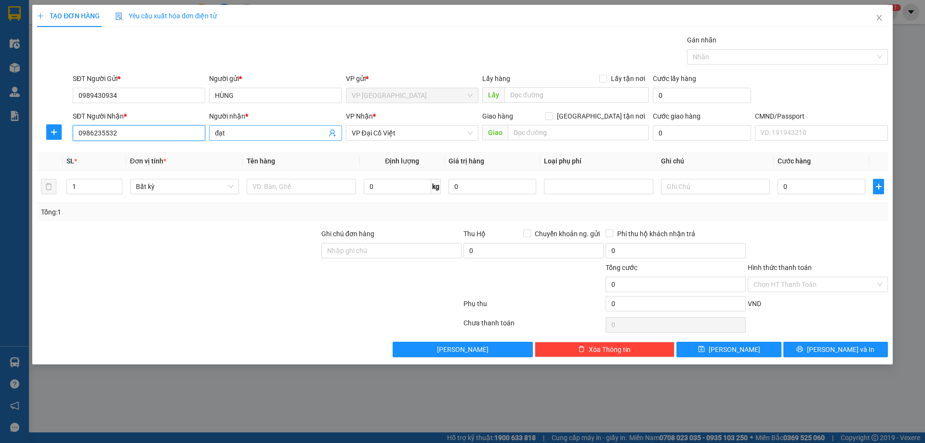
type input "0986235532"
click at [250, 135] on input "đạt" at bounding box center [270, 133] width 111 height 11
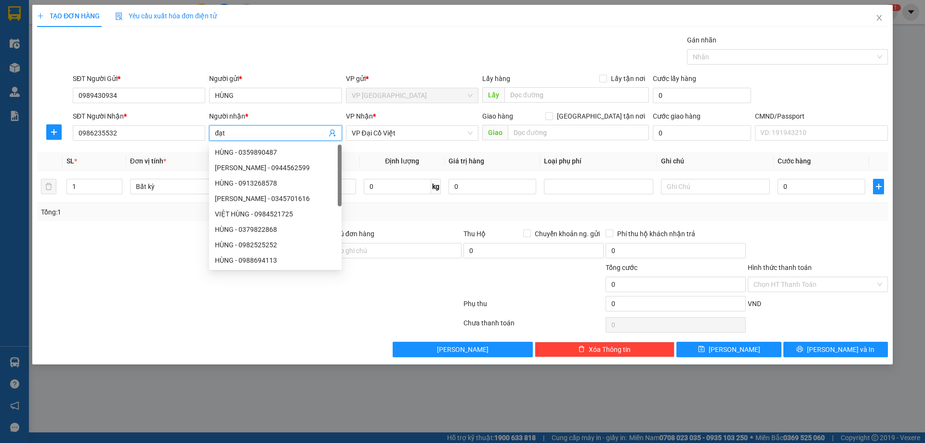
click at [250, 135] on input "đạt" at bounding box center [270, 133] width 111 height 11
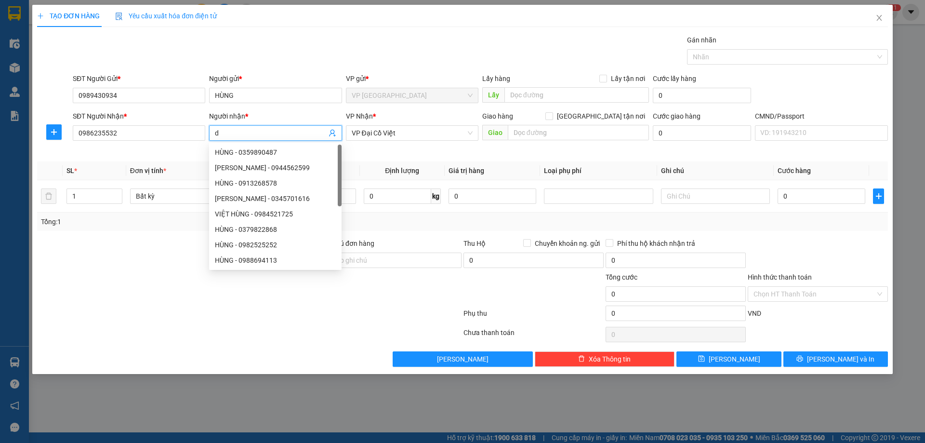
type input "d"
type input "đ"
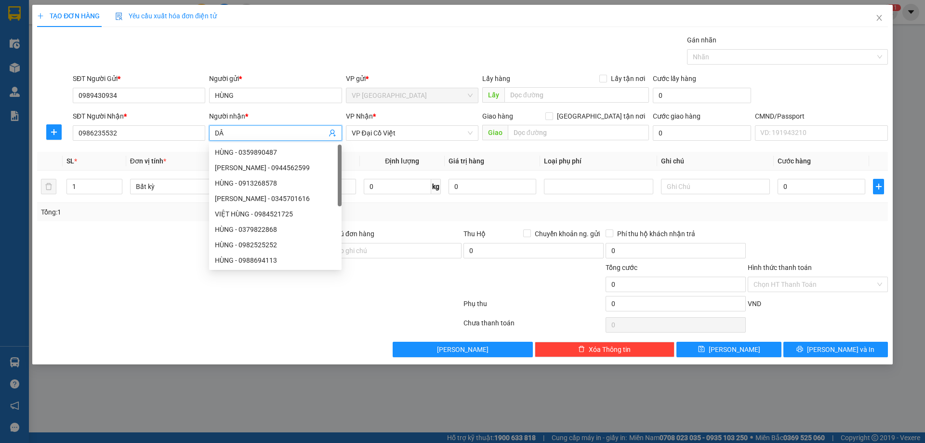
type input "D"
type input "ĐẠT"
click at [53, 132] on icon "plus" at bounding box center [54, 132] width 8 height 8
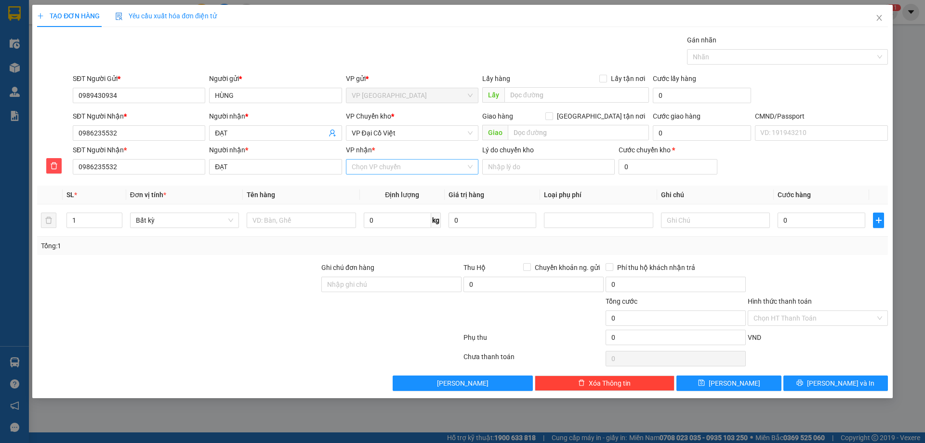
drag, startPoint x: 383, startPoint y: 155, endPoint x: 382, endPoint y: 170, distance: 15.0
click at [382, 166] on div "VP nhận * Chọn VP chuyển" at bounding box center [412, 162] width 132 height 34
click at [382, 170] on input "VP nhận *" at bounding box center [409, 166] width 114 height 14
type input "47"
click at [366, 181] on div "VP 47 [PERSON_NAME]" at bounding box center [412, 186] width 121 height 11
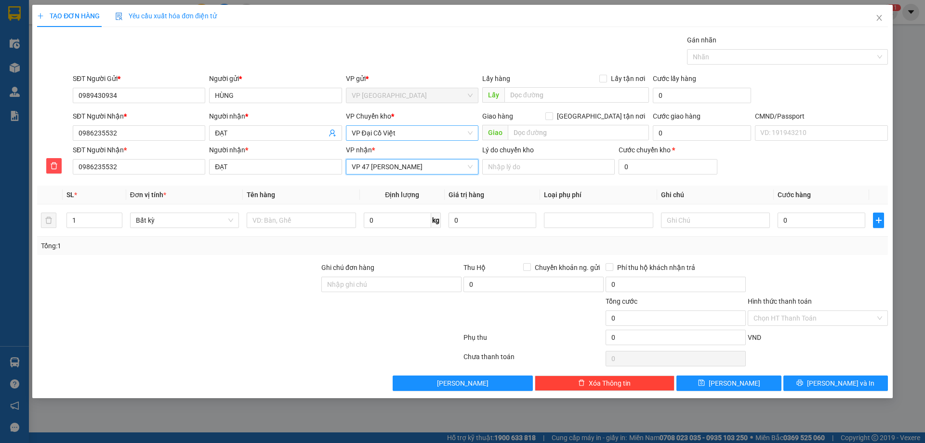
click at [376, 138] on span "VP Đại Cồ Việt" at bounding box center [412, 133] width 121 height 14
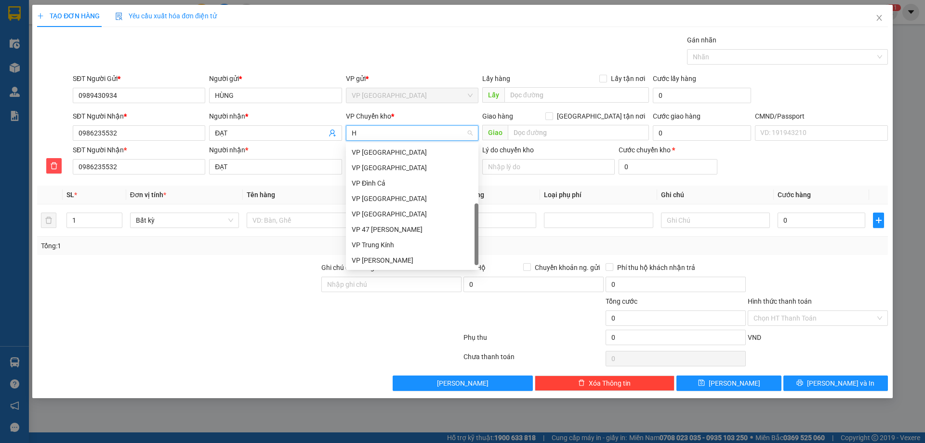
scroll to position [150, 0]
type input "HG"
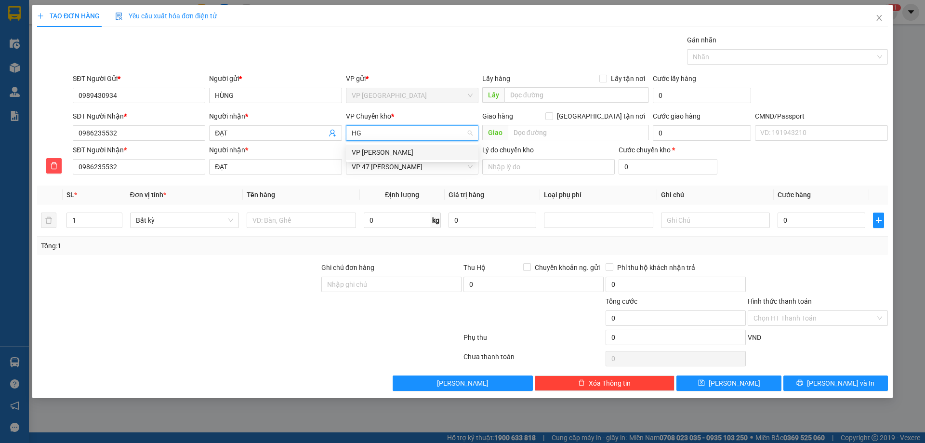
click at [379, 155] on div "VP [PERSON_NAME]" at bounding box center [412, 152] width 121 height 11
click at [316, 209] on td at bounding box center [301, 220] width 117 height 32
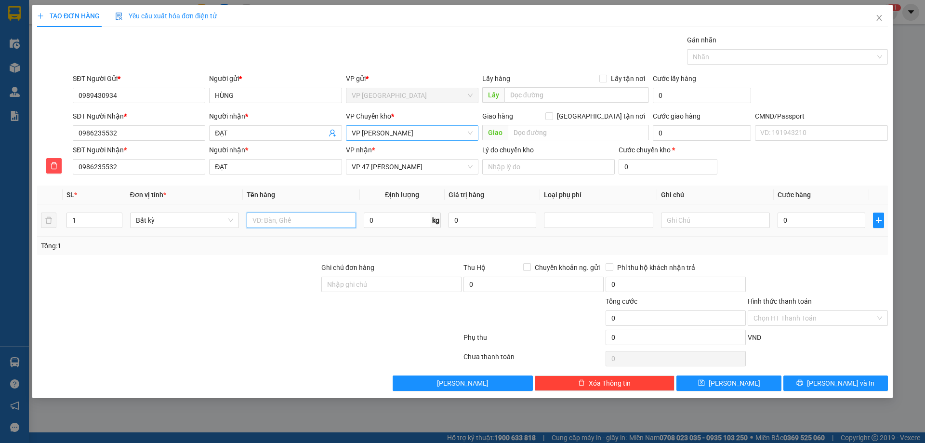
click at [317, 219] on input "text" at bounding box center [301, 219] width 109 height 15
type input "TẢI GẠO"
click at [391, 226] on input "0" at bounding box center [397, 219] width 67 height 15
drag, startPoint x: 391, startPoint y: 226, endPoint x: 392, endPoint y: 240, distance: 14.0
click at [392, 228] on div "20 kg" at bounding box center [402, 220] width 77 height 19
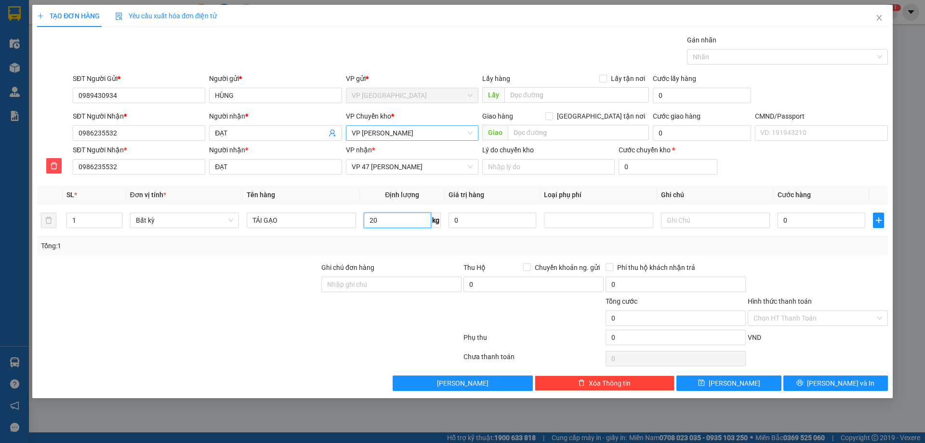
type input "20"
click at [393, 241] on div "Tổng: 1" at bounding box center [462, 245] width 843 height 11
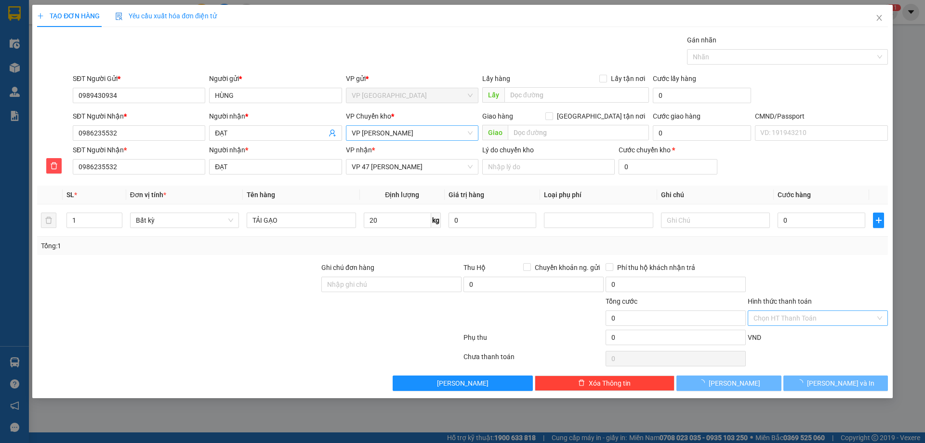
type input "75.000"
click at [815, 386] on button "Lưu và In" at bounding box center [835, 382] width 105 height 15
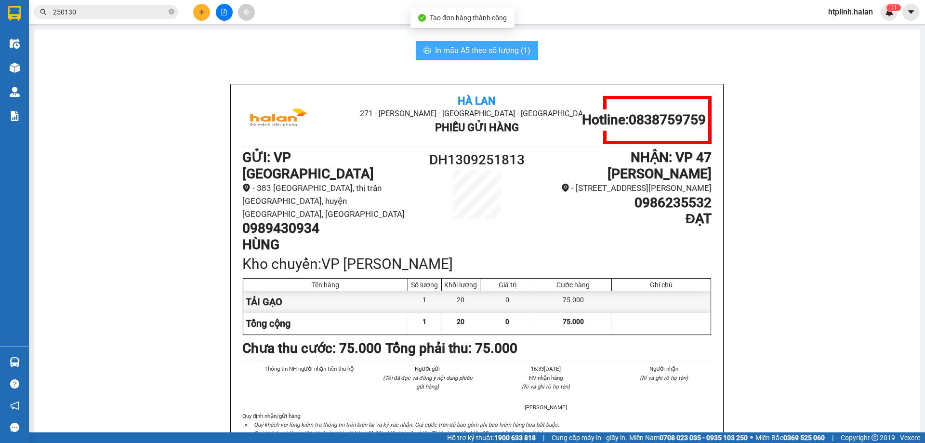
click at [506, 52] on span "In mẫu A5 theo số lượng (1)" at bounding box center [482, 50] width 95 height 12
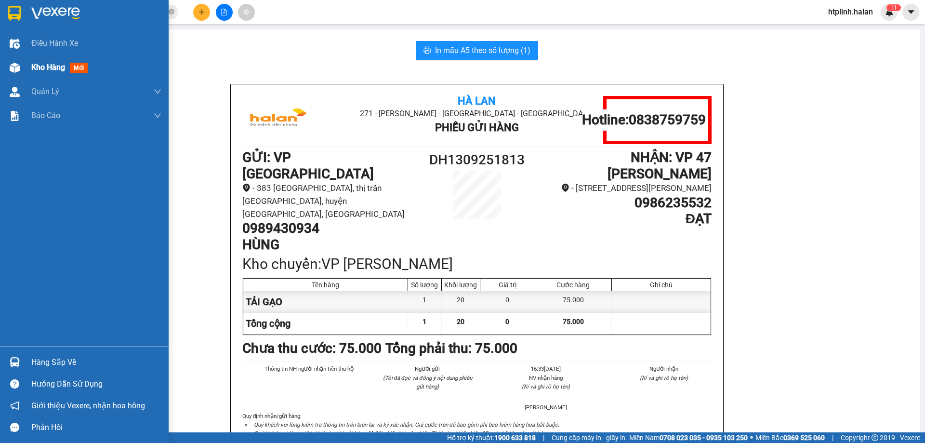
click at [17, 55] on div "Kho hàng mới" at bounding box center [84, 67] width 169 height 24
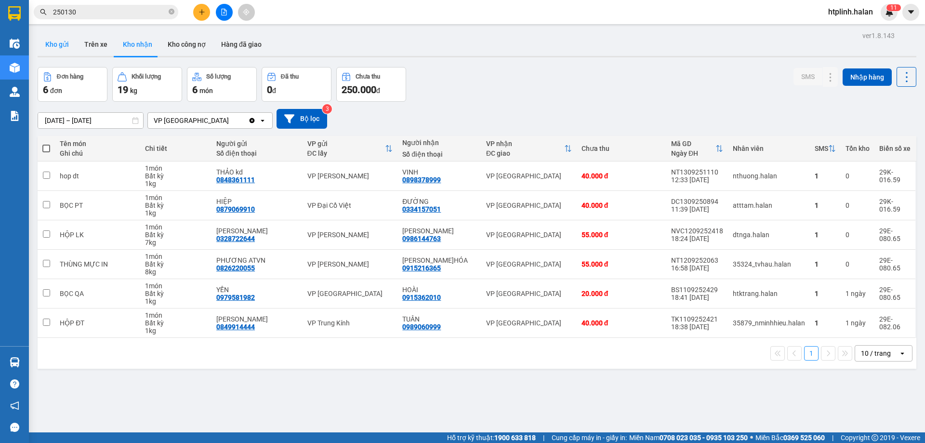
click at [41, 45] on button "Kho gửi" at bounding box center [57, 44] width 39 height 23
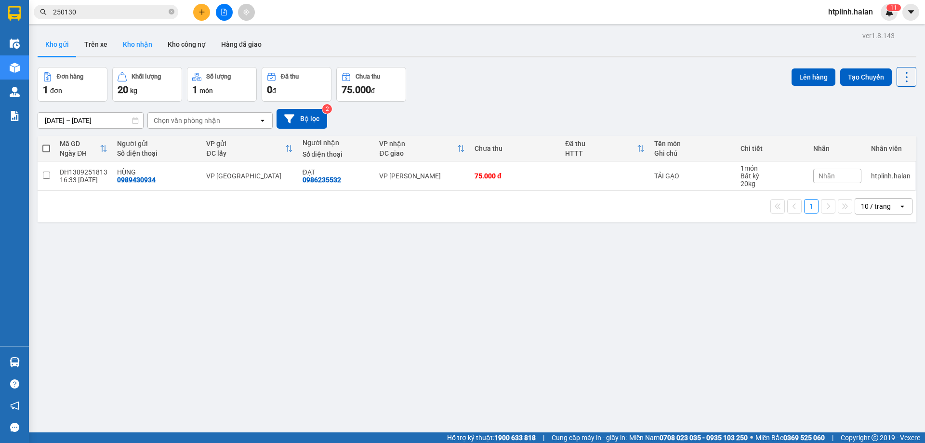
click at [140, 44] on button "Kho nhận" at bounding box center [137, 44] width 45 height 23
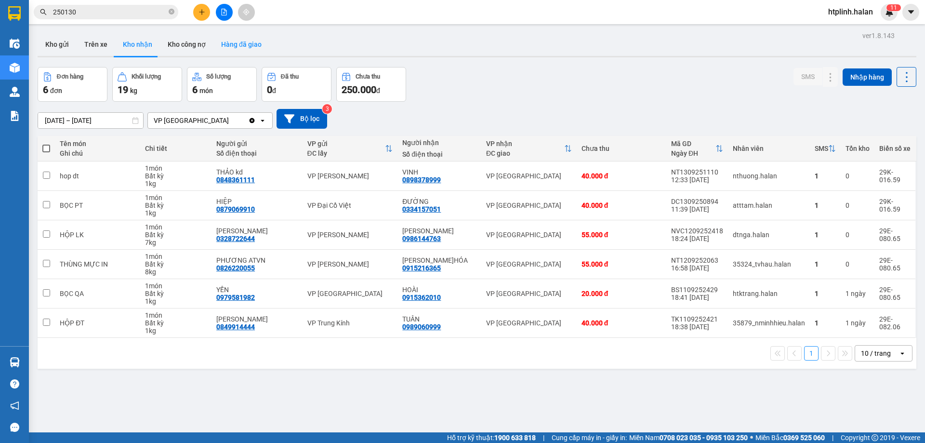
click at [215, 44] on button "Hàng đã giao" at bounding box center [241, 44] width 56 height 23
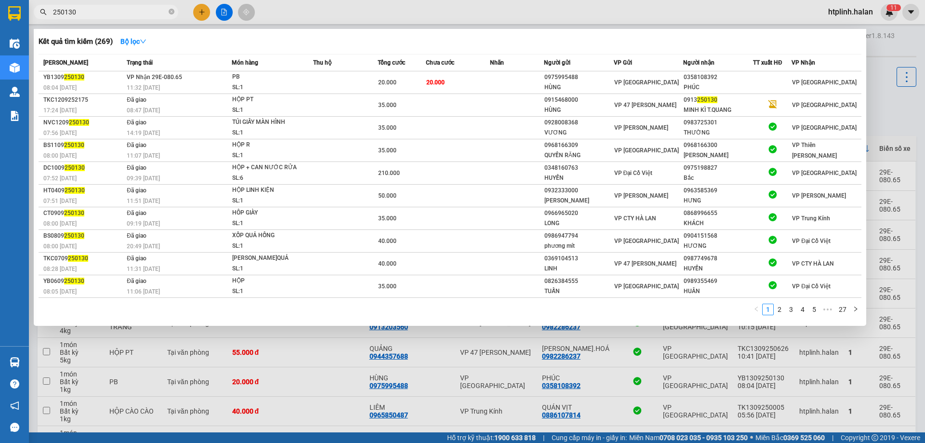
click at [140, 9] on input "250130" at bounding box center [110, 12] width 114 height 11
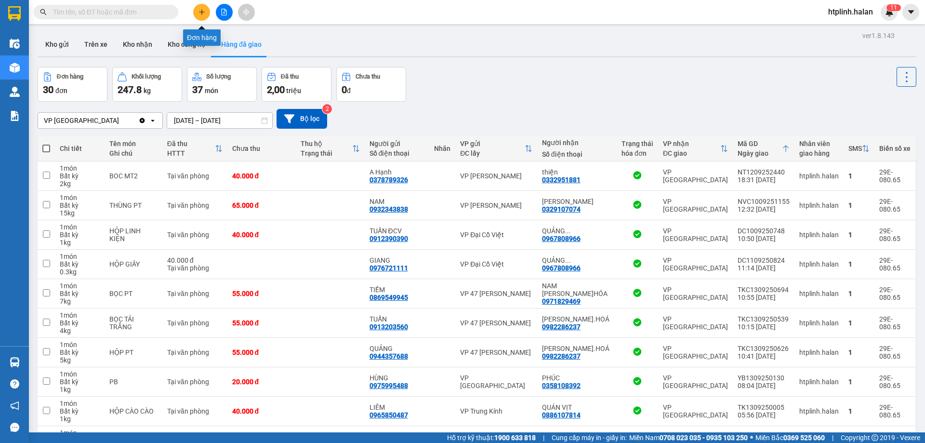
click at [208, 7] on button at bounding box center [201, 12] width 17 height 17
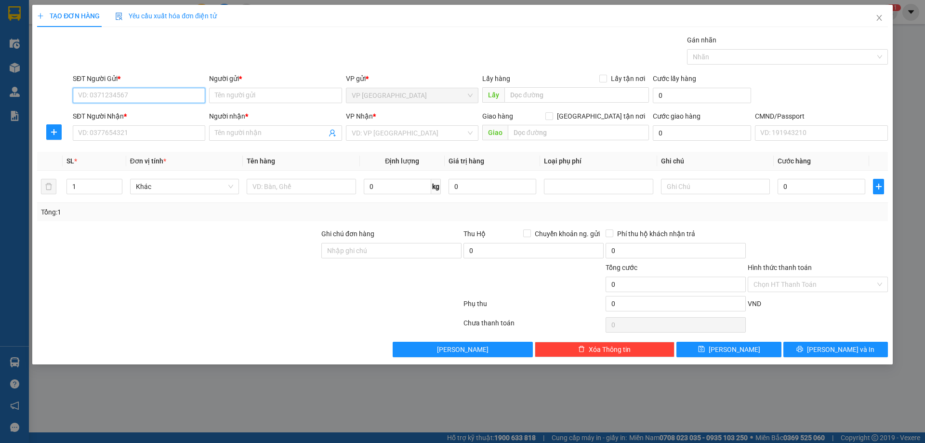
type input "0"
type input "0876188266"
click at [238, 96] on input "Người gửi *" at bounding box center [275, 95] width 132 height 15
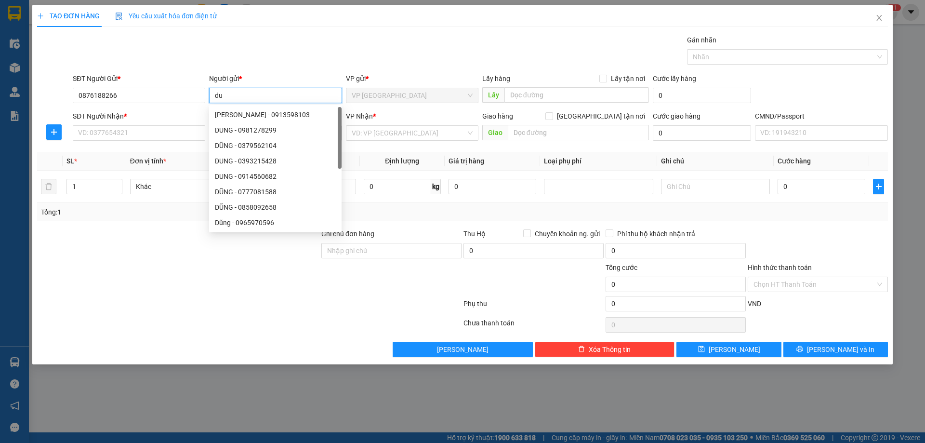
type input "d"
type input "DŨNG"
click at [146, 132] on input "SĐT Người Nhận *" at bounding box center [139, 132] width 132 height 15
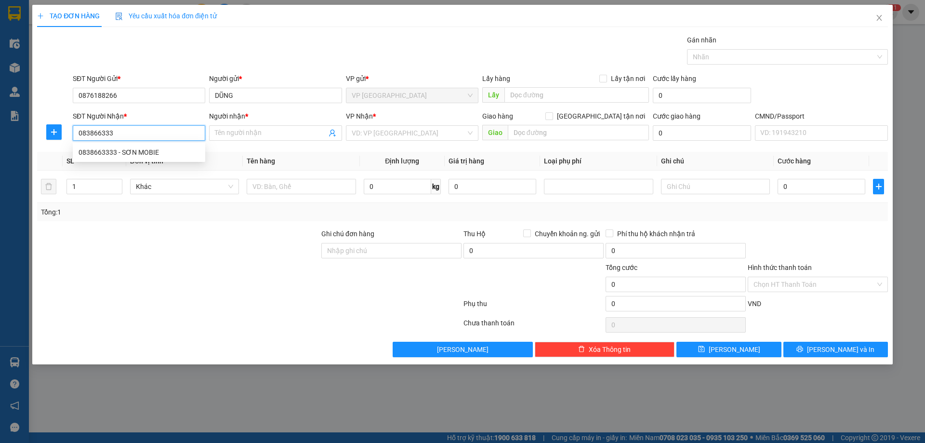
type input "0838663333"
click at [173, 146] on div "0838663333 - SƠN MOBIE" at bounding box center [139, 152] width 132 height 15
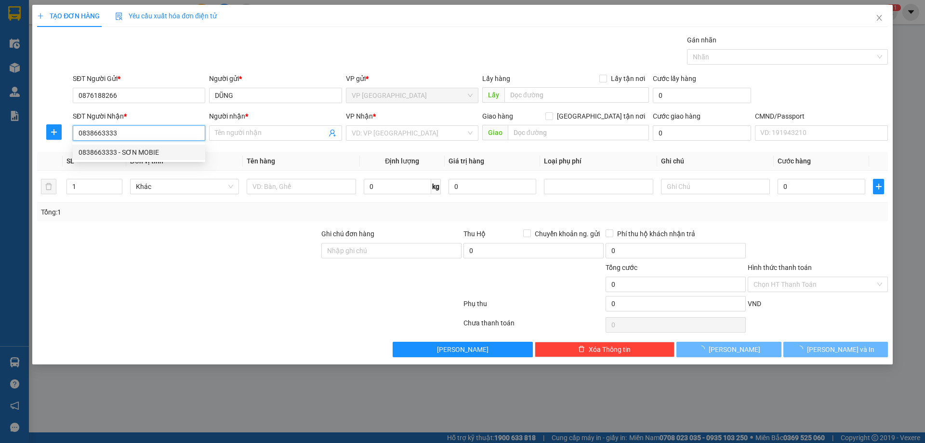
type input "SƠN MOBIE"
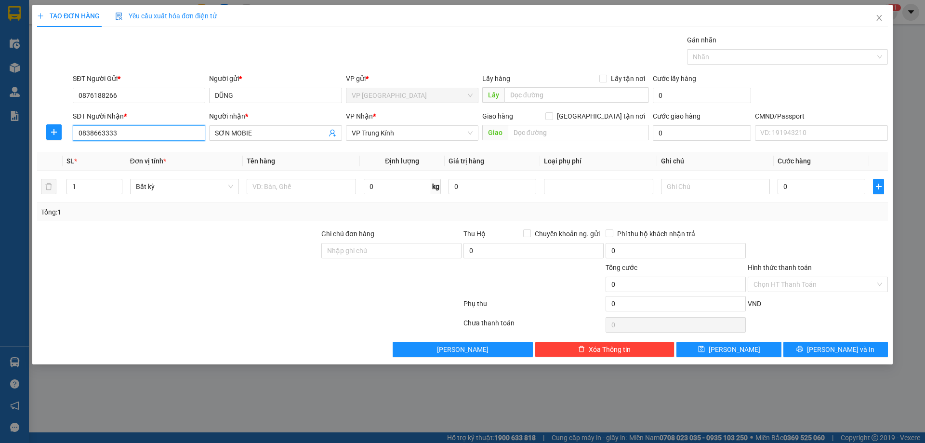
type input "0838663333"
click at [44, 127] on div at bounding box center [54, 131] width 34 height 15
click at [53, 129] on icon "plus" at bounding box center [54, 132] width 8 height 8
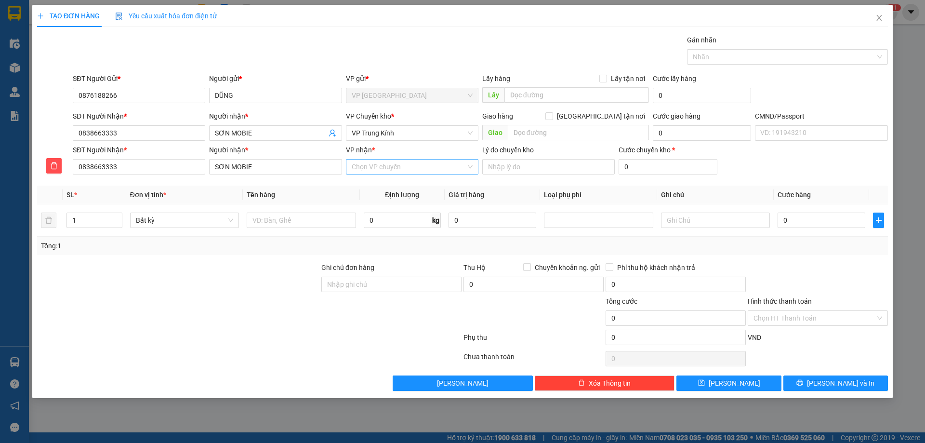
click at [382, 171] on input "VP nhận *" at bounding box center [409, 166] width 114 height 14
type input "TK"
click at [392, 206] on div "VP Trung Kính" at bounding box center [412, 201] width 121 height 11
click at [411, 137] on span "VP Trung Kính" at bounding box center [412, 133] width 121 height 14
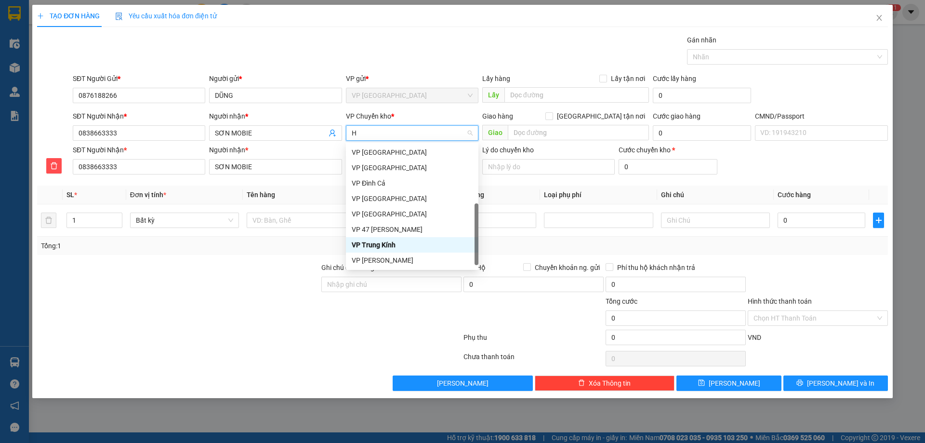
scroll to position [150, 0]
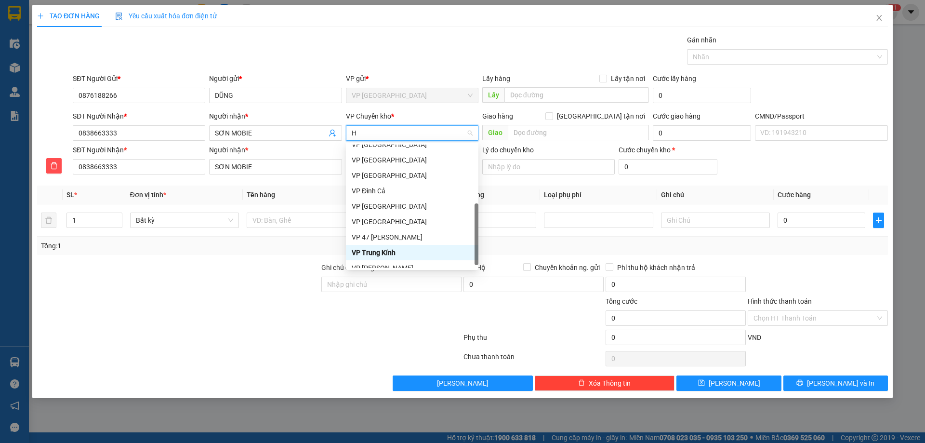
type input "HG"
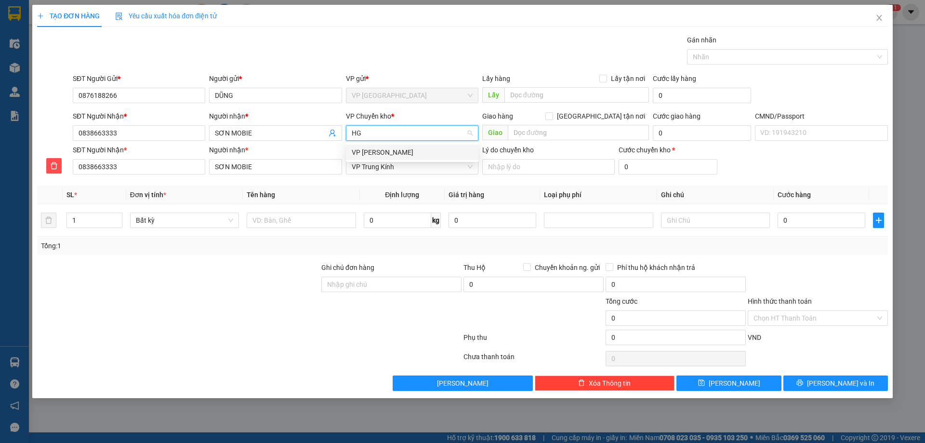
scroll to position [0, 0]
click at [412, 150] on div "VP [PERSON_NAME]" at bounding box center [412, 152] width 121 height 11
click at [553, 115] on span at bounding box center [549, 116] width 8 height 8
click at [552, 115] on input "Giao tận nơi" at bounding box center [548, 115] width 7 height 7
checkbox input "true"
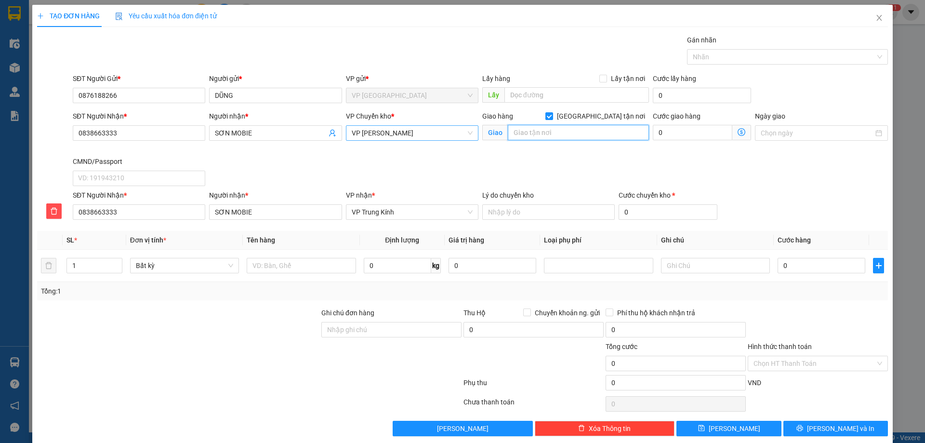
click at [533, 137] on input "text" at bounding box center [578, 132] width 141 height 15
click at [408, 135] on span "VP [PERSON_NAME]" at bounding box center [412, 133] width 121 height 14
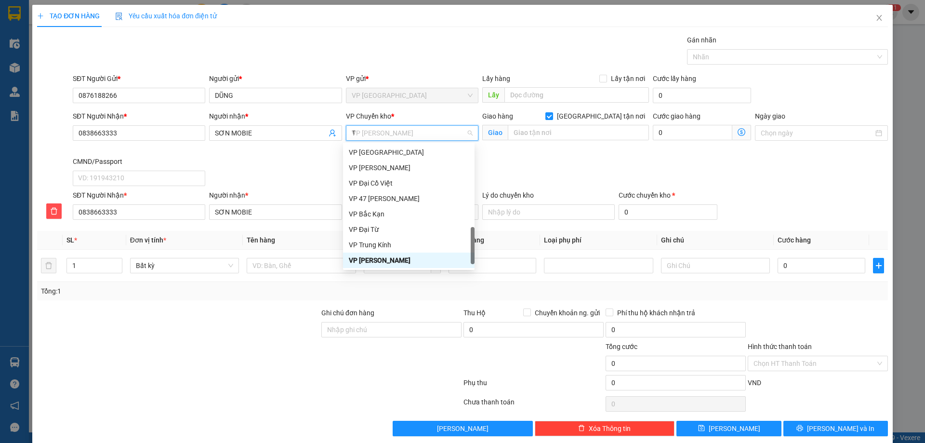
scroll to position [96, 0]
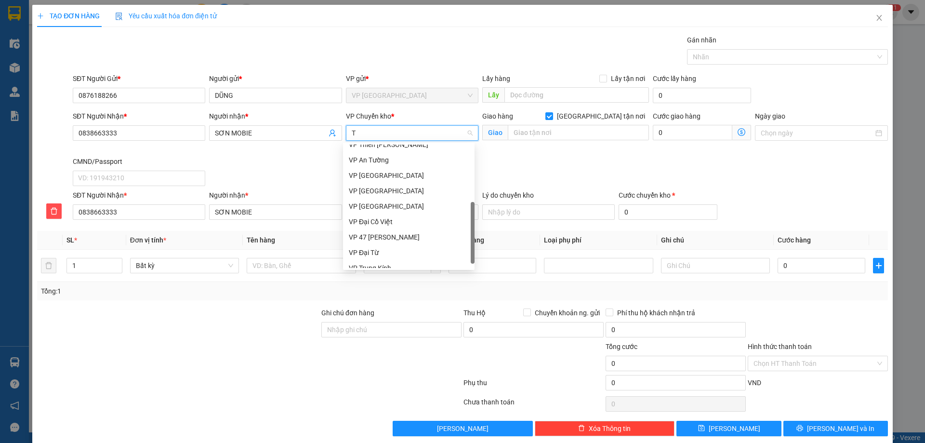
type input "TK"
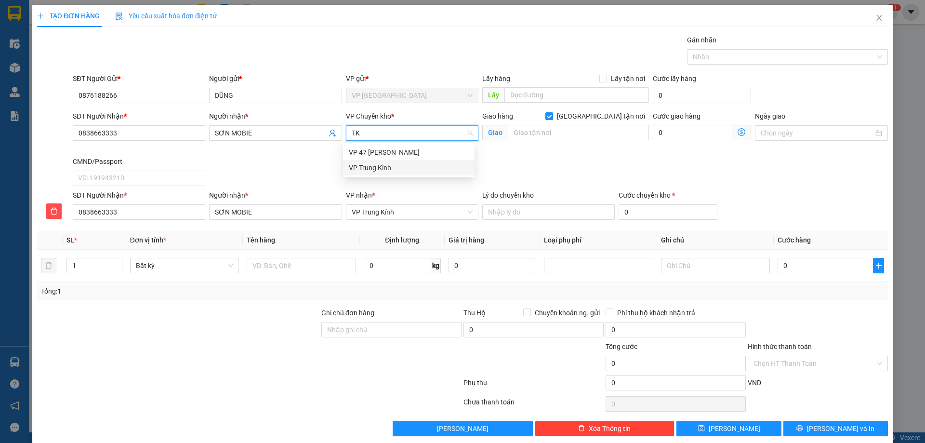
drag, startPoint x: 395, startPoint y: 166, endPoint x: 523, endPoint y: 115, distance: 138.4
click at [395, 166] on div "VP Trung Kính" at bounding box center [409, 167] width 120 height 11
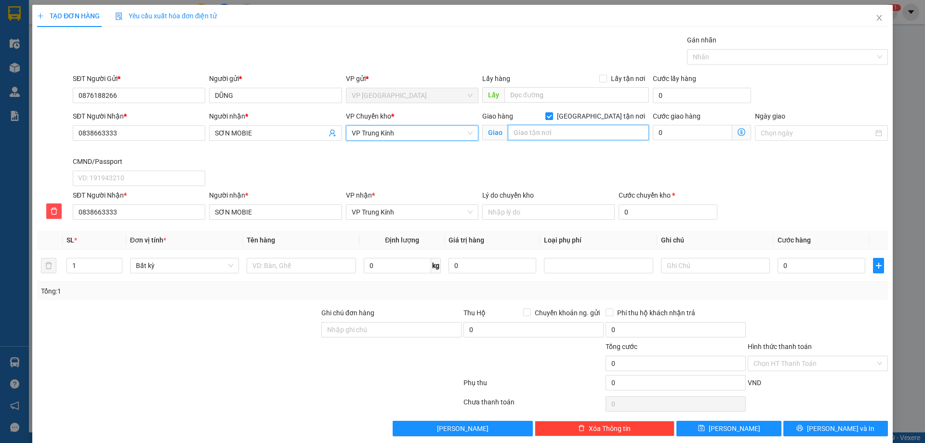
click at [537, 129] on input "text" at bounding box center [578, 132] width 141 height 15
click at [285, 266] on input "text" at bounding box center [301, 265] width 109 height 15
type input "HỘP DT"
click at [395, 260] on input "0" at bounding box center [397, 265] width 67 height 15
type input "0.3"
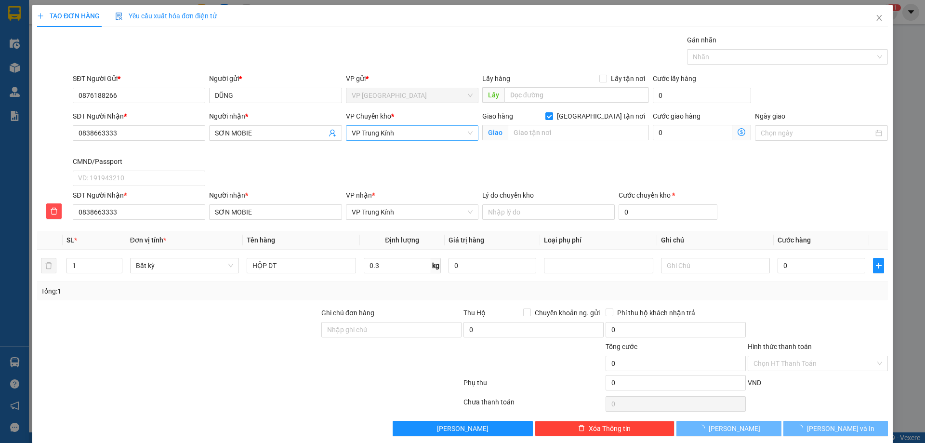
click at [425, 316] on div "Ghi chú đơn hàng" at bounding box center [391, 314] width 140 height 14
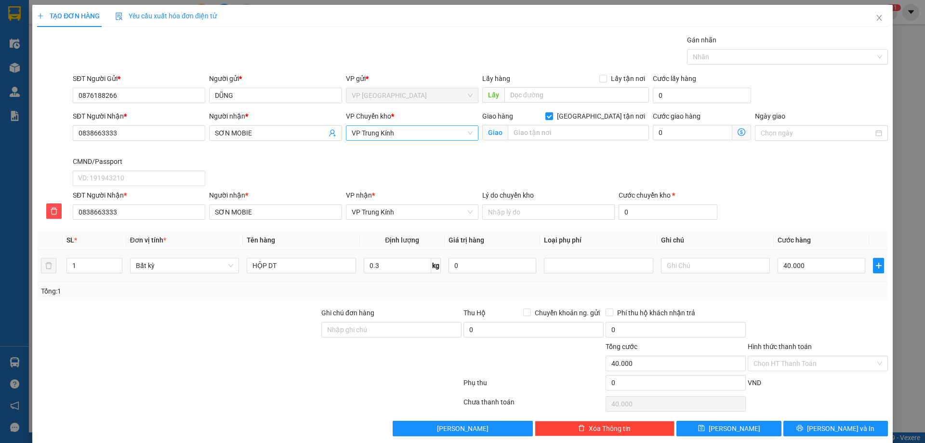
type input "40.000"
click at [604, 117] on span "Giao tận nơi" at bounding box center [601, 116] width 96 height 11
click at [552, 117] on input "Giao tận nơi" at bounding box center [548, 115] width 7 height 7
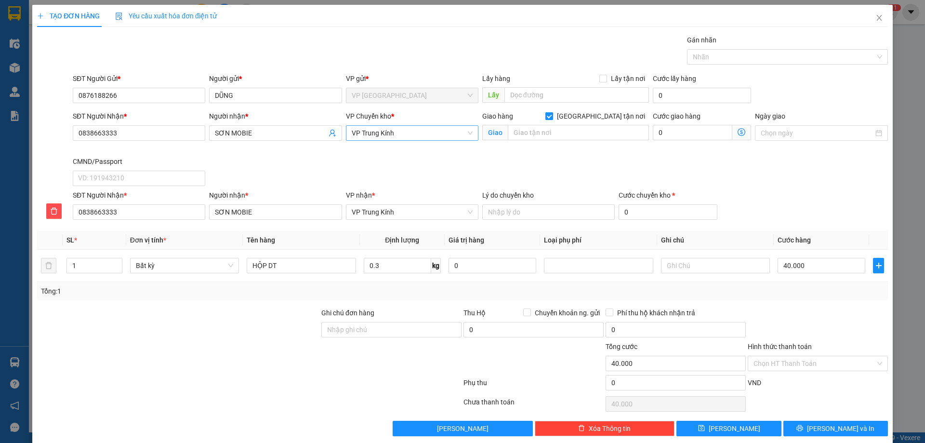
checkbox input "false"
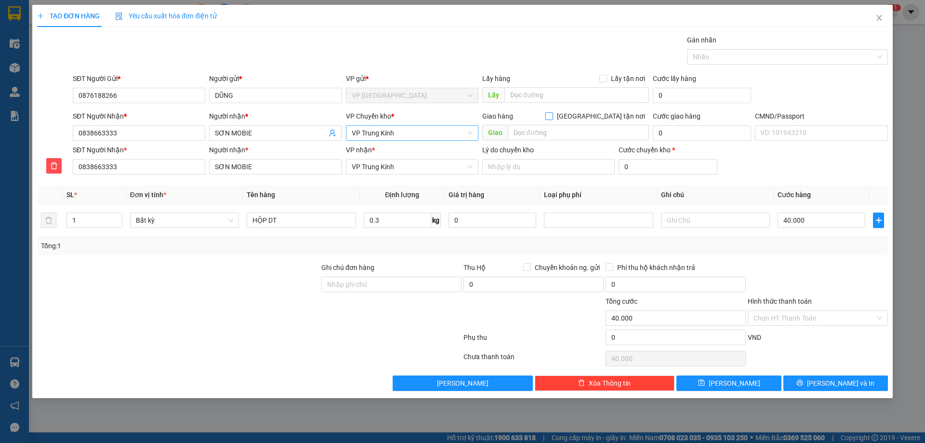
click at [438, 136] on span "VP Trung Kính" at bounding box center [412, 133] width 121 height 14
type input "HG"
click at [452, 145] on div "VP [PERSON_NAME]" at bounding box center [412, 152] width 132 height 15
click at [821, 318] on input "Hình thức thanh toán" at bounding box center [814, 318] width 122 height 14
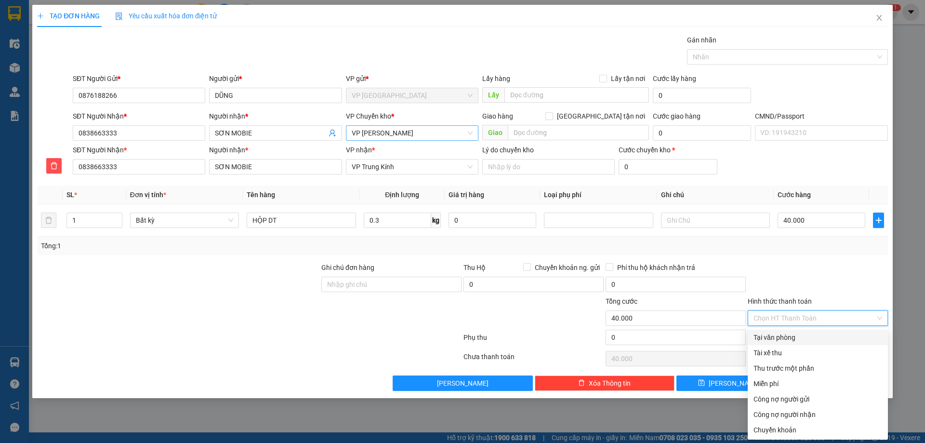
click at [816, 336] on div "Tại văn phòng" at bounding box center [817, 337] width 129 height 11
type input "0"
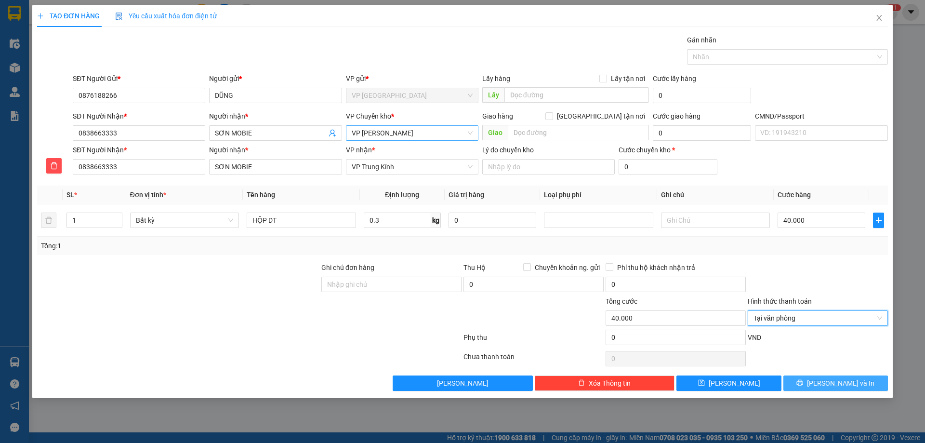
click at [840, 389] on button "Lưu và In" at bounding box center [835, 382] width 105 height 15
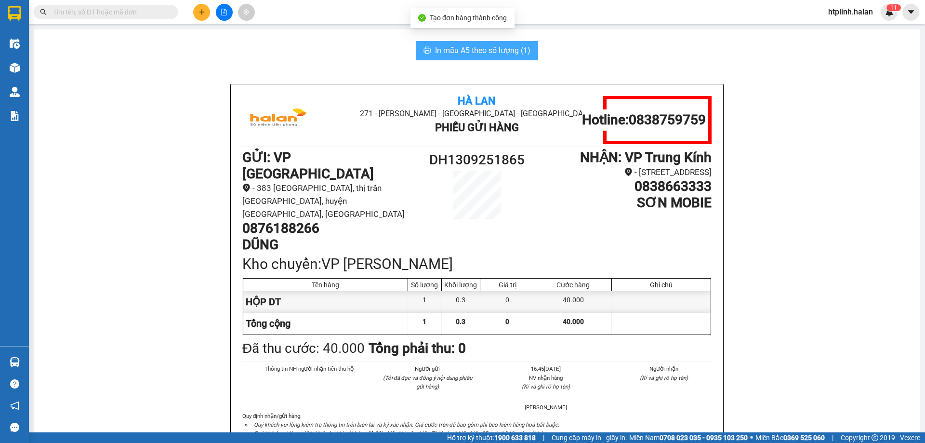
click at [495, 54] on span "In mẫu A5 theo số lượng (1)" at bounding box center [482, 50] width 95 height 12
click at [221, 41] on div "In mẫu A5 theo số lượng (1)" at bounding box center [477, 50] width 862 height 19
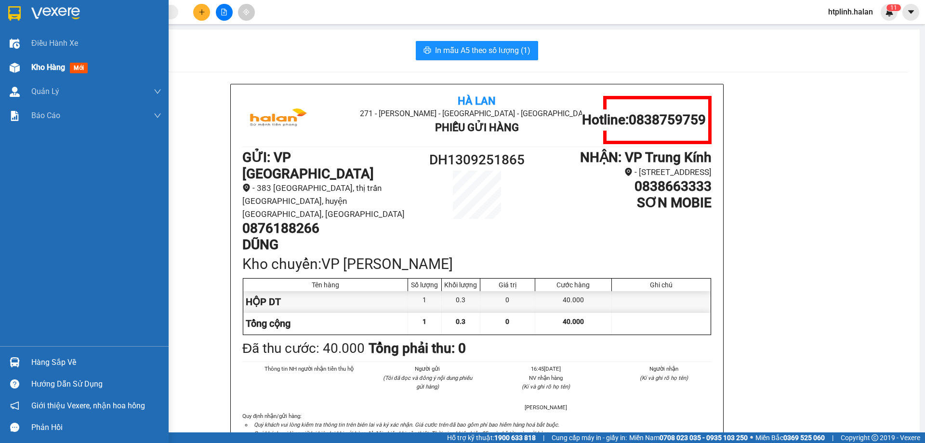
drag, startPoint x: 20, startPoint y: 56, endPoint x: 27, endPoint y: 58, distance: 7.0
click at [18, 57] on div "Kho hàng mới" at bounding box center [84, 67] width 169 height 24
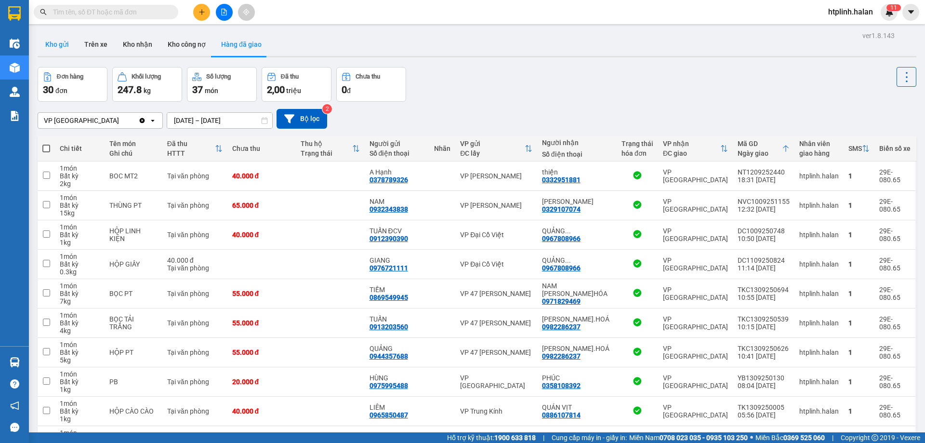
click at [56, 43] on button "Kho gửi" at bounding box center [57, 44] width 39 height 23
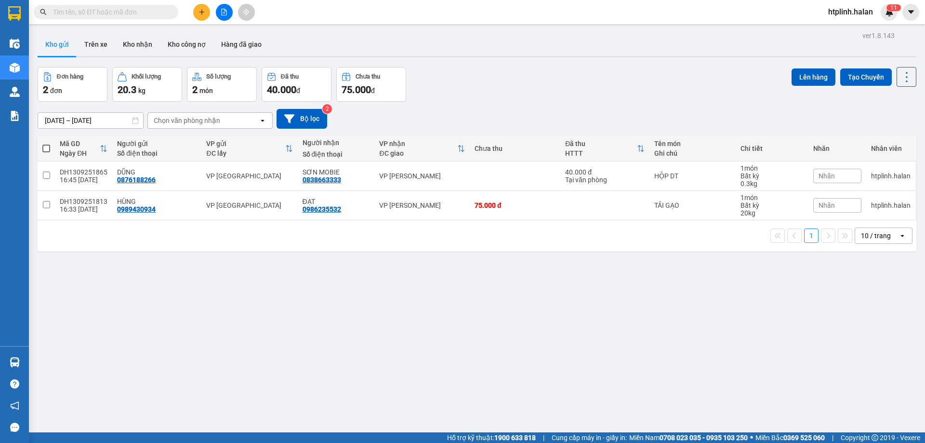
click at [136, 60] on div "ver 1.8.143 Kho gửi Trên xe Kho nhận Kho công nợ Hàng đã giao Đơn hàng 2 đơn Kh…" at bounding box center [477, 250] width 886 height 443
click at [143, 45] on button "Kho nhận" at bounding box center [137, 44] width 45 height 23
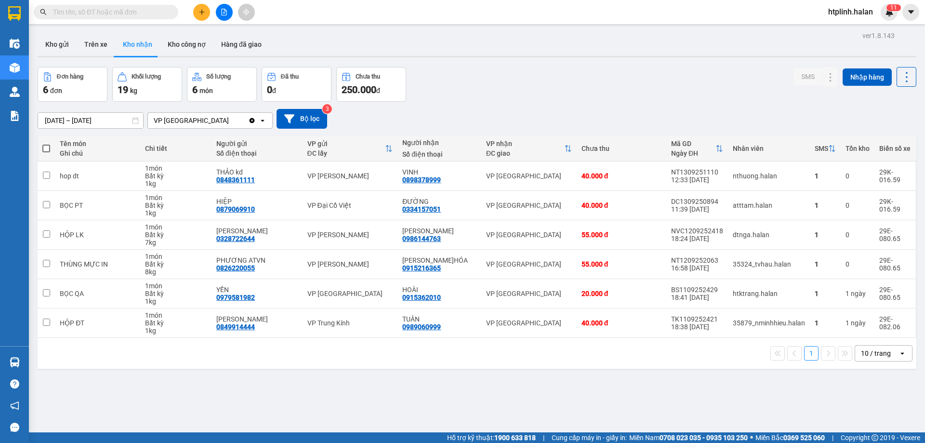
click at [55, 31] on div "ver 1.8.143 Kho gửi Trên xe Kho nhận Kho công nợ Hàng đã giao Đơn hàng 6 đơn Kh…" at bounding box center [477, 250] width 886 height 443
click at [62, 42] on button "Kho gửi" at bounding box center [57, 44] width 39 height 23
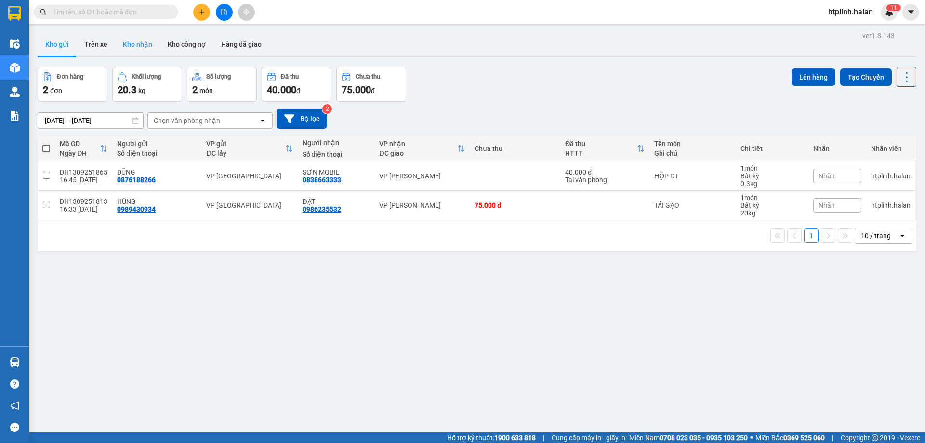
click at [133, 47] on button "Kho nhận" at bounding box center [137, 44] width 45 height 23
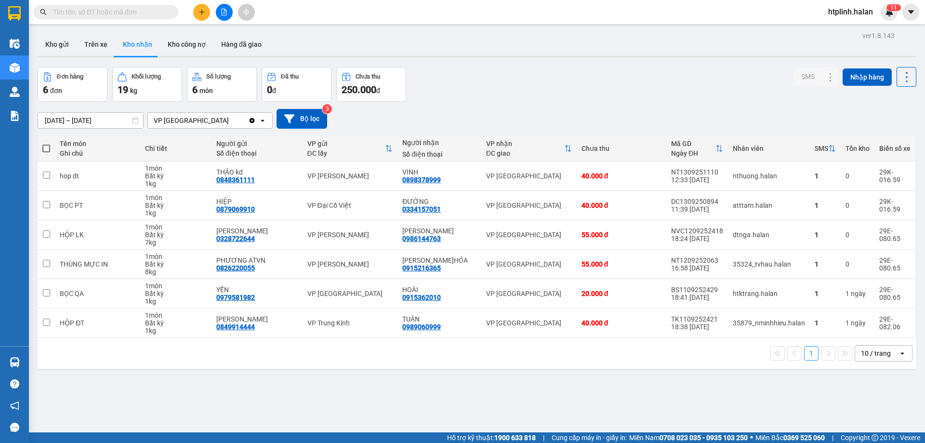
click at [732, 116] on div "16/07/2025 – 13/09/2025 Press the down arrow key to interact with the calendar …" at bounding box center [477, 119] width 879 height 20
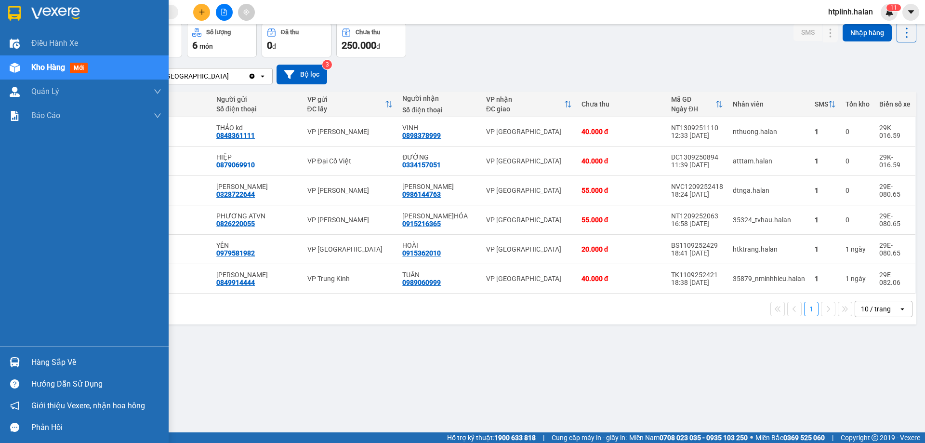
click at [42, 360] on div "Hàng sắp về" at bounding box center [96, 362] width 130 height 14
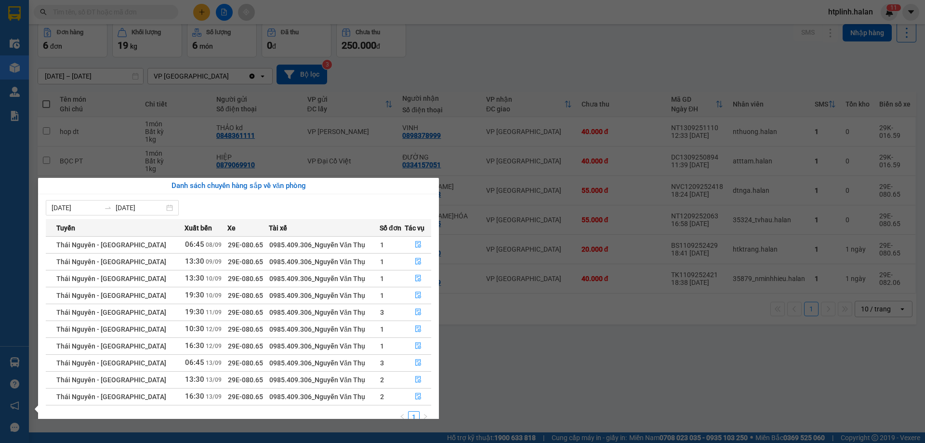
click at [501, 377] on section "Kết quả tìm kiếm ( 269 ) Bộ lọc Mã ĐH Trạng thái Món hàng Thu hộ Tổng cước Chưa…" at bounding box center [462, 221] width 925 height 443
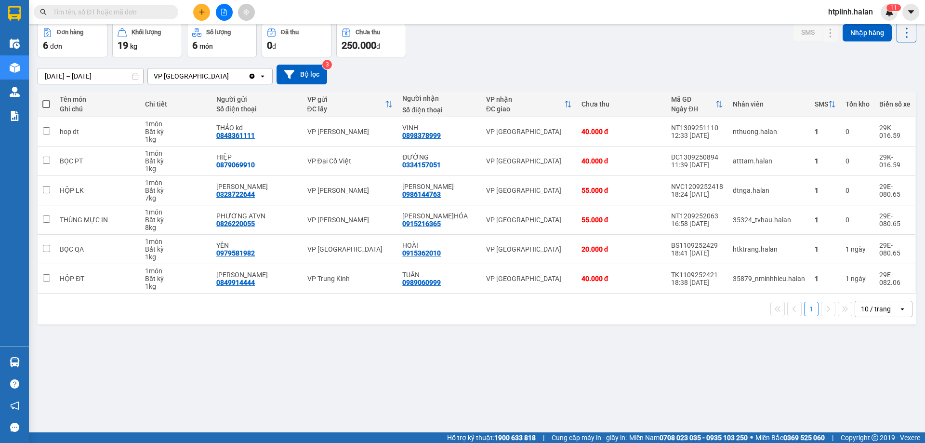
scroll to position [0, 0]
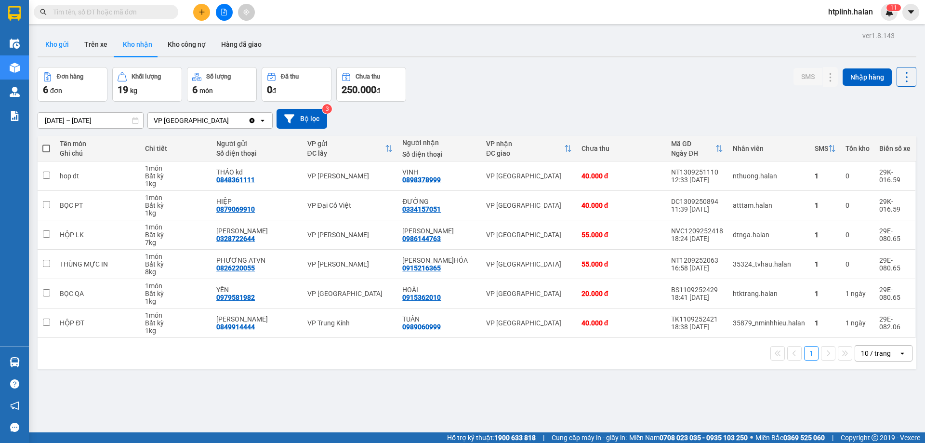
click at [61, 38] on button "Kho gửi" at bounding box center [57, 44] width 39 height 23
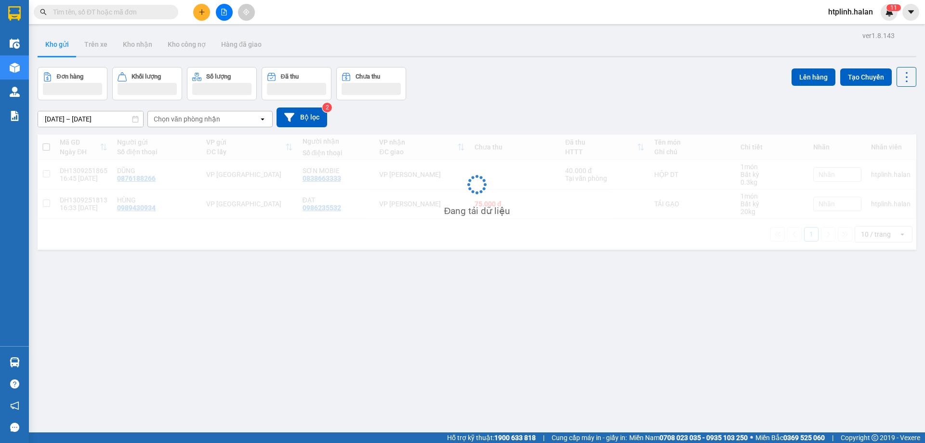
scroll to position [44, 0]
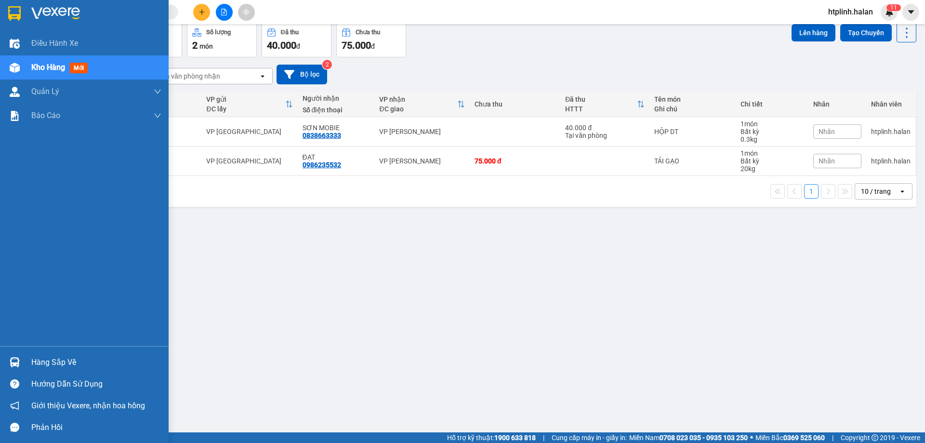
click at [72, 352] on div "Hàng sắp về" at bounding box center [84, 362] width 169 height 22
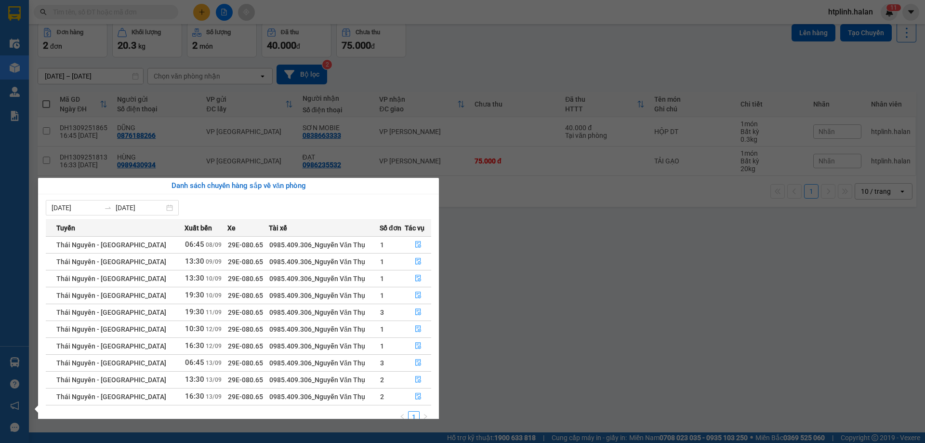
click at [510, 266] on section "Kết quả tìm kiếm ( 269 ) Bộ lọc Mã ĐH Trạng thái Món hàng Thu hộ Tổng cước Chưa…" at bounding box center [462, 221] width 925 height 443
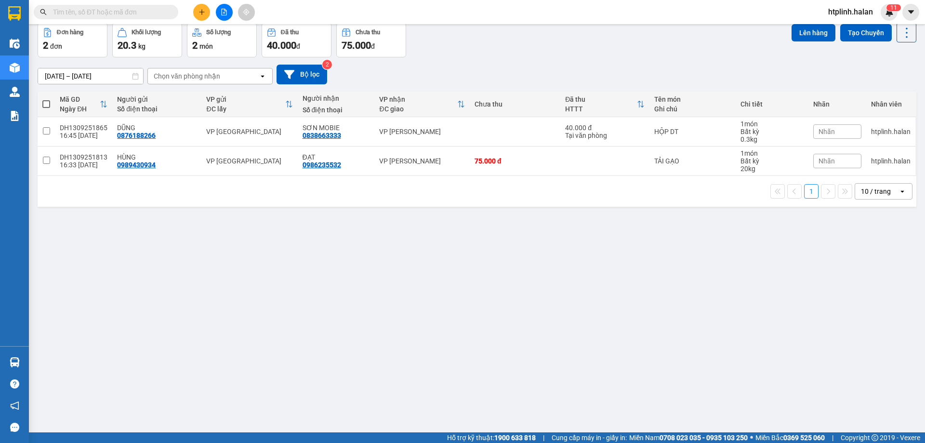
scroll to position [0, 0]
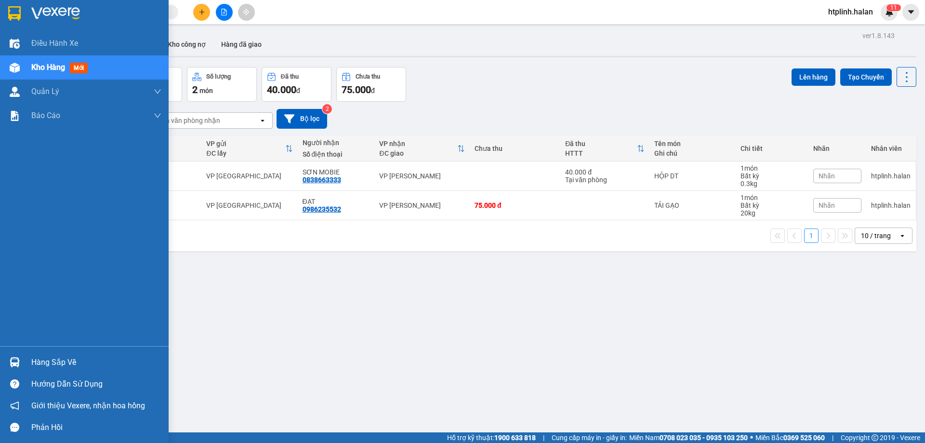
click at [92, 351] on div "Hàng sắp về Hướng dẫn sử dụng Giới thiệu Vexere, nhận hoa hồng Phản hồi" at bounding box center [84, 392] width 169 height 92
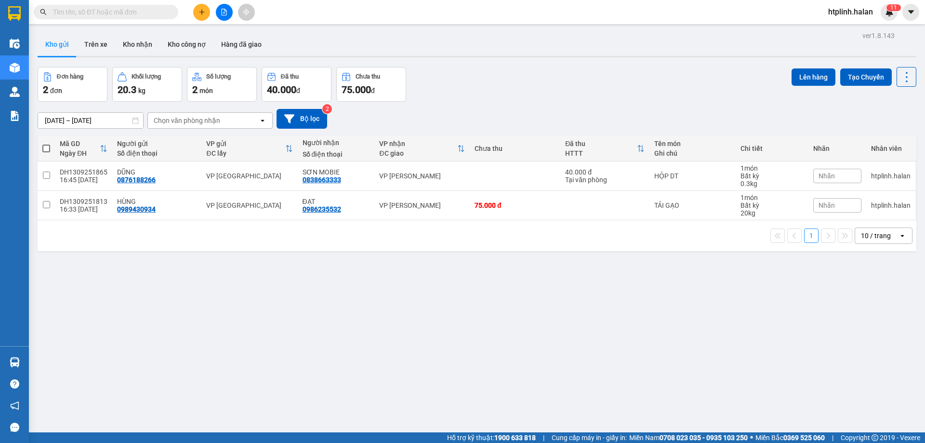
click at [113, 316] on div "ver 1.8.143 Kho gửi Trên xe Kho nhận Kho công nợ Hàng đã giao Đơn hàng 2 đơn Kh…" at bounding box center [477, 250] width 886 height 443
click at [132, 36] on button "Kho nhận" at bounding box center [137, 44] width 45 height 23
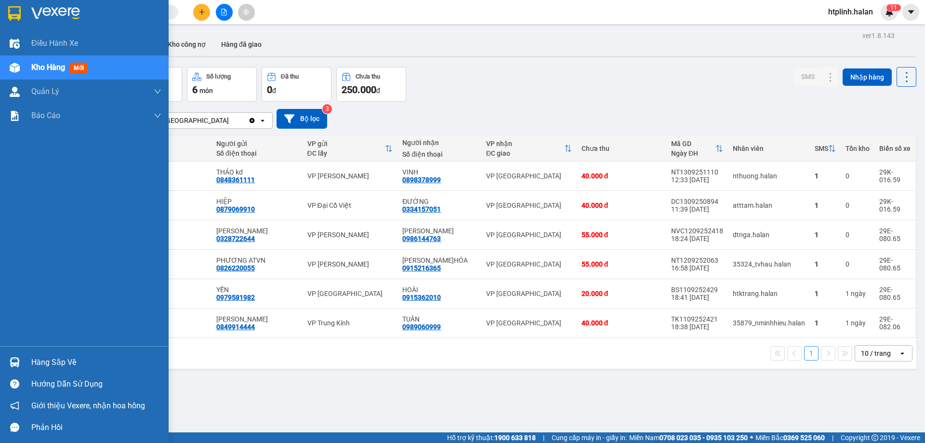
click at [35, 361] on div "Hàng sắp về" at bounding box center [96, 362] width 130 height 14
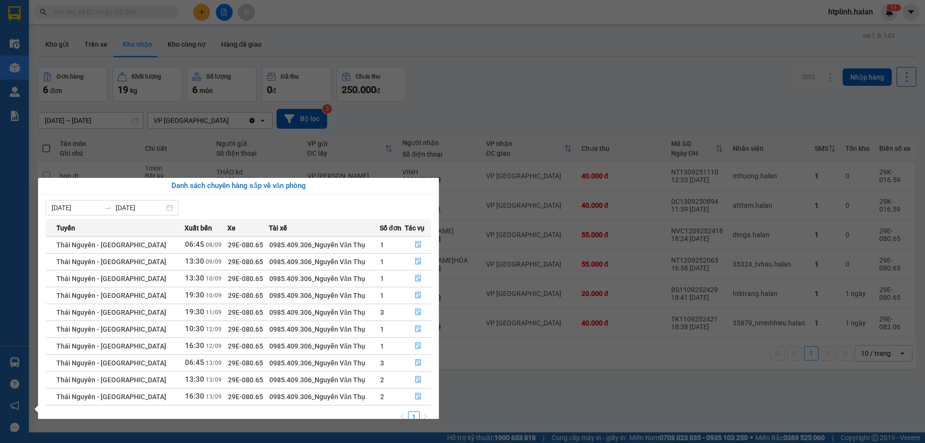
click at [520, 374] on section "Kết quả tìm kiếm ( 269 ) Bộ lọc Mã ĐH Trạng thái Món hàng Thu hộ Tổng cước Chưa…" at bounding box center [462, 221] width 925 height 443
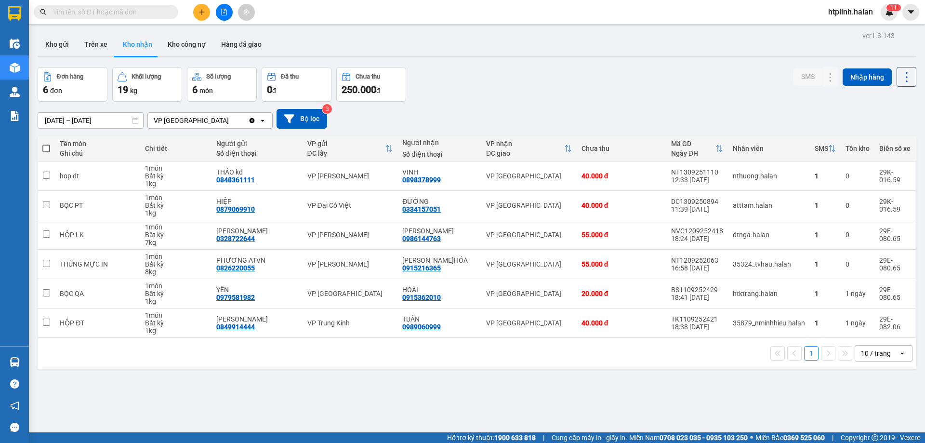
click at [737, 108] on div "16/07/2025 – 13/09/2025 Press the down arrow key to interact with the calendar …" at bounding box center [477, 119] width 879 height 34
click at [733, 117] on div "16/07/2025 – 13/09/2025 Press the down arrow key to interact with the calendar …" at bounding box center [477, 119] width 879 height 20
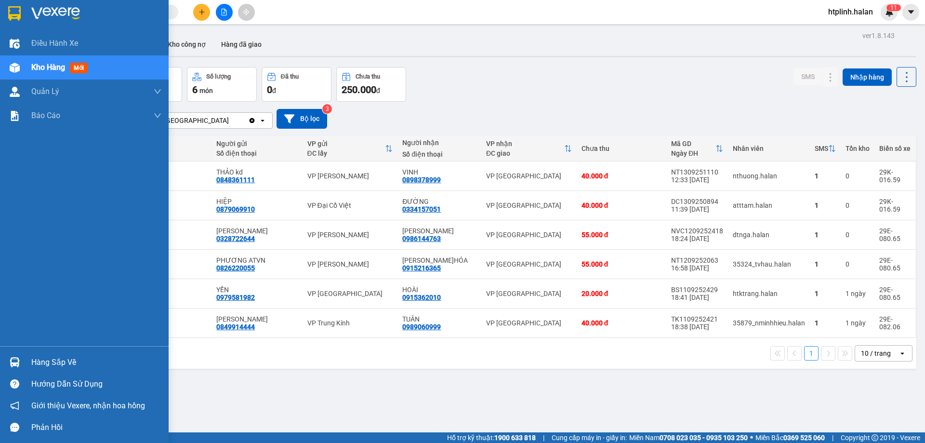
click at [56, 367] on div "Hàng sắp về" at bounding box center [96, 362] width 130 height 14
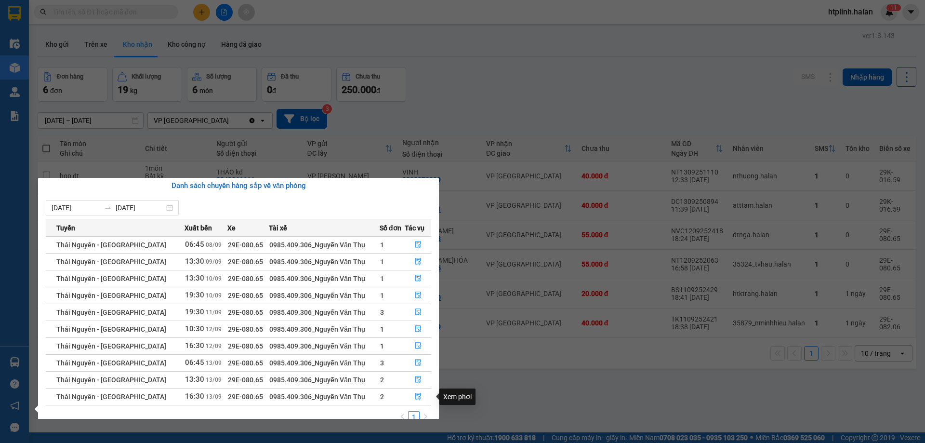
click at [525, 381] on section "Kết quả tìm kiếm ( 269 ) Bộ lọc Mã ĐH Trạng thái Món hàng Thu hộ Tổng cước Chưa…" at bounding box center [462, 221] width 925 height 443
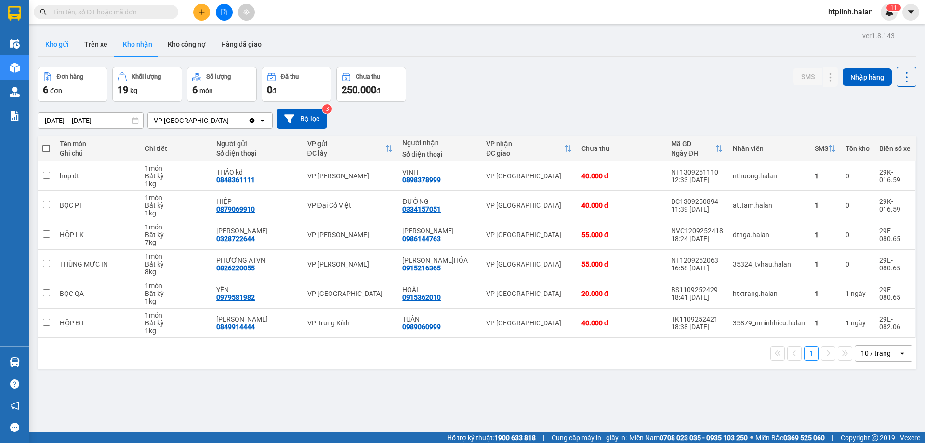
click at [53, 50] on button "Kho gửi" at bounding box center [57, 44] width 39 height 23
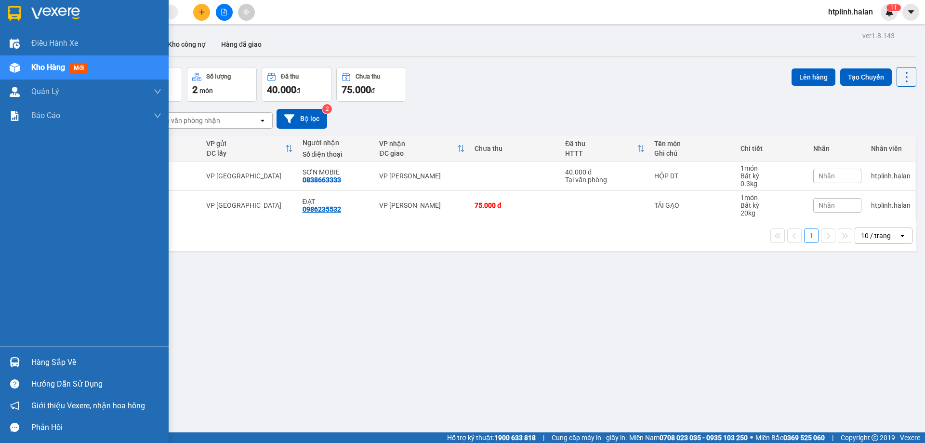
click at [15, 362] on img at bounding box center [15, 362] width 10 height 10
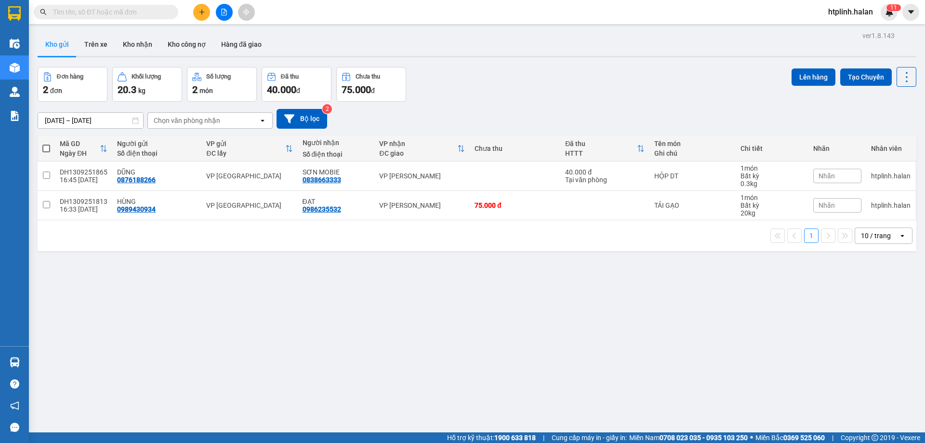
click at [82, 47] on section "Kết quả tìm kiếm ( 269 ) Bộ lọc Mã ĐH Trạng thái Món hàng Thu hộ Tổng cước Chưa…" at bounding box center [462, 221] width 925 height 443
click at [96, 44] on button "Trên xe" at bounding box center [96, 44] width 39 height 23
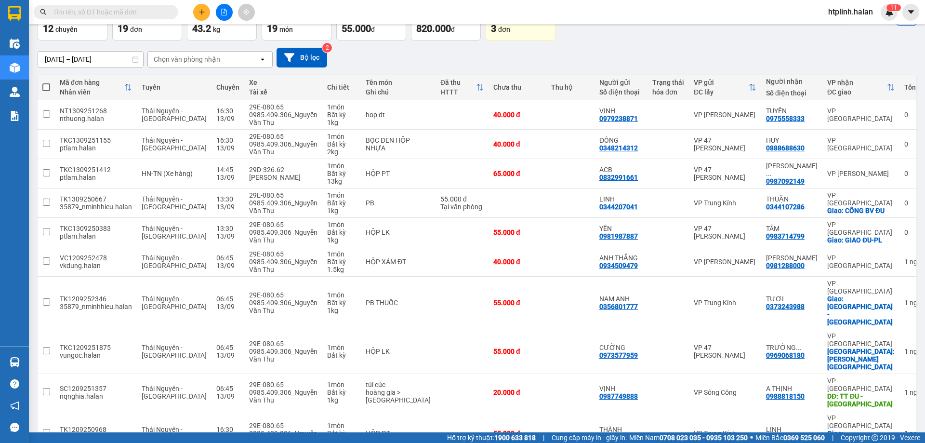
scroll to position [63, 0]
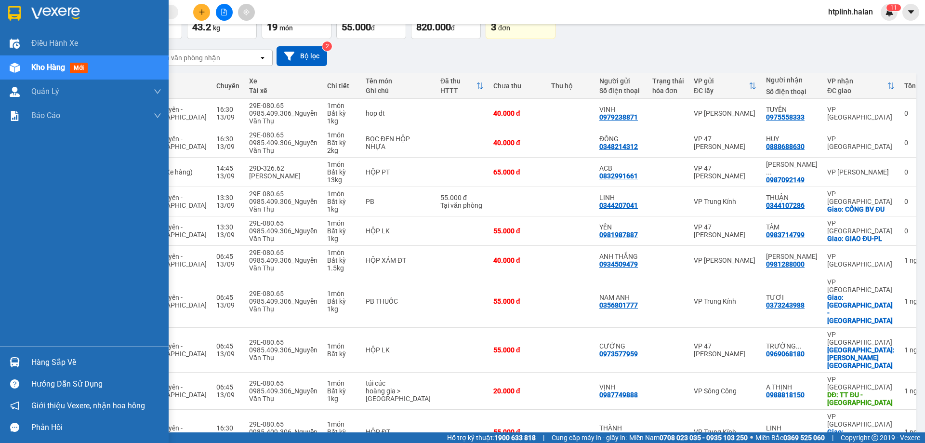
click at [83, 359] on div "Hàng sắp về" at bounding box center [96, 362] width 130 height 14
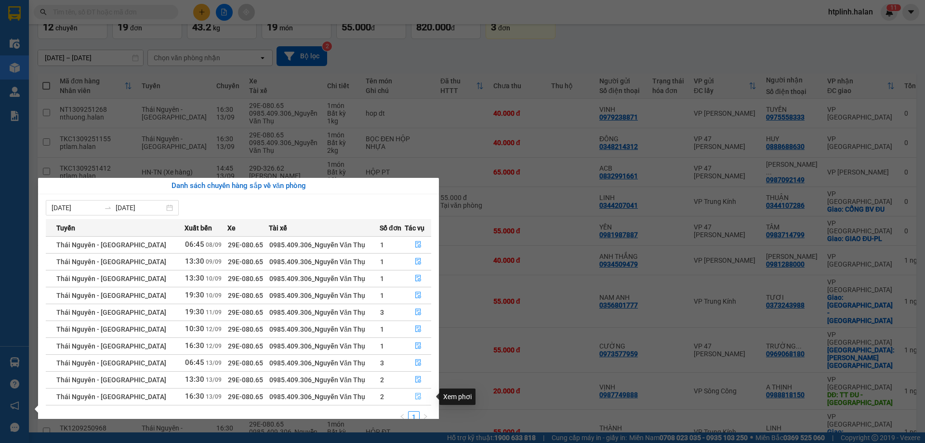
scroll to position [15, 0]
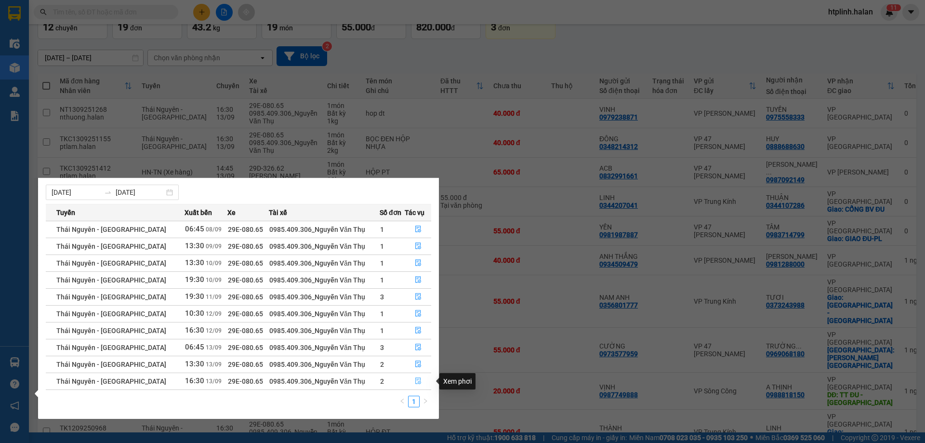
click at [408, 385] on button "button" at bounding box center [418, 380] width 26 height 15
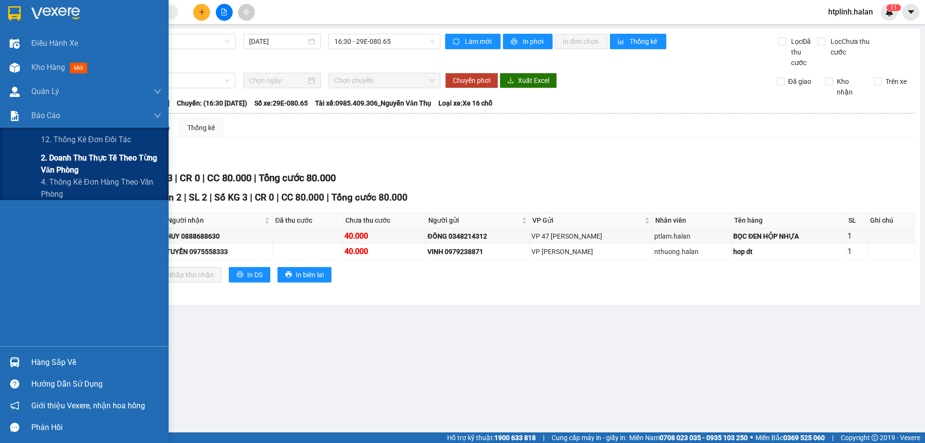
click at [107, 159] on span "2. Doanh thu thực tế theo từng văn phòng" at bounding box center [101, 164] width 120 height 24
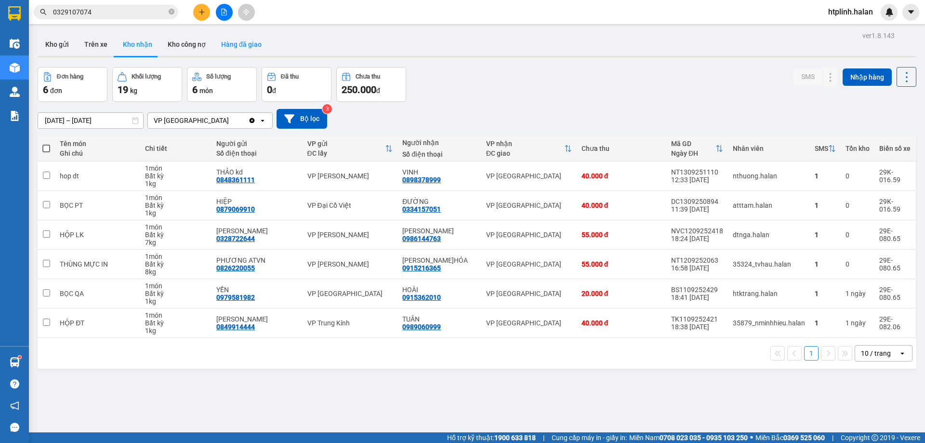
click at [233, 47] on button "Hàng đã giao" at bounding box center [241, 44] width 56 height 23
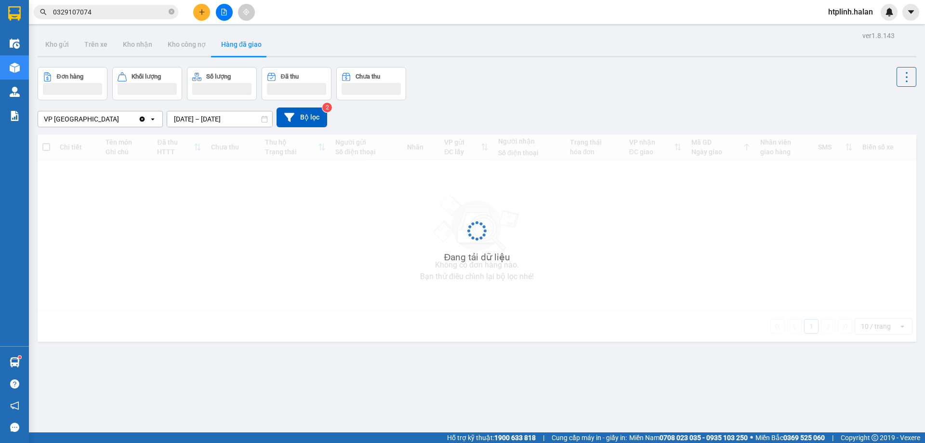
click at [204, 122] on input "[DATE] – [DATE]" at bounding box center [219, 118] width 105 height 15
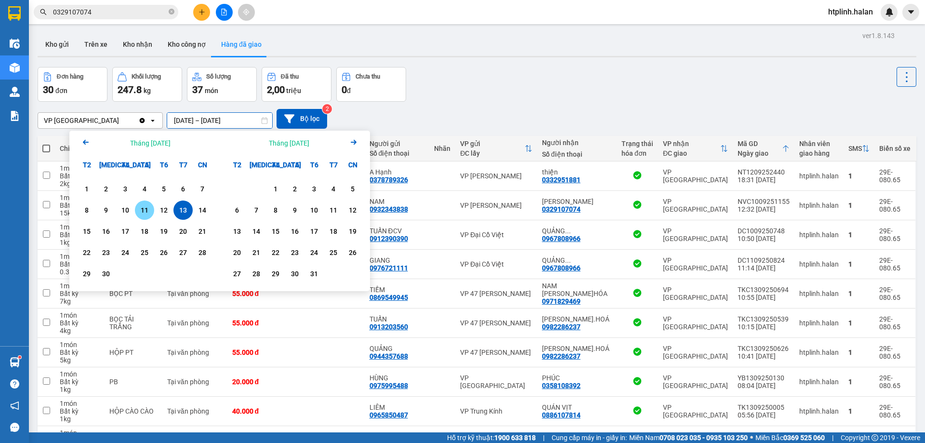
click at [145, 206] on div "11" at bounding box center [144, 210] width 13 height 12
type input "[DATE] – [DATE]"
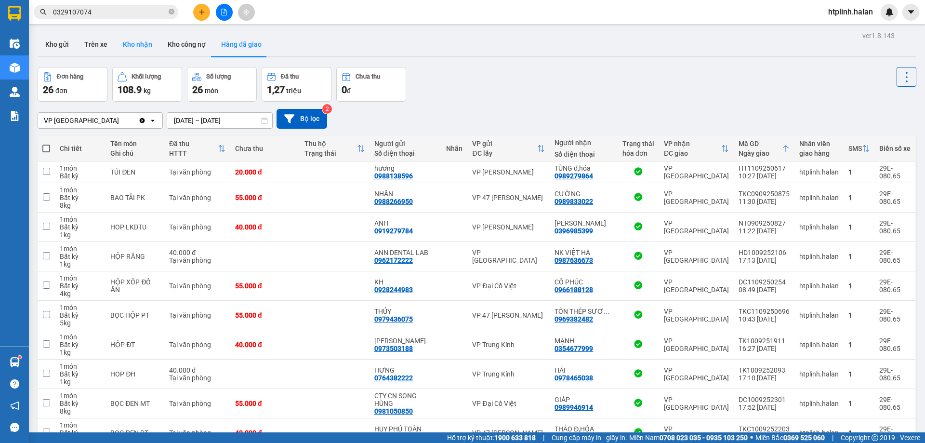
click at [139, 51] on button "Kho nhận" at bounding box center [137, 44] width 45 height 23
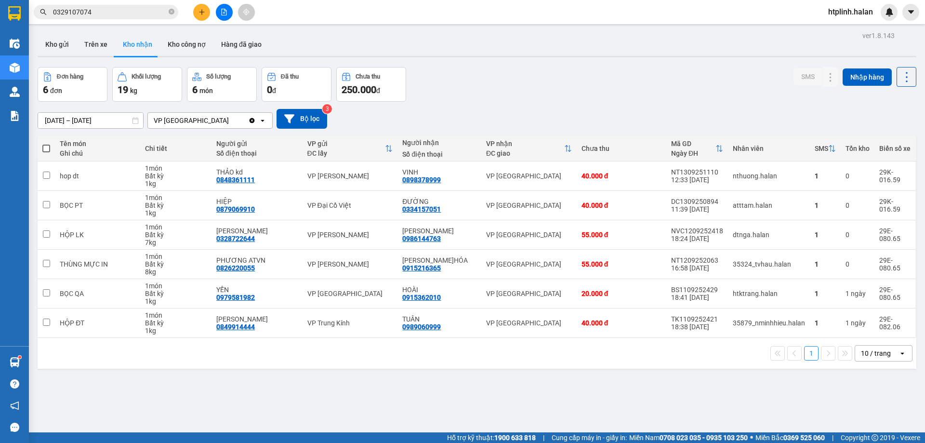
drag, startPoint x: 141, startPoint y: 50, endPoint x: 498, endPoint y: 335, distance: 456.8
click at [498, 335] on td "VP [GEOGRAPHIC_DATA]" at bounding box center [528, 322] width 95 height 29
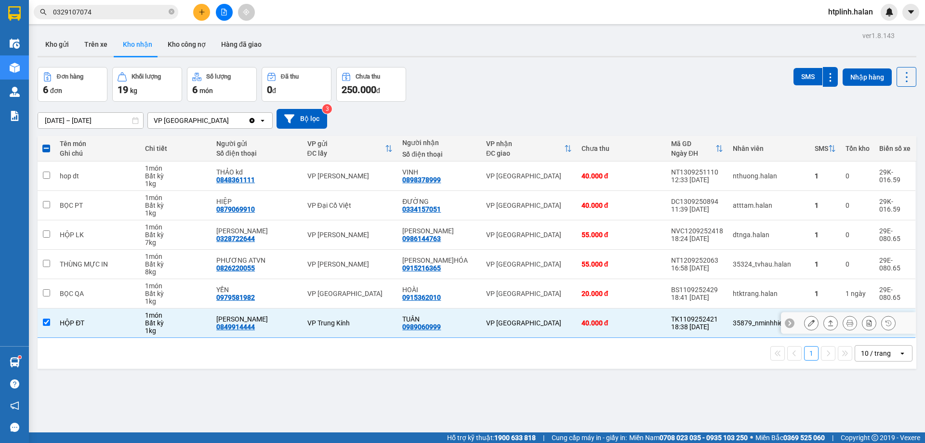
click at [498, 335] on td "VP [GEOGRAPHIC_DATA]" at bounding box center [528, 322] width 95 height 29
checkbox input "false"
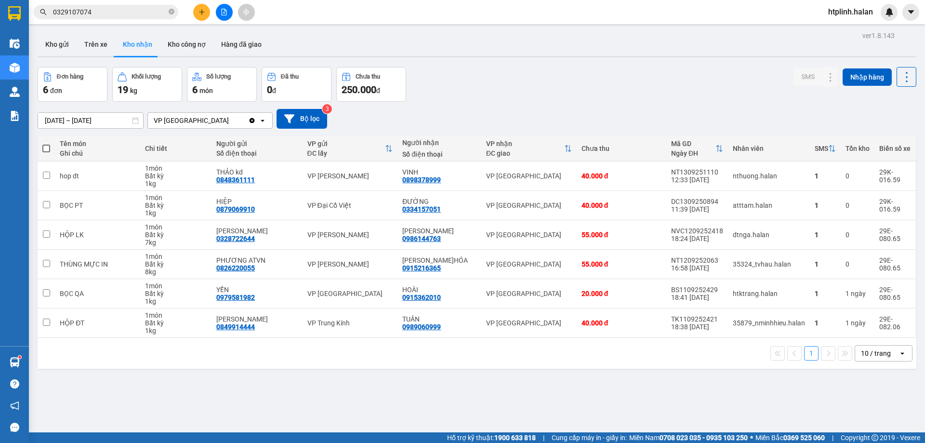
click at [752, 93] on div "Đơn hàng 6 đơn Khối lượng 19 kg Số lượng 6 món Đã thu 0 đ Chưa thu 250.000 đ SM…" at bounding box center [477, 84] width 879 height 35
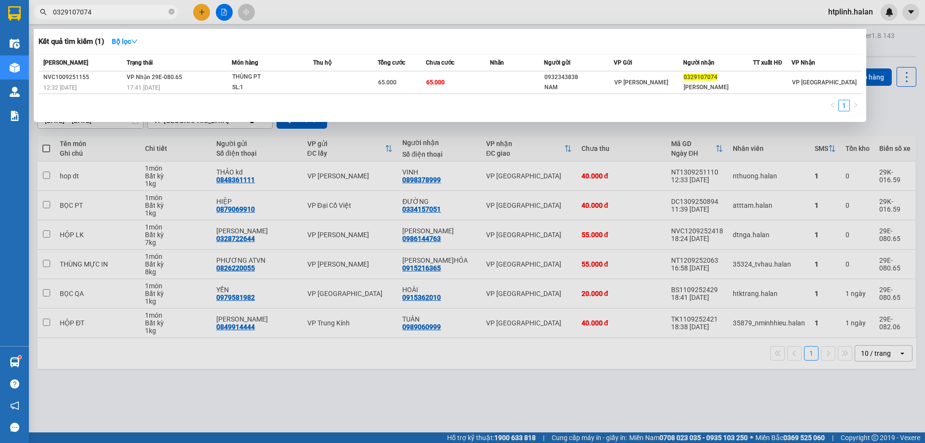
click at [113, 11] on input "0329107074" at bounding box center [110, 12] width 114 height 11
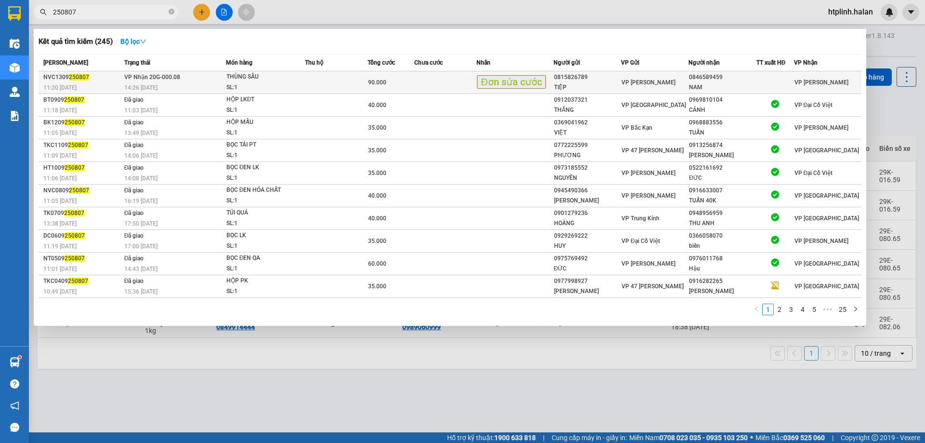
type input "250807"
click at [304, 81] on span "THÙNG SẦU SL: 1" at bounding box center [265, 82] width 78 height 21
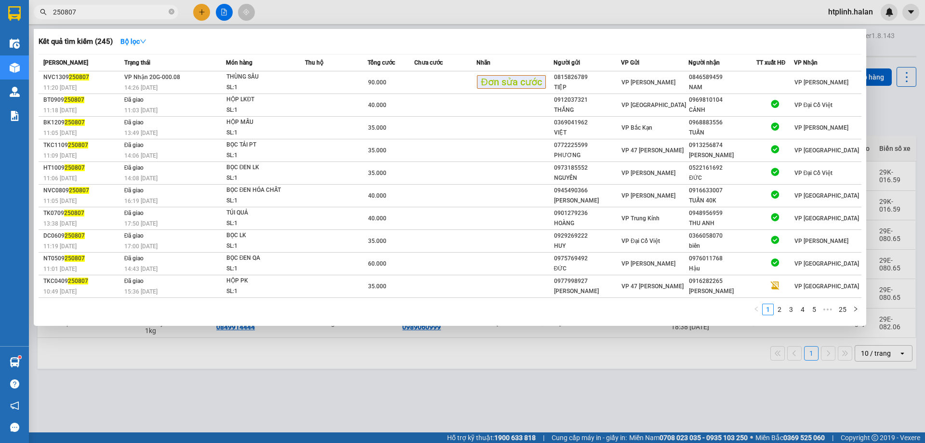
click at [242, 383] on div at bounding box center [462, 221] width 925 height 443
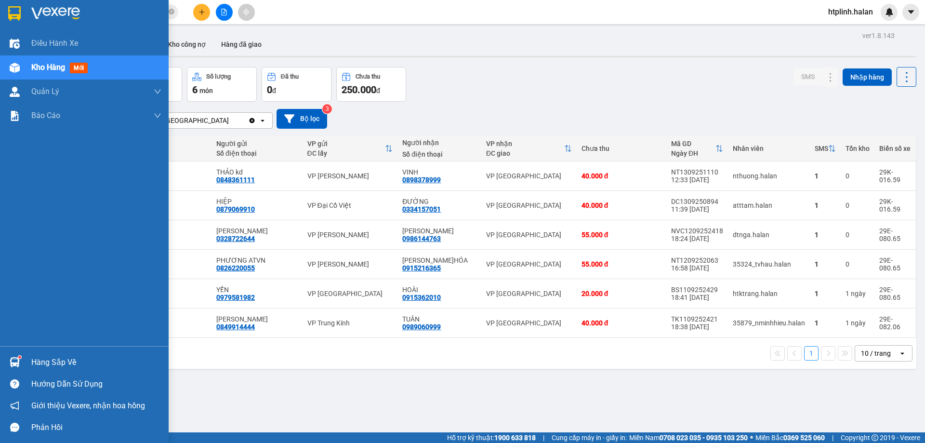
click at [0, 356] on div "Hàng sắp về" at bounding box center [84, 362] width 169 height 22
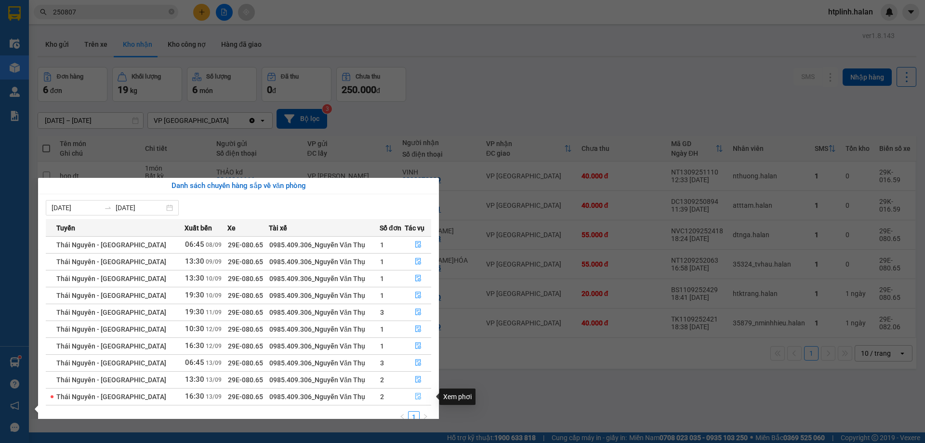
click at [419, 395] on icon "file-done" at bounding box center [418, 396] width 6 height 7
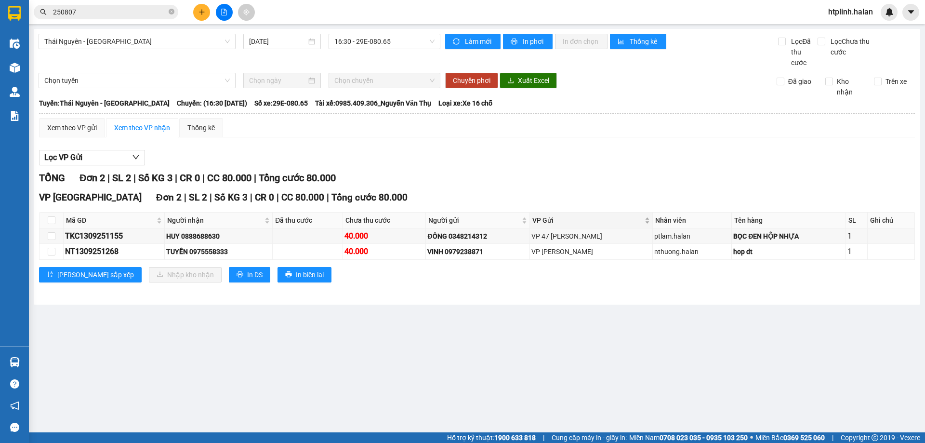
drag, startPoint x: 421, startPoint y: 395, endPoint x: 630, endPoint y: 214, distance: 276.3
click at [630, 215] on div "VP Gửi" at bounding box center [591, 220] width 118 height 11
click at [728, 143] on div "Xem theo VP gửi Xem theo VP nhận Thống kê Lọc VP Gửi TỔNG Đơn 2 | SL 2 | Số KG…" at bounding box center [477, 206] width 876 height 176
click at [202, 236] on div "HUY 0888688630" at bounding box center [218, 236] width 105 height 11
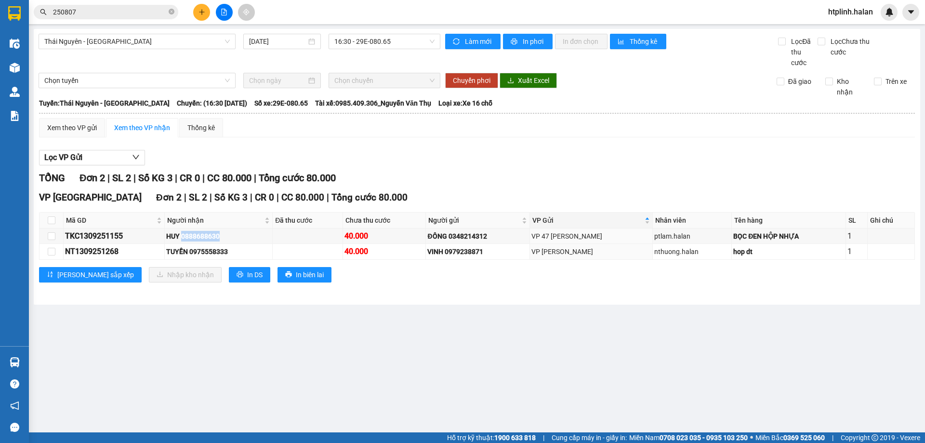
drag, startPoint x: 101, startPoint y: 363, endPoint x: 54, endPoint y: 362, distance: 47.2
click at [98, 363] on main "[GEOGRAPHIC_DATA] - [GEOGRAPHIC_DATA] [DATE] 16:30 - 29E-080.65 Làm mới In phơi…" at bounding box center [462, 216] width 925 height 432
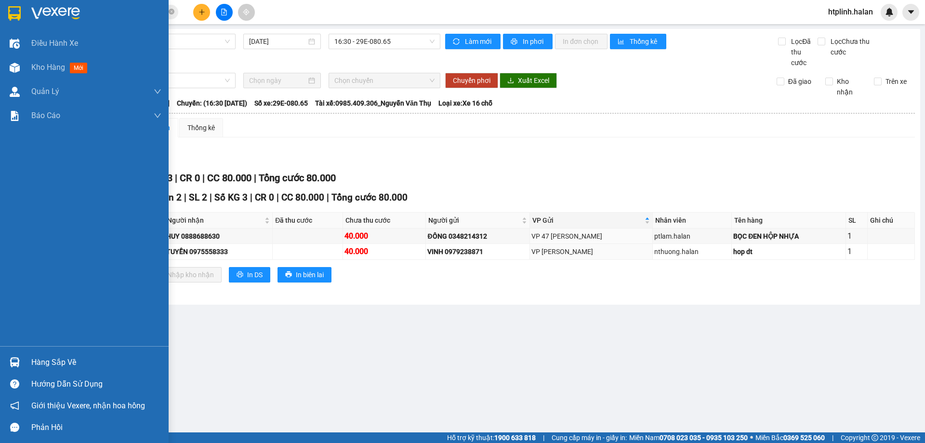
drag, startPoint x: 19, startPoint y: 363, endPoint x: 26, endPoint y: 361, distance: 8.1
click at [18, 364] on img at bounding box center [15, 362] width 10 height 10
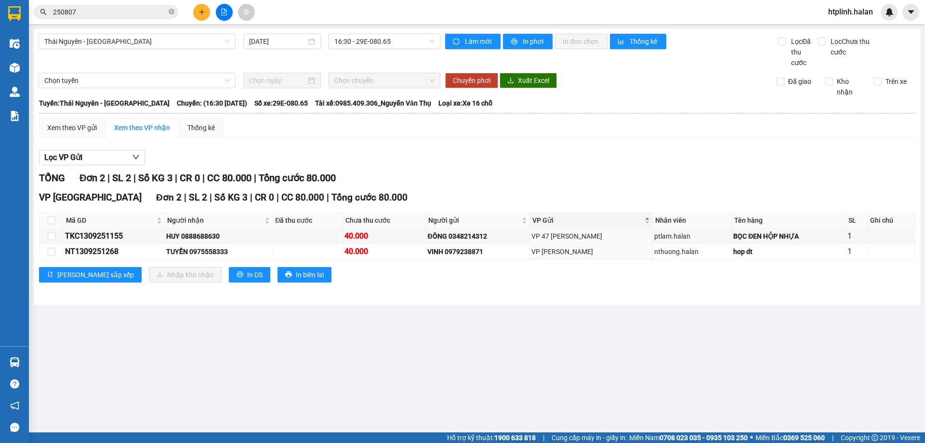
click at [630, 323] on section "Kết quả tìm kiếm ( 245 ) Bộ lọc Mã ĐH Trạng thái Món hàng Thu hộ Tổng cước Chưa…" at bounding box center [462, 221] width 925 height 443
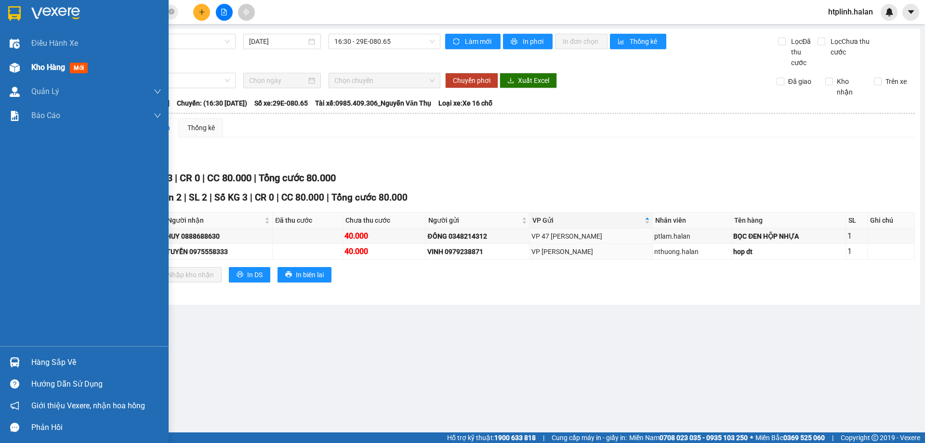
click at [57, 60] on div "Kho hàng mới" at bounding box center [96, 67] width 130 height 24
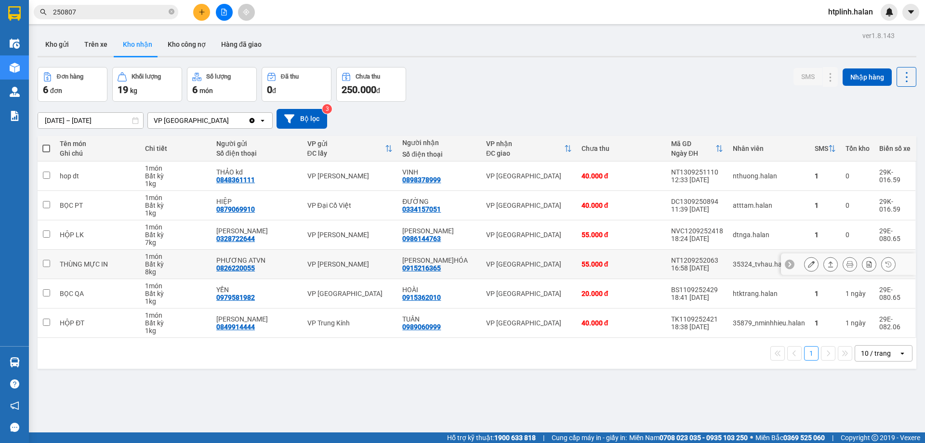
click at [177, 271] on div "8 kg" at bounding box center [176, 272] width 62 height 8
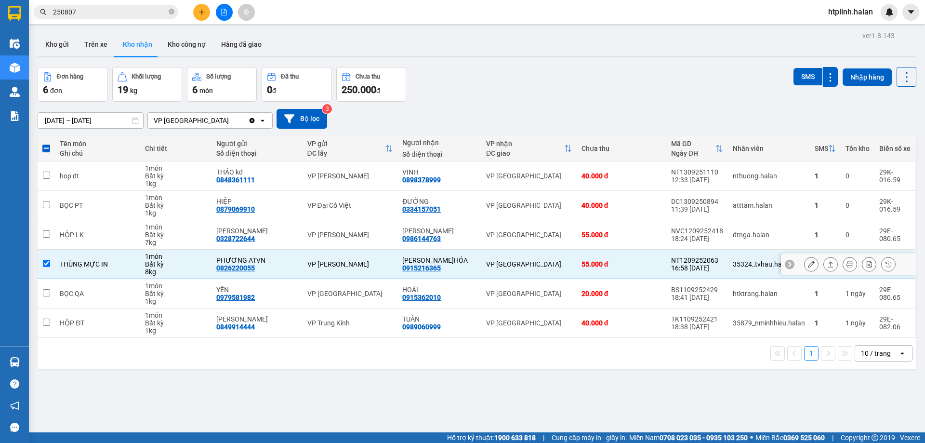
click at [177, 271] on div "8 kg" at bounding box center [176, 272] width 62 height 8
checkbox input "false"
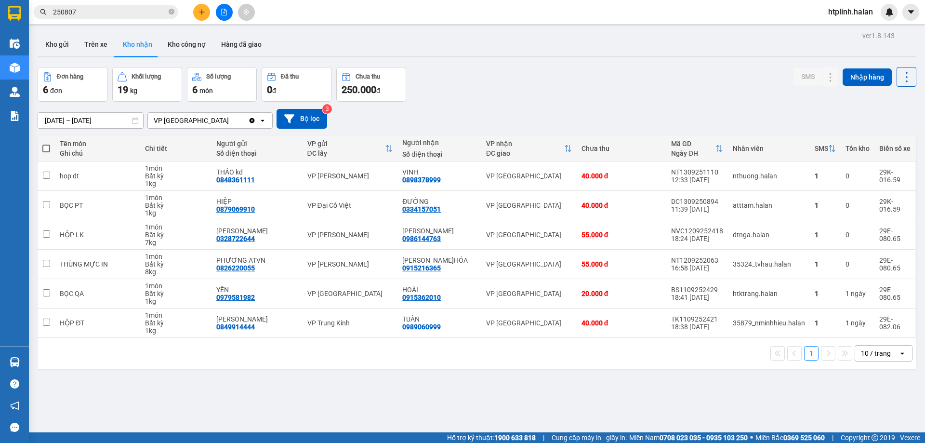
click at [123, 14] on input "250807" at bounding box center [110, 12] width 114 height 11
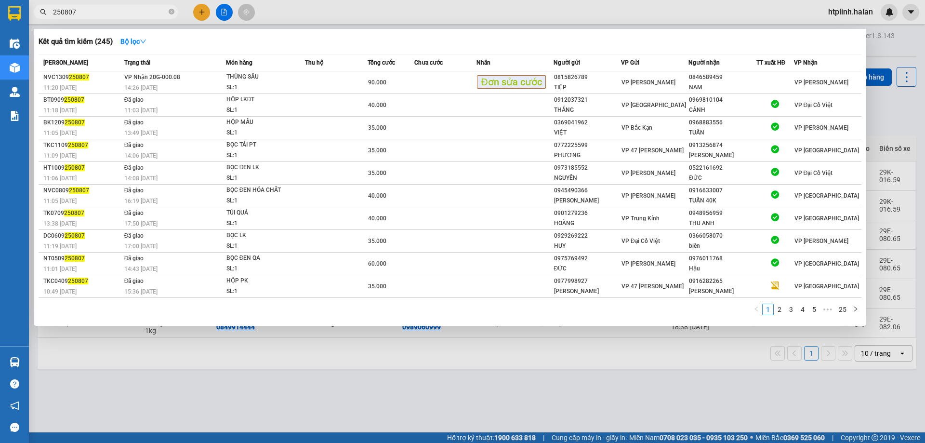
click at [123, 14] on input "250807" at bounding box center [110, 12] width 114 height 11
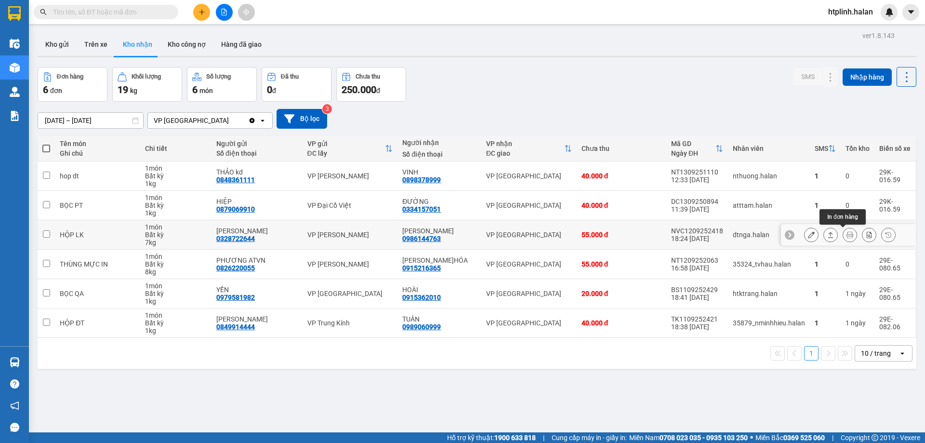
click at [843, 231] on button at bounding box center [849, 234] width 13 height 17
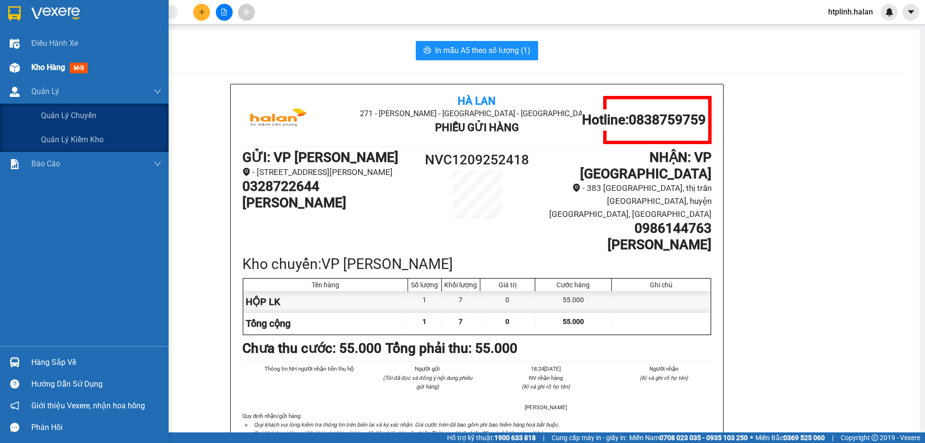
click at [29, 78] on div "Kho hàng mới" at bounding box center [84, 67] width 169 height 24
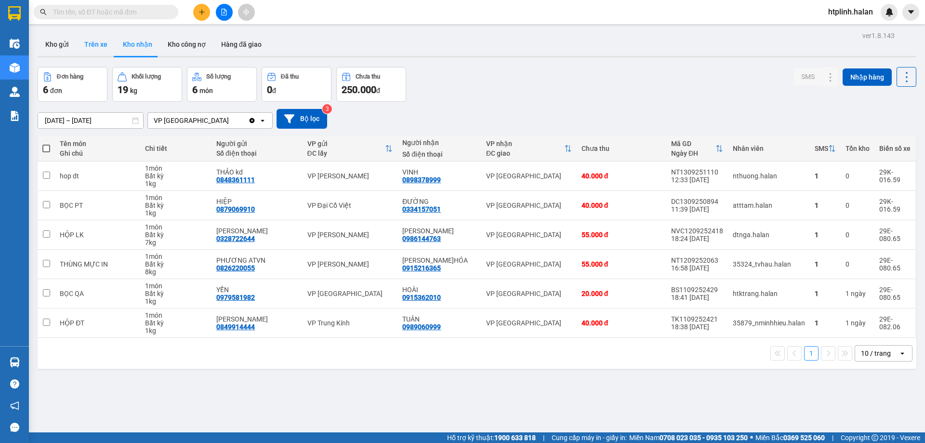
click at [79, 43] on button "Trên xe" at bounding box center [96, 44] width 39 height 23
type input "[DATE] – [DATE]"
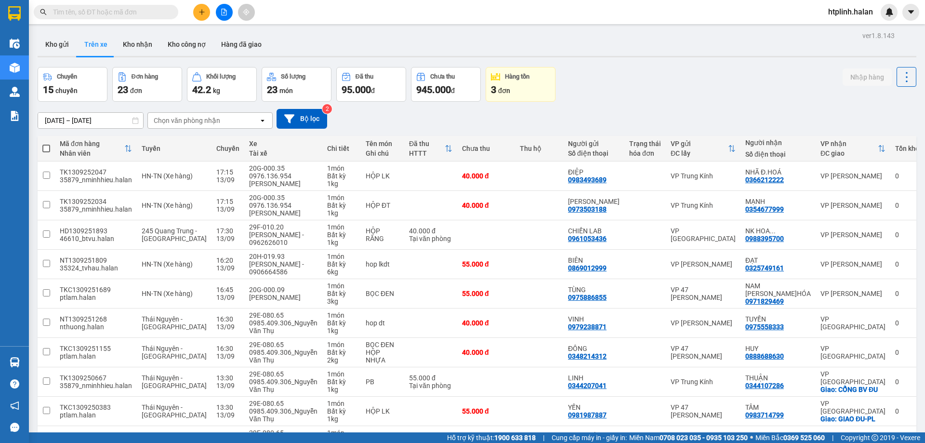
drag, startPoint x: 152, startPoint y: 16, endPoint x: 153, endPoint y: 11, distance: 6.0
click at [153, 11] on input "text" at bounding box center [110, 12] width 114 height 11
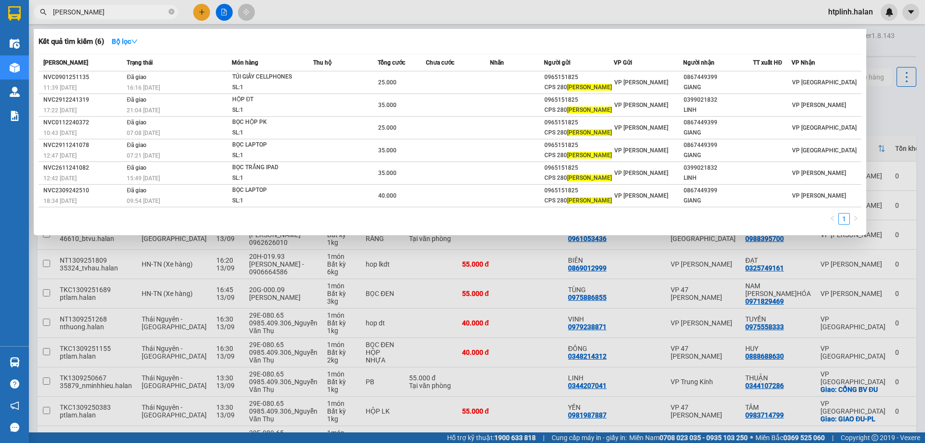
type input "NGUYỄN VĂN CỪ"
click at [175, 12] on span "NGUYỄN VĂN CỪ" at bounding box center [106, 12] width 145 height 14
click at [171, 11] on icon "close-circle" at bounding box center [172, 12] width 6 height 6
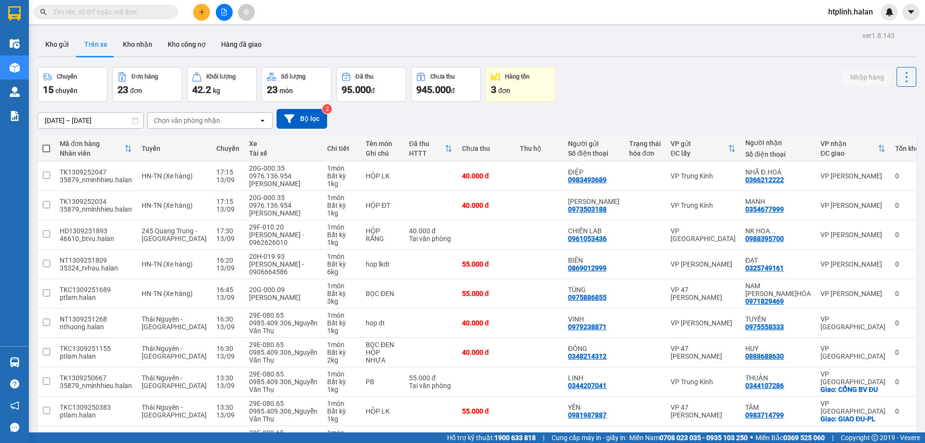
click at [160, 11] on input "text" at bounding box center [110, 12] width 114 height 11
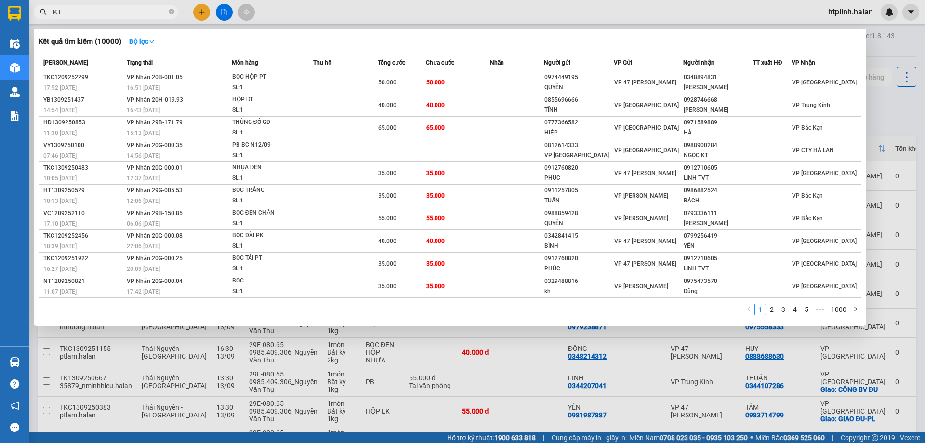
click at [149, 1] on div at bounding box center [462, 221] width 925 height 443
click at [149, 1] on div "Kết quả tìm kiếm ( 10000 ) Bộ lọc Mã ĐH Trạng thái Món hàng Thu hộ Tổng cước Ch…" at bounding box center [462, 12] width 925 height 24
click at [150, 9] on input "KT" at bounding box center [110, 12] width 114 height 11
type input "K"
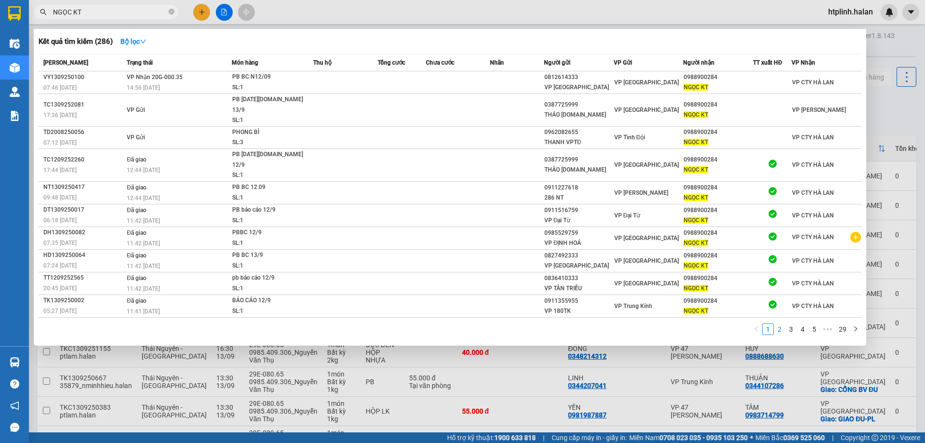
type input "NGỌC KT"
click at [784, 324] on link "2" at bounding box center [779, 329] width 11 height 11
click at [796, 324] on link "3" at bounding box center [791, 329] width 11 height 11
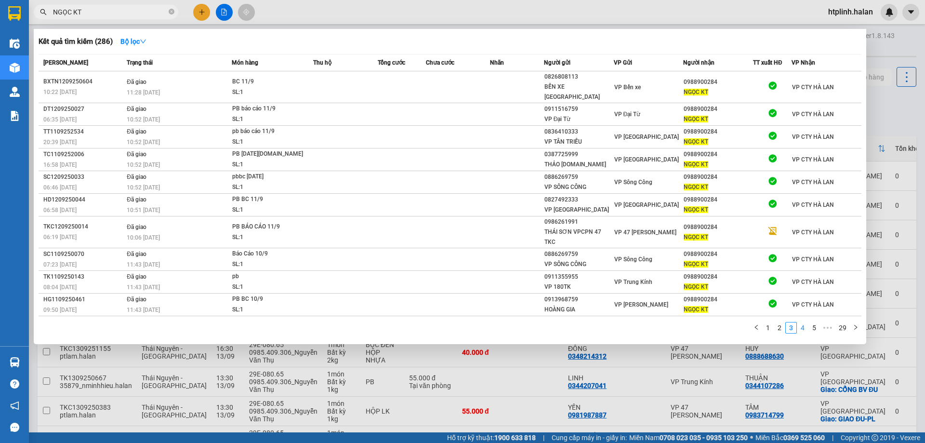
click at [800, 322] on link "4" at bounding box center [802, 327] width 11 height 11
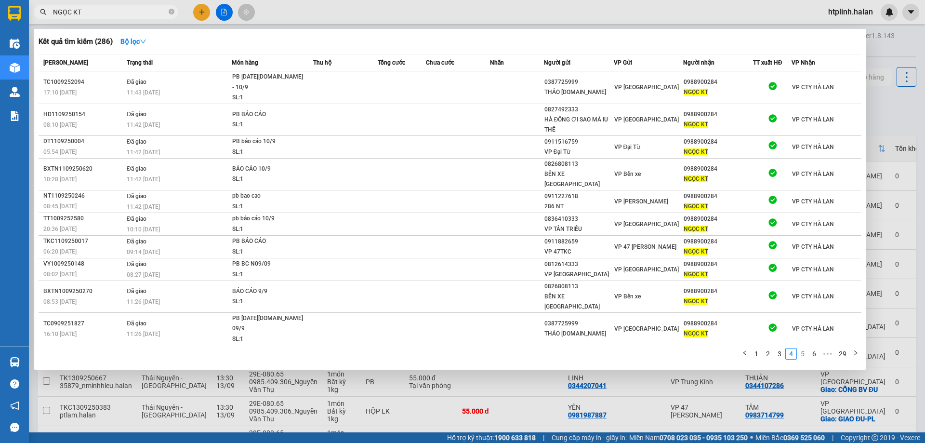
click at [799, 348] on li "5" at bounding box center [803, 354] width 12 height 12
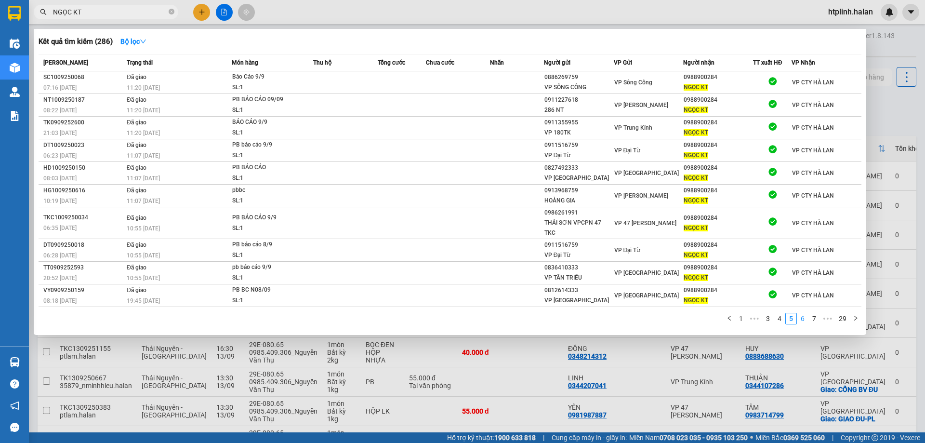
click at [803, 313] on link "6" at bounding box center [802, 318] width 11 height 11
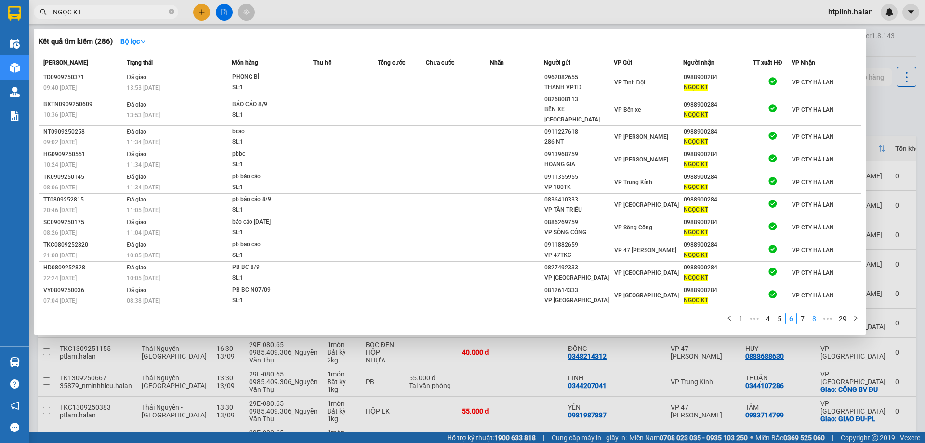
click at [811, 313] on link "8" at bounding box center [814, 318] width 11 height 11
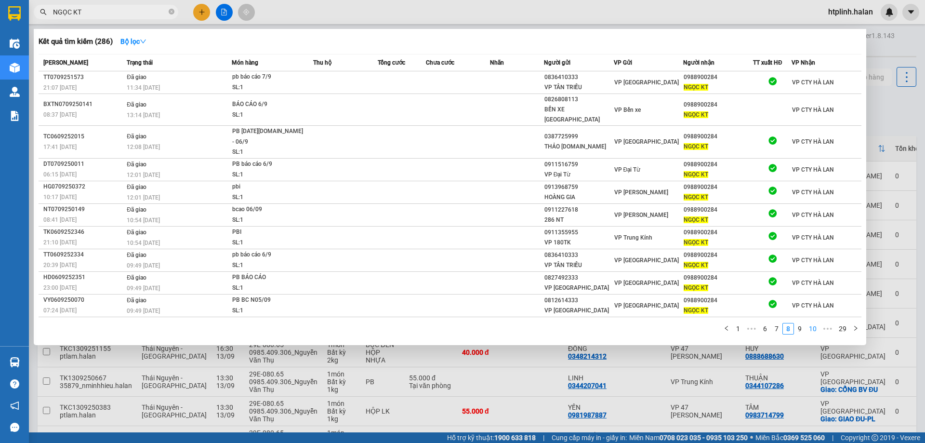
click at [811, 323] on link "10" at bounding box center [812, 328] width 13 height 11
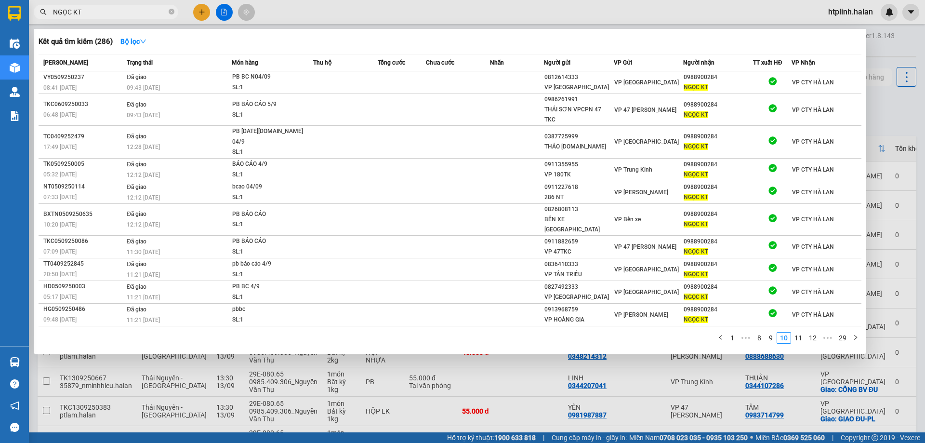
click at [147, 5] on span "NGỌC KT" at bounding box center [106, 12] width 145 height 14
click at [171, 13] on icon "close-circle" at bounding box center [172, 12] width 6 height 6
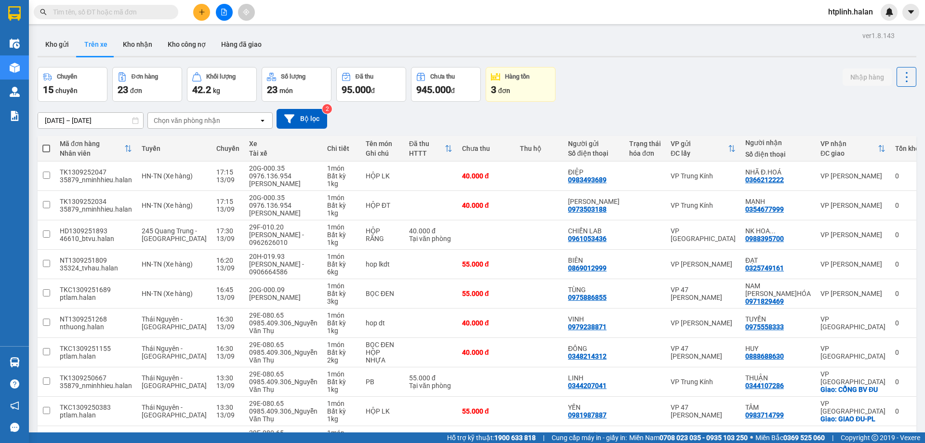
click at [154, 14] on input "text" at bounding box center [110, 12] width 114 height 11
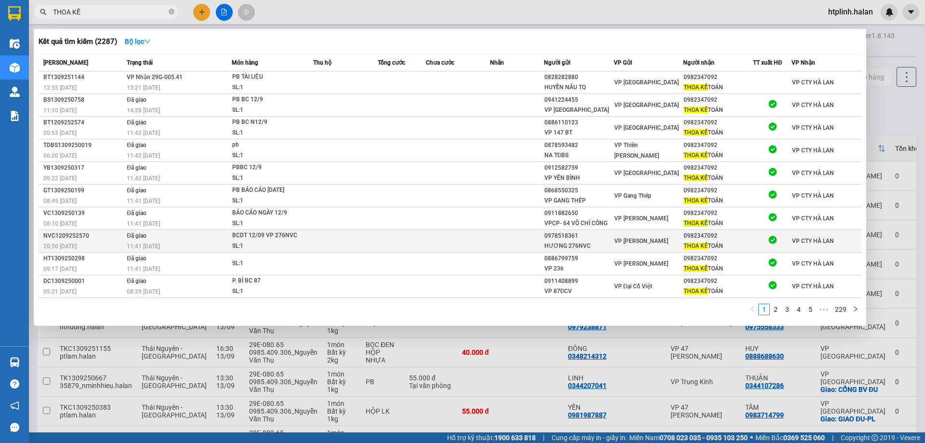
click at [573, 251] on div "HƯƠNG 276NVC" at bounding box center [578, 246] width 69 height 10
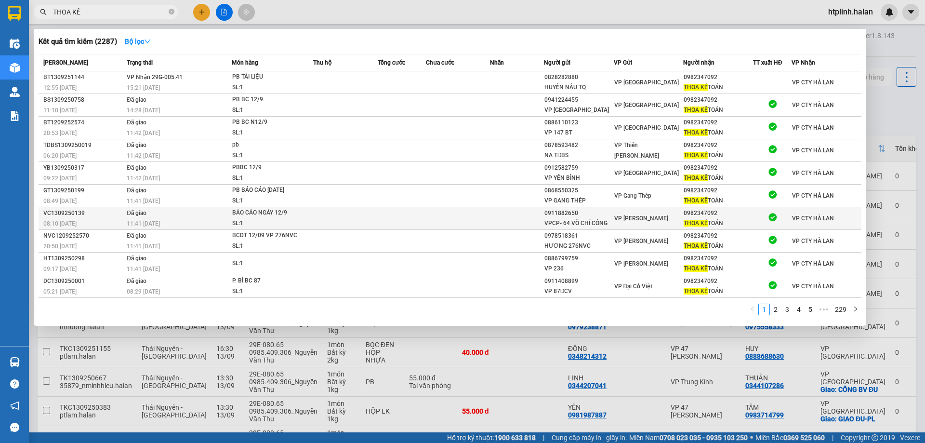
click at [554, 228] on div "VPCP- 64 VÕ CHÍ CÔNG" at bounding box center [578, 223] width 69 height 10
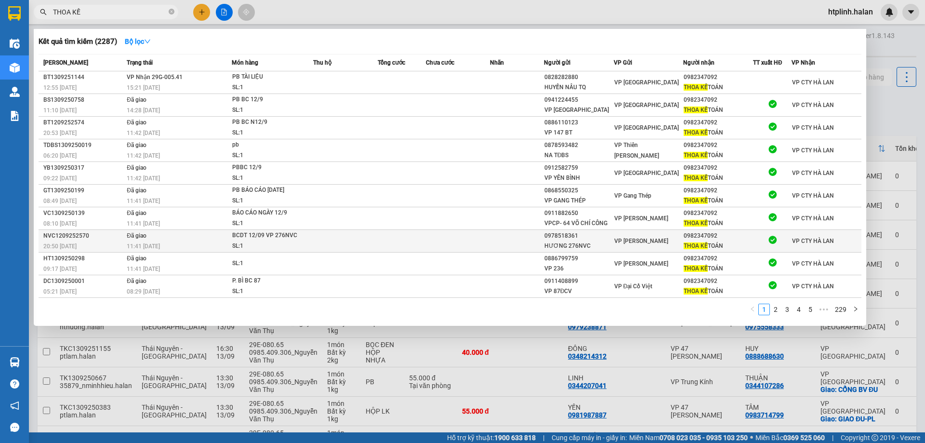
click at [561, 239] on td "0978518361 HƯƠNG 276NVC" at bounding box center [579, 241] width 70 height 23
copy div "0978518361"
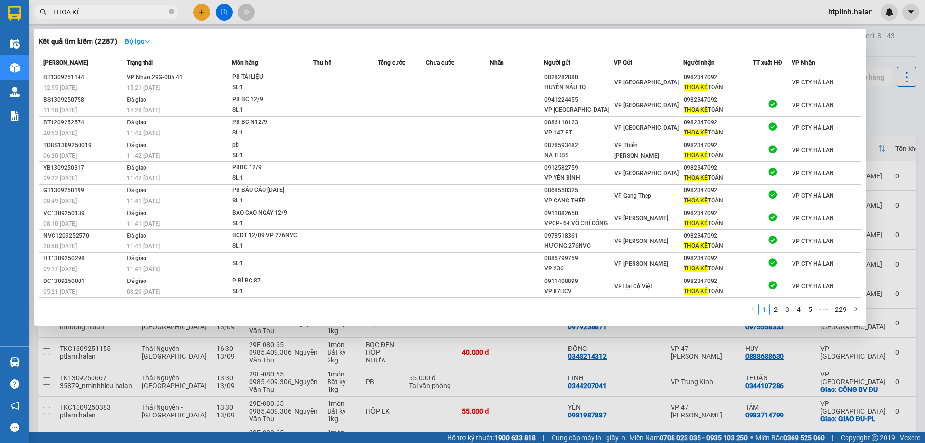
click at [129, 18] on span "THOA KẾ" at bounding box center [106, 12] width 145 height 14
click at [130, 12] on input "THOA KẾ" at bounding box center [110, 12] width 114 height 11
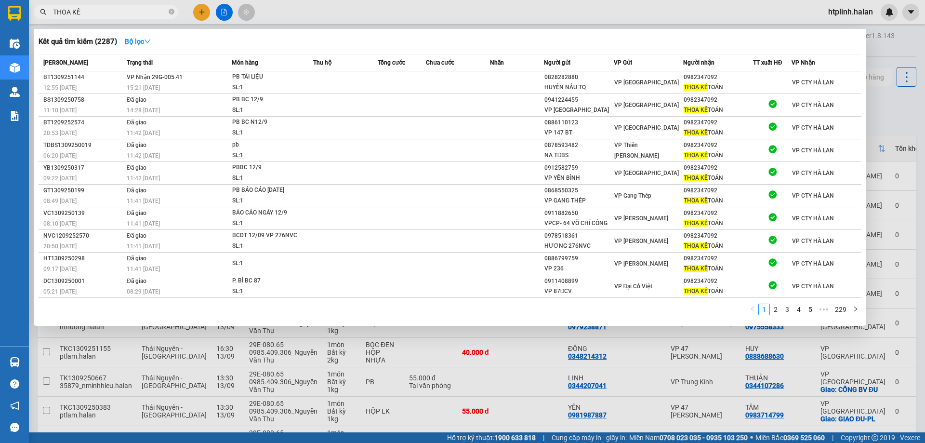
paste input "0978518361"
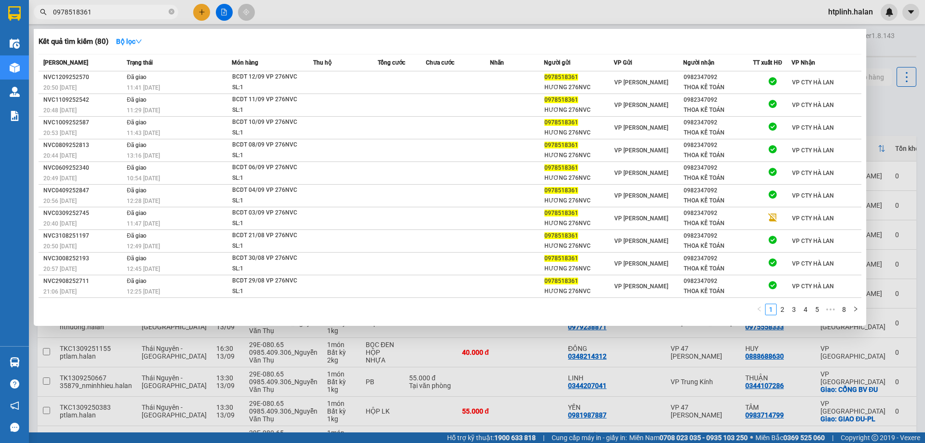
type input "0978518361"
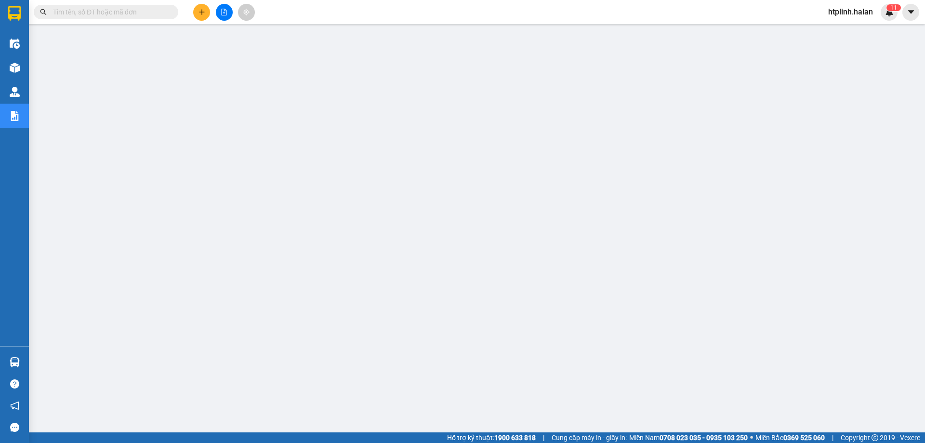
click at [132, 10] on input "text" at bounding box center [110, 12] width 114 height 11
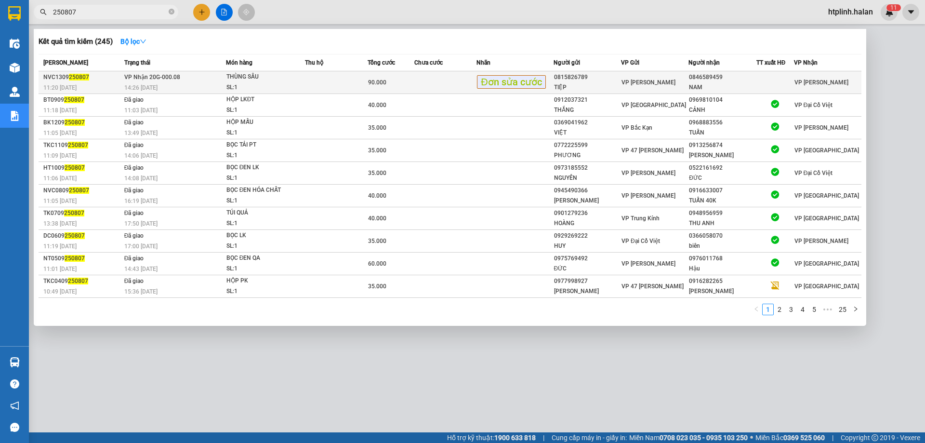
type input "250807"
click at [165, 86] on div "14:26 - 13/09" at bounding box center [174, 87] width 101 height 11
click at [180, 78] on td "VP Nhận 20G-000.08 14:26 - 13/09" at bounding box center [174, 82] width 104 height 23
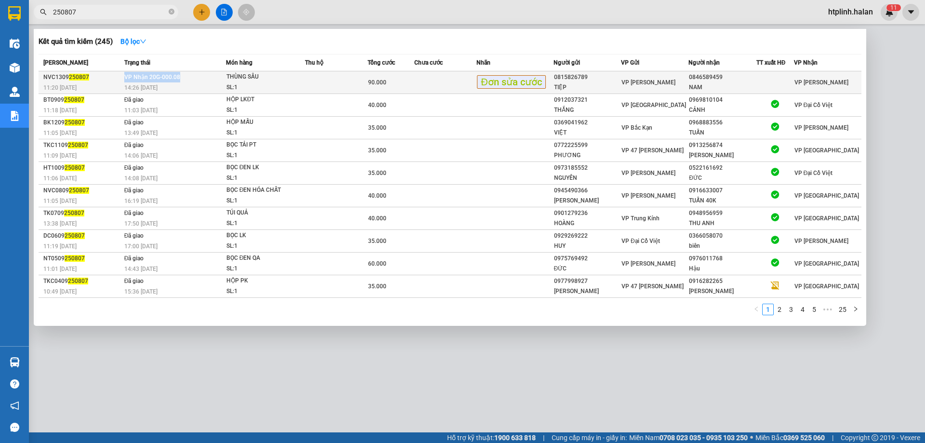
click at [180, 78] on td "VP Nhận 20G-000.08 14:26 - 13/09" at bounding box center [174, 82] width 104 height 23
click at [204, 79] on td "VP Nhận 20G-000.08 14:26 - 13/09" at bounding box center [174, 82] width 104 height 23
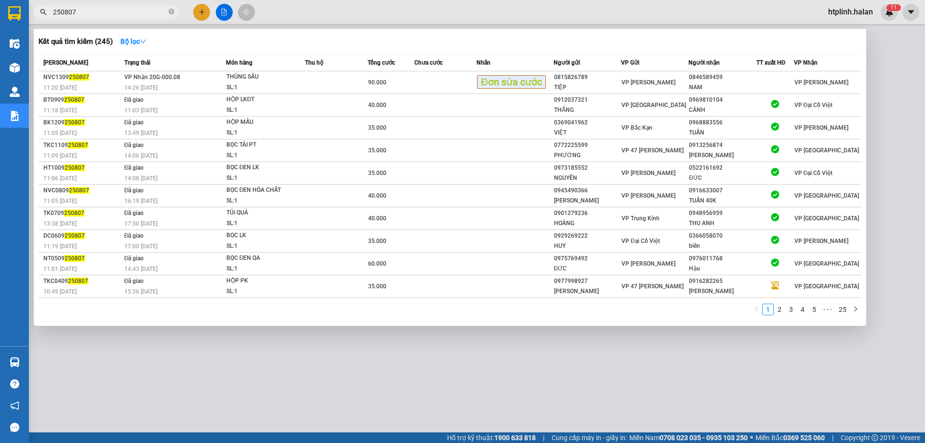
click at [373, 342] on div at bounding box center [462, 221] width 925 height 443
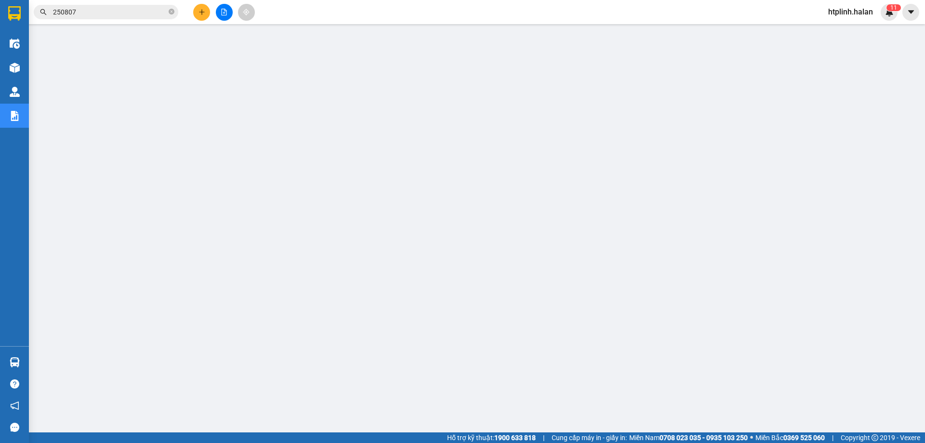
click at [137, 14] on input "250807" at bounding box center [110, 12] width 114 height 11
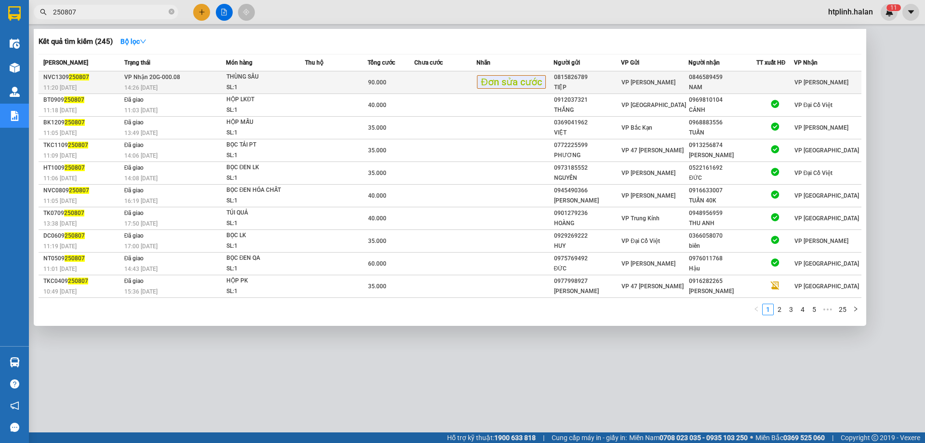
click at [190, 79] on td "VP Nhận 20G-000.08 14:26 - 13/09" at bounding box center [174, 82] width 104 height 23
click at [715, 73] on div "0846589459" at bounding box center [722, 77] width 66 height 10
copy div "0846589459"
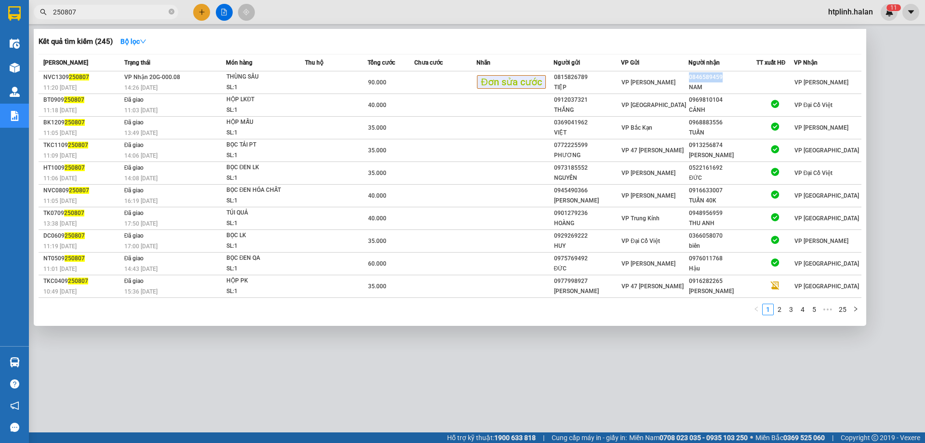
click at [765, 33] on div "Kết quả tìm kiếm ( 245 ) Bộ lọc Mã ĐH Trạng thái Món hàng Thu hộ Tổng cước Chưa…" at bounding box center [450, 177] width 832 height 297
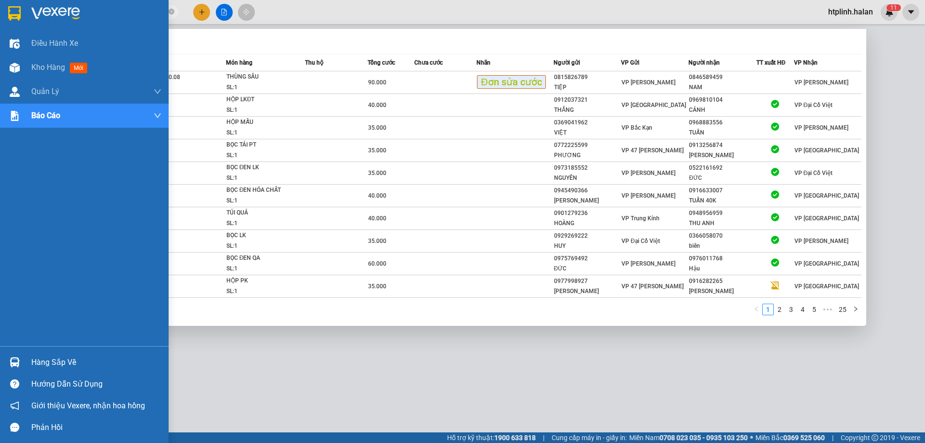
click at [12, 355] on div at bounding box center [14, 362] width 17 height 17
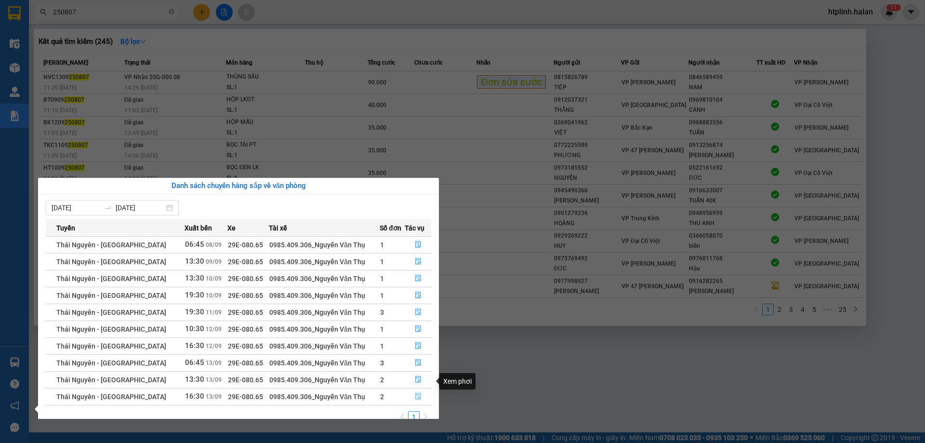
click at [421, 389] on button "button" at bounding box center [418, 396] width 26 height 15
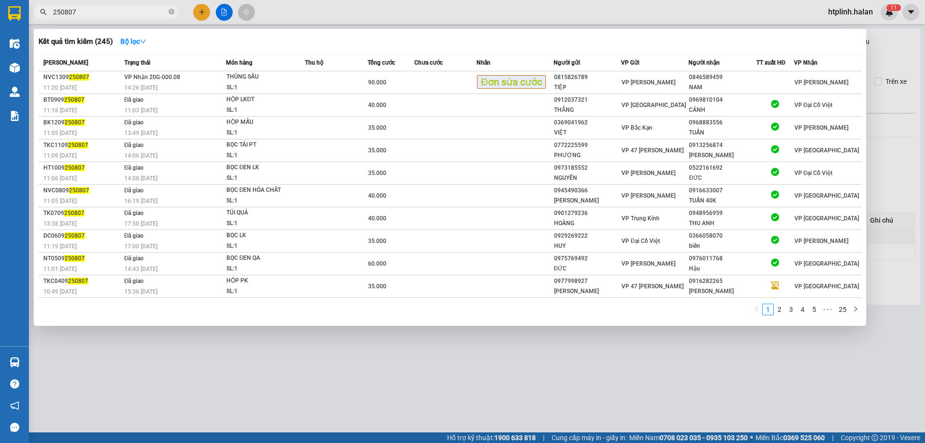
click at [409, 375] on div at bounding box center [462, 221] width 925 height 443
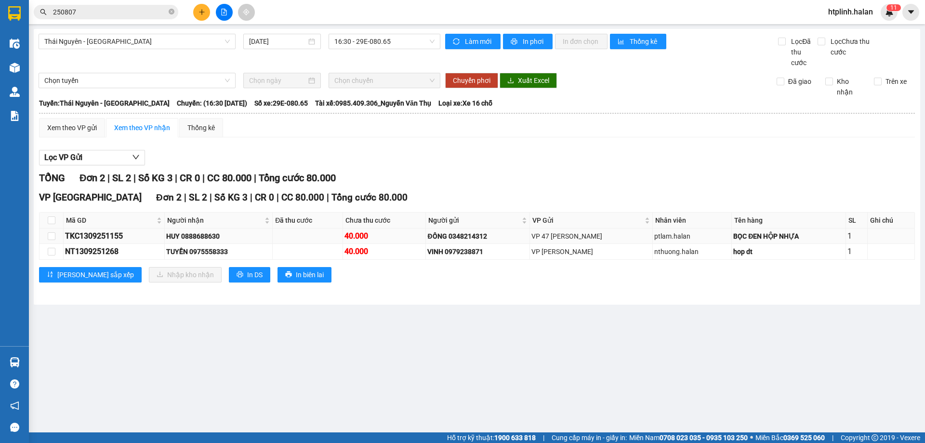
click at [207, 237] on div "HUY 0888688630" at bounding box center [218, 236] width 105 height 11
click at [309, 241] on td at bounding box center [308, 235] width 70 height 15
click at [207, 231] on div "HUY 0888688630" at bounding box center [218, 236] width 105 height 11
click at [212, 237] on div "HUY 0888688630" at bounding box center [218, 236] width 105 height 11
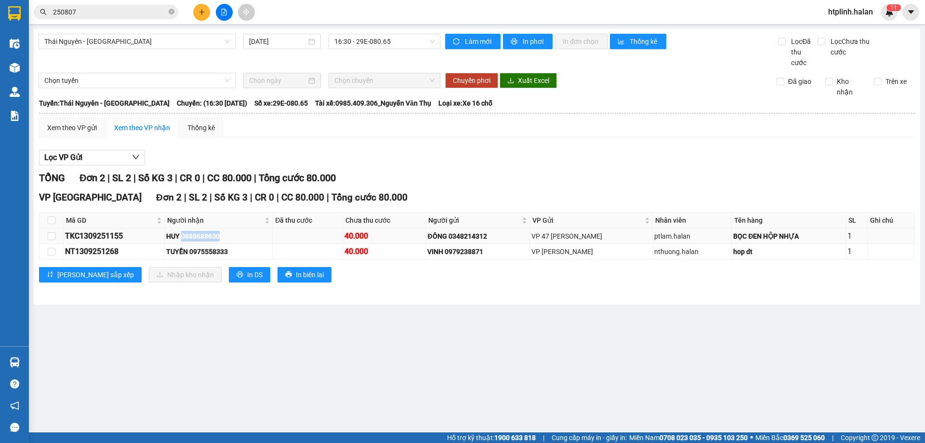
click at [212, 237] on div "HUY 0888688630" at bounding box center [218, 236] width 105 height 11
copy div "0888688630"
click at [158, 343] on main "Thái Nguyên - Định Hóa 13/09/2025 16:30 - 29E-080.65 Làm mới In phơi In đơn chọ…" at bounding box center [462, 216] width 925 height 432
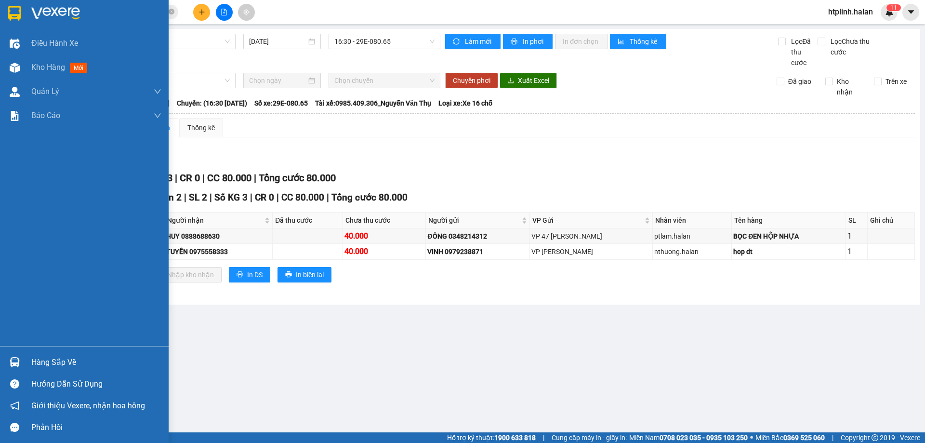
click at [41, 364] on div "Hàng sắp về" at bounding box center [96, 362] width 130 height 14
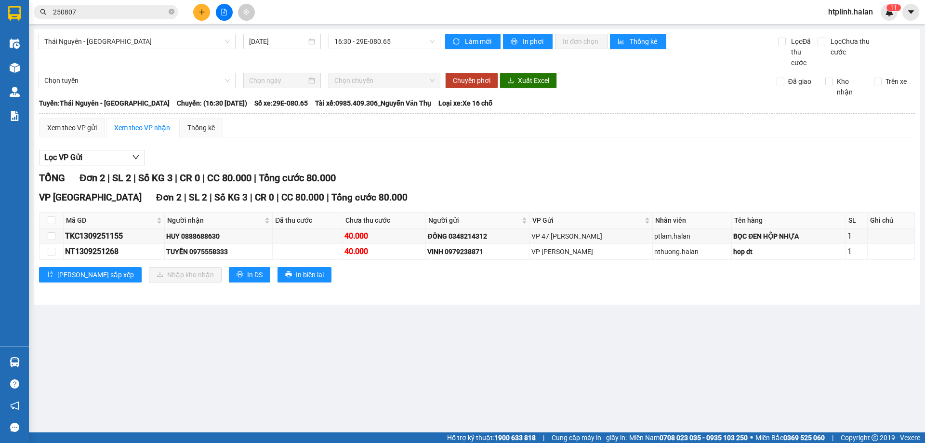
click at [631, 335] on section "Kết quả tìm kiếm ( 245 ) Bộ lọc Mã ĐH Trạng thái Món hàng Thu hộ Tổng cước Chưa…" at bounding box center [462, 221] width 925 height 443
click at [185, 394] on main "Thái Nguyên - Định Hóa 13/09/2025 16:30 - 29E-080.65 Làm mới In phơi In đơn chọ…" at bounding box center [462, 216] width 925 height 432
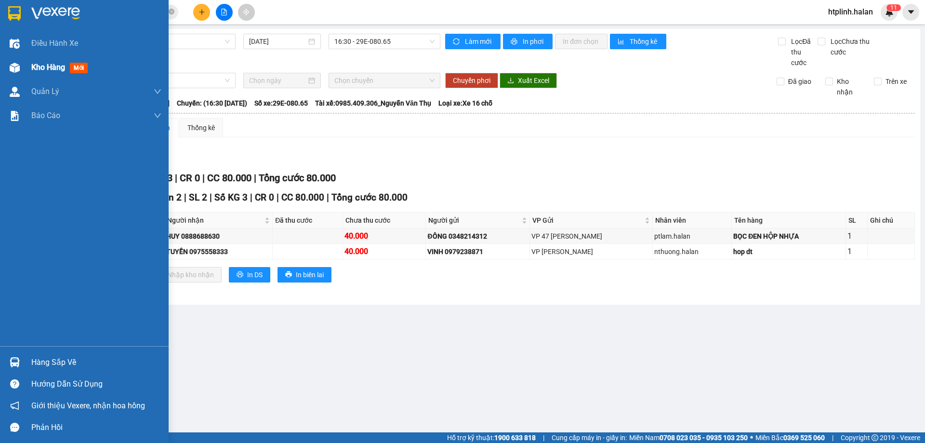
click at [77, 74] on div "Kho hàng mới" at bounding box center [96, 67] width 130 height 24
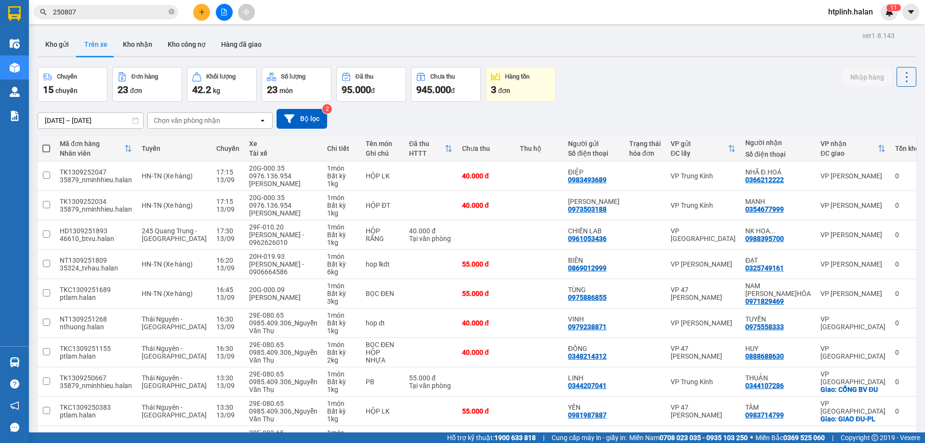
click at [156, 29] on div "ver 1.8.143 Kho gửi Trên xe Kho nhận Kho công nợ Hàng đã giao Chuyến 15 chuyến …" at bounding box center [477, 259] width 886 height 461
click at [146, 39] on button "Kho nhận" at bounding box center [137, 44] width 45 height 23
type input "16/07/2025 – 13/09/2025"
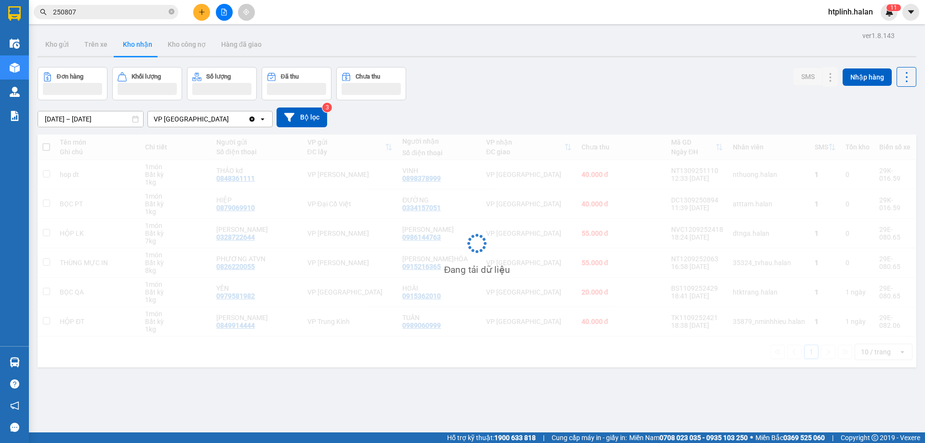
scroll to position [44, 0]
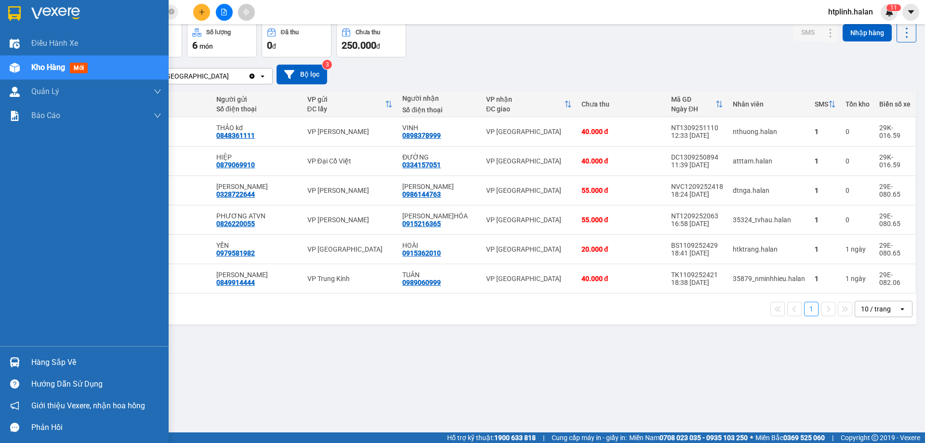
click at [5, 360] on div "Hàng sắp về" at bounding box center [84, 362] width 169 height 22
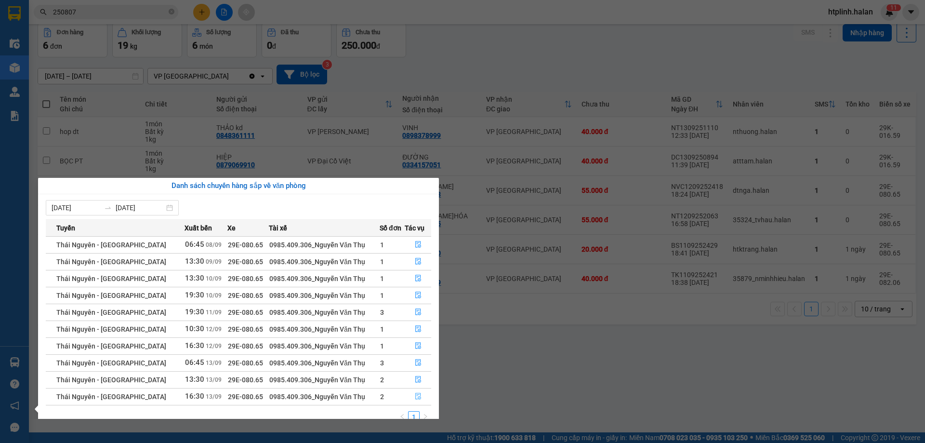
click at [415, 393] on icon "file-done" at bounding box center [418, 396] width 7 height 7
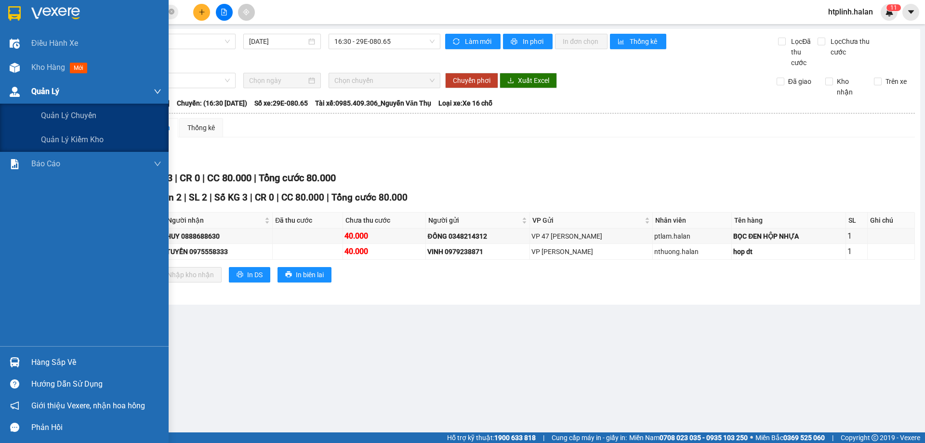
click at [28, 79] on div "Quản Lý" at bounding box center [84, 91] width 169 height 24
click at [45, 66] on span "Kho hàng" at bounding box center [48, 67] width 34 height 9
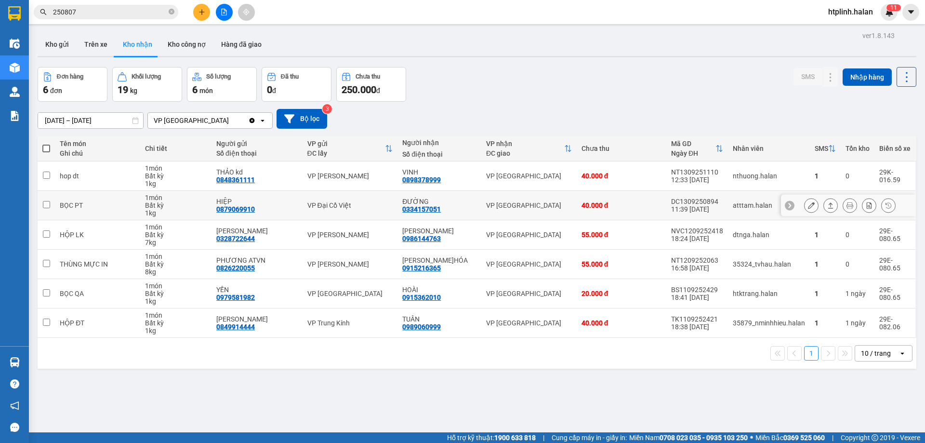
scroll to position [44, 0]
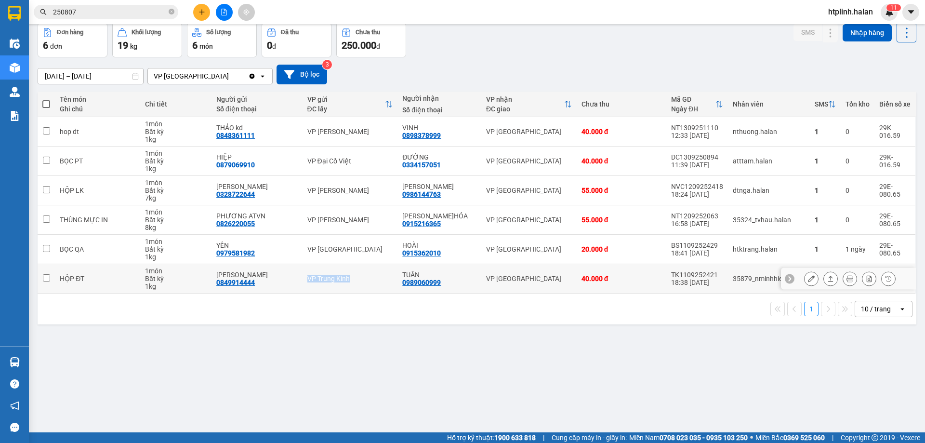
drag, startPoint x: 303, startPoint y: 279, endPoint x: 352, endPoint y: 292, distance: 50.5
click at [352, 292] on tr "HỘP ĐT 1 món Bất kỳ 1 kg Thuỳ Linh 0849914444 VP Trung Kính TUÂN 0989060999 VP …" at bounding box center [477, 278] width 879 height 29
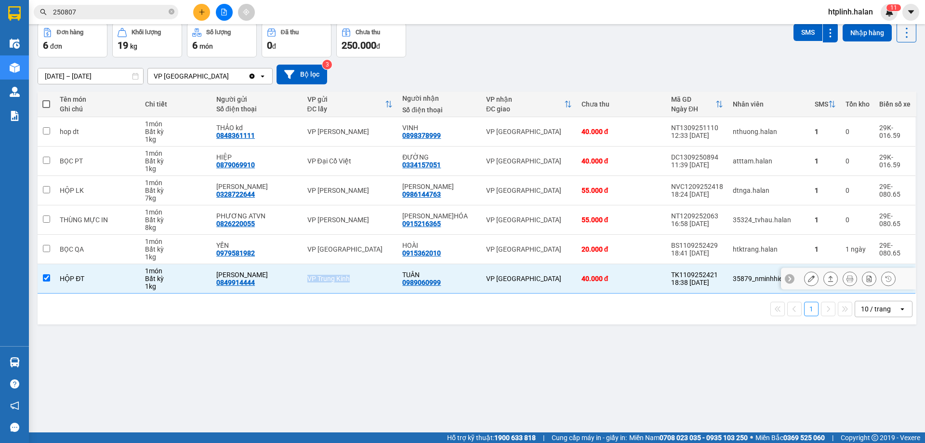
click at [352, 292] on td "VP Trung Kính" at bounding box center [350, 278] width 95 height 29
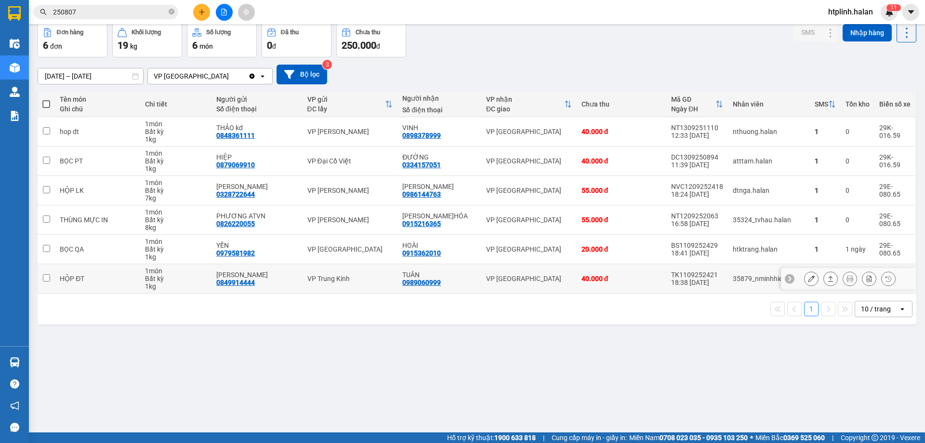
click at [423, 278] on div "0989060999" at bounding box center [421, 282] width 39 height 8
click at [434, 276] on div "TUÂN" at bounding box center [439, 275] width 74 height 8
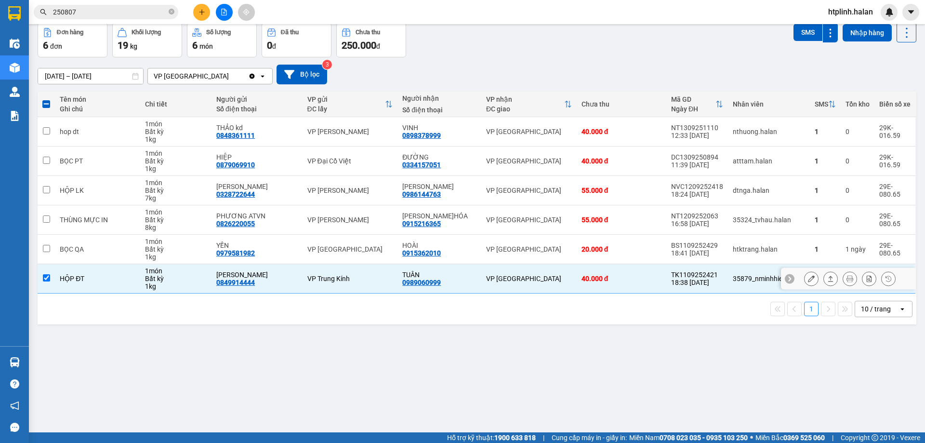
click at [439, 272] on div "TUÂN" at bounding box center [439, 275] width 74 height 8
checkbox input "false"
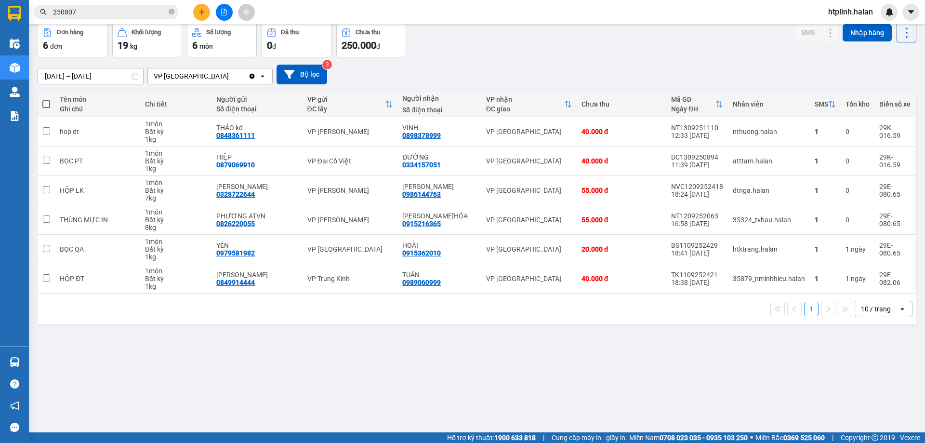
click at [400, 348] on div "ver 1.8.143 Kho gửi Trên xe Kho nhận Kho công nợ Hàng đã giao Đơn hàng 6 đơn Kh…" at bounding box center [477, 206] width 886 height 443
click at [409, 164] on div "0334157051" at bounding box center [421, 165] width 39 height 8
copy div "0334157051"
click at [222, 340] on div "ver 1.8.143 Kho gửi Trên xe Kho nhận Kho công nợ Hàng đã giao Đơn hàng 6 đơn Kh…" at bounding box center [477, 206] width 886 height 443
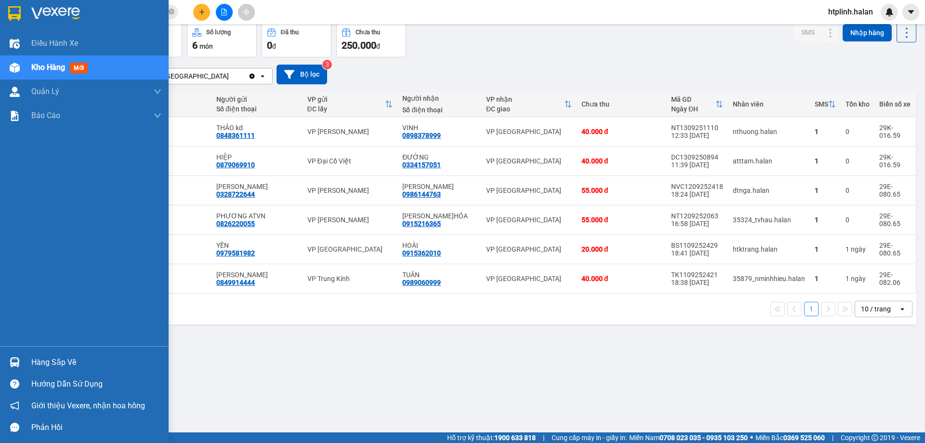
click at [0, 353] on div "Hàng sắp về" at bounding box center [84, 362] width 169 height 22
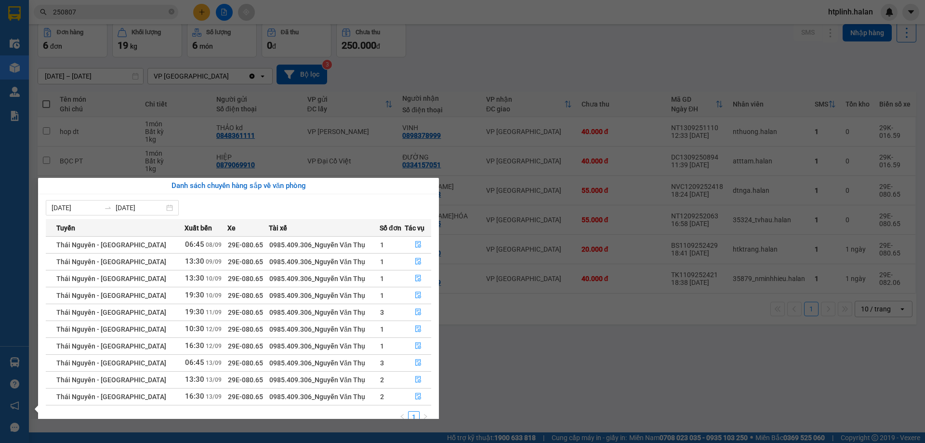
click at [583, 345] on section "Kết quả tìm kiếm ( 245 ) Bộ lọc Mã ĐH Trạng thái Món hàng Thu hộ Tổng cước Chưa…" at bounding box center [462, 221] width 925 height 443
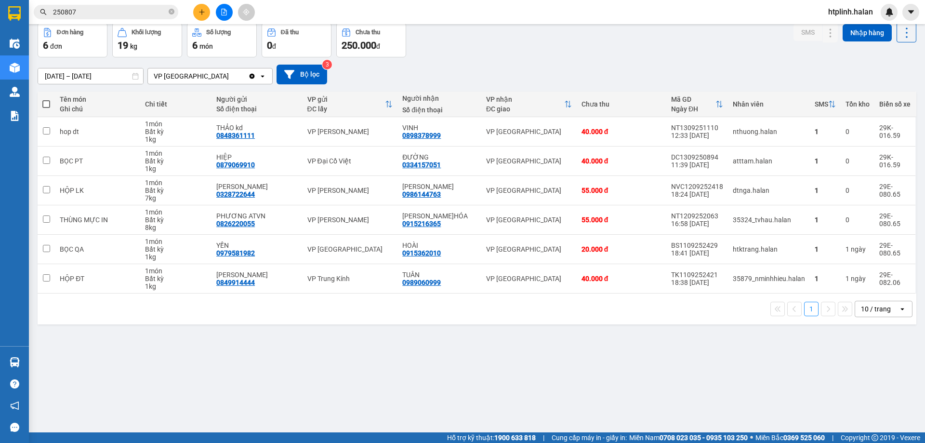
scroll to position [0, 0]
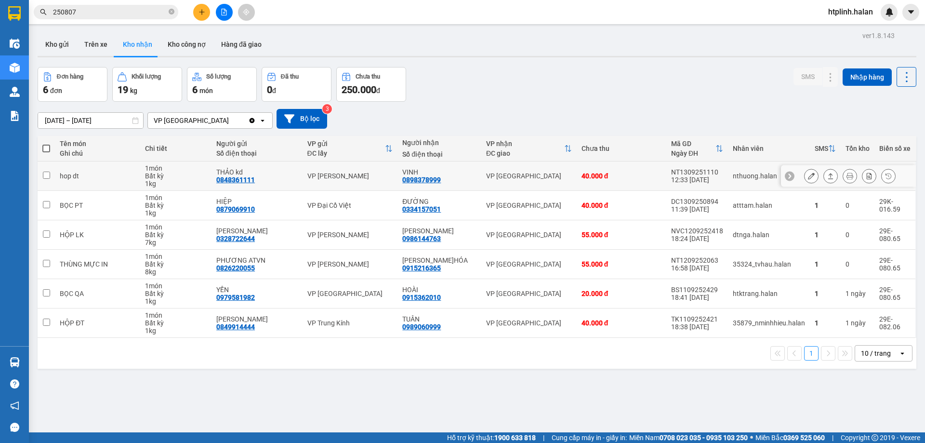
click at [441, 178] on div "0898378999" at bounding box center [421, 180] width 39 height 8
click at [486, 99] on div "Đơn hàng 6 đơn Khối lượng 19 kg Số lượng 6 món Đã thu 0 đ Chưa thu 250.000 đ SM…" at bounding box center [477, 84] width 879 height 35
click at [433, 179] on div "0898378999" at bounding box center [421, 180] width 39 height 8
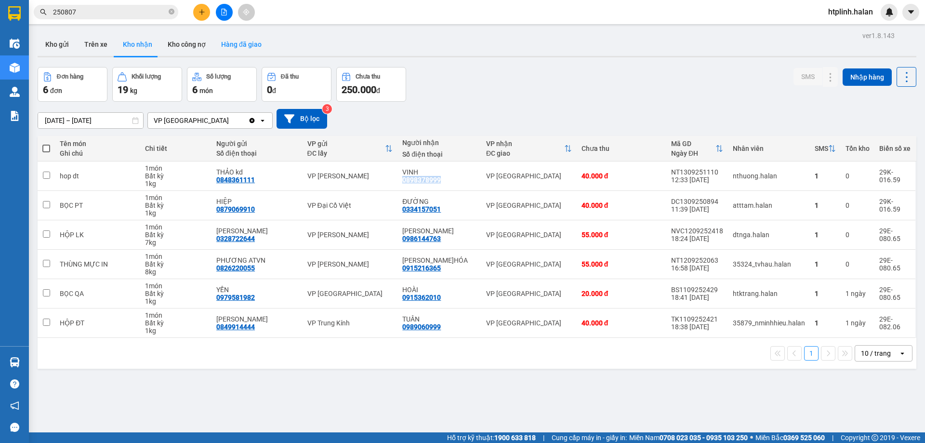
click at [251, 46] on button "Hàng đã giao" at bounding box center [241, 44] width 56 height 23
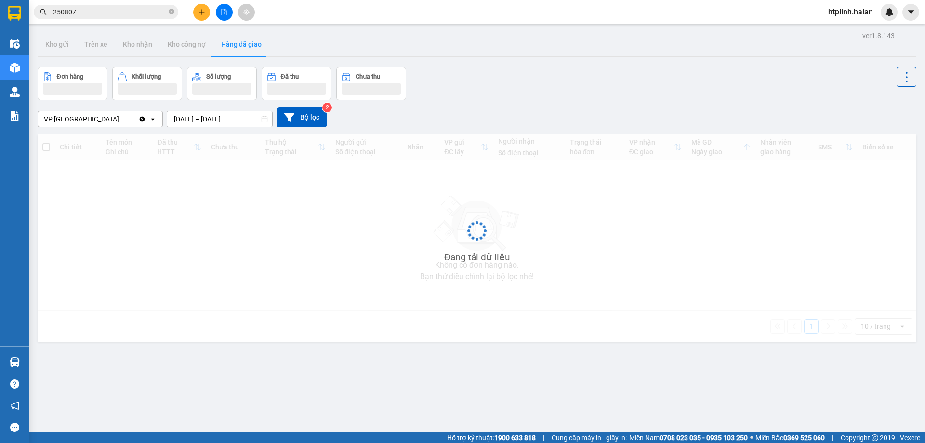
click at [210, 117] on input "11/09/2025 – 11/09/2025" at bounding box center [219, 118] width 105 height 15
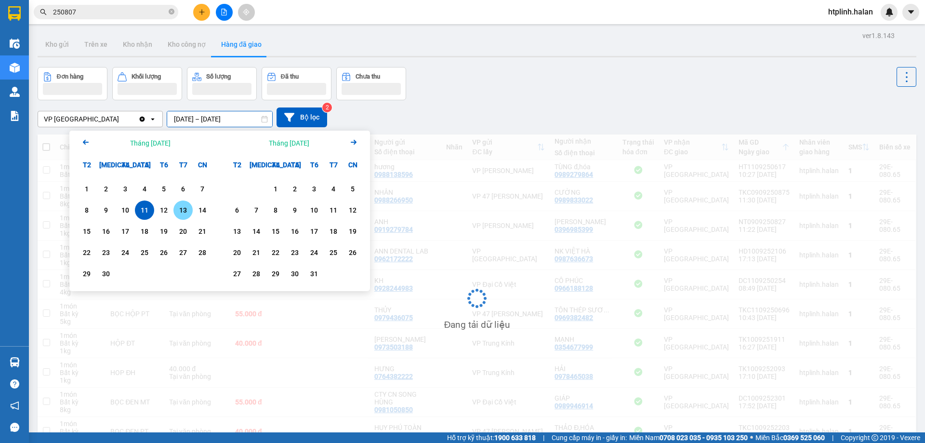
click at [179, 216] on div "13" at bounding box center [182, 210] width 13 height 12
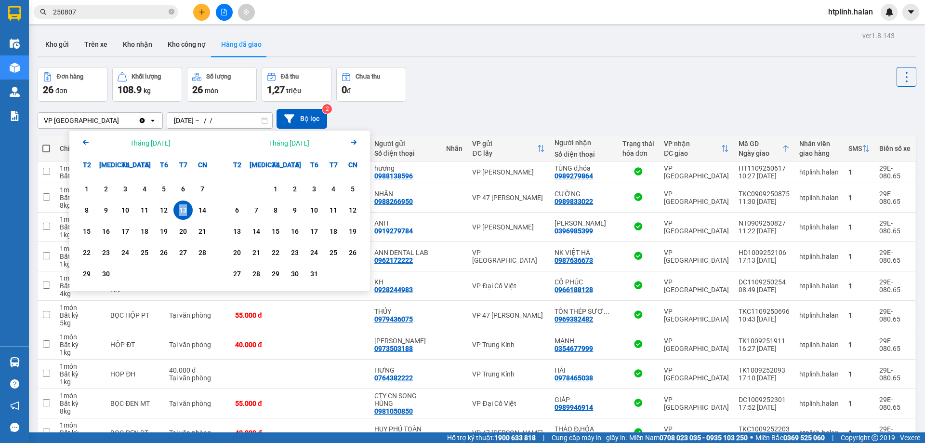
click at [179, 216] on div "13" at bounding box center [182, 210] width 13 height 12
type input "13/09/2025 – 13/09/2025"
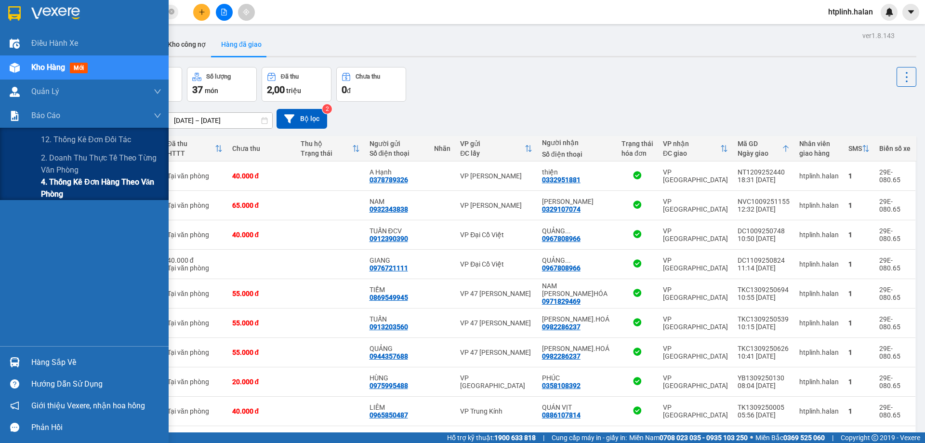
click at [65, 184] on span "4. Thống kê đơn hàng theo văn phòng" at bounding box center [101, 188] width 120 height 24
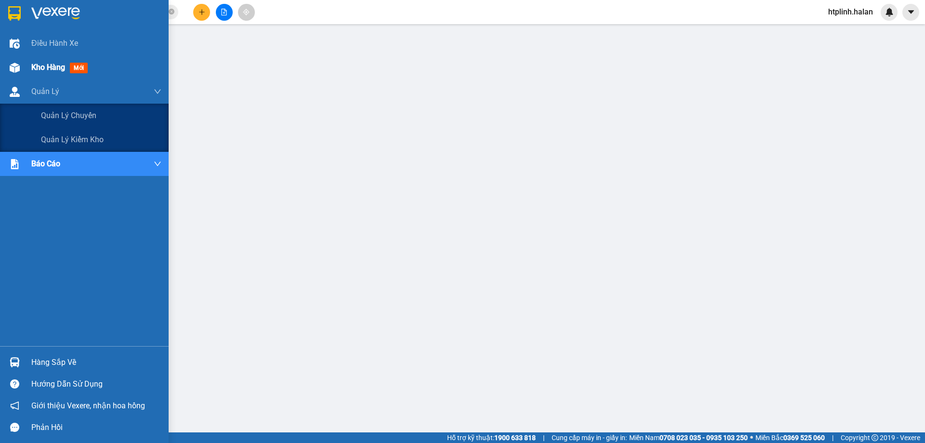
click at [68, 63] on div "Kho hàng mới" at bounding box center [61, 67] width 60 height 12
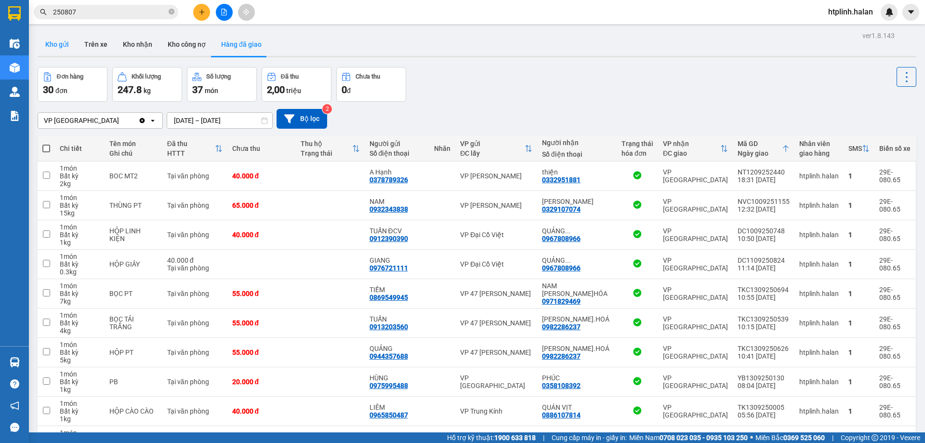
click at [66, 43] on button "Kho gửi" at bounding box center [57, 44] width 39 height 23
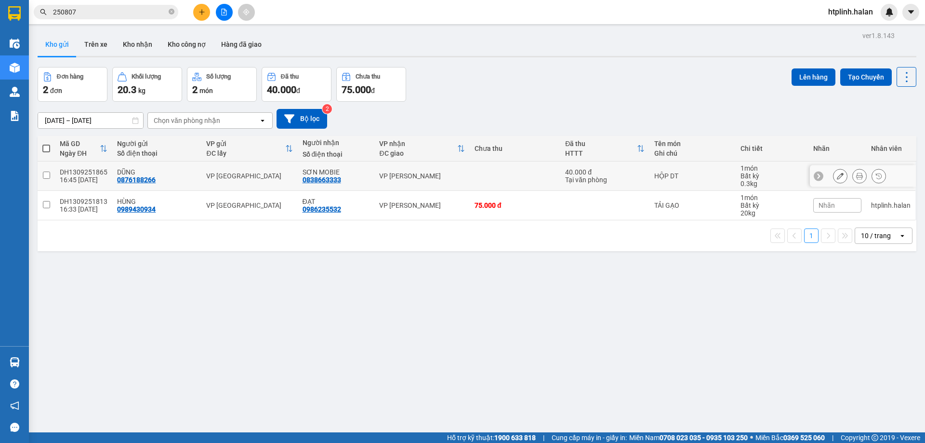
click at [67, 178] on div "16:45 13/09" at bounding box center [84, 180] width 48 height 8
checkbox input "true"
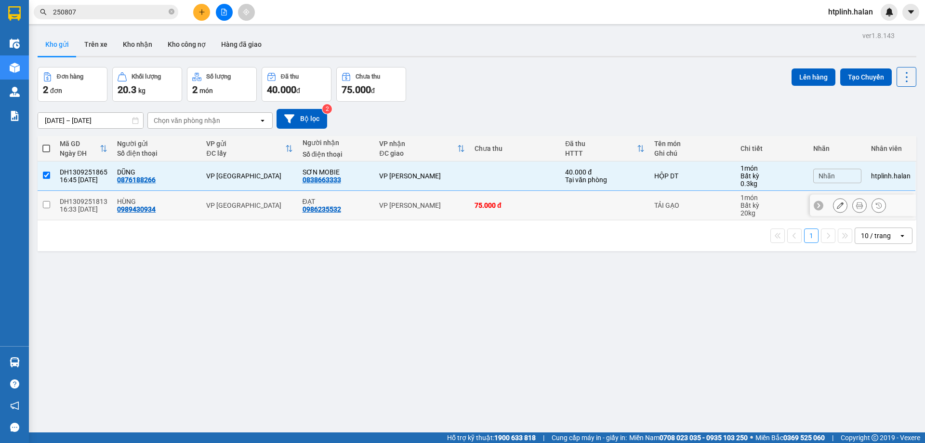
drag, startPoint x: 67, startPoint y: 199, endPoint x: 158, endPoint y: 153, distance: 101.3
click at [67, 200] on div "DH1309251813" at bounding box center [84, 202] width 48 height 8
checkbox input "true"
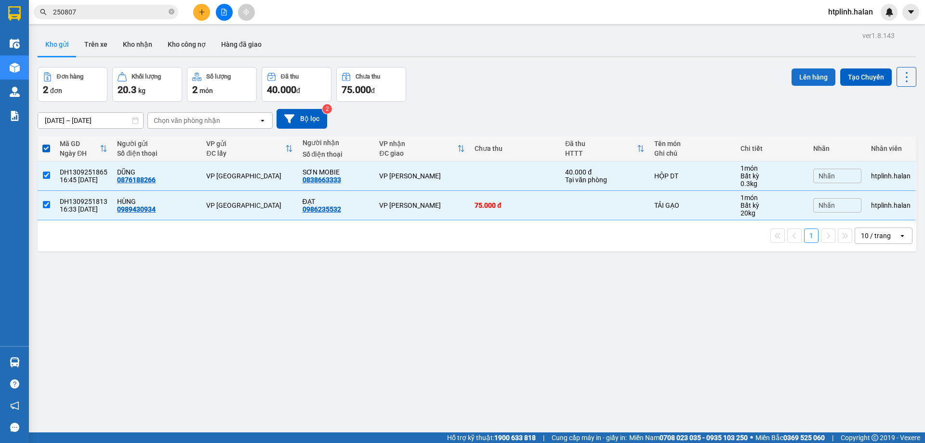
click at [791, 76] on button "Lên hàng" at bounding box center [813, 76] width 44 height 17
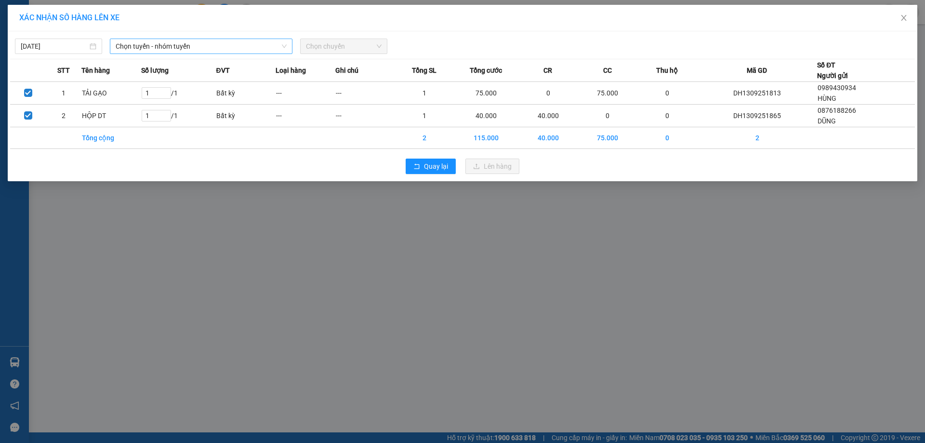
click at [141, 45] on span "Chọn tuyến - nhóm tuyến" at bounding box center [201, 46] width 171 height 14
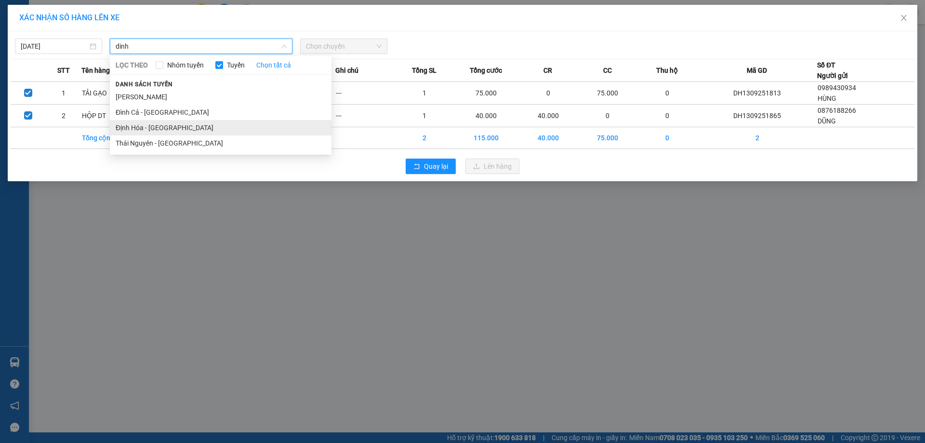
type input "dinh"
click at [145, 122] on li "Định Hóa - Thái Nguyên" at bounding box center [221, 127] width 222 height 15
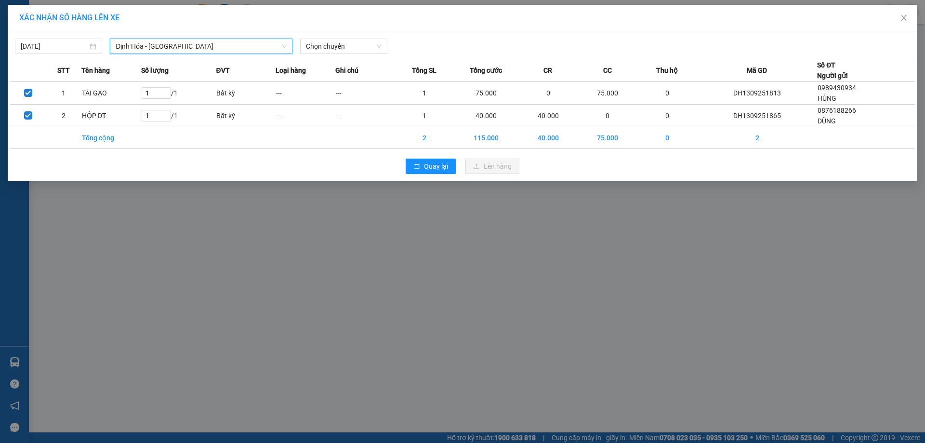
click at [329, 37] on div "13/09/2025 Định Hóa - Thái Nguyên Định Hóa - Thái Nguyên LỌC THEO Nhóm tuyến Tu…" at bounding box center [462, 44] width 905 height 20
click at [331, 40] on span "Chọn chuyến" at bounding box center [344, 46] width 76 height 14
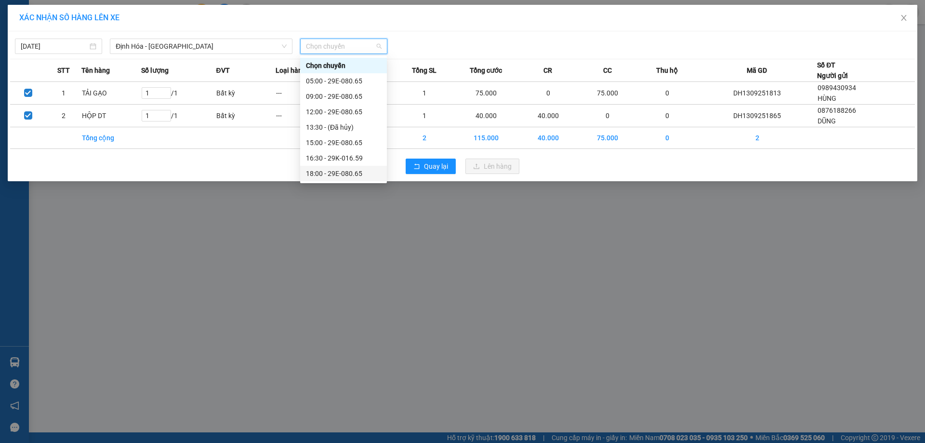
click at [325, 172] on div "18:00 - 29E-080.65" at bounding box center [343, 173] width 75 height 11
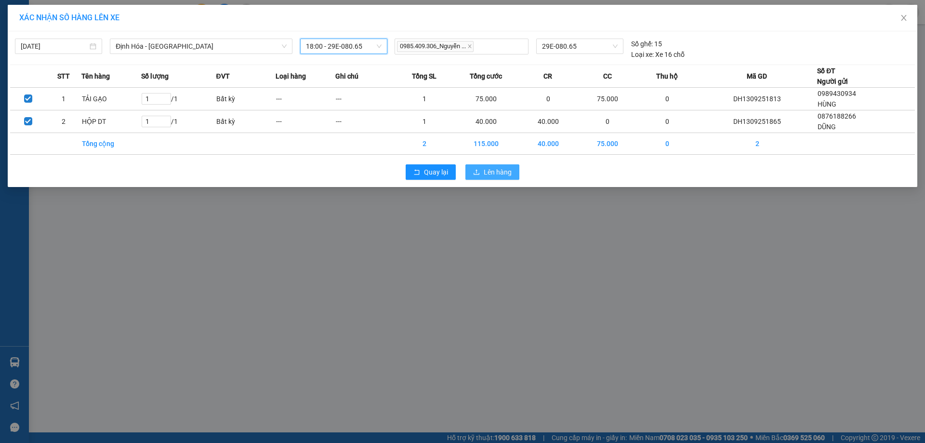
click at [497, 173] on span "Lên hàng" at bounding box center [498, 172] width 28 height 11
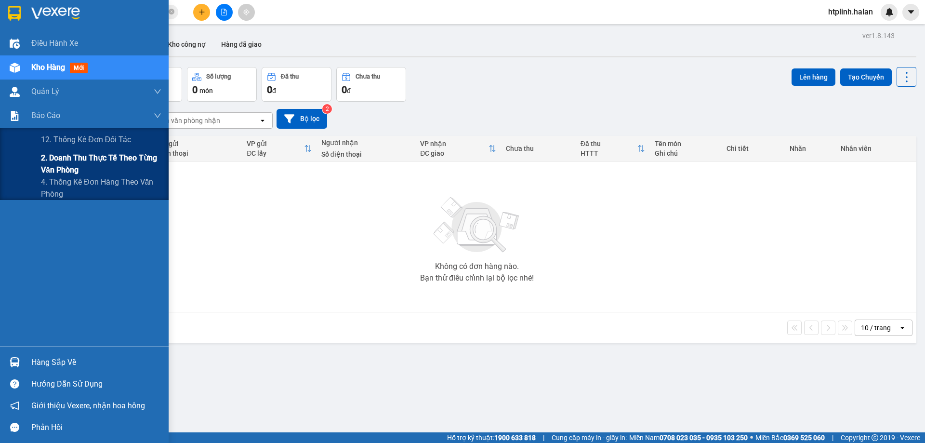
click at [82, 158] on span "2. Doanh thu thực tế theo từng văn phòng" at bounding box center [101, 164] width 120 height 24
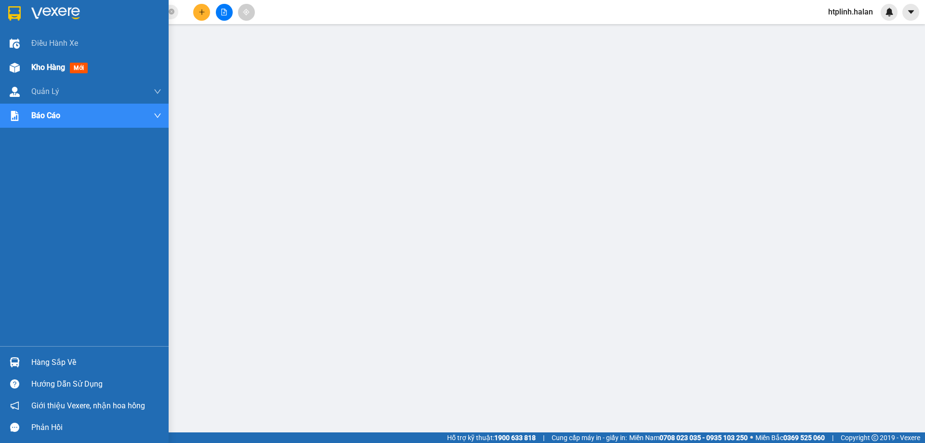
click at [42, 70] on span "Kho hàng" at bounding box center [48, 67] width 34 height 9
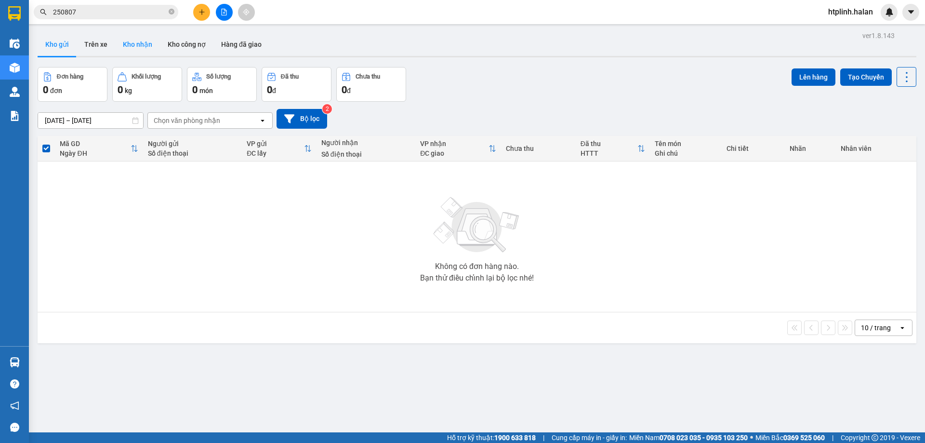
click at [144, 44] on button "Kho nhận" at bounding box center [137, 44] width 45 height 23
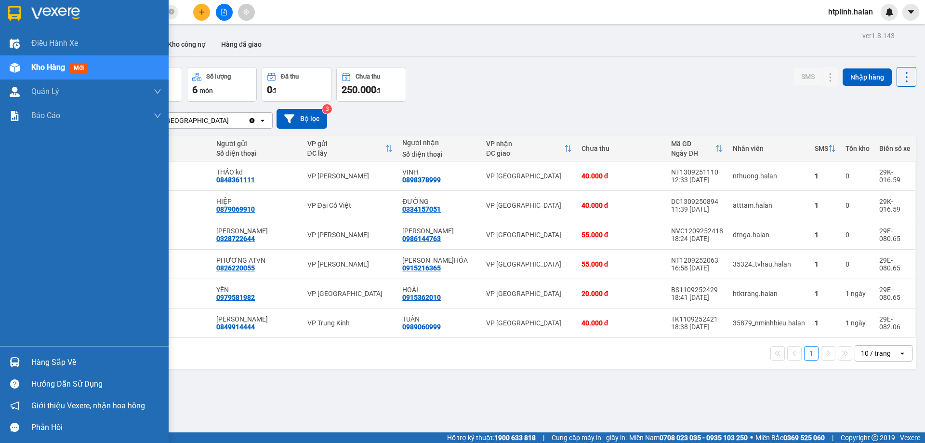
click at [58, 359] on div "Hàng sắp về" at bounding box center [96, 362] width 130 height 14
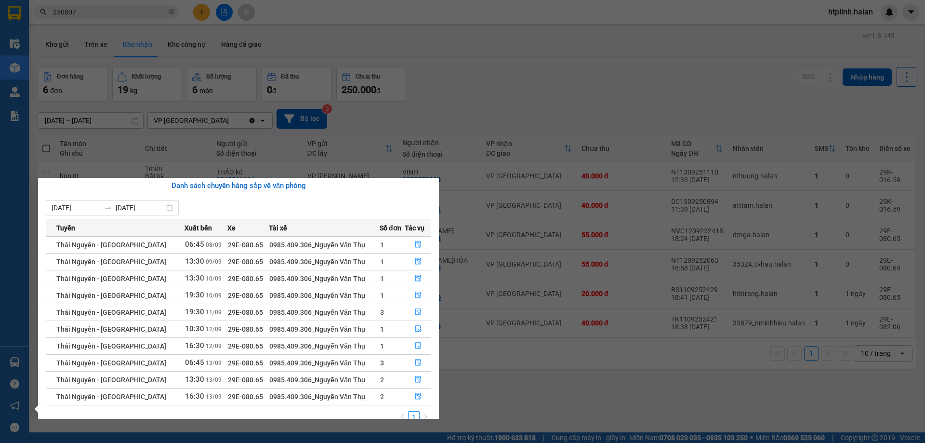
click at [487, 379] on section "Kết quả tìm kiếm ( 245 ) Bộ lọc Mã ĐH Trạng thái Món hàng Thu hộ Tổng cước Chưa…" at bounding box center [462, 221] width 925 height 443
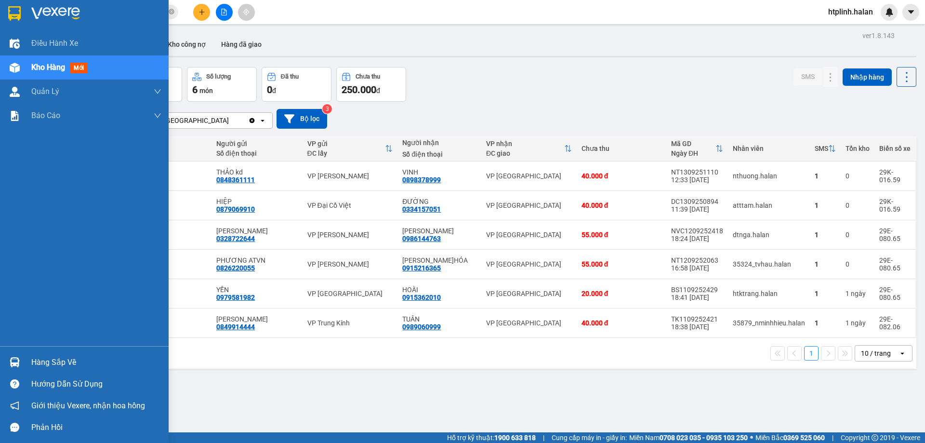
click at [10, 357] on img at bounding box center [15, 362] width 10 height 10
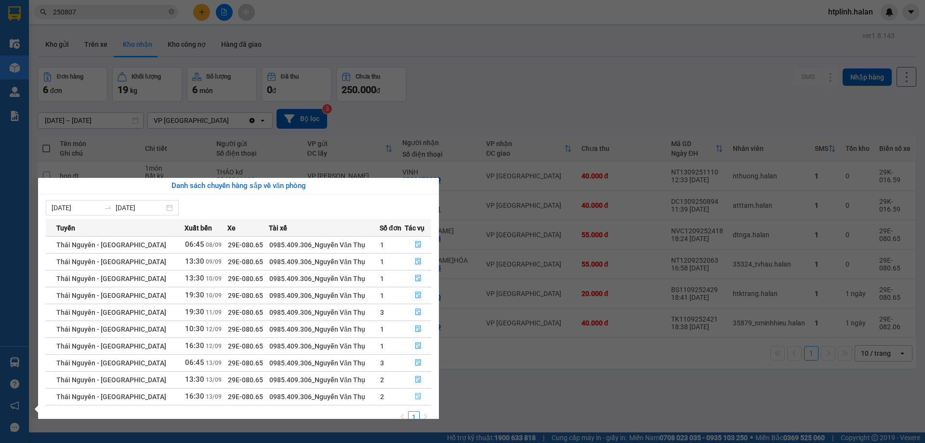
click at [423, 389] on button "button" at bounding box center [418, 396] width 26 height 15
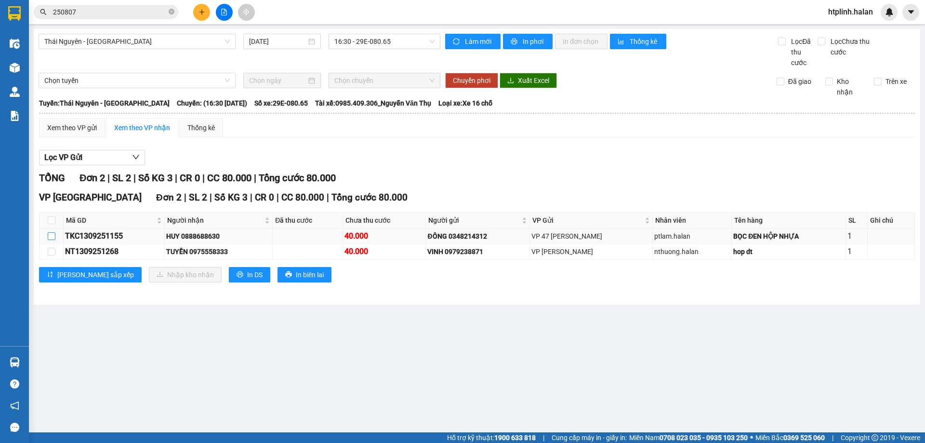
click at [53, 239] on input "checkbox" at bounding box center [52, 236] width 8 height 8
checkbox input "true"
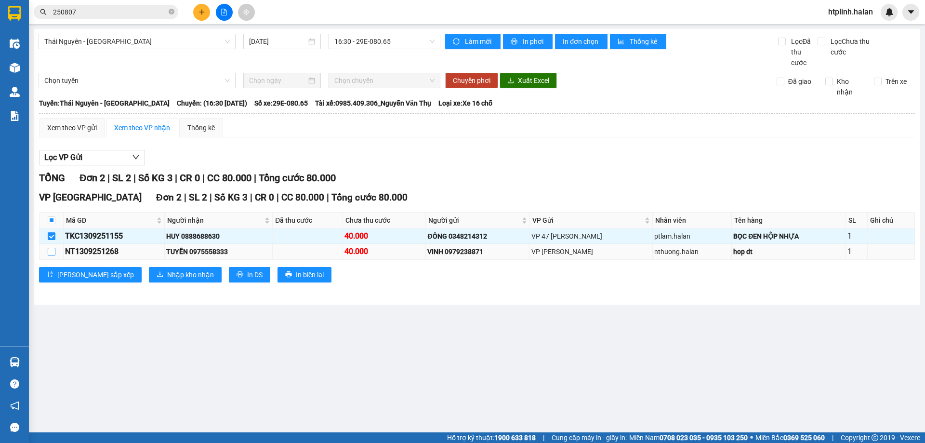
click at [52, 253] on input "checkbox" at bounding box center [52, 252] width 8 height 8
checkbox input "true"
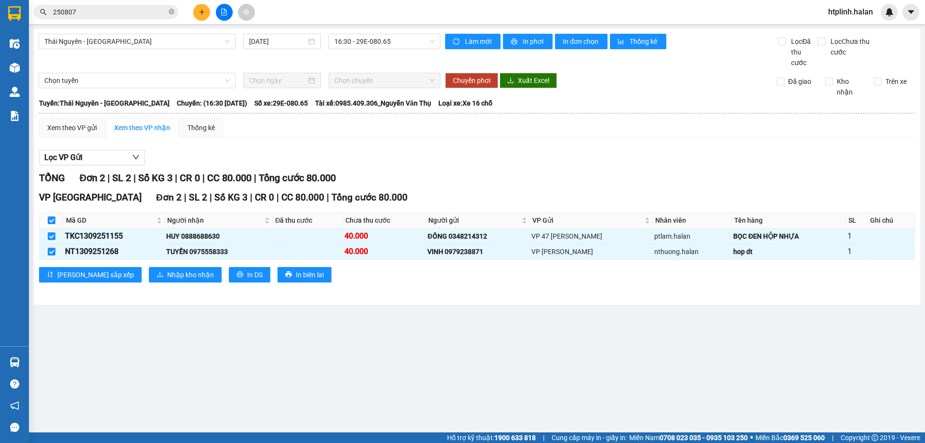
drag, startPoint x: 113, startPoint y: 287, endPoint x: 150, endPoint y: 285, distance: 37.6
click at [115, 287] on div "VP Định Hóa Đơn 2 | SL 2 | Số KG 3 | CR 0 | CC 80.000 | Tổng cước 80.000 Mã GD …" at bounding box center [477, 239] width 876 height 99
click at [171, 273] on span "Nhập kho nhận" at bounding box center [190, 274] width 47 height 11
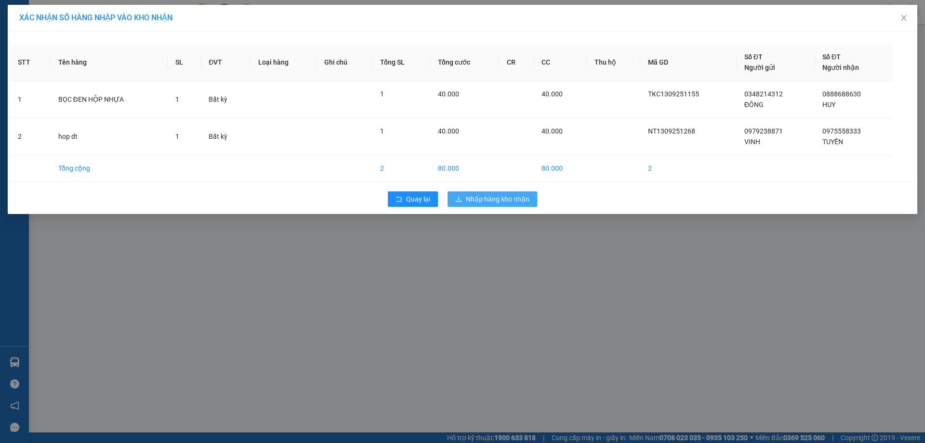
click at [505, 199] on span "Nhập hàng kho nhận" at bounding box center [498, 199] width 64 height 11
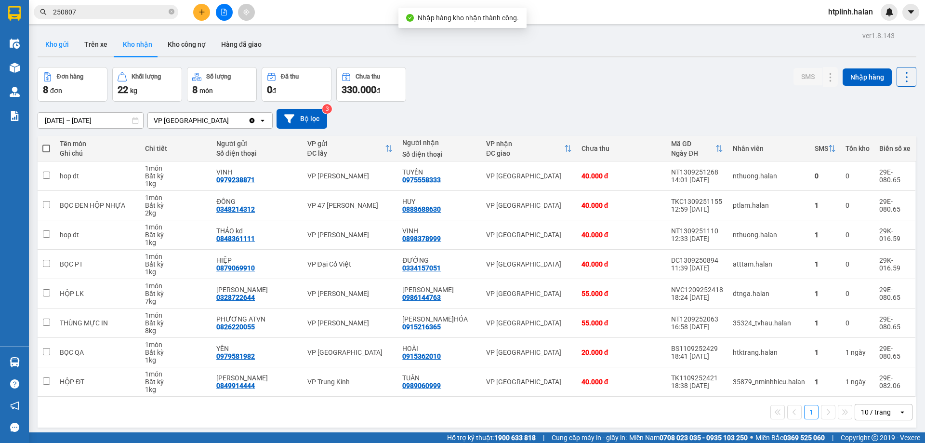
click at [70, 37] on button "Kho gửi" at bounding box center [57, 44] width 39 height 23
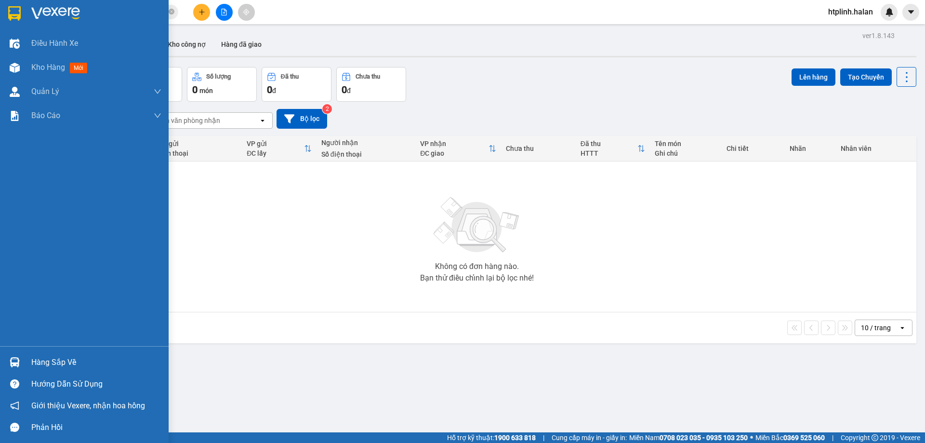
click at [21, 361] on div at bounding box center [14, 362] width 17 height 17
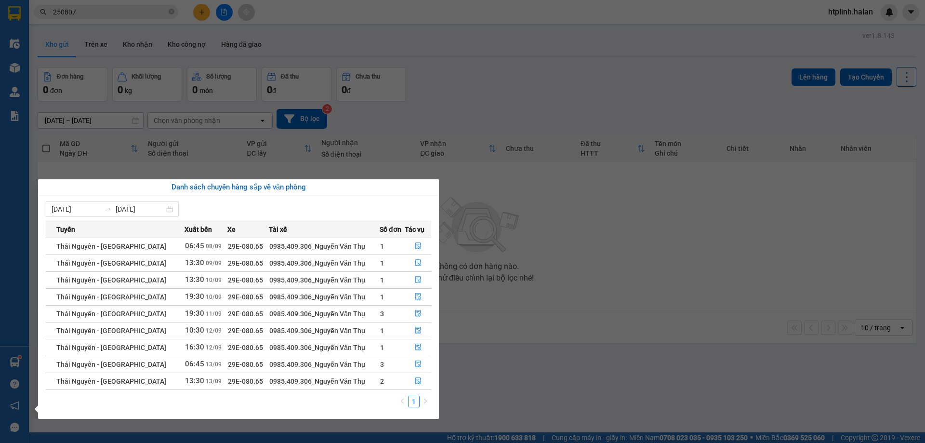
click at [501, 339] on section "Kết quả tìm kiếm ( 245 ) Bộ lọc Mã ĐH Trạng thái Món hàng Thu hộ Tổng cước Chưa…" at bounding box center [462, 221] width 925 height 443
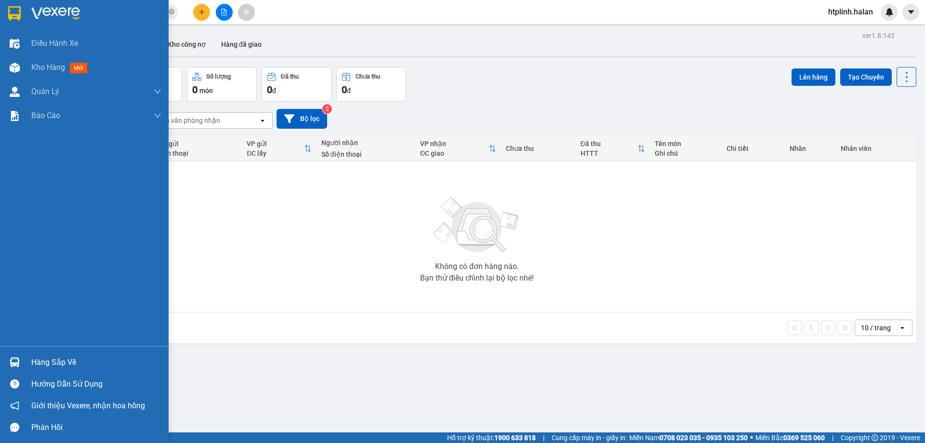
click at [9, 358] on div at bounding box center [14, 362] width 17 height 17
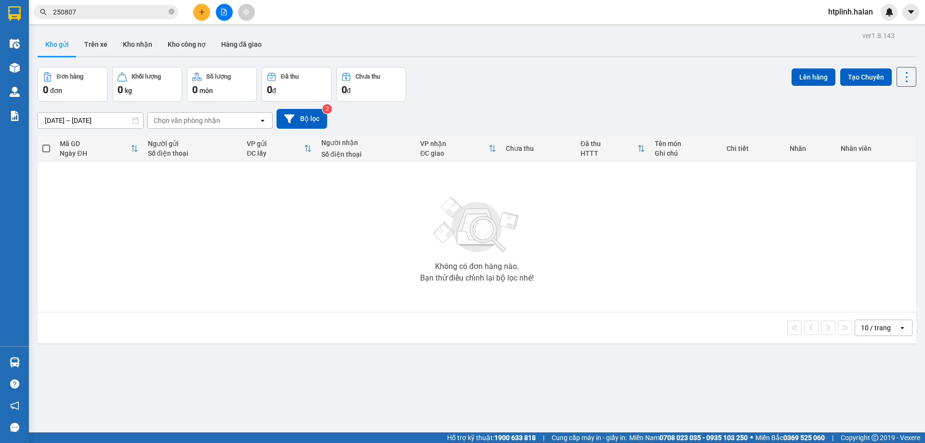
click at [528, 319] on section "Kết quả tìm kiếm ( 245 ) Bộ lọc Mã ĐH Trạng thái Món hàng Thu hộ Tổng cước Chưa…" at bounding box center [462, 221] width 925 height 443
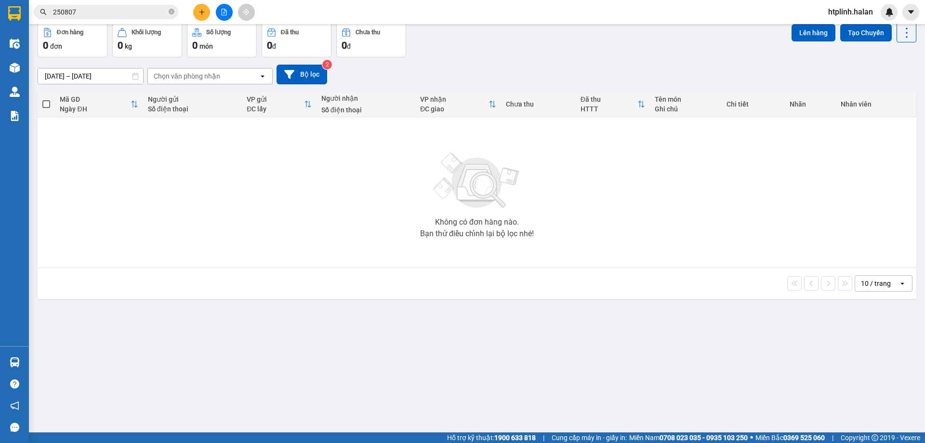
click at [139, 300] on div "ver 1.8.143 Kho gửi Trên xe Kho nhận Kho công nợ Hàng đã giao Đơn hàng 0 đơn Kh…" at bounding box center [477, 206] width 886 height 443
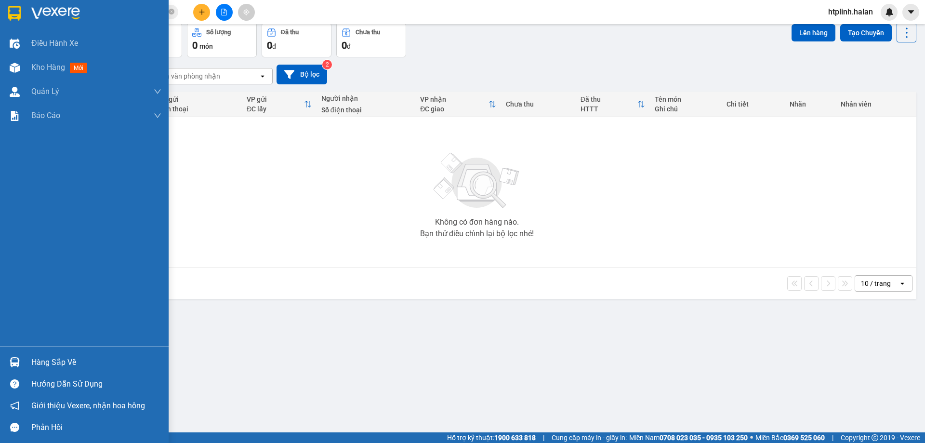
click at [13, 362] on img at bounding box center [15, 362] width 10 height 10
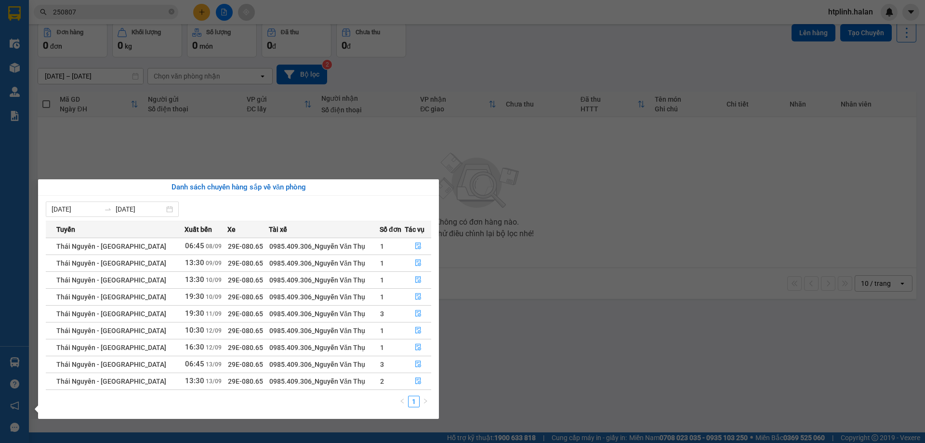
click at [518, 327] on section "Kết quả tìm kiếm ( 245 ) Bộ lọc Mã ĐH Trạng thái Món hàng Thu hộ Tổng cước Chưa…" at bounding box center [462, 221] width 925 height 443
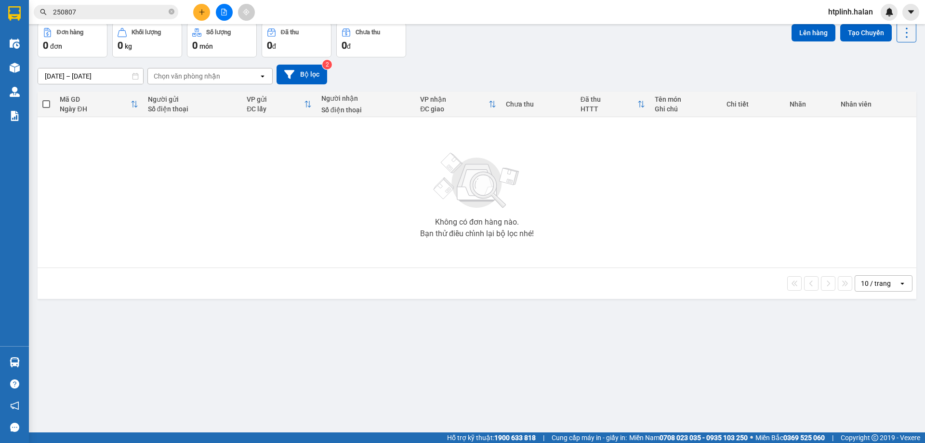
scroll to position [0, 0]
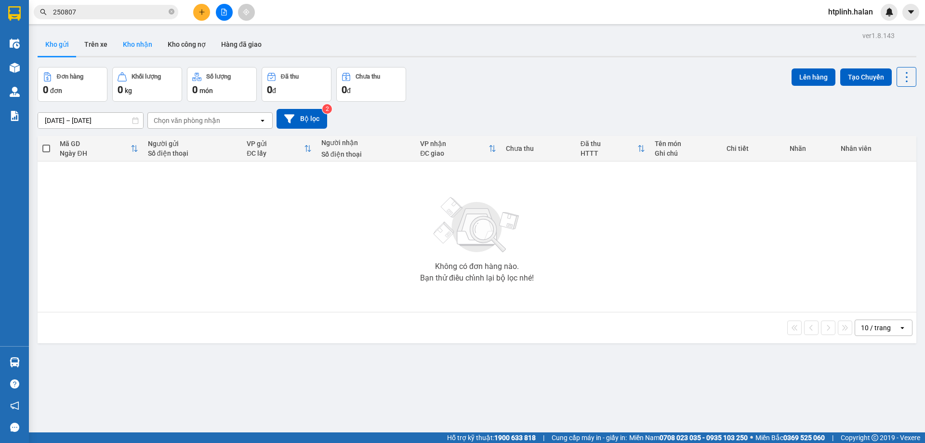
click at [132, 50] on button "Kho nhận" at bounding box center [137, 44] width 45 height 23
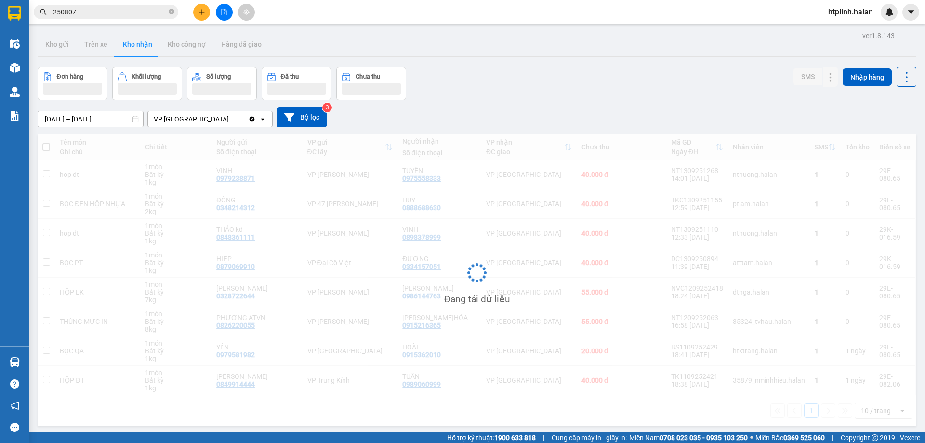
scroll to position [44, 0]
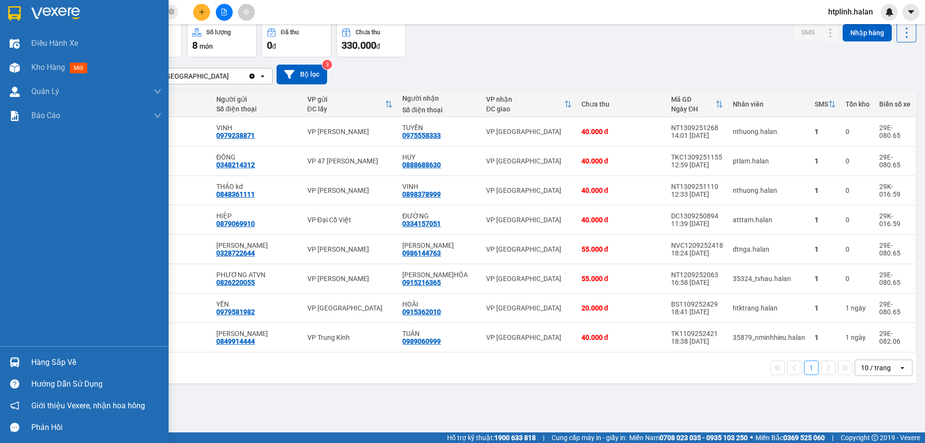
click at [13, 364] on img at bounding box center [15, 362] width 10 height 10
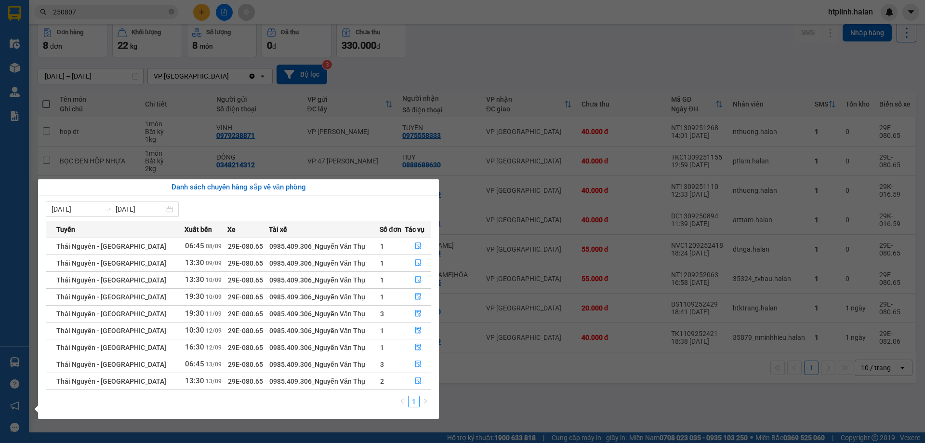
click at [766, 40] on section "Kết quả tìm kiếm ( 245 ) Bộ lọc Mã ĐH Trạng thái Món hàng Thu hộ Tổng cước Chưa…" at bounding box center [462, 221] width 925 height 443
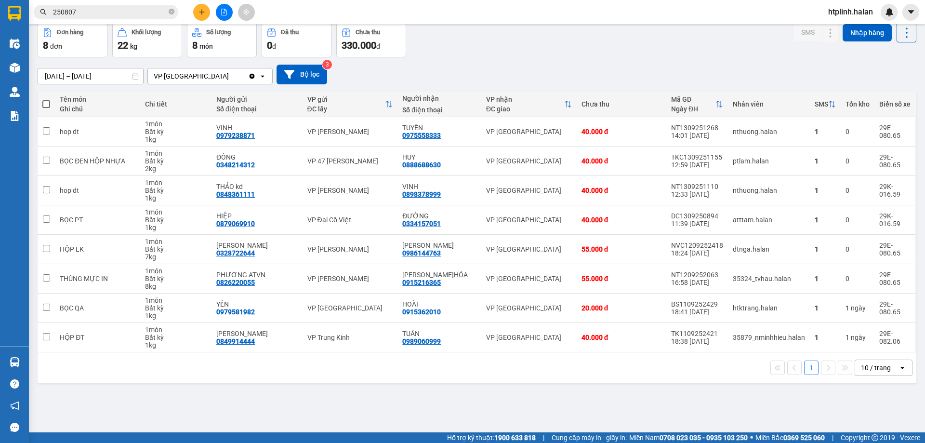
scroll to position [0, 0]
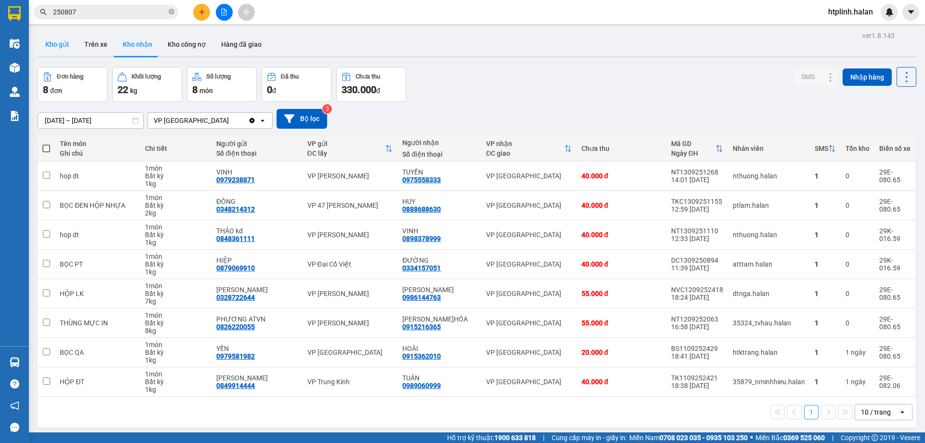
click at [57, 46] on button "Kho gửi" at bounding box center [57, 44] width 39 height 23
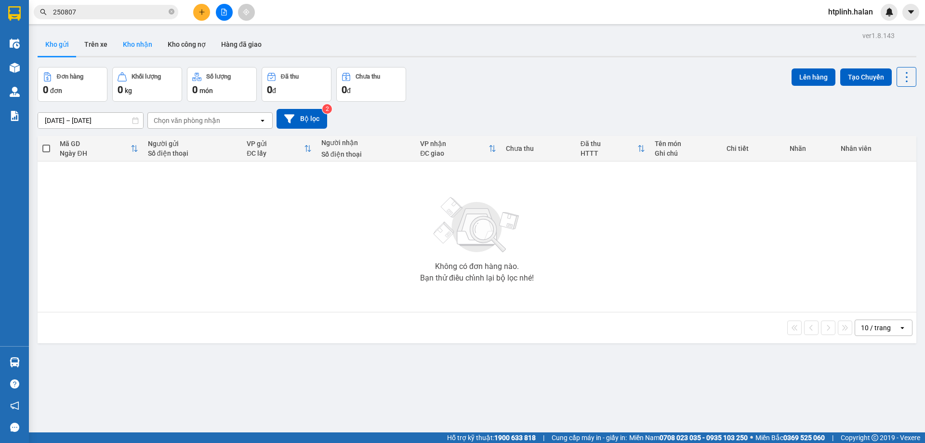
click at [136, 41] on button "Kho nhận" at bounding box center [137, 44] width 45 height 23
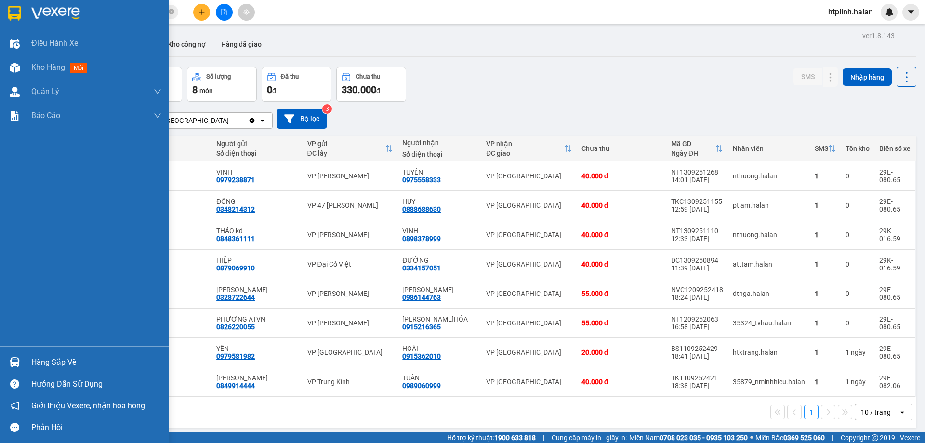
drag, startPoint x: 37, startPoint y: 364, endPoint x: 81, endPoint y: 376, distance: 45.5
click at [38, 365] on div "Hàng sắp về" at bounding box center [96, 362] width 130 height 14
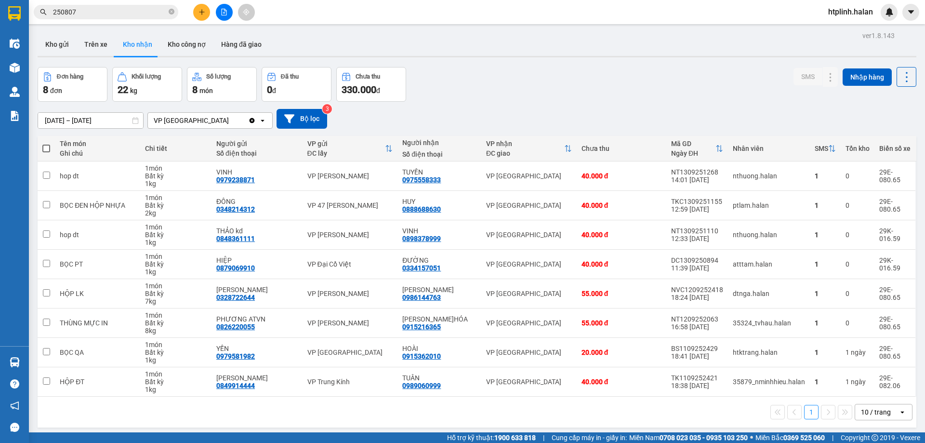
click at [811, 101] on section "Kết quả tìm kiếm ( 245 ) Bộ lọc Mã ĐH Trạng thái Món hàng Thu hộ Tổng cước Chưa…" at bounding box center [462, 221] width 925 height 443
click at [64, 41] on button "Kho gửi" at bounding box center [57, 44] width 39 height 23
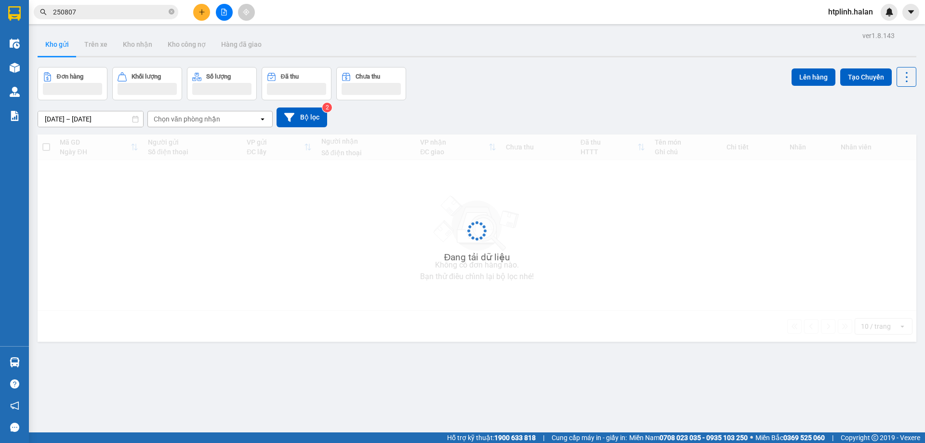
scroll to position [44, 0]
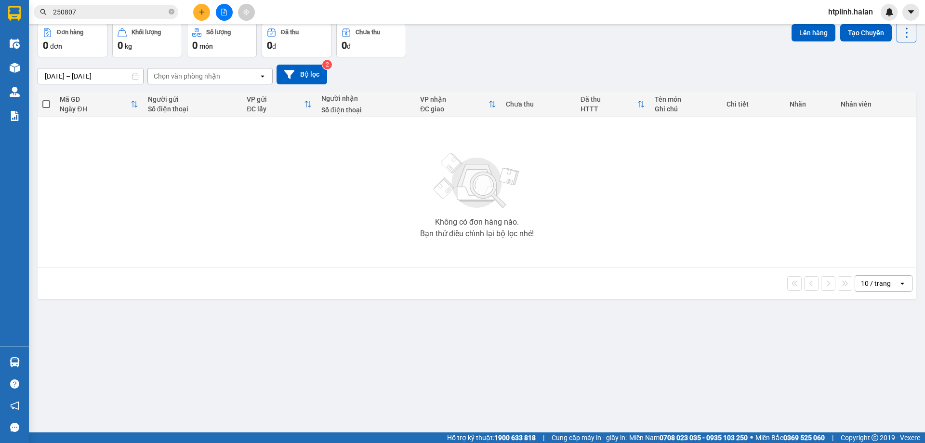
click at [133, 220] on div "Không có đơn hàng nào. Bạn thử điều chỉnh lại bộ lọc nhé!" at bounding box center [476, 192] width 869 height 145
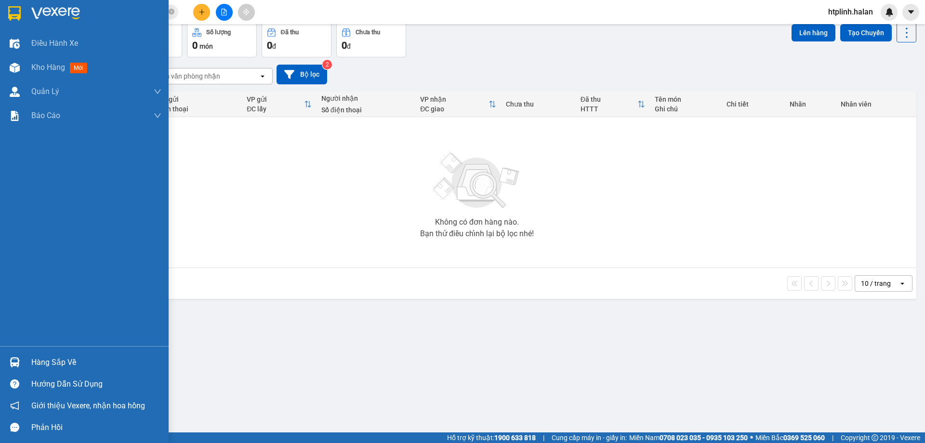
click at [8, 361] on div at bounding box center [14, 362] width 17 height 17
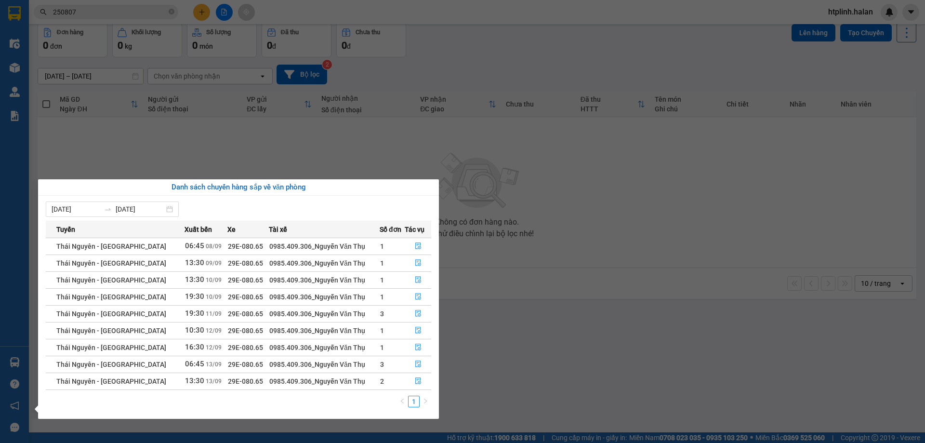
click at [605, 331] on section "Kết quả tìm kiếm ( 245 ) Bộ lọc Mã ĐH Trạng thái Món hàng Thu hộ Tổng cước Chưa…" at bounding box center [462, 221] width 925 height 443
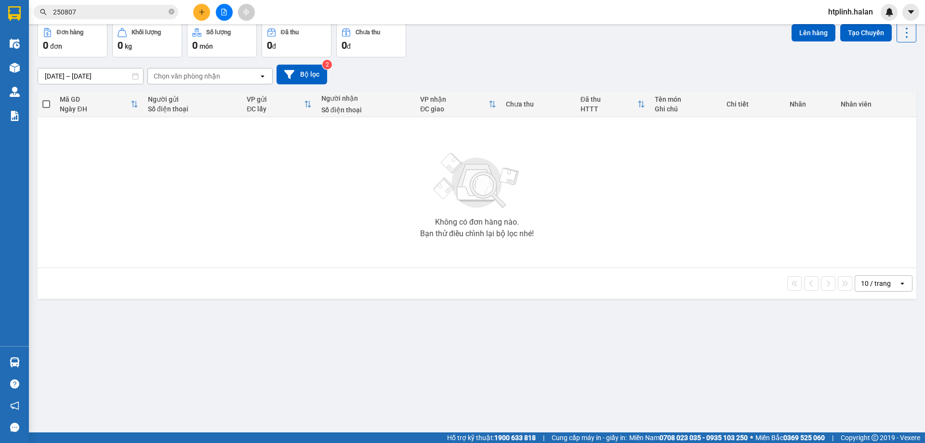
scroll to position [0, 0]
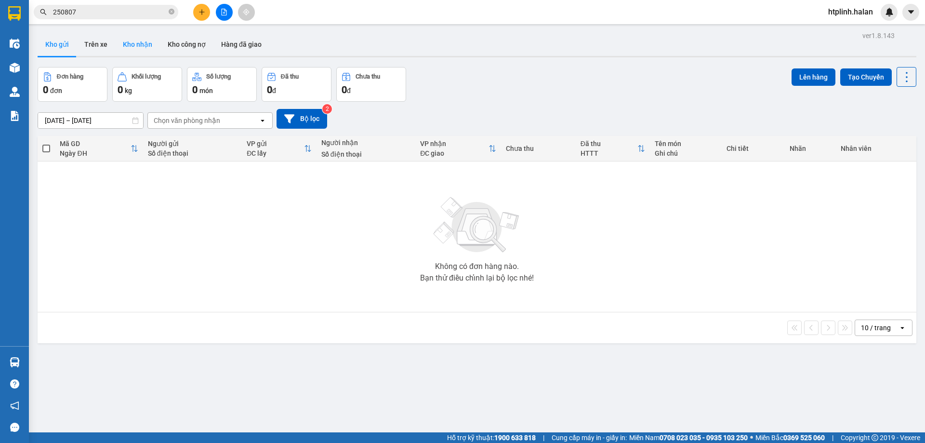
click at [135, 50] on button "Kho nhận" at bounding box center [137, 44] width 45 height 23
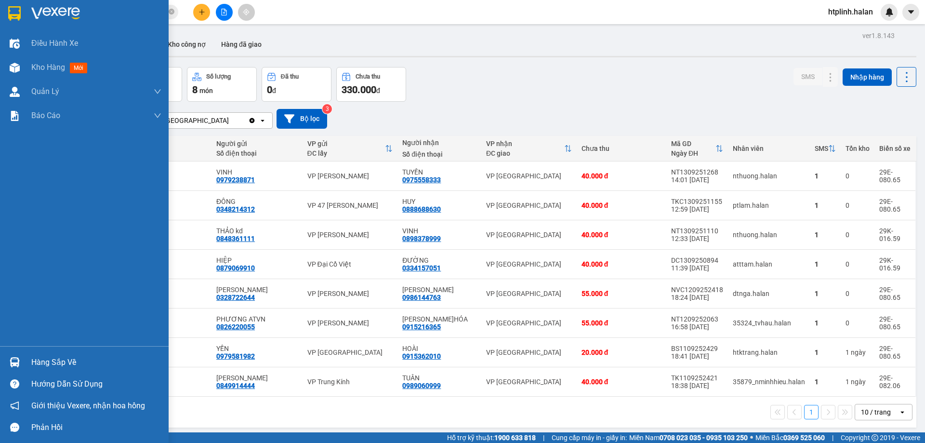
click at [43, 361] on div "Hàng sắp về" at bounding box center [96, 362] width 130 height 14
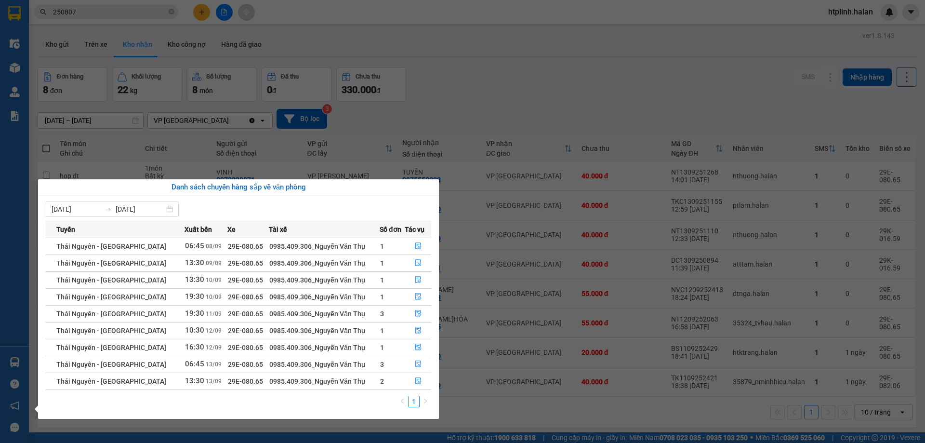
click at [776, 107] on section "Kết quả tìm kiếm ( 245 ) Bộ lọc Mã ĐH Trạng thái Món hàng Thu hộ Tổng cước Chưa…" at bounding box center [462, 221] width 925 height 443
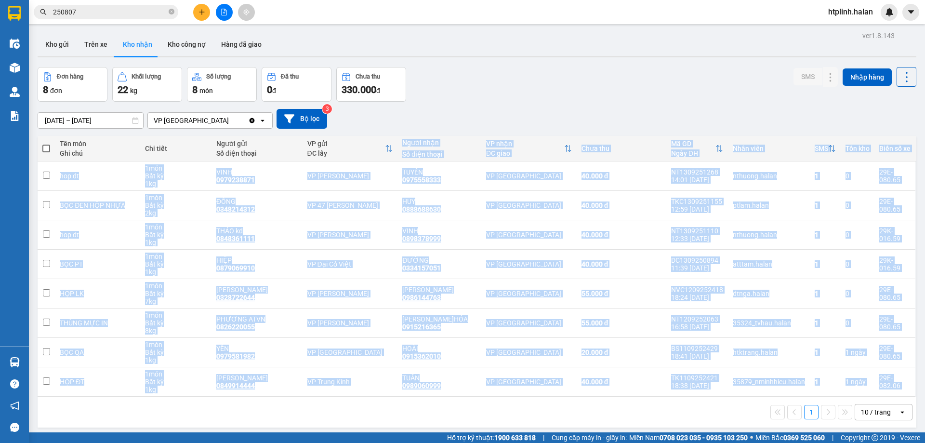
drag, startPoint x: 389, startPoint y: 153, endPoint x: 455, endPoint y: 420, distance: 274.4
click at [455, 420] on div "Tên món Ghi chú Chi tiết Người gửi Số điện thoại VP gửi ĐC lấy Người nhận Số đi…" at bounding box center [477, 281] width 879 height 291
click at [455, 420] on div "1 10 / trang open" at bounding box center [476, 412] width 871 height 16
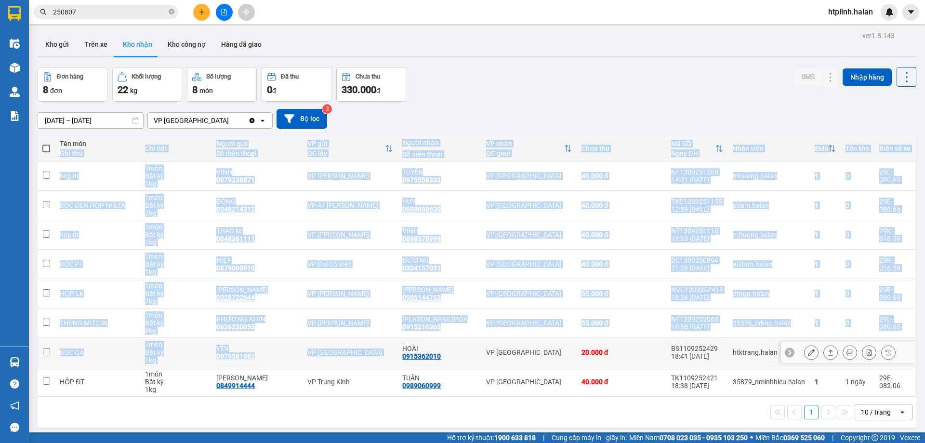
drag, startPoint x: 107, startPoint y: 141, endPoint x: 433, endPoint y: 348, distance: 385.7
click at [433, 348] on table "Tên món Ghi chú Chi tiết Người gửi Số điện thoại VP gửi ĐC lấy Người nhận Số đi…" at bounding box center [477, 266] width 879 height 261
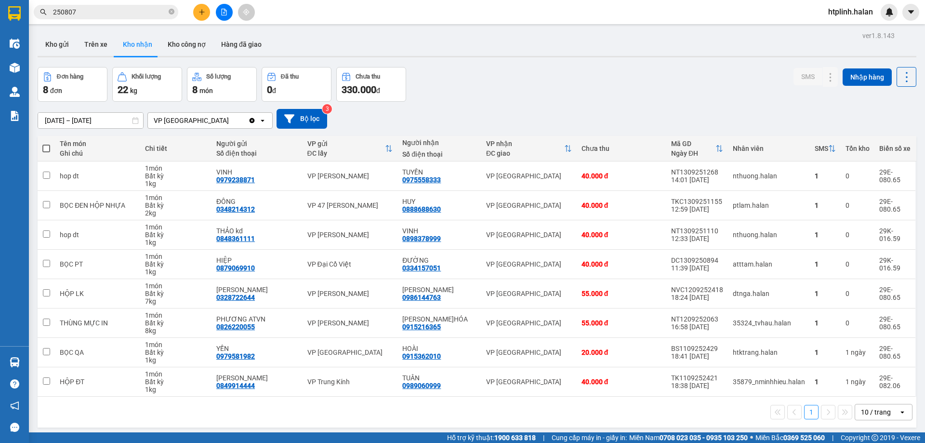
click at [598, 412] on div "1 10 / trang open" at bounding box center [476, 412] width 871 height 16
click at [294, 409] on div "1 10 / trang open" at bounding box center [476, 412] width 871 height 16
click at [94, 15] on input "250807" at bounding box center [110, 12] width 114 height 11
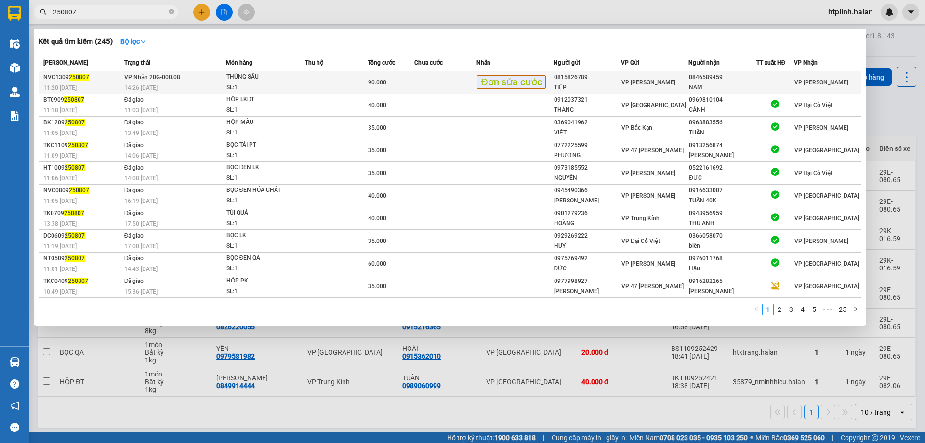
drag, startPoint x: 67, startPoint y: 76, endPoint x: 91, endPoint y: 83, distance: 24.5
click at [91, 83] on td "NVC1309 250807 11:20 - 13/09" at bounding box center [80, 82] width 83 height 23
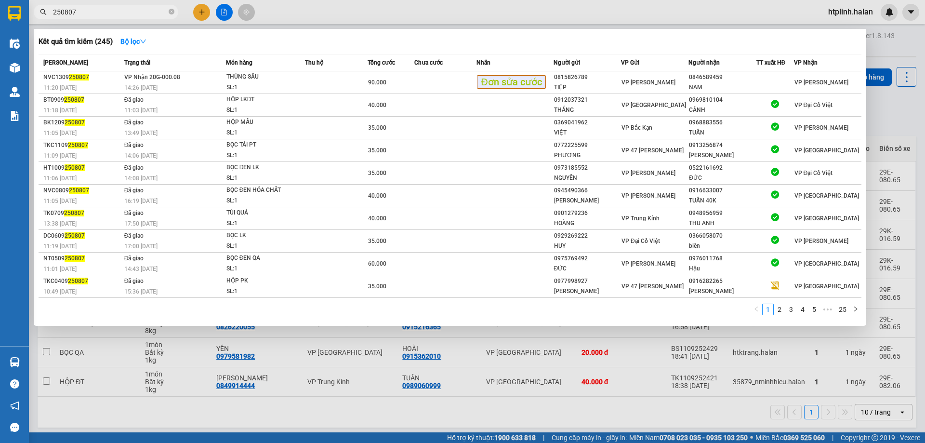
click at [141, 6] on span "250807" at bounding box center [106, 12] width 145 height 14
click at [336, 374] on div at bounding box center [462, 221] width 925 height 443
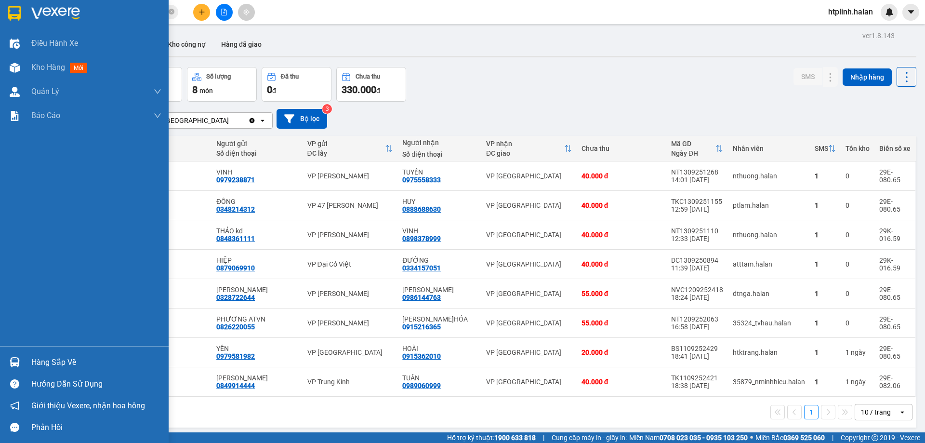
click at [1, 364] on div "Hàng sắp về" at bounding box center [84, 362] width 169 height 22
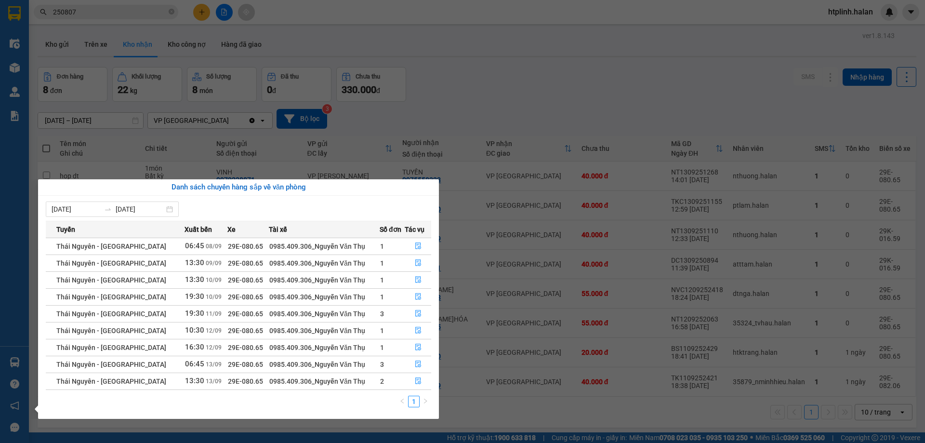
click at [103, 7] on section "Kết quả tìm kiếm ( 245 ) Bộ lọc Mã ĐH Trạng thái Món hàng Thu hộ Tổng cước Chưa…" at bounding box center [462, 221] width 925 height 443
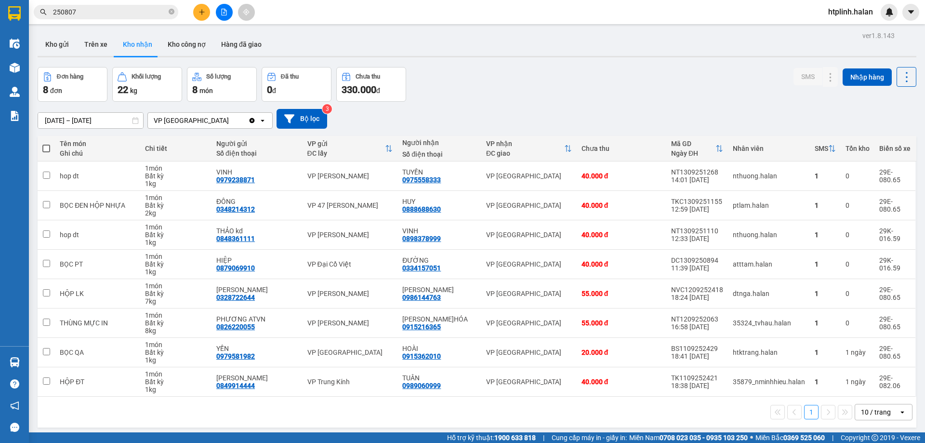
click at [103, 7] on input "250807" at bounding box center [110, 12] width 114 height 11
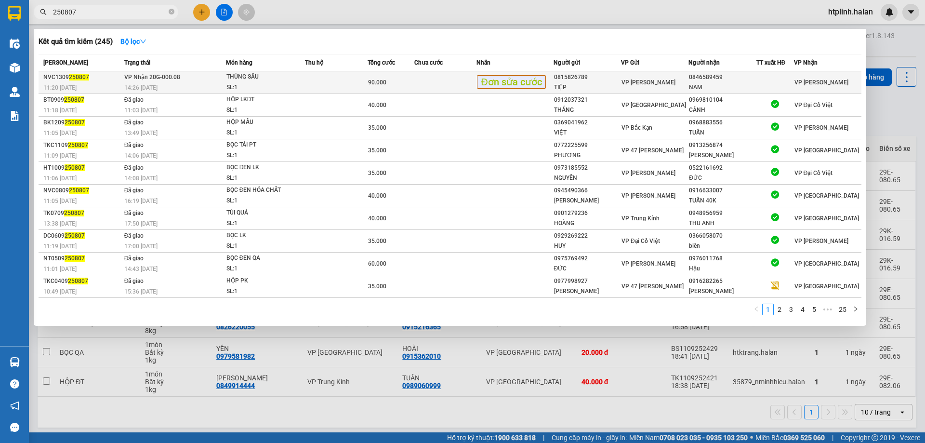
click at [146, 83] on div "14:26 - 13/09" at bounding box center [174, 87] width 101 height 11
drag, startPoint x: 282, startPoint y: 79, endPoint x: 300, endPoint y: 83, distance: 17.8
click at [300, 83] on span "THÙNG SẦU SL: 1" at bounding box center [265, 82] width 78 height 21
drag, startPoint x: 221, startPoint y: 69, endPoint x: 276, endPoint y: 78, distance: 55.6
click at [276, 78] on table "Mã ĐH Trạng thái Món hàng Thu hộ Tổng cước Chưa cước Nhãn Người gửi VP Gửi Ngườ…" at bounding box center [450, 176] width 823 height 244
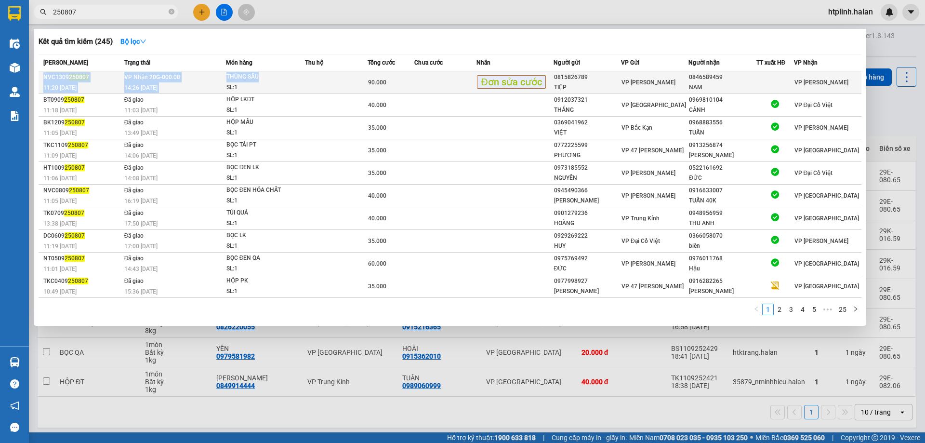
click at [276, 78] on div "THÙNG SẦU" at bounding box center [262, 77] width 72 height 11
drag, startPoint x: 307, startPoint y: 82, endPoint x: 334, endPoint y: 83, distance: 27.0
click at [334, 83] on td at bounding box center [336, 82] width 63 height 23
drag, startPoint x: 350, startPoint y: 85, endPoint x: 422, endPoint y: 87, distance: 71.8
click at [422, 87] on tr "NVC1309 250807 11:20 - 13/09 VP Nhận 20G-000.08 14:26 - 13/09 THÙNG SẦU SL: 1 9…" at bounding box center [450, 82] width 823 height 23
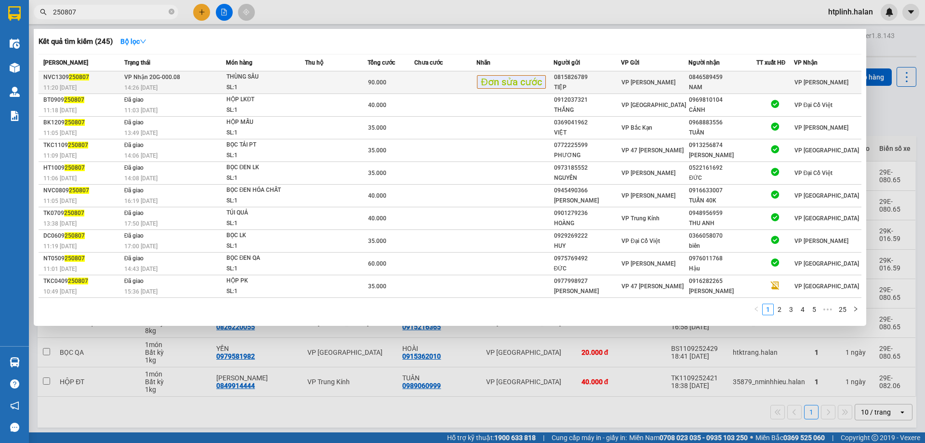
click at [422, 87] on td at bounding box center [445, 82] width 63 height 23
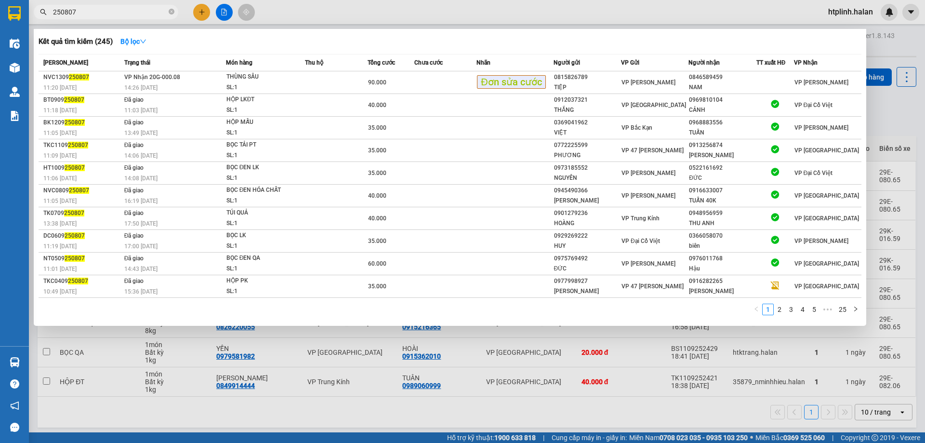
click at [808, 10] on div at bounding box center [462, 221] width 925 height 443
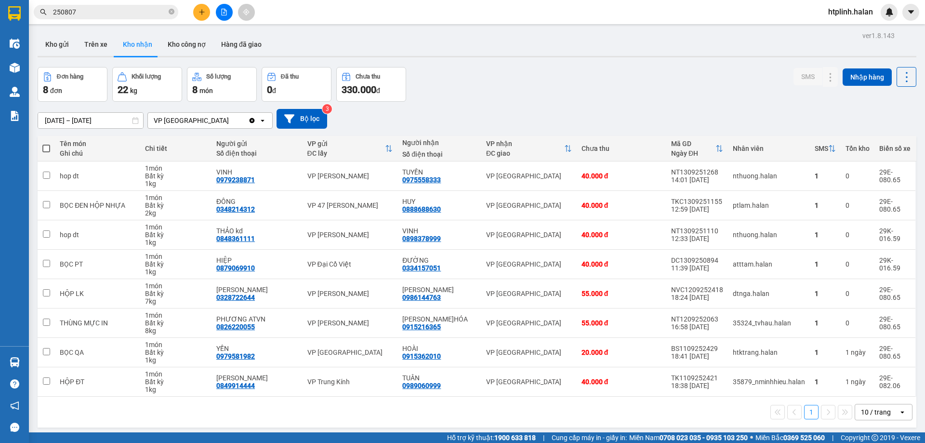
click at [98, 9] on input "250807" at bounding box center [110, 12] width 114 height 11
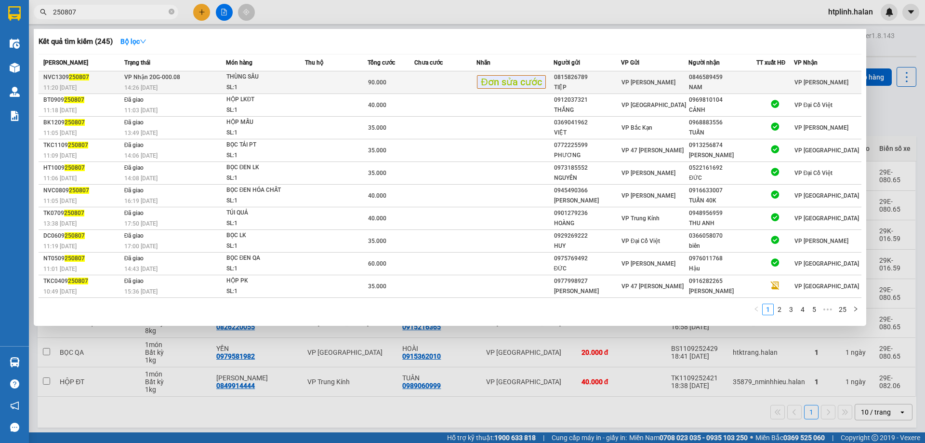
click at [303, 84] on span "THÙNG SẦU SL: 1" at bounding box center [265, 82] width 78 height 21
drag, startPoint x: 512, startPoint y: 85, endPoint x: 538, endPoint y: 85, distance: 26.0
click at [538, 85] on span "Đơn sửa cước" at bounding box center [511, 81] width 68 height 13
click at [337, 79] on td at bounding box center [336, 82] width 63 height 23
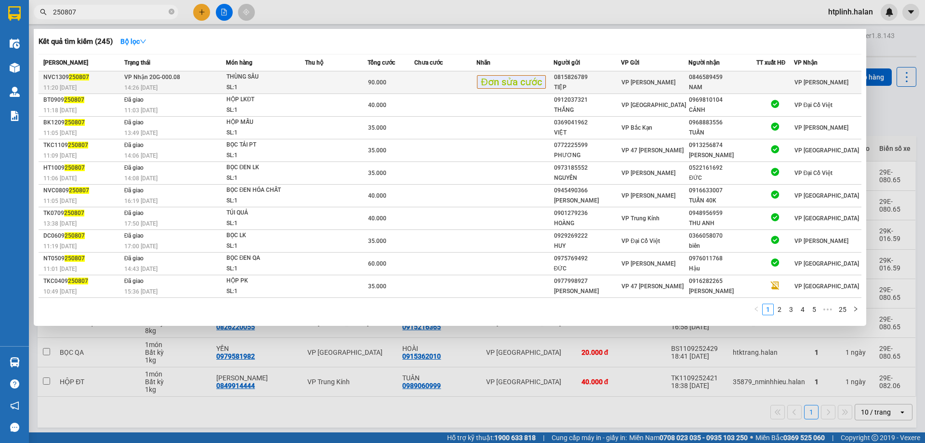
click at [337, 79] on td at bounding box center [336, 82] width 63 height 23
drag, startPoint x: 274, startPoint y: 75, endPoint x: 533, endPoint y: 91, distance: 260.1
click at [533, 91] on tr "NVC1309 250807 11:20 - 13/09 VP Nhận 20G-000.08 14:26 - 13/09 THÙNG SẦU SL: 1 9…" at bounding box center [450, 82] width 823 height 23
click at [567, 78] on div "0815826789" at bounding box center [587, 77] width 66 height 10
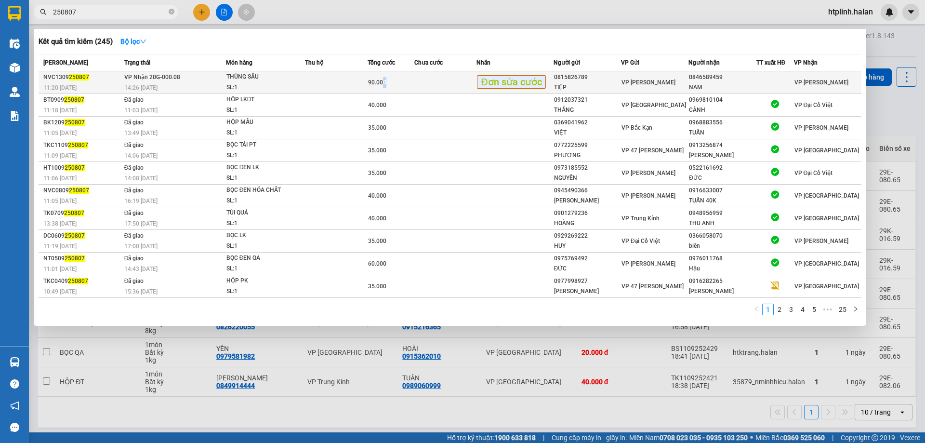
drag, startPoint x: 391, startPoint y: 72, endPoint x: 414, endPoint y: 79, distance: 24.0
click at [414, 79] on tr "NVC1309 250807 11:20 - 13/09 VP Nhận 20G-000.08 14:26 - 13/09 THÙNG SẦU SL: 1 9…" at bounding box center [450, 82] width 823 height 23
click at [383, 79] on span "90.000" at bounding box center [377, 82] width 18 height 7
drag, startPoint x: 359, startPoint y: 75, endPoint x: 419, endPoint y: 87, distance: 60.9
click at [419, 87] on tr "NVC1309 250807 11:20 - 13/09 VP Nhận 20G-000.08 14:26 - 13/09 THÙNG SẦU SL: 1 9…" at bounding box center [450, 82] width 823 height 23
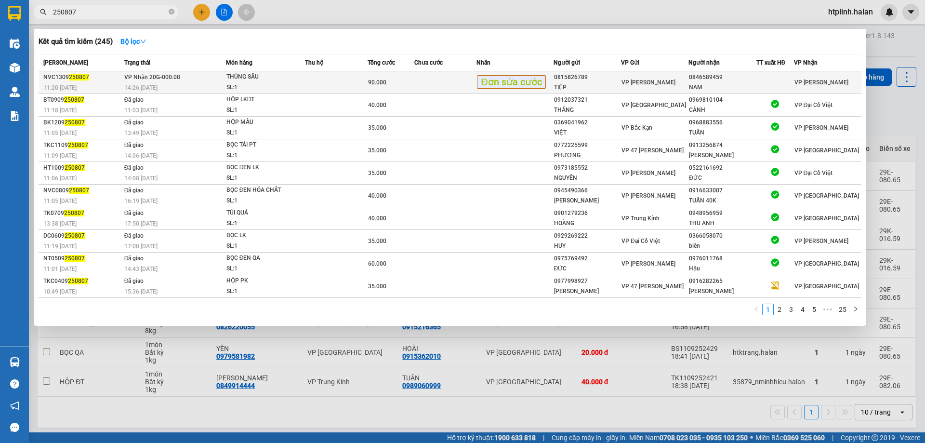
click at [419, 87] on td at bounding box center [445, 82] width 63 height 23
click at [401, 82] on div "90.000" at bounding box center [391, 82] width 46 height 11
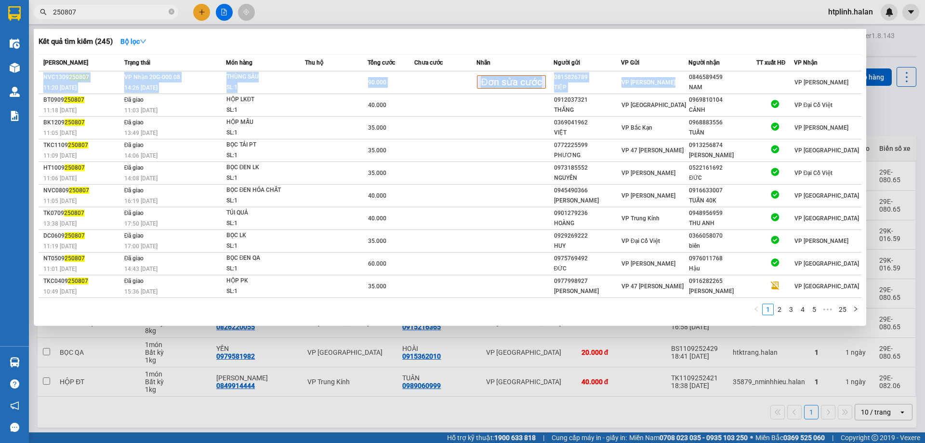
drag, startPoint x: 684, startPoint y: 78, endPoint x: 714, endPoint y: 71, distance: 31.7
click at [714, 71] on table "Mã ĐH Trạng thái Món hàng Thu hộ Tổng cước Chưa cước Nhãn Người gửi VP Gửi Ngườ…" at bounding box center [450, 176] width 823 height 244
click at [680, 77] on td "VP [PERSON_NAME]" at bounding box center [654, 82] width 67 height 23
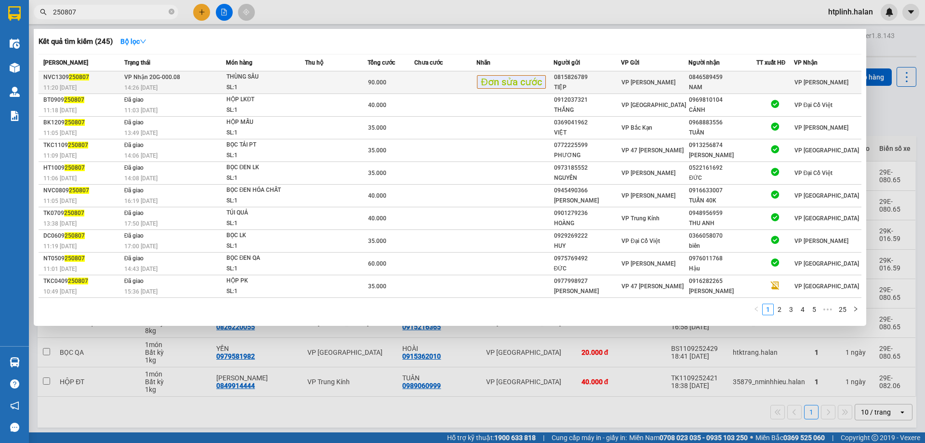
click at [680, 77] on td "VP [PERSON_NAME]" at bounding box center [654, 82] width 67 height 23
click at [700, 75] on div "0846589459" at bounding box center [722, 77] width 66 height 10
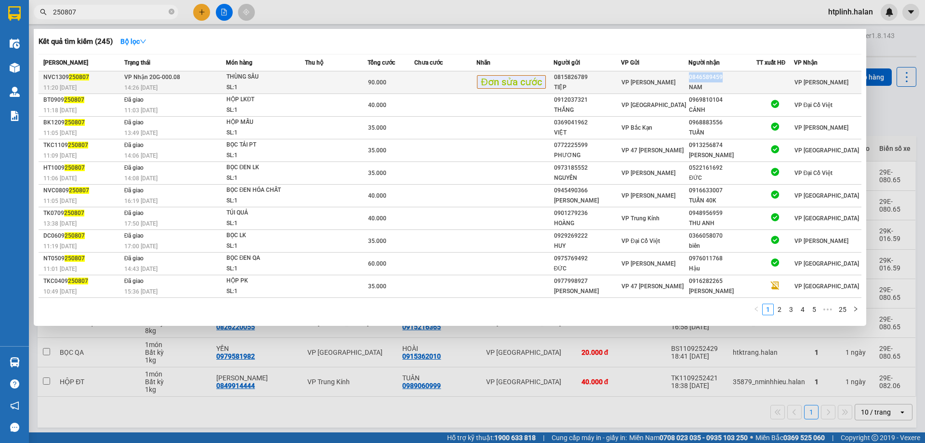
click at [700, 75] on div "0846589459" at bounding box center [722, 77] width 66 height 10
drag, startPoint x: 408, startPoint y: 90, endPoint x: 461, endPoint y: 86, distance: 54.1
click at [461, 86] on tr "NVC1309 250807 11:20 - 13/09 VP Nhận 20G-000.08 14:26 - 13/09 THÙNG SẦU SL: 1 9…" at bounding box center [450, 82] width 823 height 23
drag, startPoint x: 485, startPoint y: 72, endPoint x: 542, endPoint y: 88, distance: 60.0
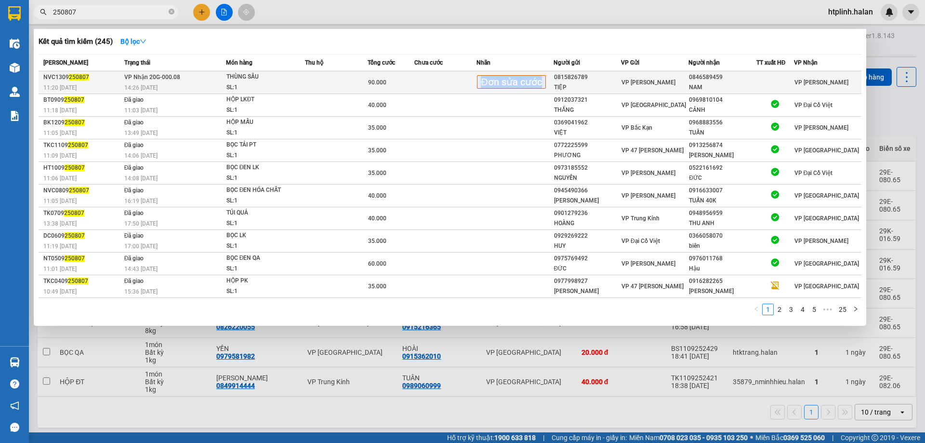
click at [542, 88] on td "Đơn sửa cước" at bounding box center [514, 82] width 77 height 23
drag, startPoint x: 472, startPoint y: 79, endPoint x: 481, endPoint y: 79, distance: 8.7
click at [480, 79] on tr "NVC1309 250807 11:20 - 13/09 VP Nhận 20G-000.08 14:26 - 13/09 THÙNG SẦU SL: 1 9…" at bounding box center [450, 82] width 823 height 23
click at [730, 85] on div "NAM" at bounding box center [722, 87] width 66 height 10
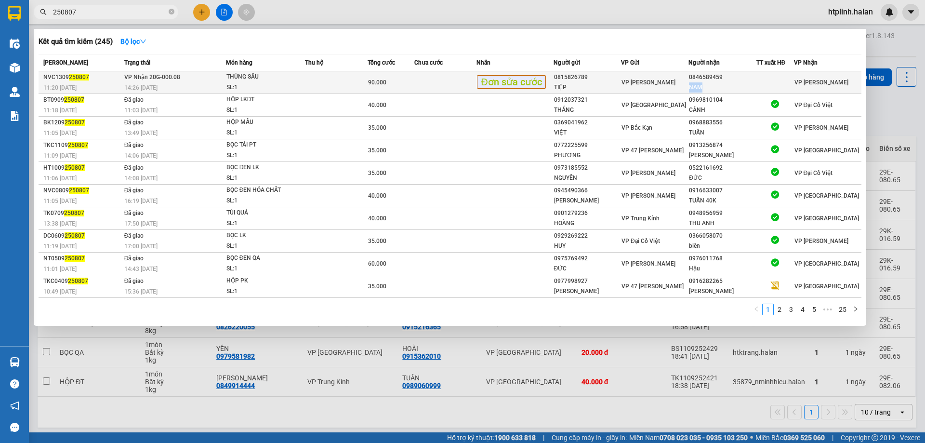
click at [730, 85] on div "NAM" at bounding box center [722, 87] width 66 height 10
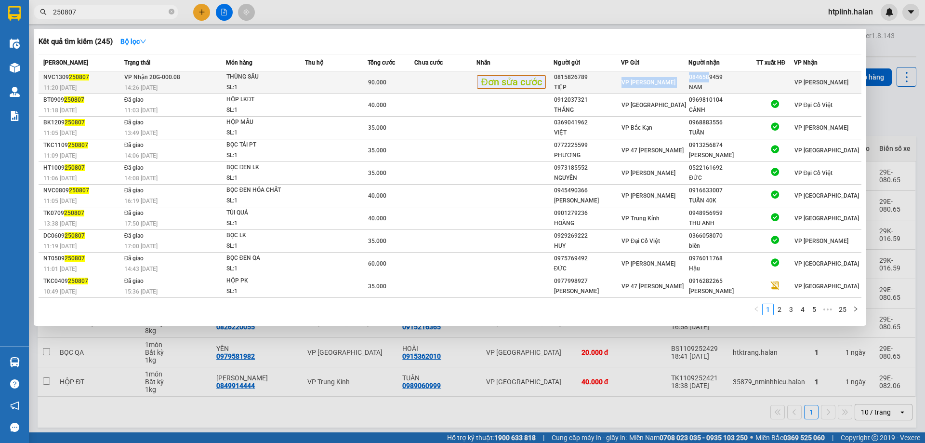
drag, startPoint x: 683, startPoint y: 81, endPoint x: 714, endPoint y: 75, distance: 32.3
click at [708, 77] on tr "NVC1309 250807 11:20 - 13/09 VP Nhận 20G-000.08 14:26 - 13/09 THÙNG SẦU SL: 1 9…" at bounding box center [450, 82] width 823 height 23
click at [724, 73] on div "0846589459" at bounding box center [722, 77] width 66 height 10
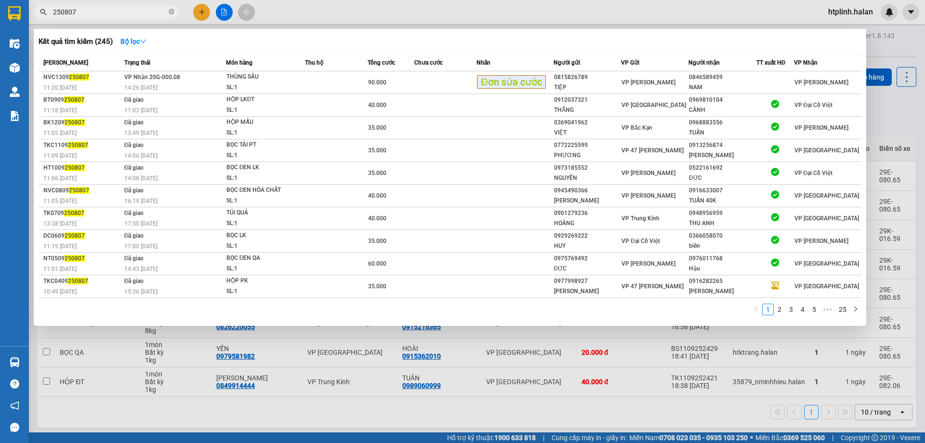
click at [254, 407] on div at bounding box center [462, 221] width 925 height 443
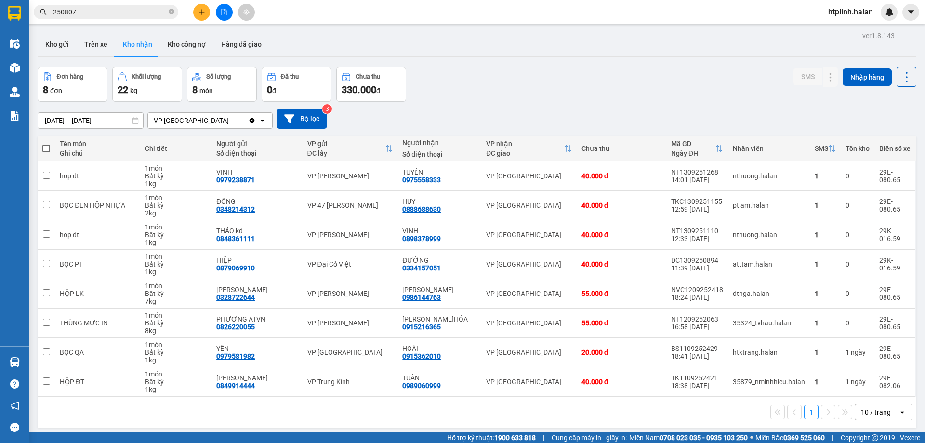
click at [126, 16] on input "250807" at bounding box center [110, 12] width 114 height 11
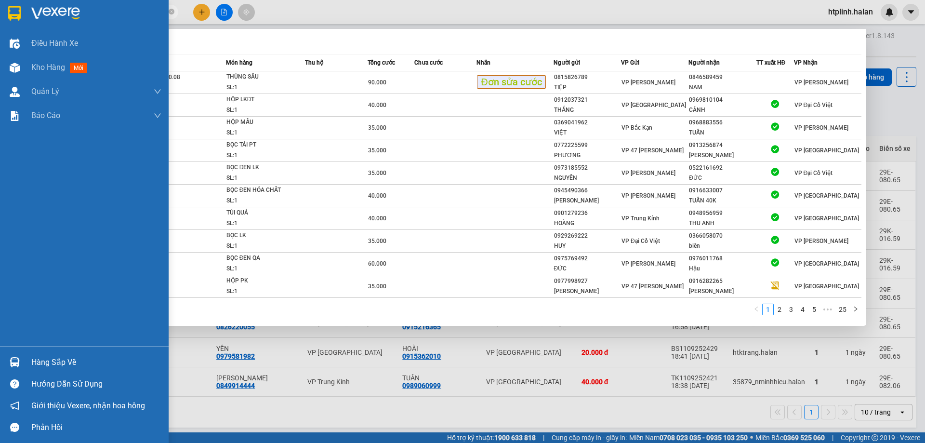
click at [39, 367] on div "Hàng sắp về" at bounding box center [96, 362] width 130 height 14
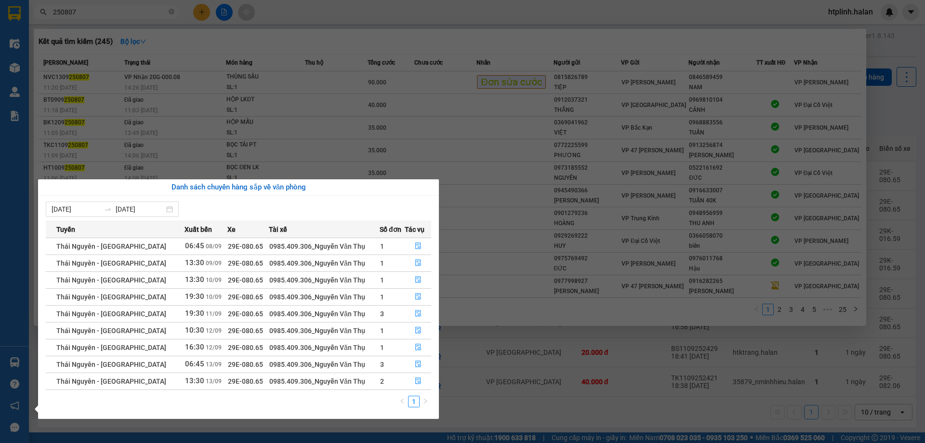
click at [502, 419] on section "Kết quả tìm kiếm ( 245 ) Bộ lọc Mã ĐH Trạng thái Món hàng Thu hộ Tổng cước Chưa…" at bounding box center [462, 221] width 925 height 443
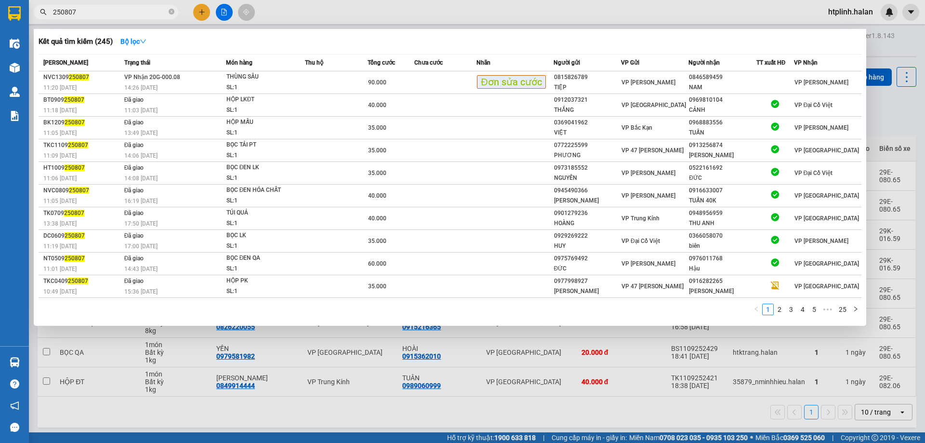
click at [356, 399] on div at bounding box center [462, 221] width 925 height 443
click at [142, 15] on input "250807" at bounding box center [110, 12] width 114 height 11
click at [290, 20] on div at bounding box center [462, 221] width 925 height 443
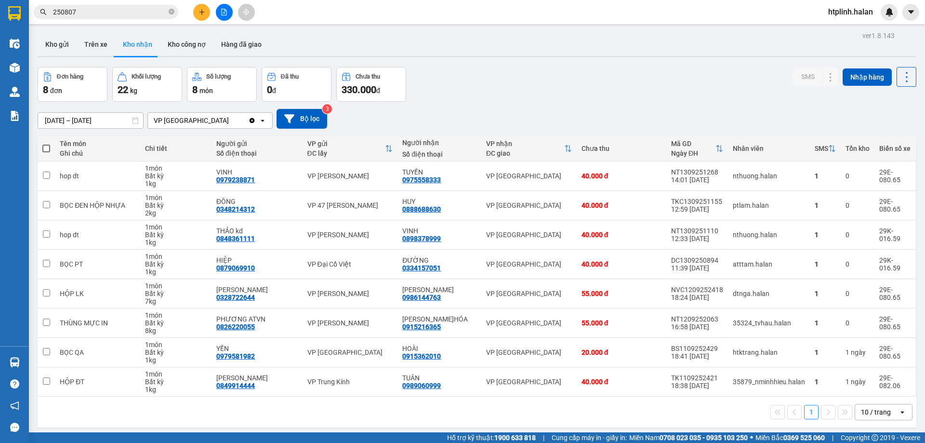
click at [96, 6] on span "250807" at bounding box center [106, 12] width 145 height 14
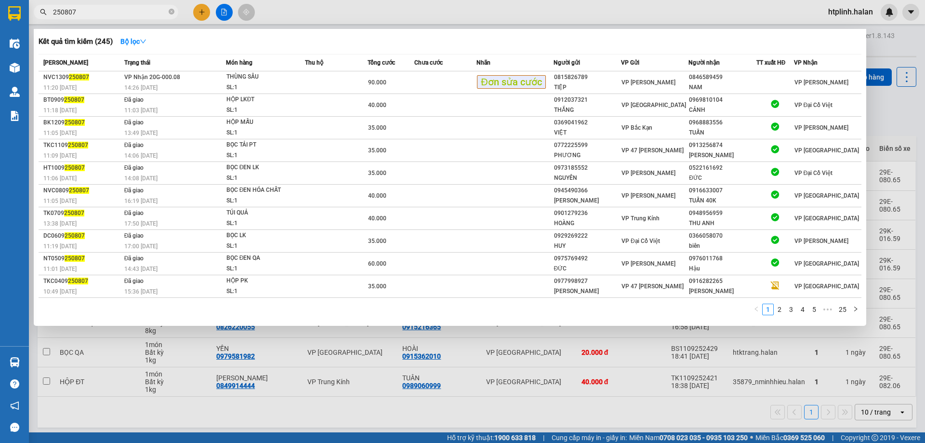
drag, startPoint x: 96, startPoint y: 6, endPoint x: 114, endPoint y: 11, distance: 18.9
click at [96, 6] on span "250807" at bounding box center [106, 12] width 145 height 14
click at [116, 11] on input "250807" at bounding box center [110, 12] width 114 height 11
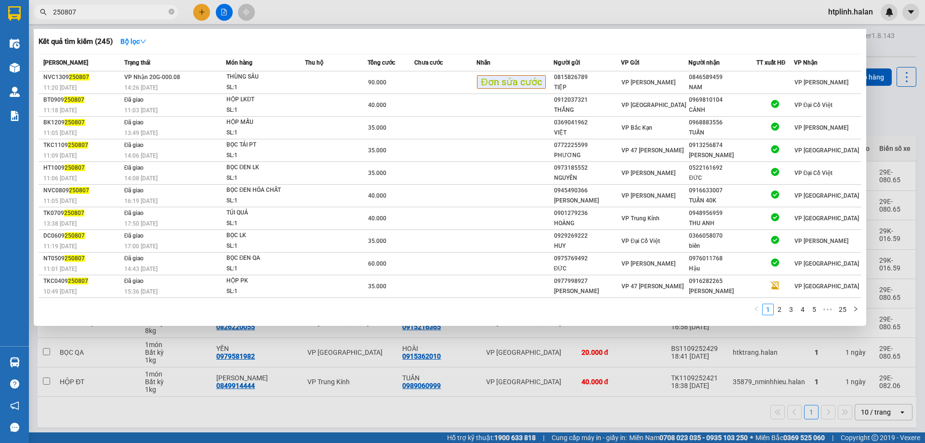
click at [174, 11] on span "250807" at bounding box center [106, 12] width 145 height 14
click at [170, 9] on icon "close-circle" at bounding box center [172, 12] width 6 height 6
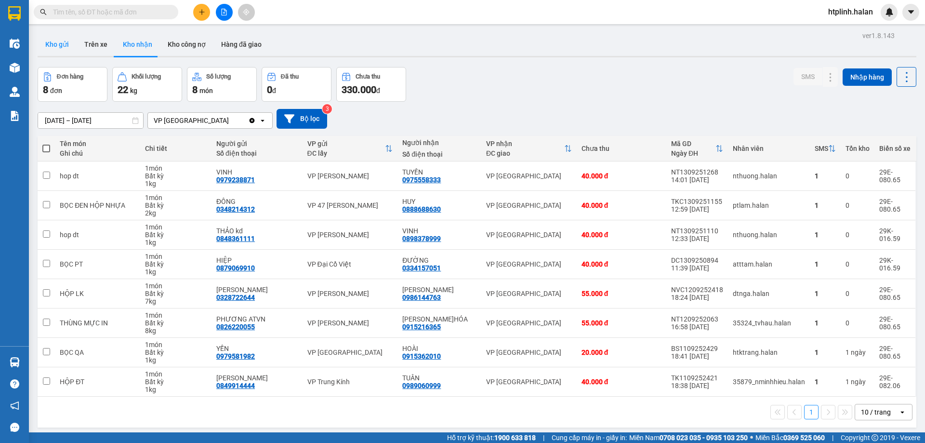
click at [39, 50] on button "Kho gửi" at bounding box center [57, 44] width 39 height 23
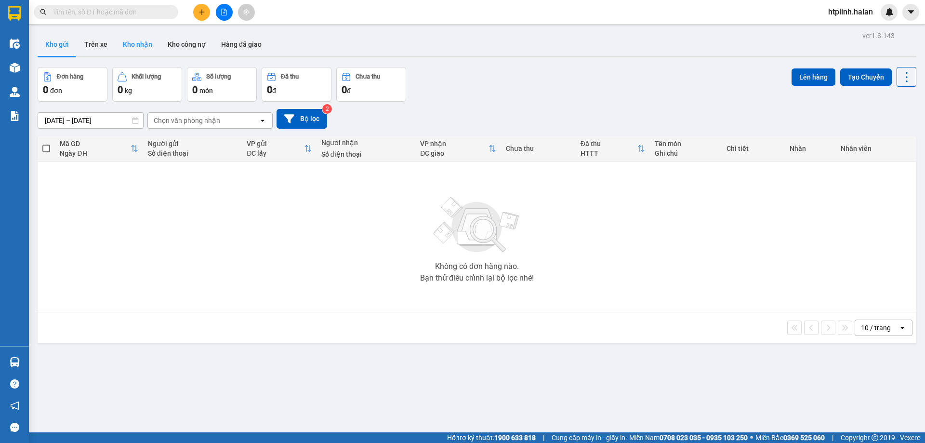
click at [152, 47] on button "Kho nhận" at bounding box center [137, 44] width 45 height 23
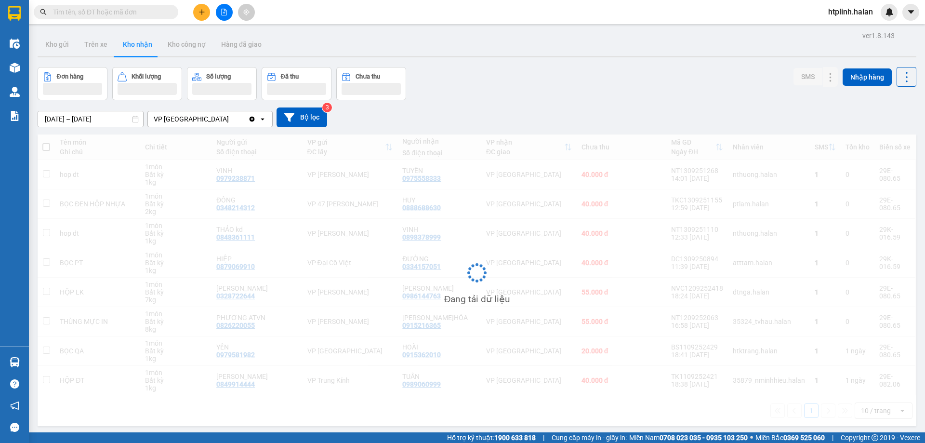
scroll to position [44, 0]
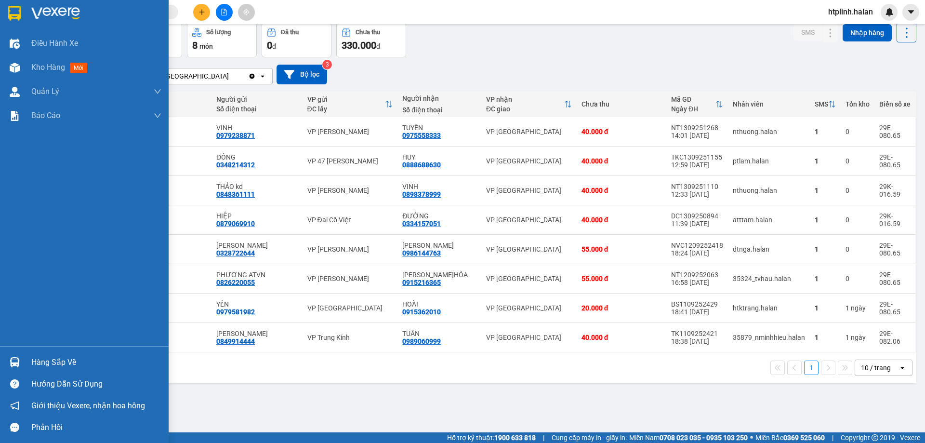
click at [12, 363] on img at bounding box center [15, 362] width 10 height 10
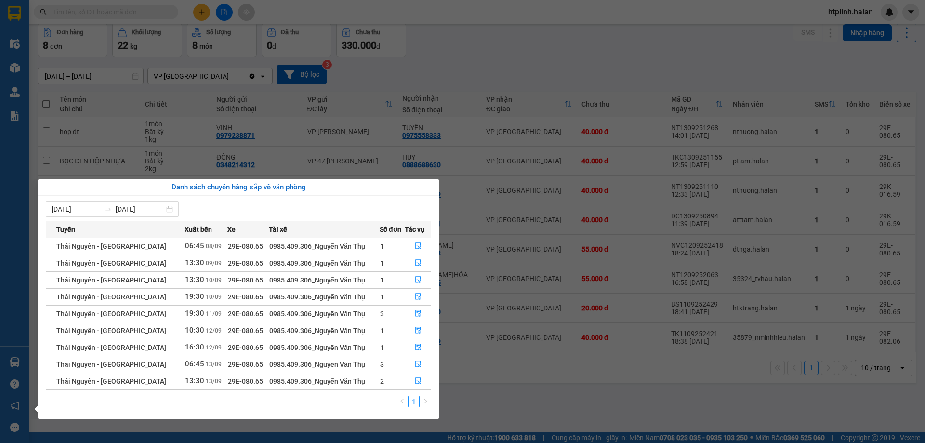
click at [656, 377] on section "Kết quả tìm kiếm ( 245 ) Bộ lọc Mã ĐH Trạng thái Món hàng Thu hộ Tổng cước Chưa…" at bounding box center [462, 221] width 925 height 443
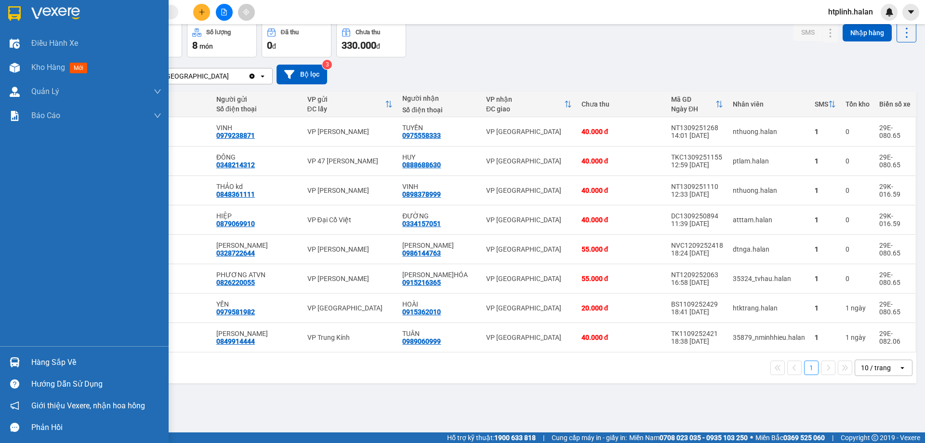
click at [33, 372] on div "Hàng sắp về" at bounding box center [84, 362] width 169 height 22
